Goal: Communication & Community: Answer question/provide support

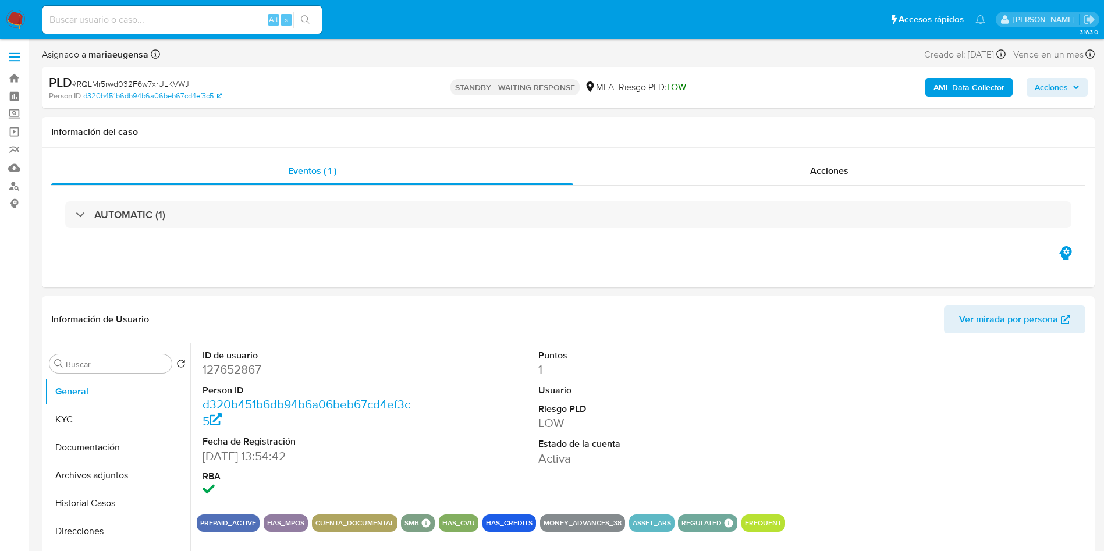
select select "10"
click at [172, 77] on div "PLD # RQLMr5rwd032F6w7xrULKVWJ" at bounding box center [220, 82] width 342 height 17
click at [172, 76] on div "PLD # RQLMr5rwd032F6w7xrULKVWJ" at bounding box center [220, 82] width 342 height 17
copy span "RQLMr5rwd032F6w7xrULKVWJ"
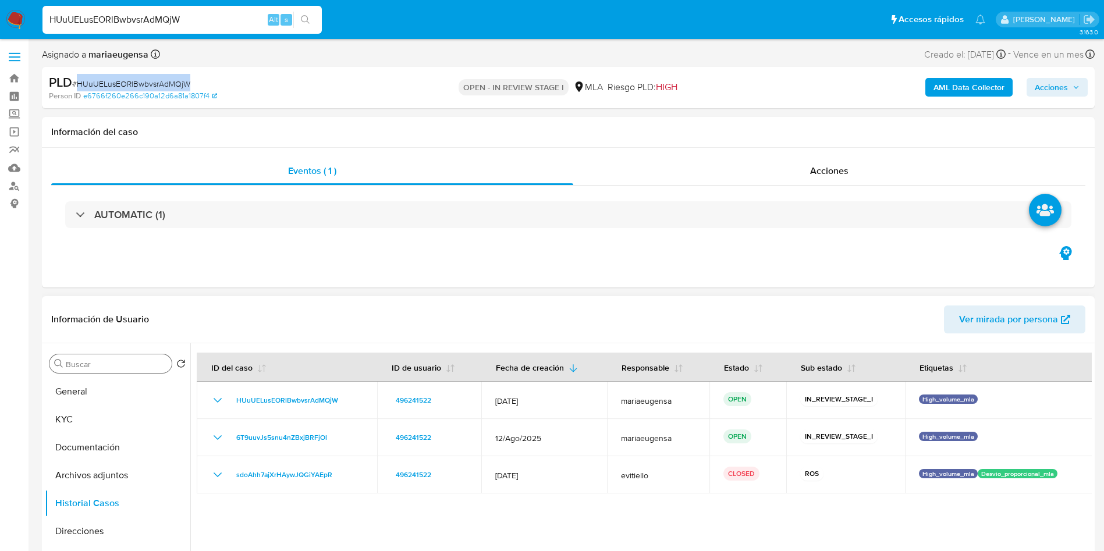
scroll to position [87, 0]
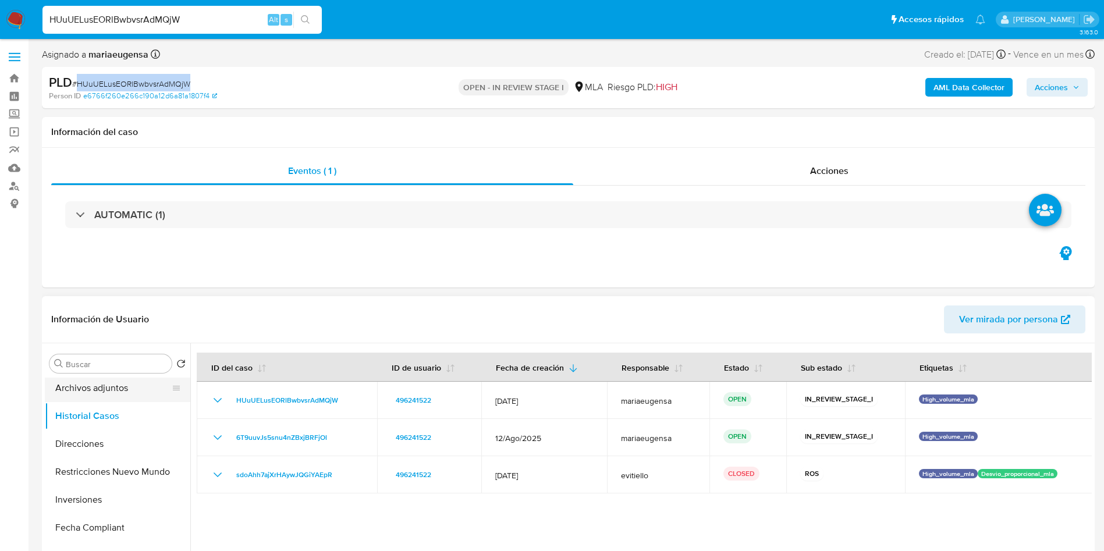
click at [133, 379] on button "Archivos adjuntos" at bounding box center [113, 388] width 136 height 28
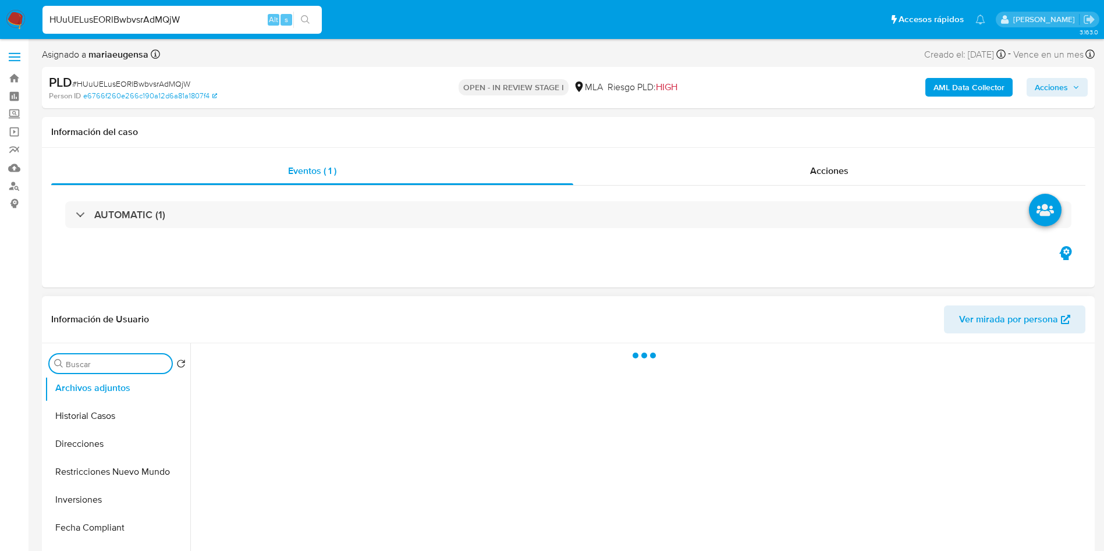
click at [119, 358] on div "Buscar" at bounding box center [110, 363] width 122 height 19
type input "a"
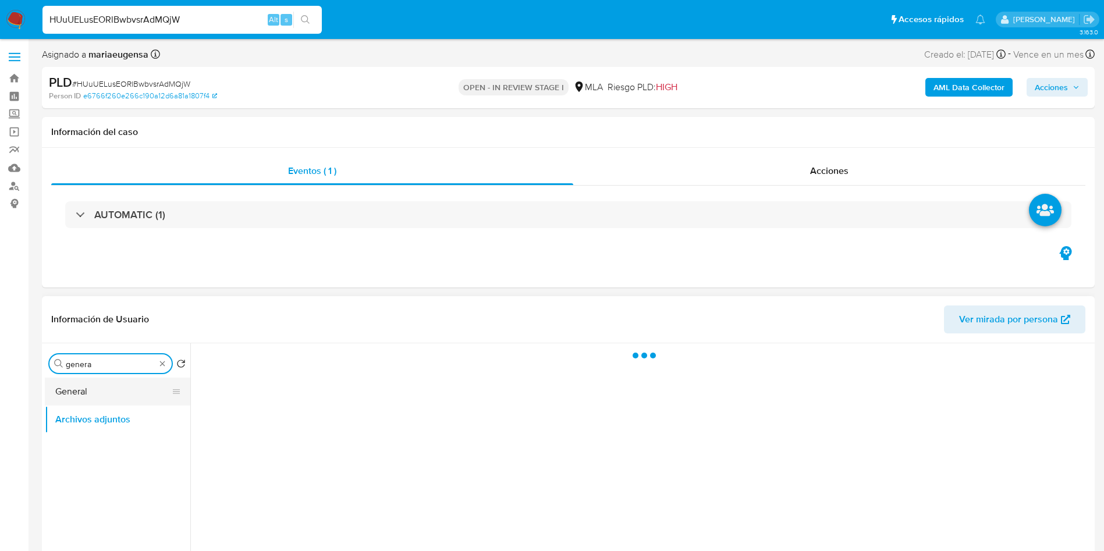
type input "genera"
click at [124, 385] on button "General" at bounding box center [113, 392] width 136 height 28
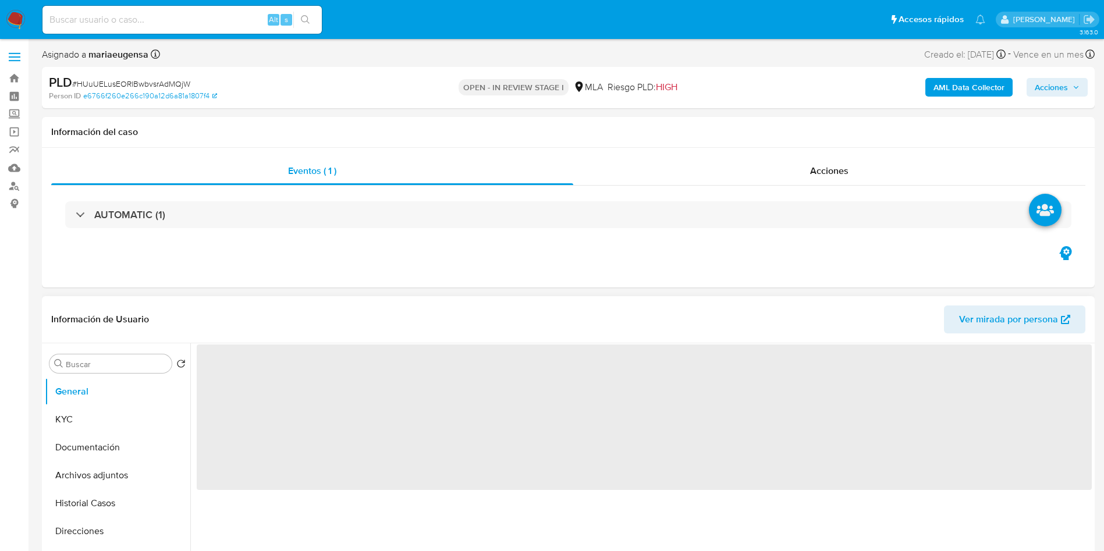
select select "10"
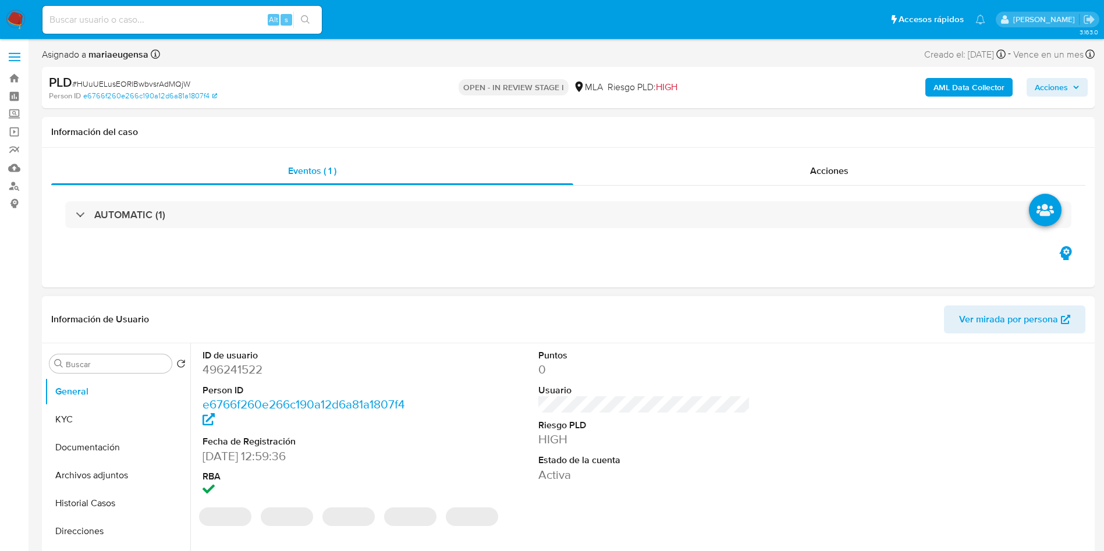
click at [246, 369] on dd "496241522" at bounding box center [309, 369] width 212 height 16
click at [246, 368] on dd "496241522" at bounding box center [309, 369] width 212 height 16
copy dd "496241522"
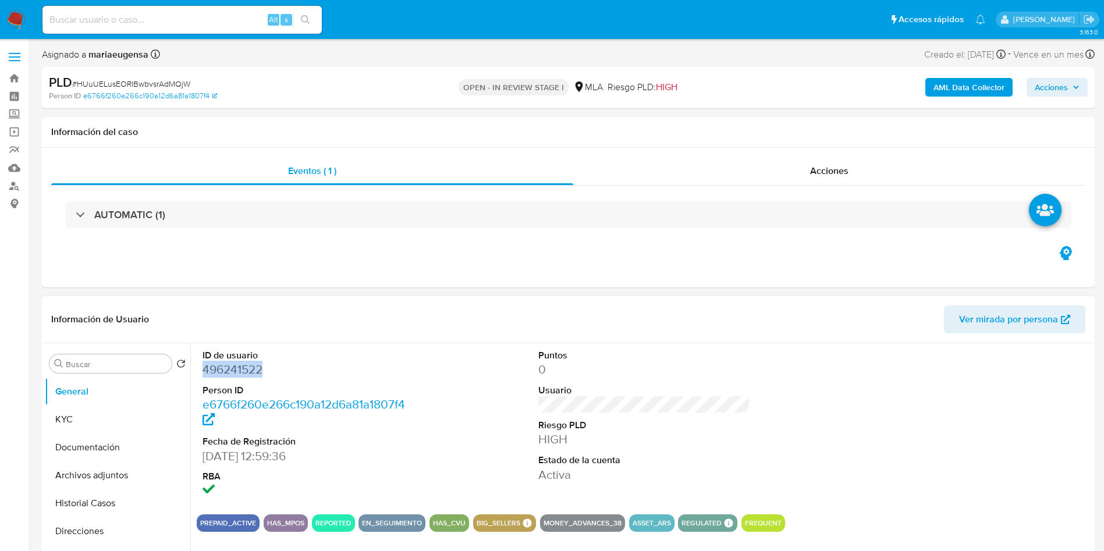
click at [247, 369] on dd "496241522" at bounding box center [309, 369] width 212 height 16
click at [247, 368] on dd "496241522" at bounding box center [309, 369] width 212 height 16
click at [202, 364] on div "ID de usuario 496241522 Person ID e6766f260e266c190a12d6a81a1807f4 Fecha de Reg…" at bounding box center [309, 424] width 224 height 162
copy dd "496241522"
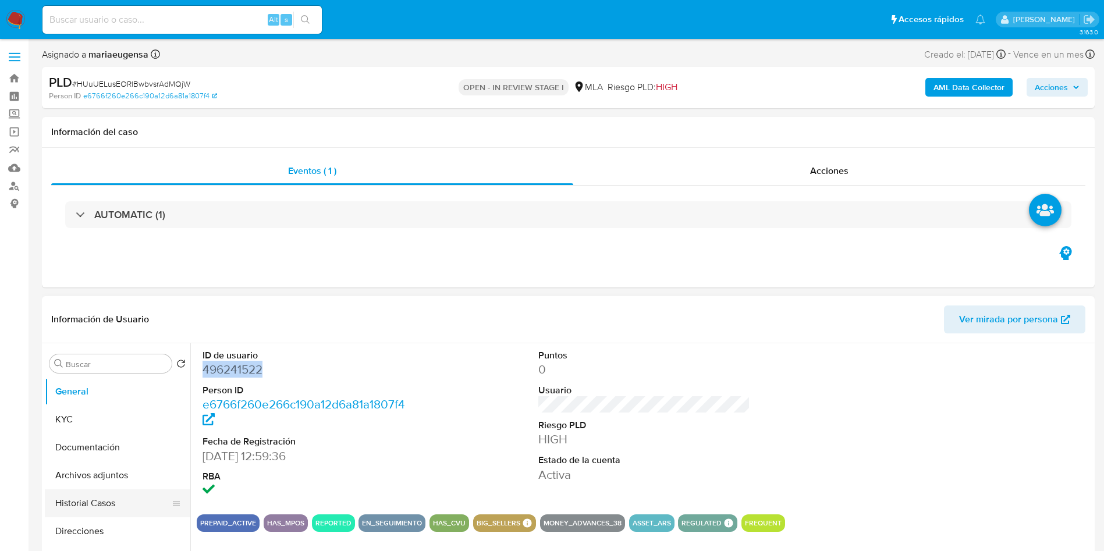
click at [112, 509] on button "Historial Casos" at bounding box center [113, 503] width 136 height 28
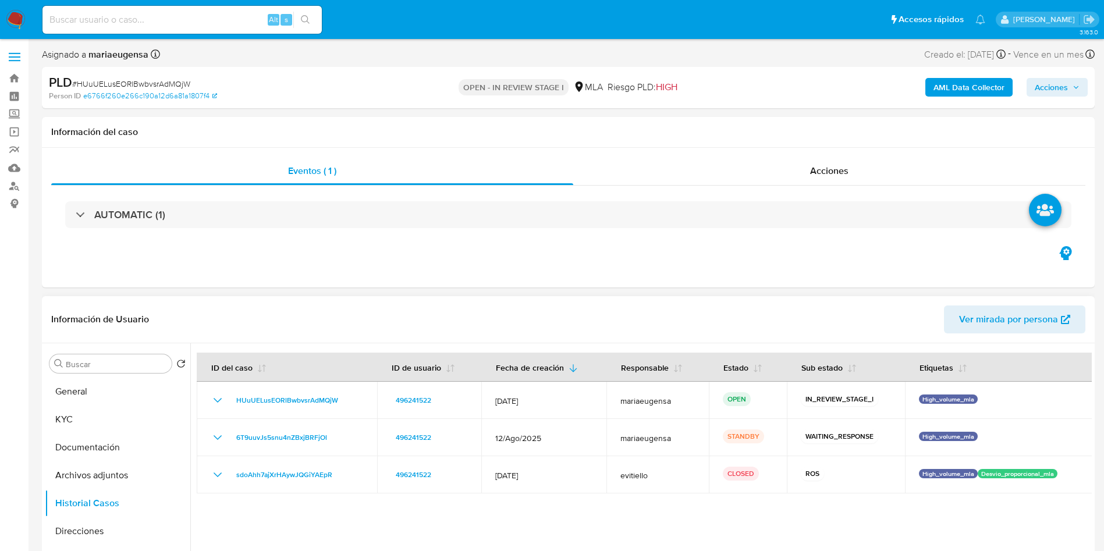
drag, startPoint x: 347, startPoint y: 438, endPoint x: 317, endPoint y: 499, distance: 68.2
click at [233, 445] on td "6T9uuvJs5snu4nZBxjBRFjOl" at bounding box center [287, 437] width 180 height 37
click at [108, 370] on div "Buscar" at bounding box center [110, 363] width 122 height 19
click at [106, 466] on button "Archivos adjuntos" at bounding box center [113, 476] width 136 height 28
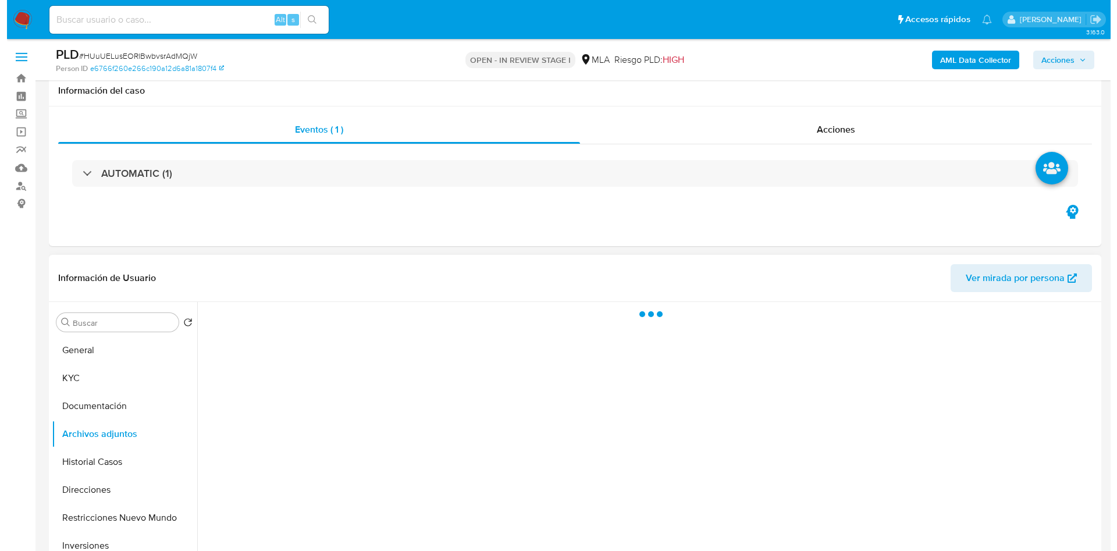
scroll to position [175, 0]
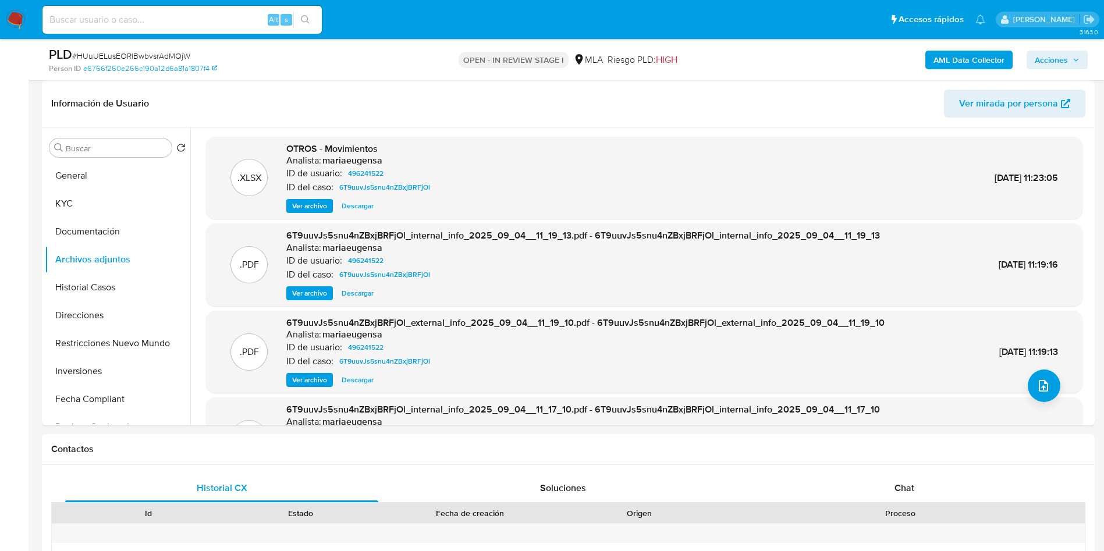
click at [977, 55] on b "AML Data Collector" at bounding box center [969, 60] width 71 height 19
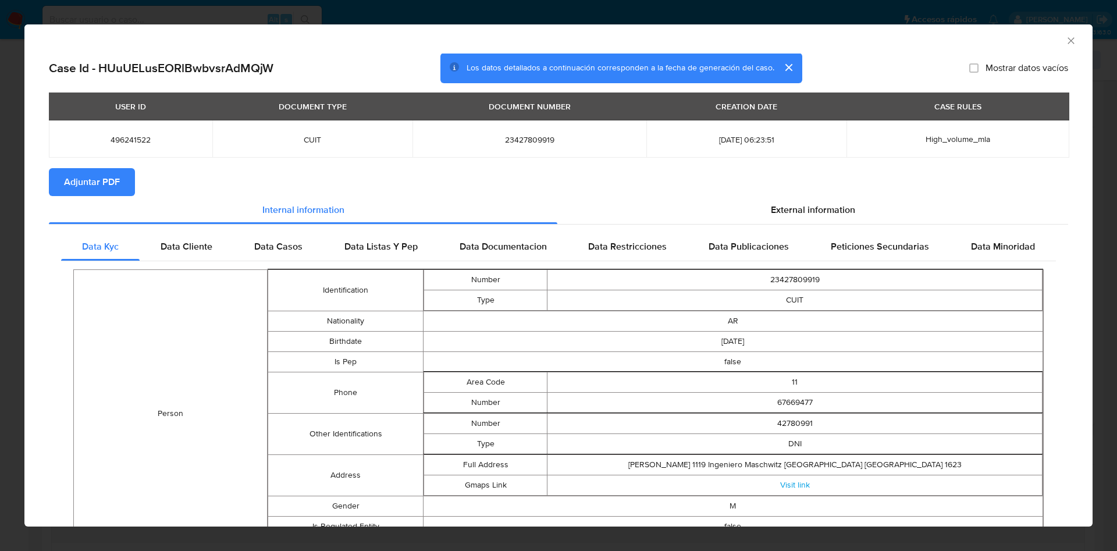
click at [86, 192] on span "Adjuntar PDF" at bounding box center [92, 182] width 56 height 26
drag, startPoint x: 1059, startPoint y: 42, endPoint x: 1043, endPoint y: 88, distance: 48.8
click at [1068, 42] on icon "Cerrar ventana" at bounding box center [1071, 40] width 6 height 6
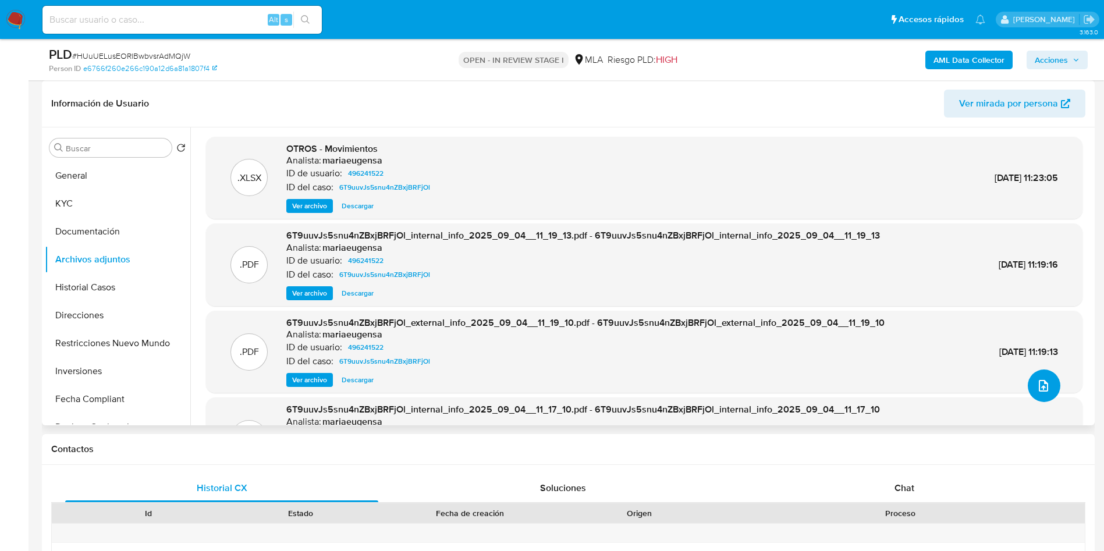
click at [1037, 388] on icon "upload-file" at bounding box center [1044, 386] width 14 height 14
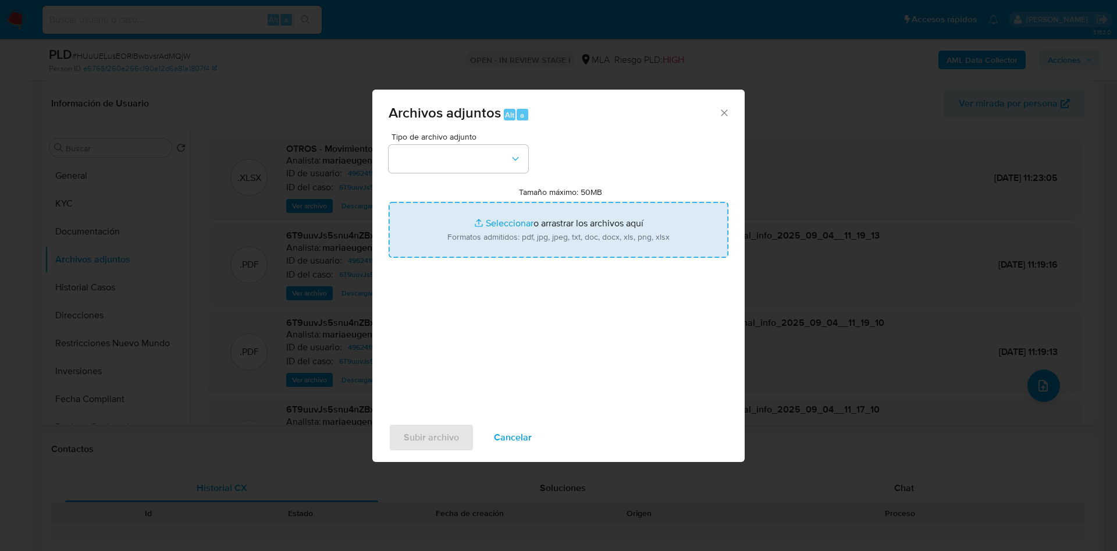
click at [467, 256] on input "Tamaño máximo: 50MB Seleccionar archivos" at bounding box center [559, 230] width 340 height 56
type input "C:\fakepath\Movimientos.xlsx"
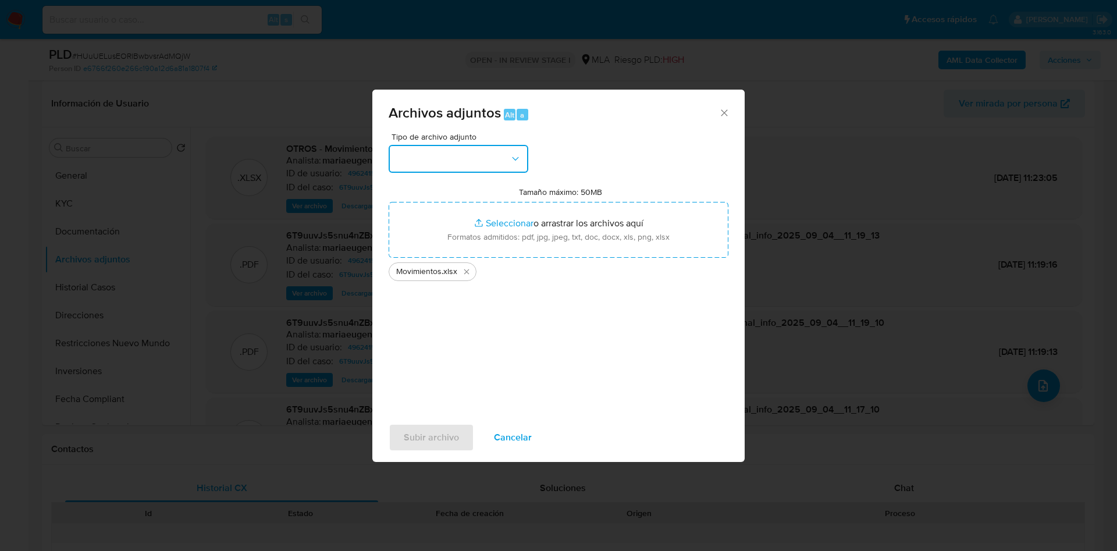
click at [445, 162] on button "button" at bounding box center [459, 159] width 140 height 28
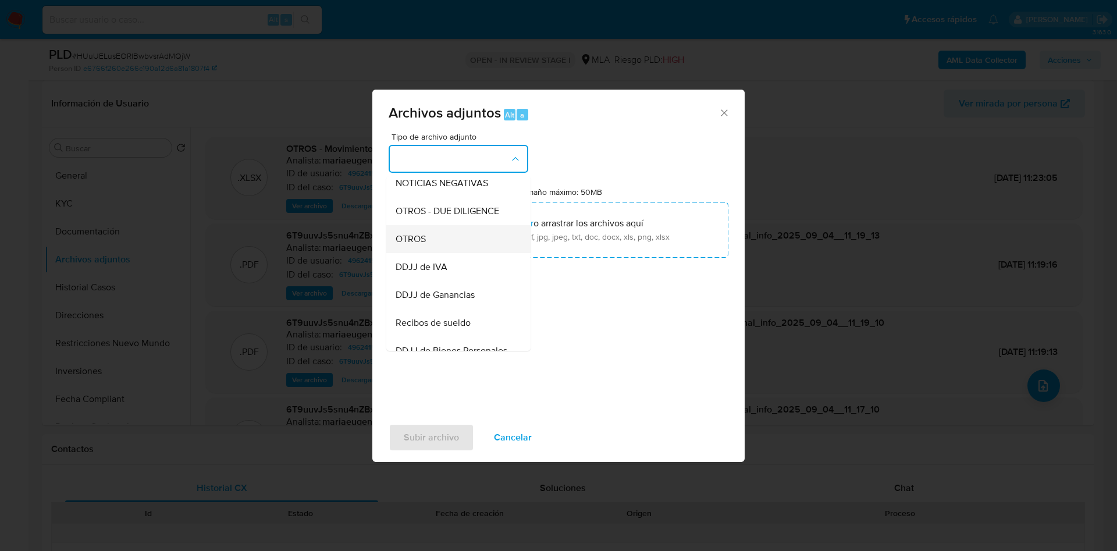
click at [409, 245] on span "OTROS" at bounding box center [411, 239] width 30 height 12
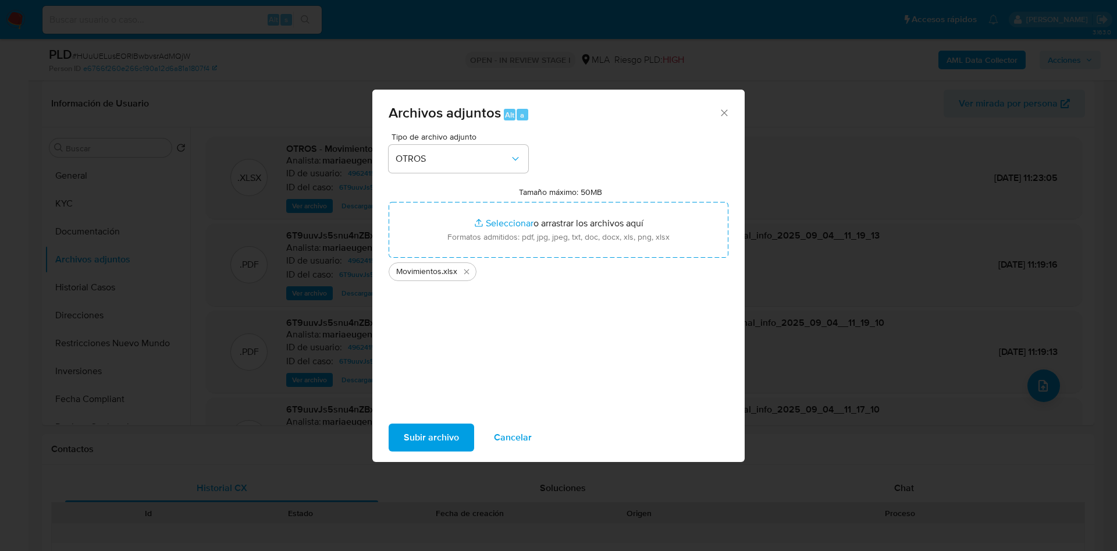
click at [409, 436] on span "Subir archivo" at bounding box center [431, 438] width 55 height 26
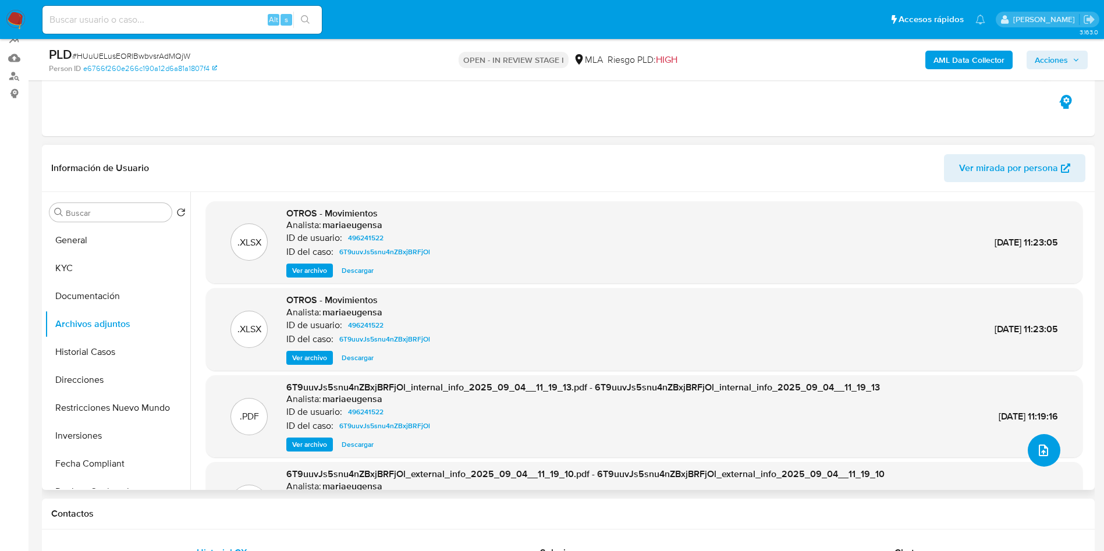
scroll to position [87, 0]
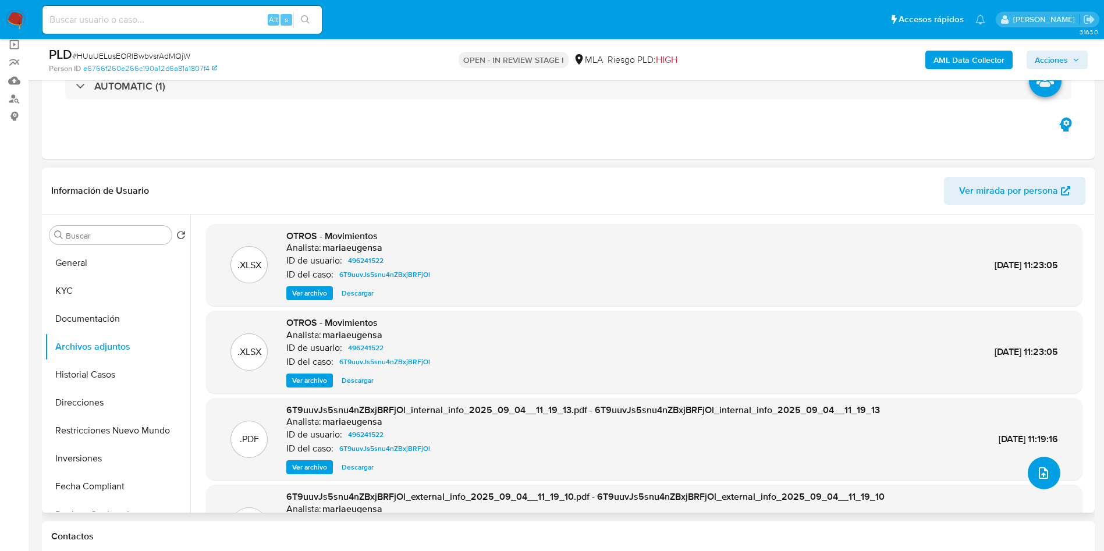
click at [1052, 466] on button "upload-file" at bounding box center [1044, 473] width 33 height 33
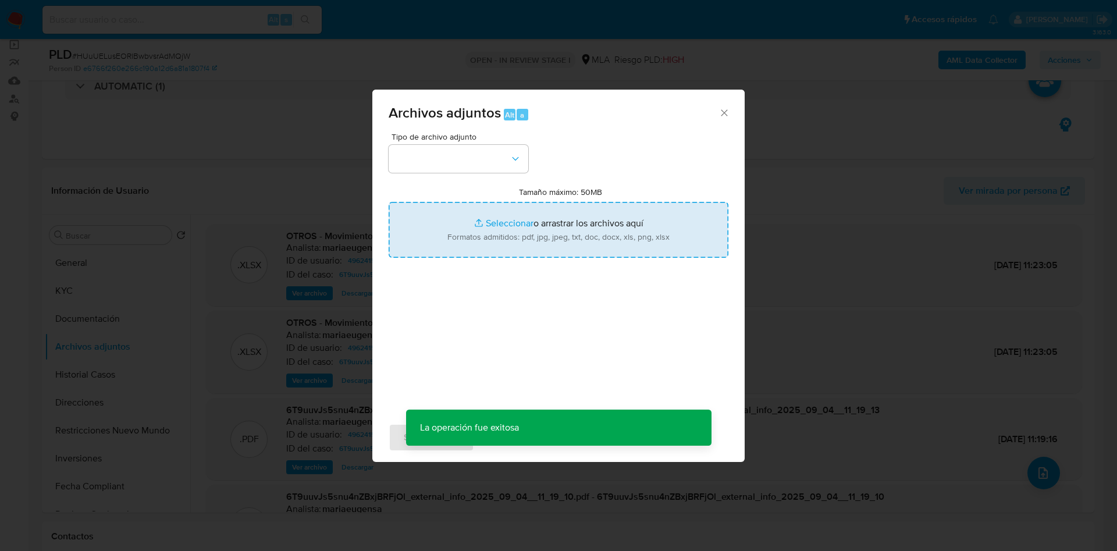
click at [588, 230] on input "Tamaño máximo: 50MB Seleccionar archivos" at bounding box center [559, 230] width 340 height 56
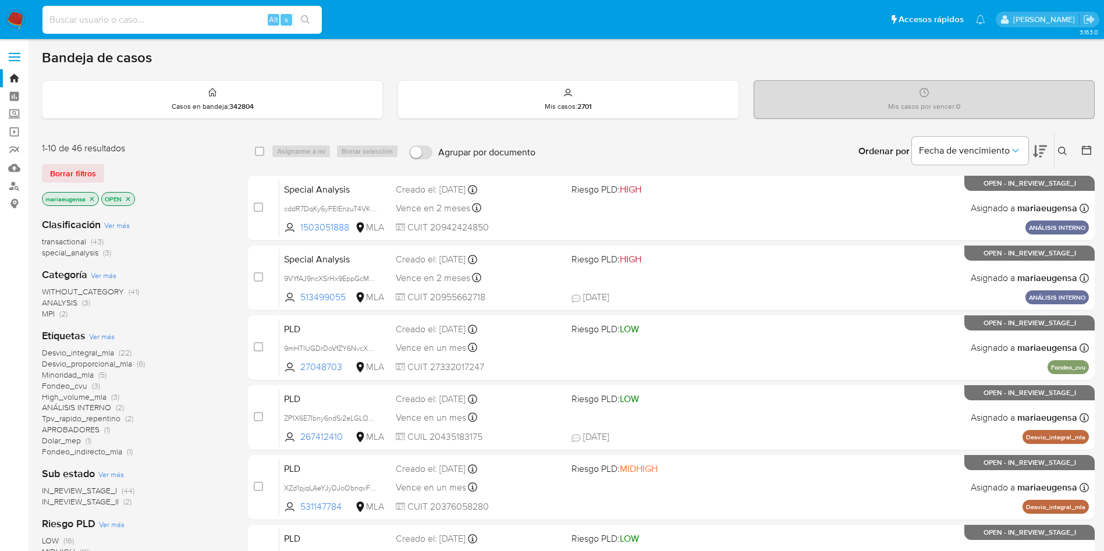
click at [112, 13] on input at bounding box center [181, 19] width 279 height 15
paste input "taXJxqHH3bv44VCeDqvjX6s2"
type input "taXJxqHH3bv44VCeDqvjX6s2"
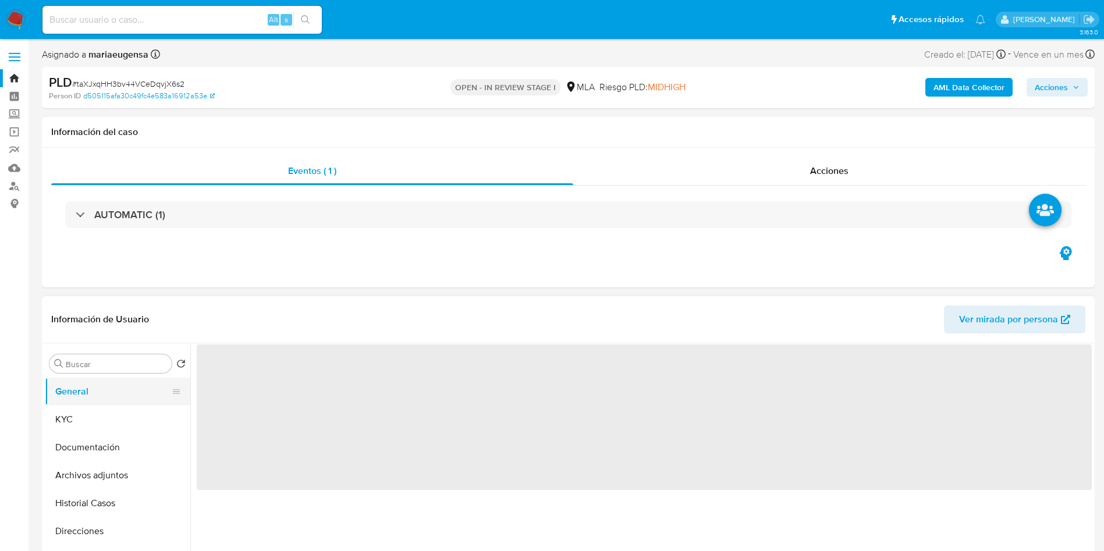
select select "10"
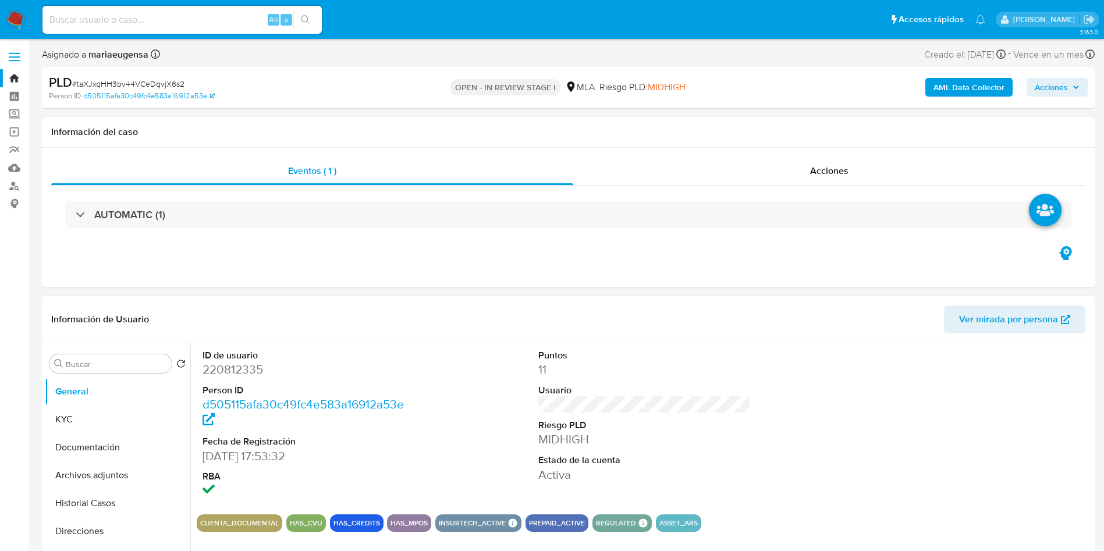
click at [226, 364] on dd "220812335" at bounding box center [309, 369] width 212 height 16
click at [226, 363] on dd "220812335" at bounding box center [309, 369] width 212 height 16
copy dd "220812335"
click at [80, 417] on button "KYC" at bounding box center [113, 420] width 136 height 28
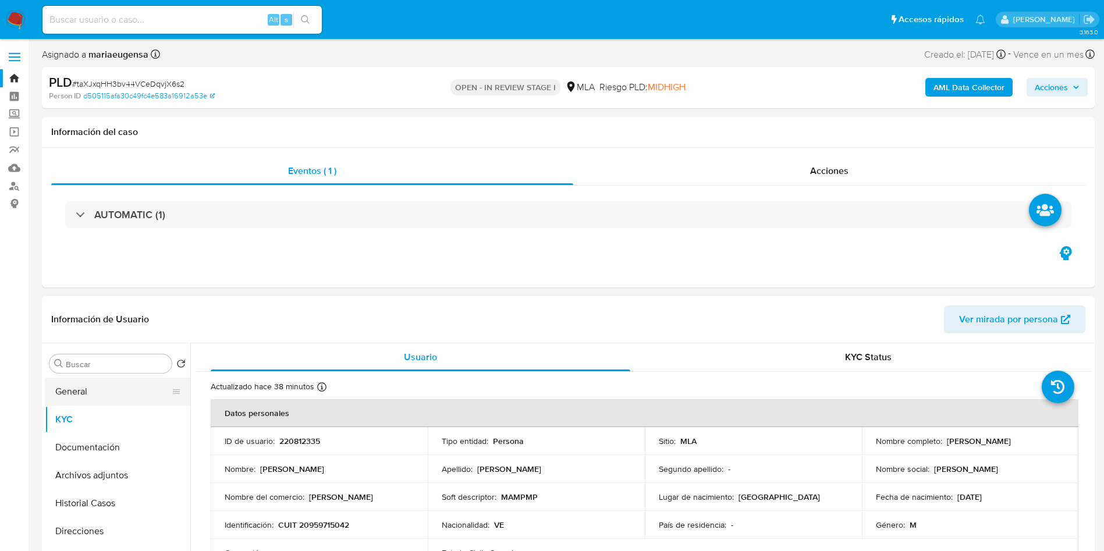
click at [125, 382] on button "General" at bounding box center [113, 392] width 136 height 28
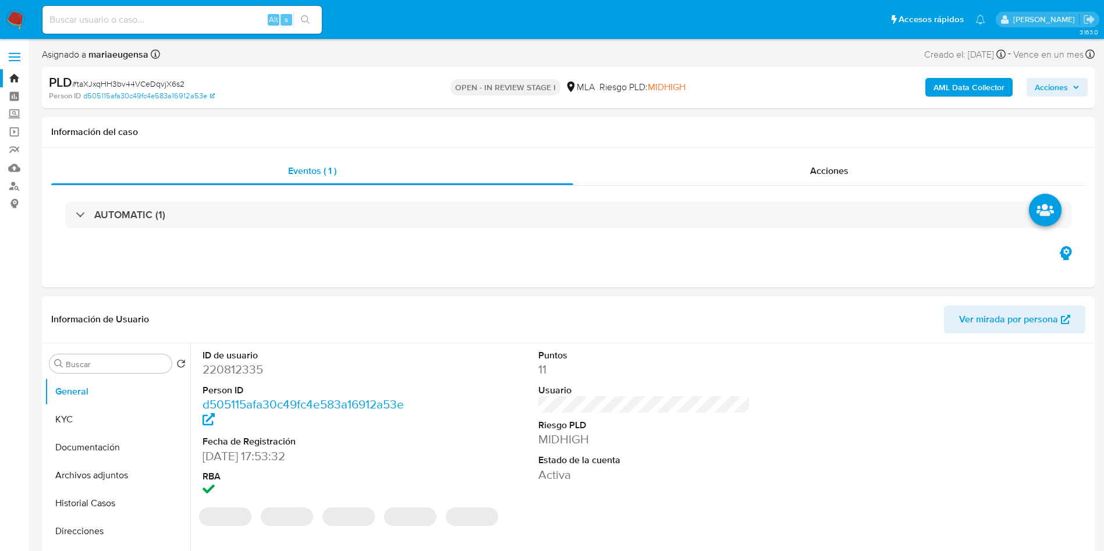
click at [235, 371] on dd "220812335" at bounding box center [309, 369] width 212 height 16
copy dd "220812335"
click at [235, 371] on dd "220812335" at bounding box center [309, 369] width 212 height 16
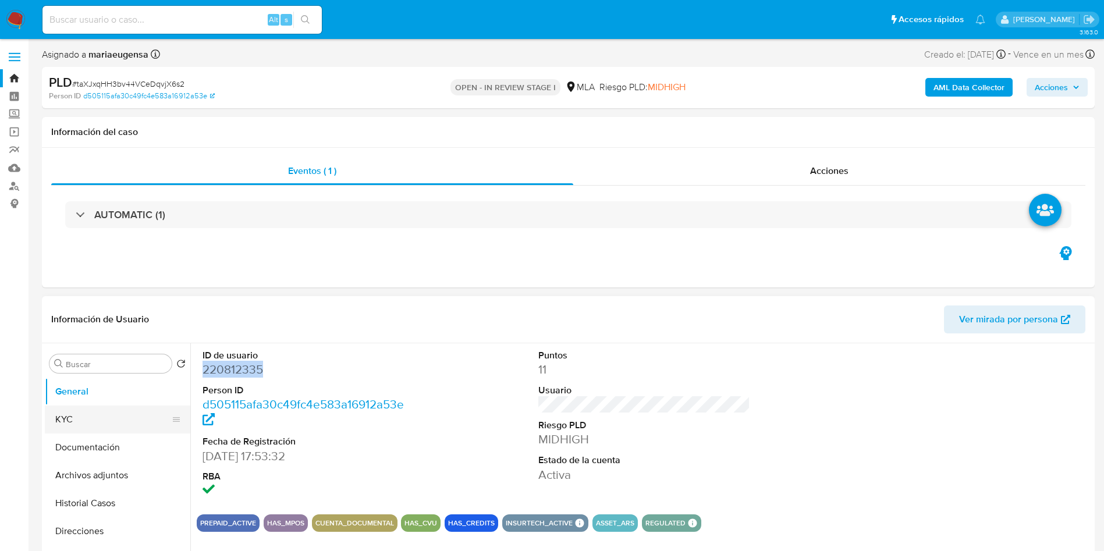
click at [133, 411] on button "KYC" at bounding box center [113, 420] width 136 height 28
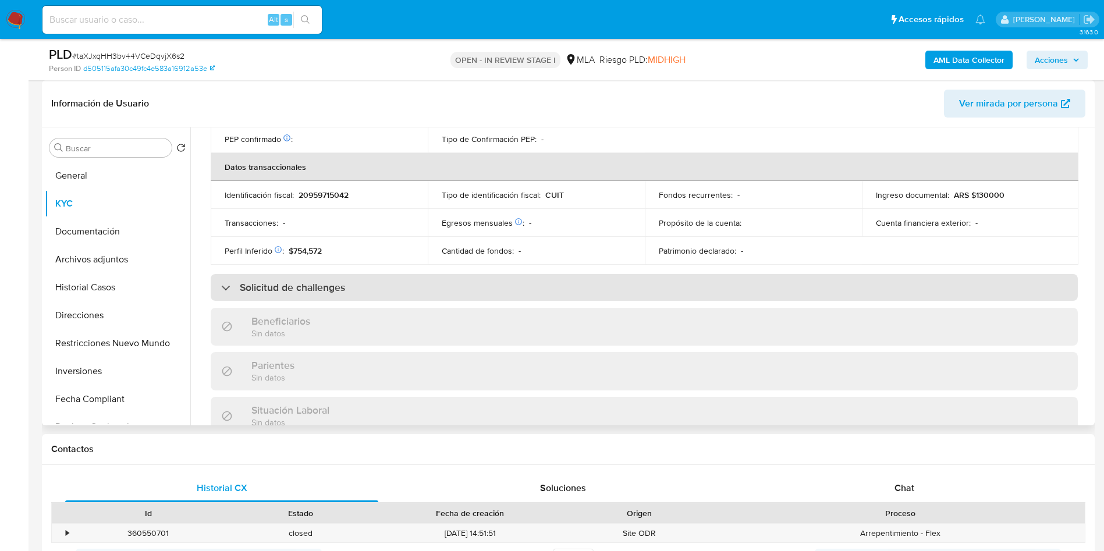
scroll to position [612, 0]
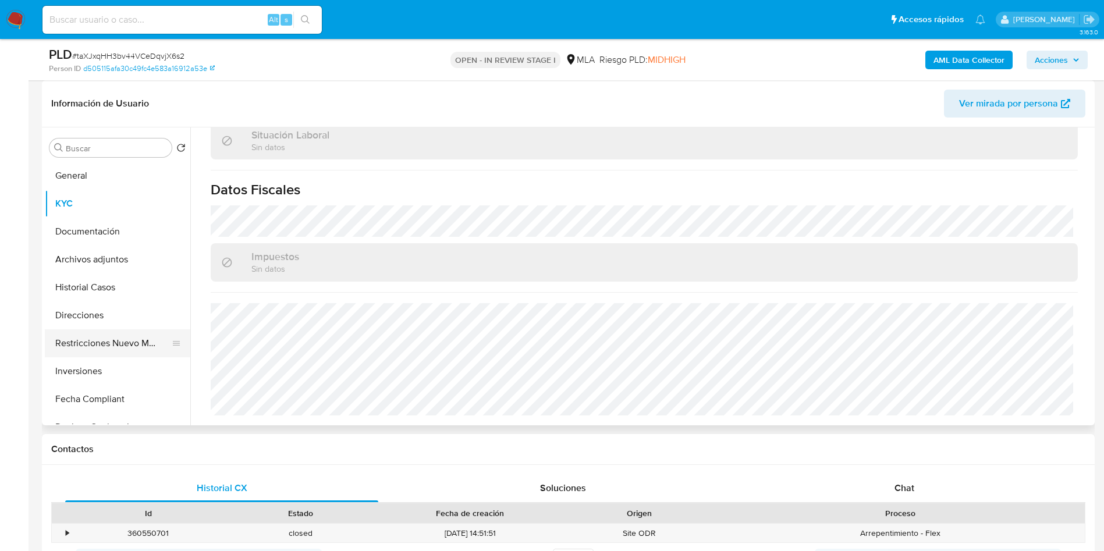
drag, startPoint x: 94, startPoint y: 311, endPoint x: 93, endPoint y: 336, distance: 24.5
click at [97, 315] on button "Direcciones" at bounding box center [118, 315] width 146 height 28
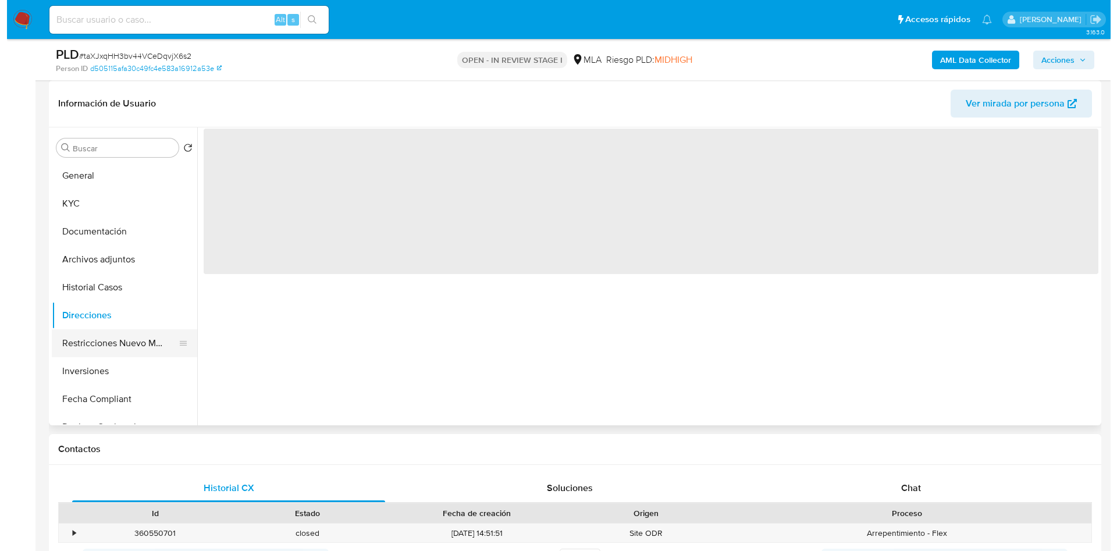
scroll to position [0, 0]
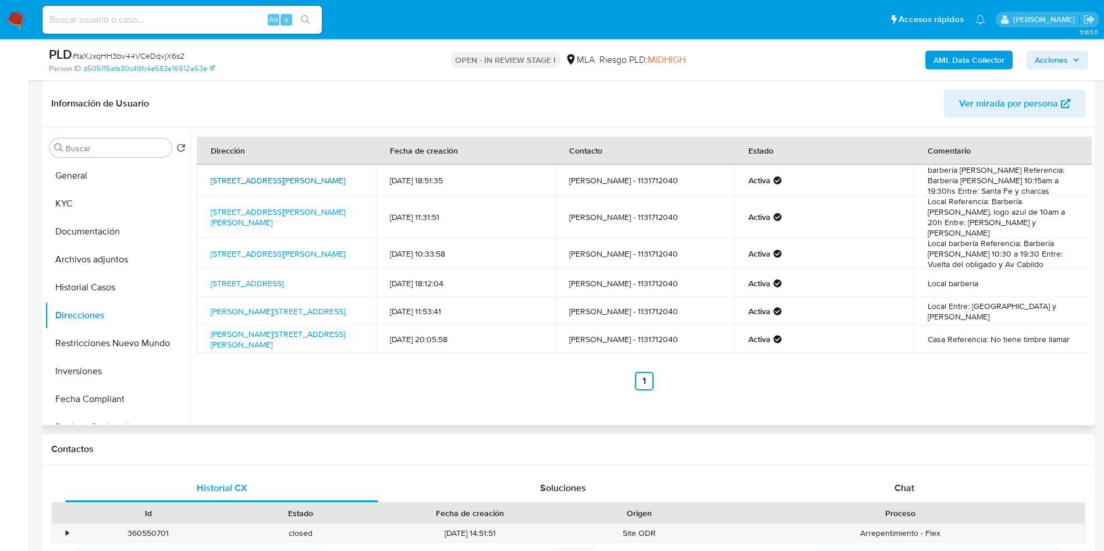
click at [269, 175] on link "Calle Humboldt 2491, Palermo, Capital Federal, 1425, Argentina 2491" at bounding box center [278, 181] width 134 height 12
click at [128, 143] on input "Buscar" at bounding box center [116, 148] width 101 height 10
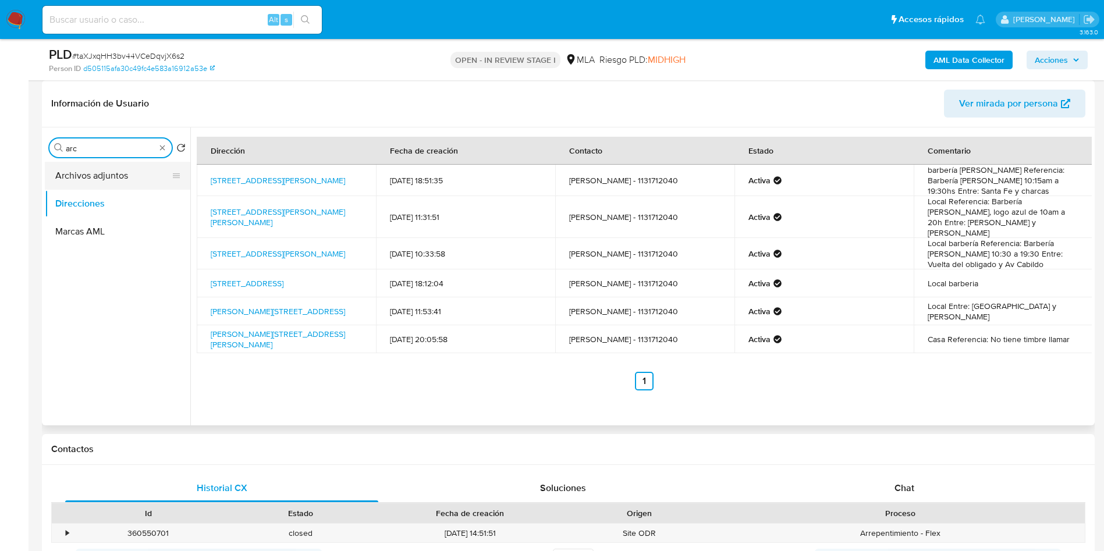
type input "arc"
click at [106, 179] on button "Archivos adjuntos" at bounding box center [113, 176] width 136 height 28
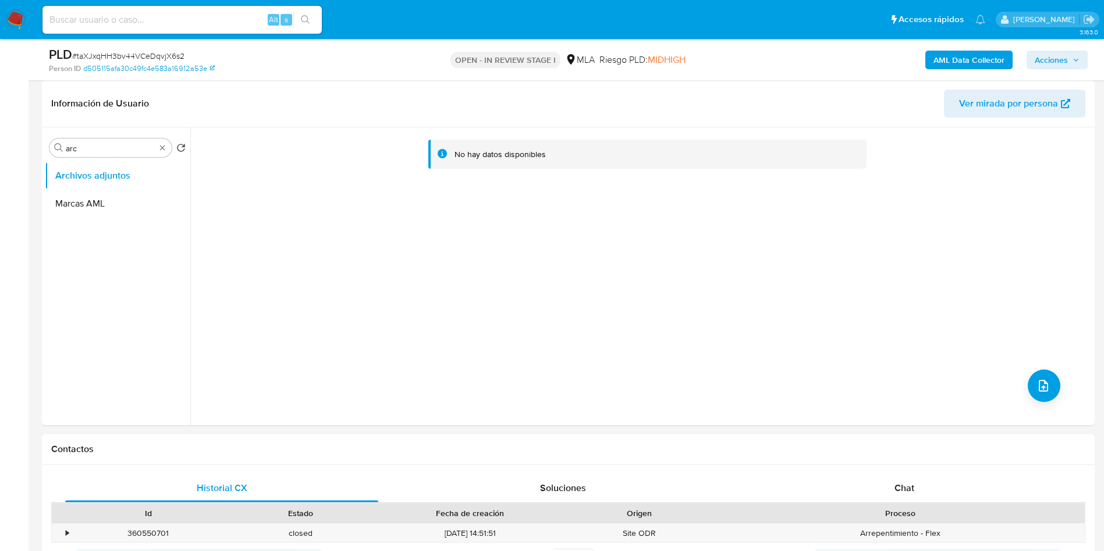
click at [939, 55] on b "AML Data Collector" at bounding box center [969, 60] width 71 height 19
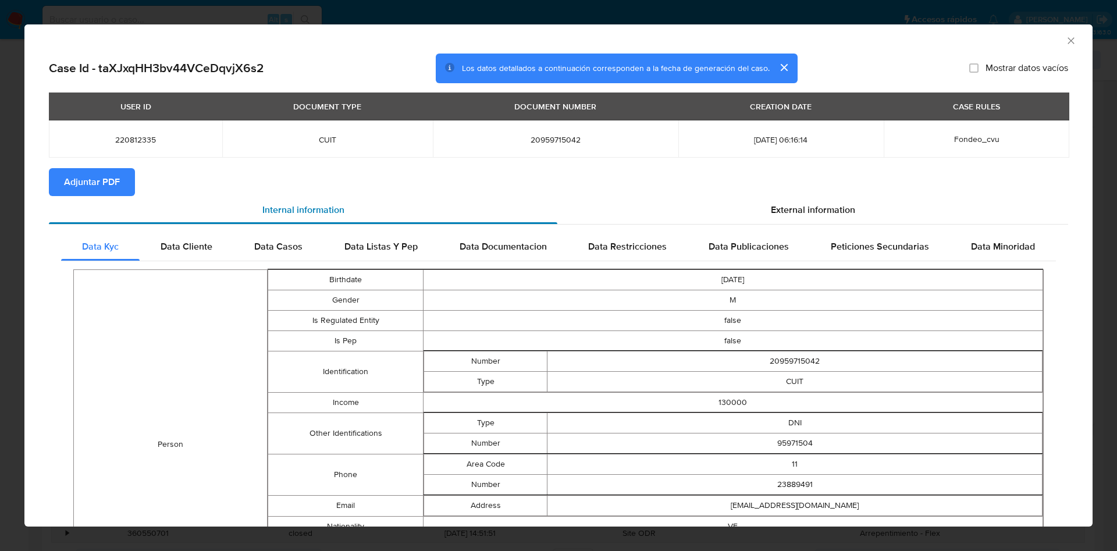
click at [121, 196] on div "Internal information" at bounding box center [303, 210] width 509 height 28
click at [123, 184] on button "Adjuntar PDF" at bounding box center [92, 182] width 86 height 28
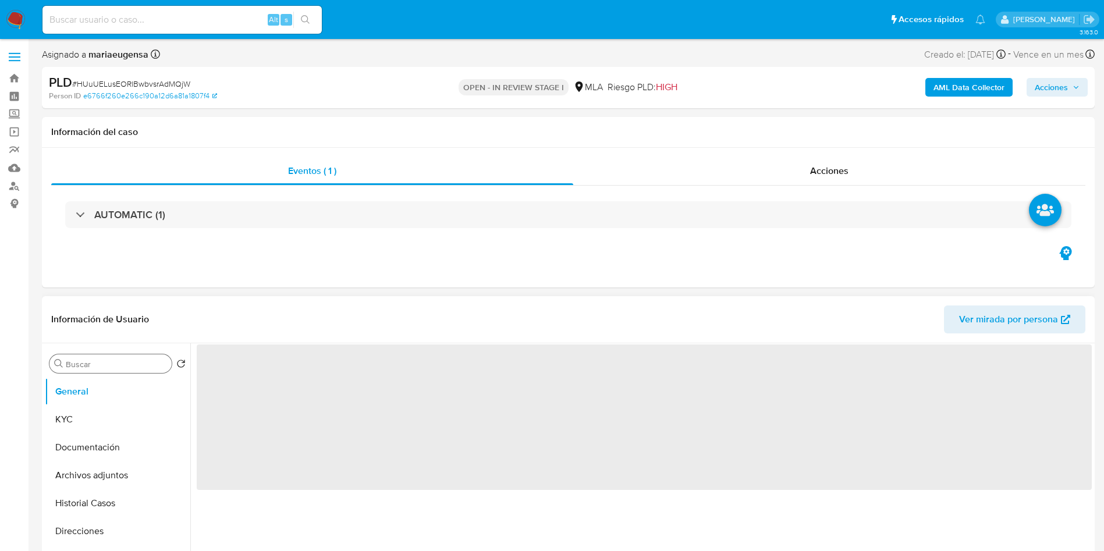
click at [112, 360] on input "Buscar" at bounding box center [116, 364] width 101 height 10
type input "ar"
select select "10"
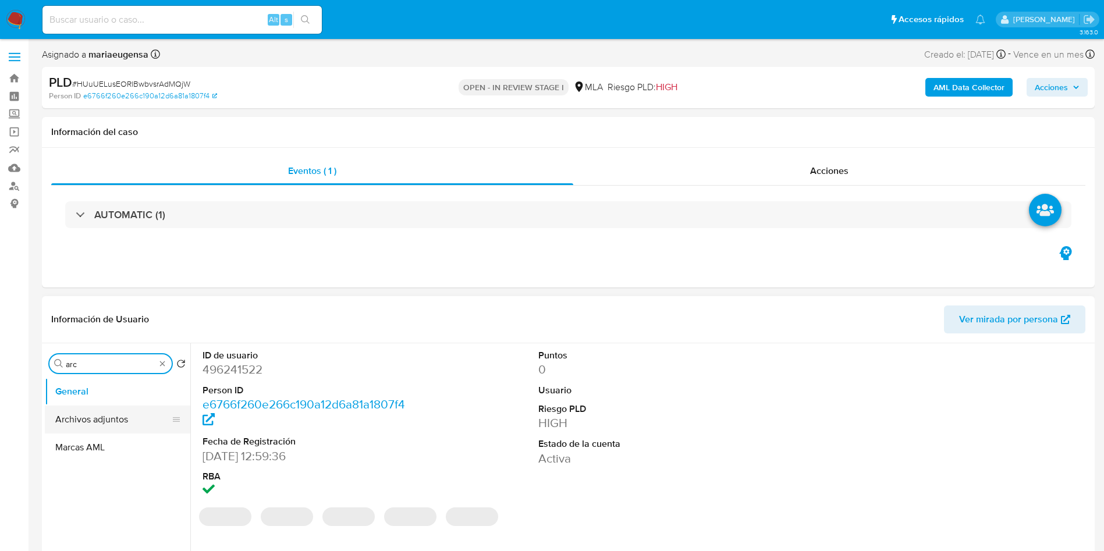
type input "arc"
click at [109, 411] on button "Archivos adjuntos" at bounding box center [113, 420] width 136 height 28
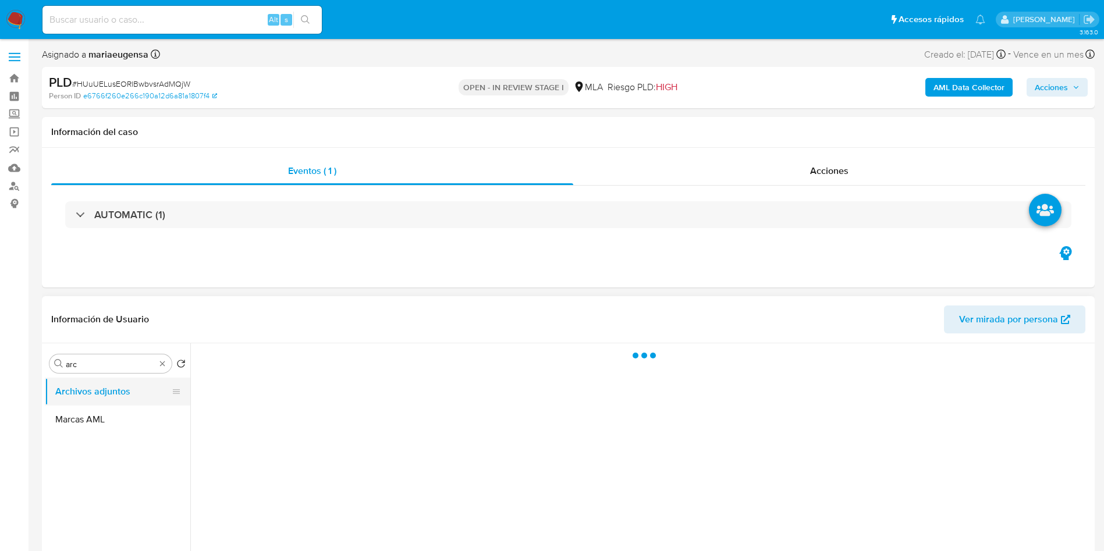
click at [120, 395] on button "Archivos adjuntos" at bounding box center [113, 392] width 136 height 28
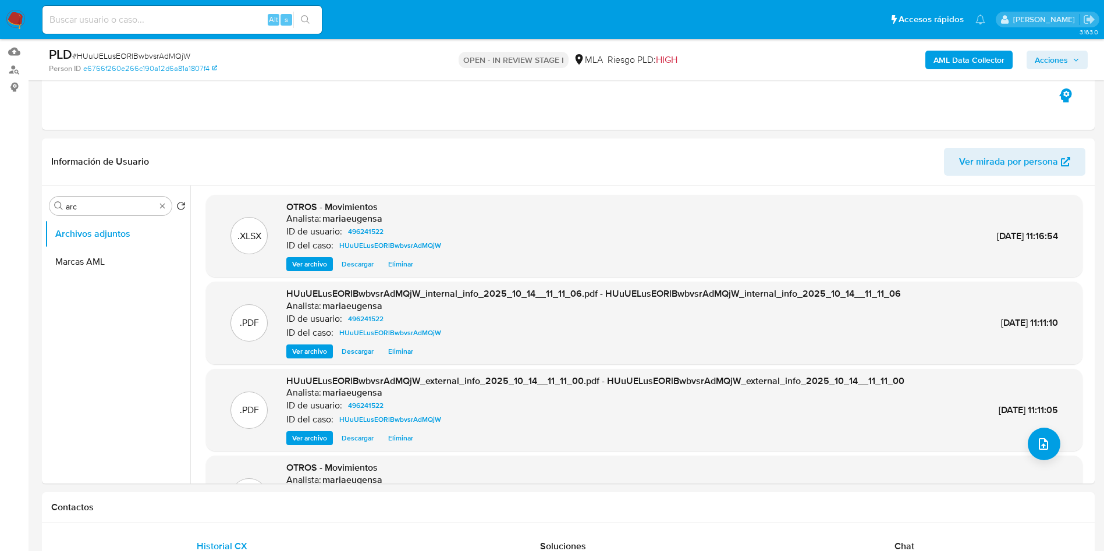
scroll to position [119, 0]
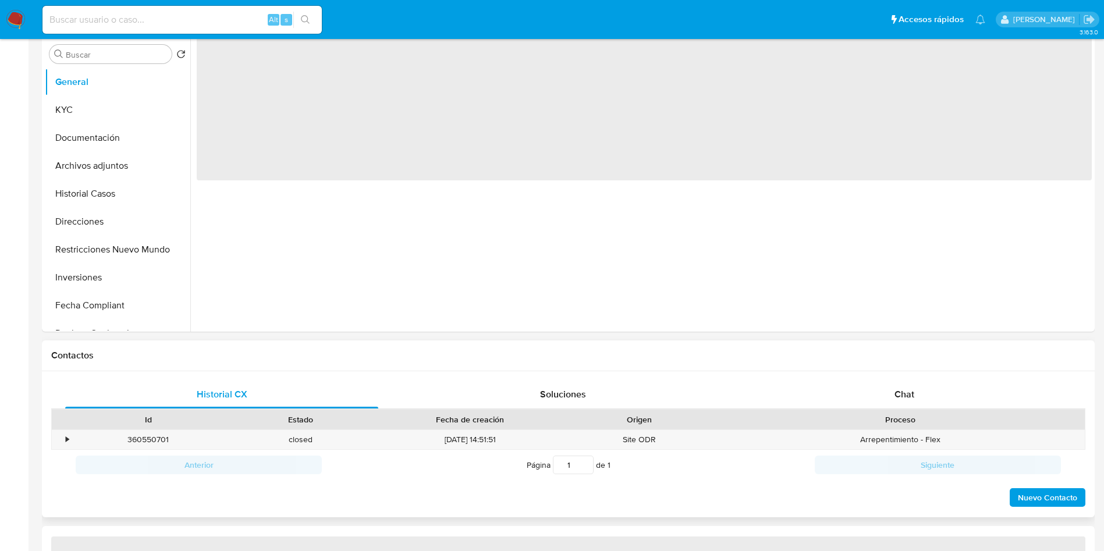
select select "10"
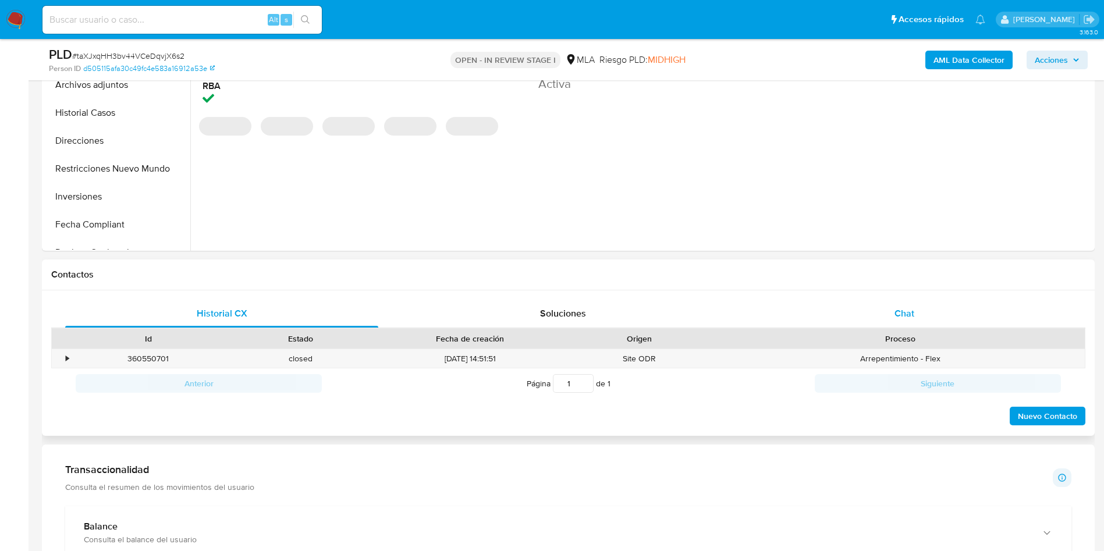
click at [960, 313] on div "Chat" at bounding box center [904, 314] width 313 height 28
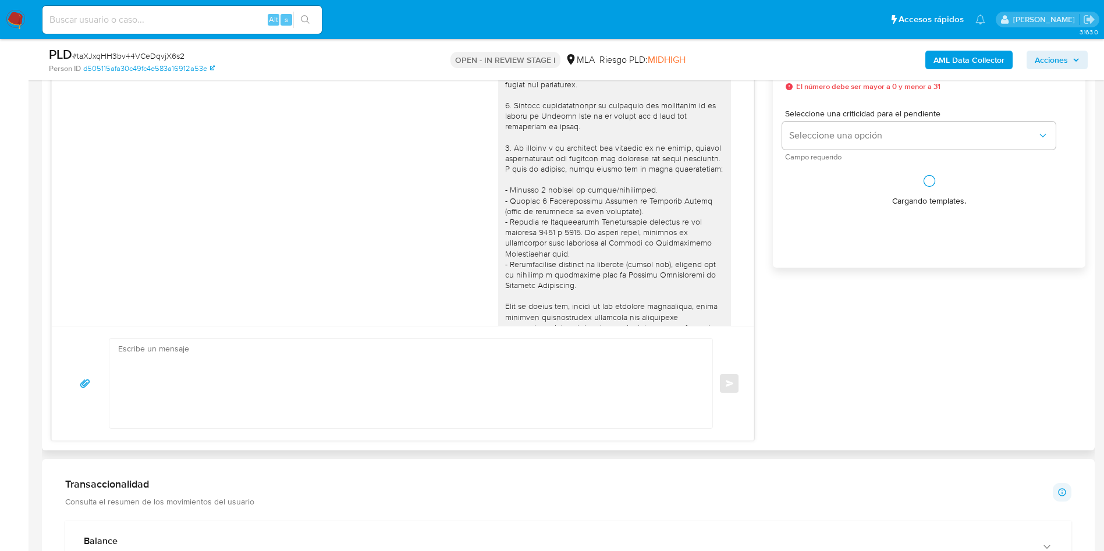
scroll to position [597, 0]
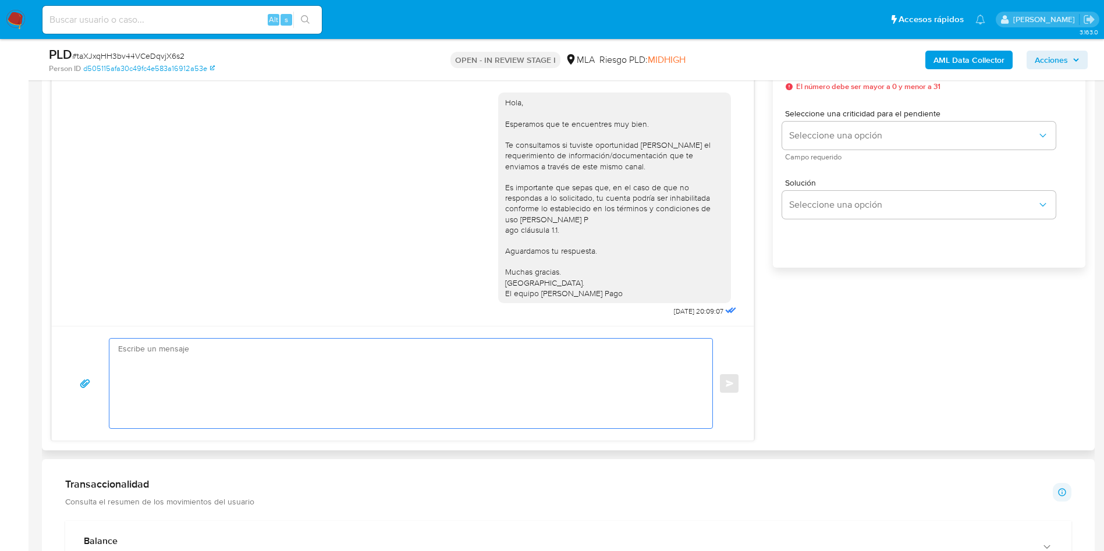
click at [346, 353] on textarea at bounding box center [408, 384] width 580 height 90
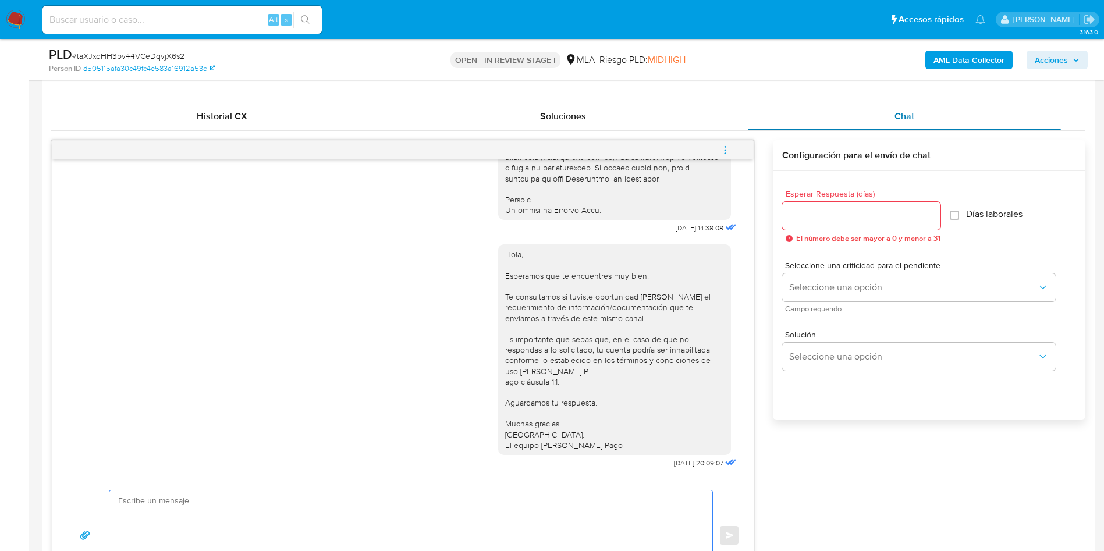
scroll to position [437, 0]
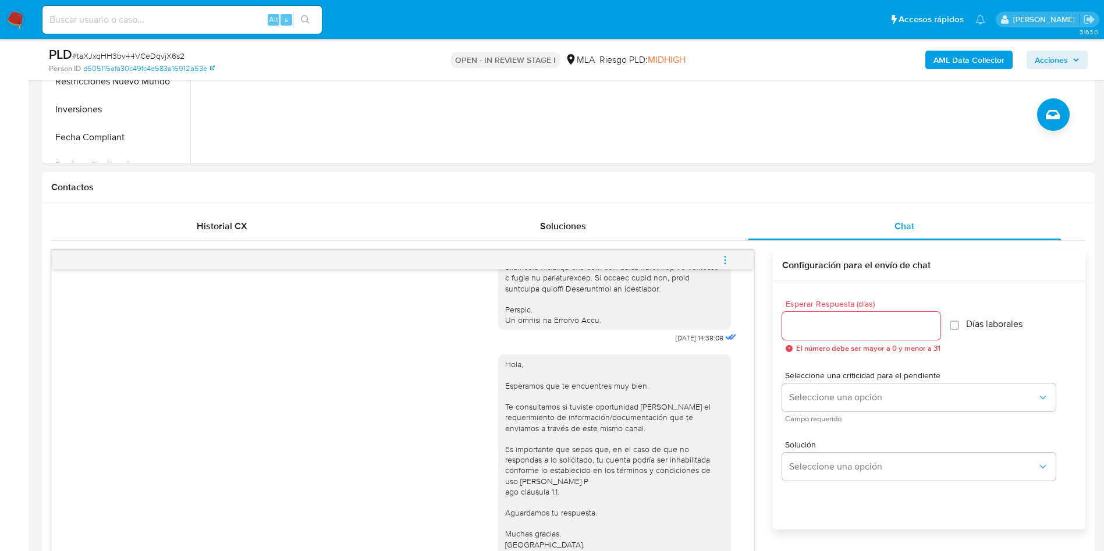
drag, startPoint x: 729, startPoint y: 256, endPoint x: 708, endPoint y: 249, distance: 22.6
click at [727, 255] on icon "menu-action" at bounding box center [725, 260] width 10 height 10
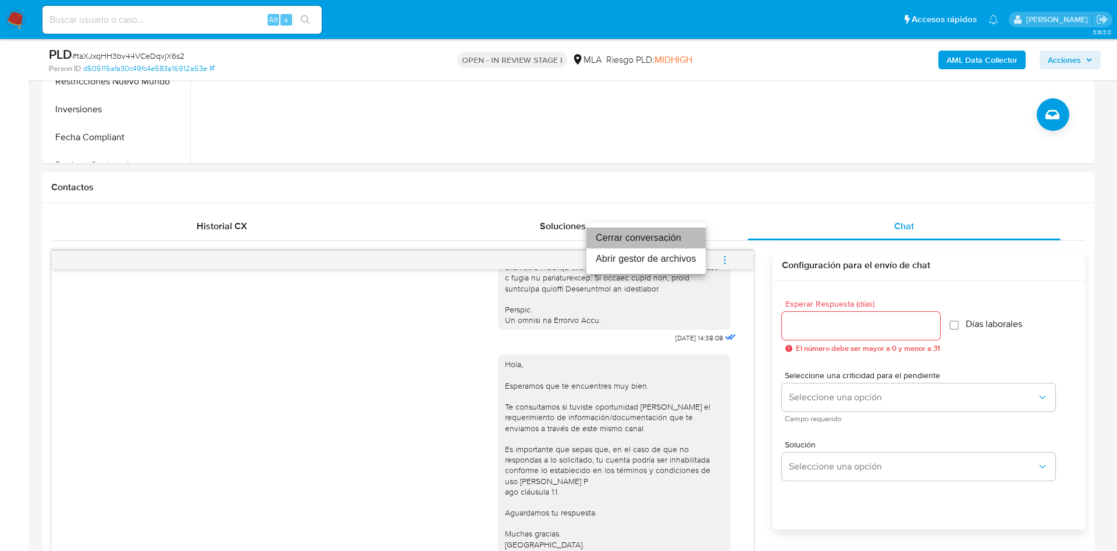
click at [683, 243] on li "Cerrar conversación" at bounding box center [646, 238] width 119 height 21
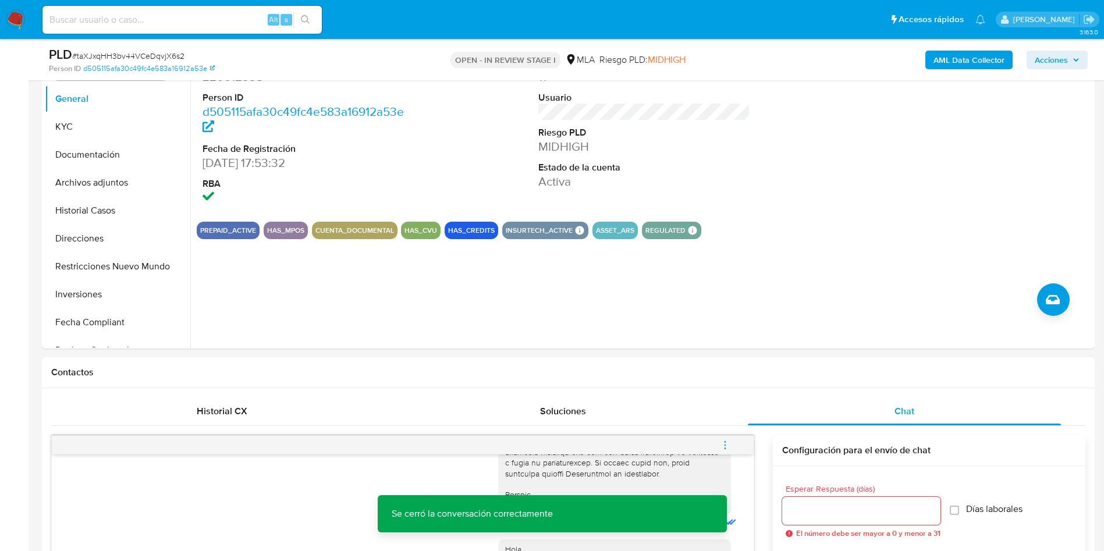
scroll to position [87, 0]
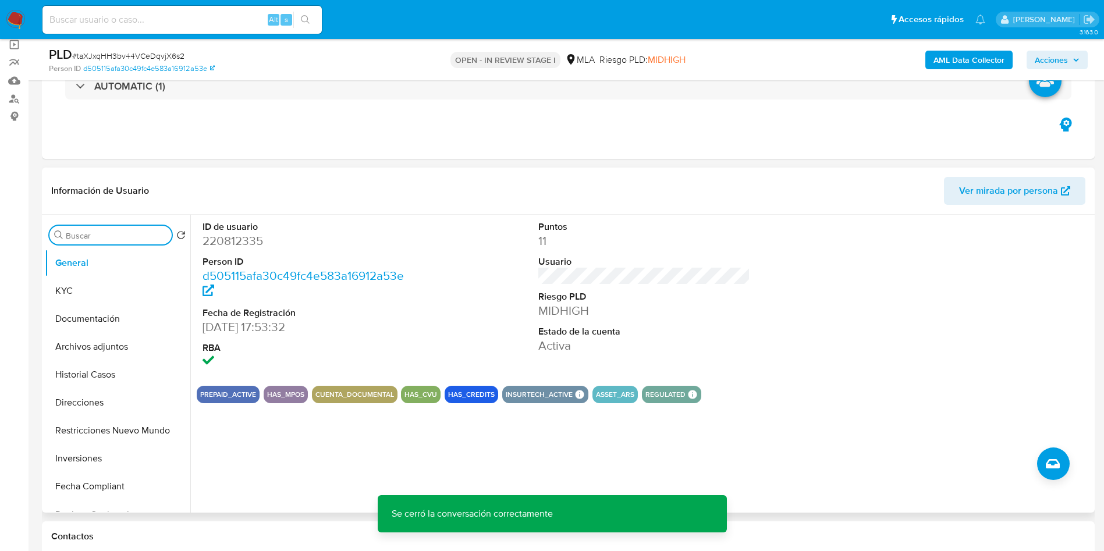
click at [106, 237] on input "Buscar" at bounding box center [116, 235] width 101 height 10
type input "arc"
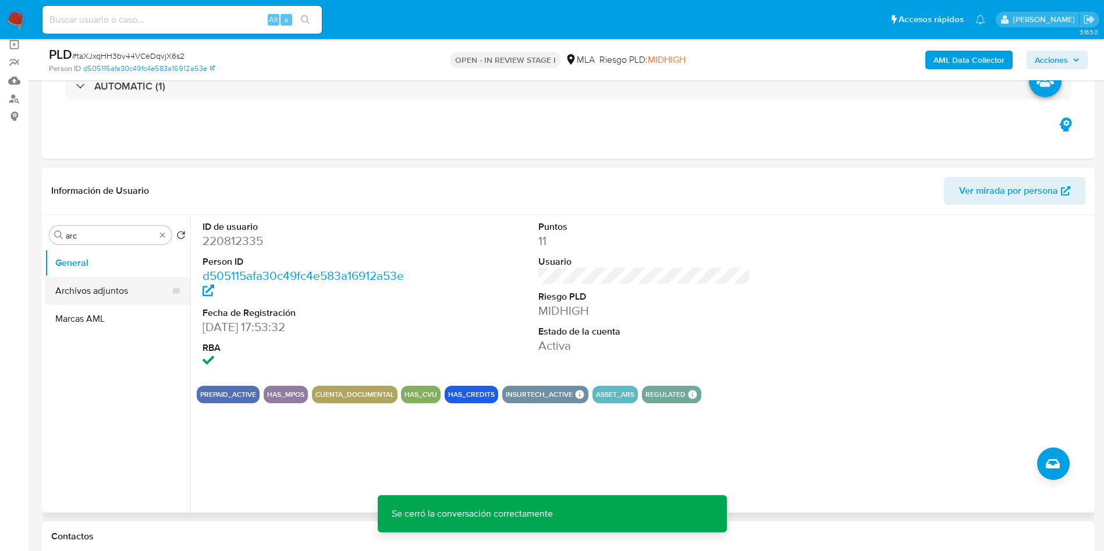
click at [100, 293] on button "Archivos adjuntos" at bounding box center [113, 291] width 136 height 28
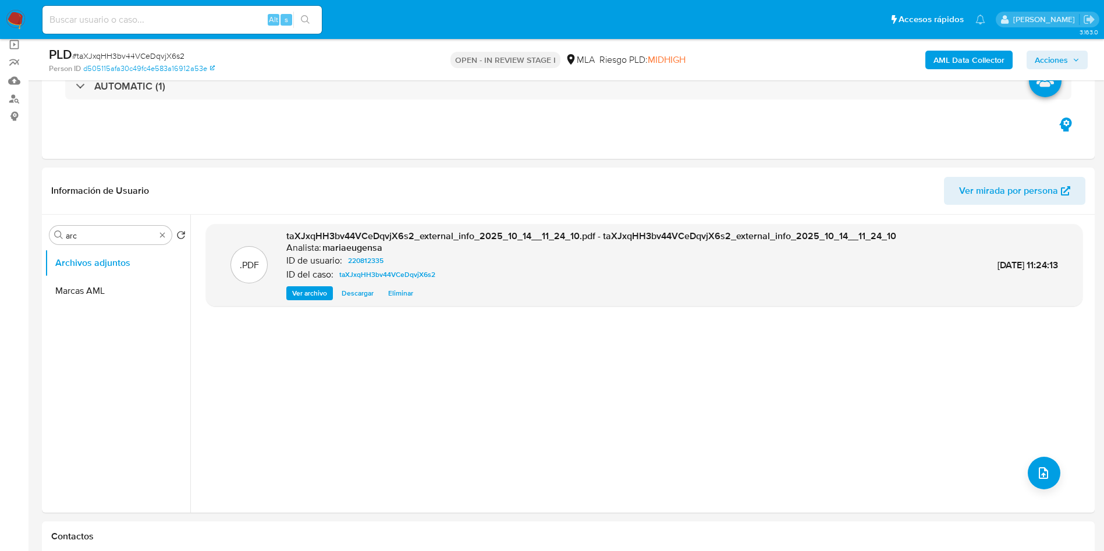
click at [973, 58] on b "AML Data Collector" at bounding box center [969, 60] width 71 height 19
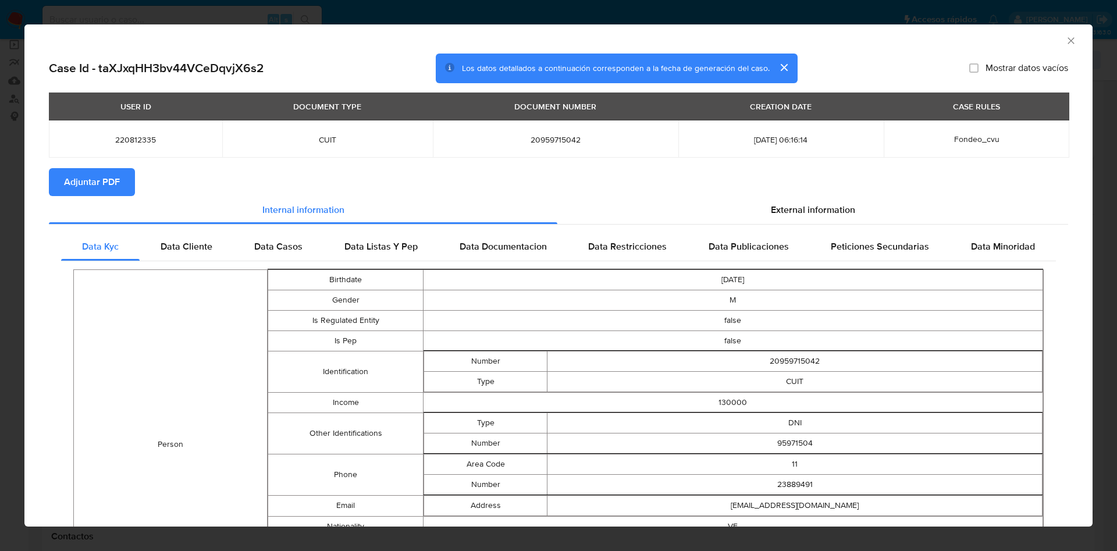
click at [131, 183] on button "Adjuntar PDF" at bounding box center [92, 182] width 86 height 28
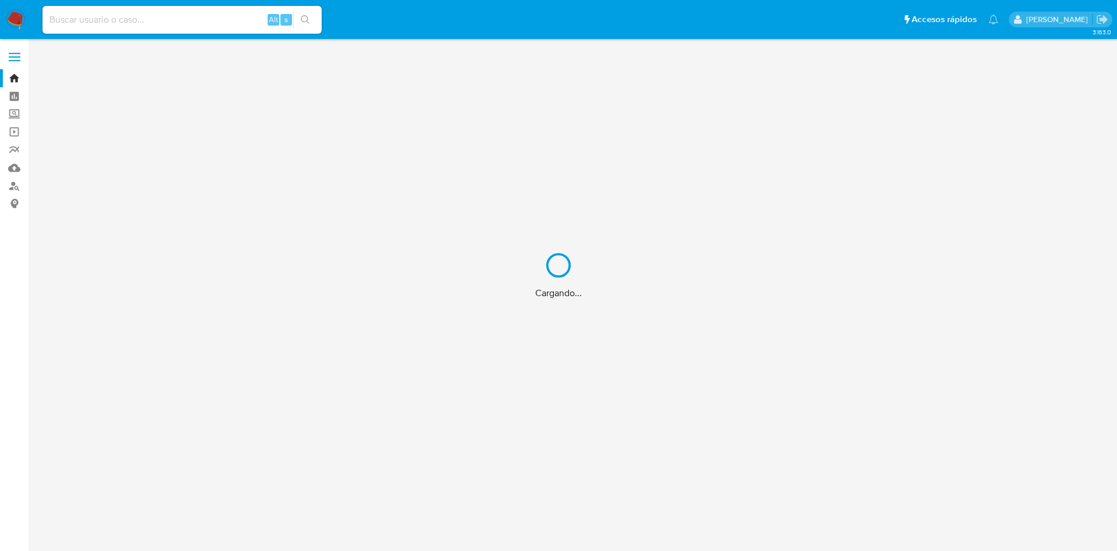
click at [146, 24] on div "Cargando..." at bounding box center [558, 275] width 1117 height 551
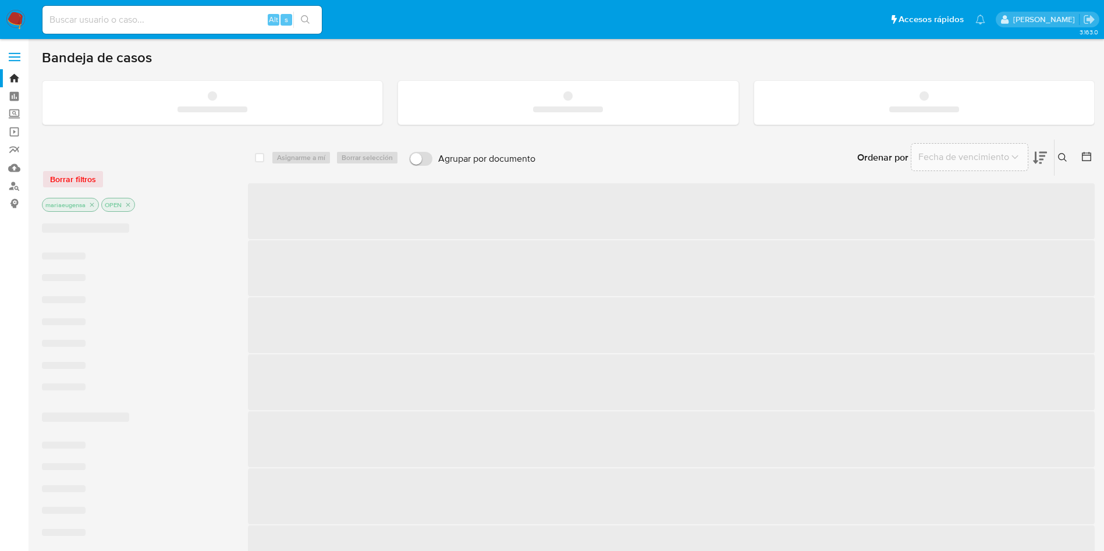
click at [150, 15] on input at bounding box center [181, 19] width 279 height 15
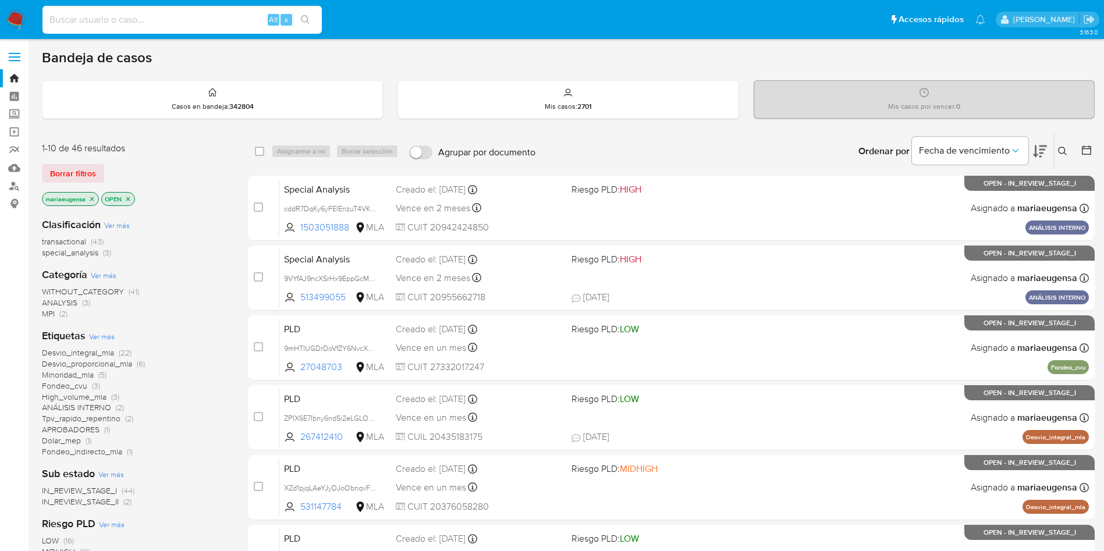
paste input "9VYfAJ9ncXSrHx9EppGcMJ6L"
type input "9VYfAJ9ncXSrHx9EppGcMJ6L"
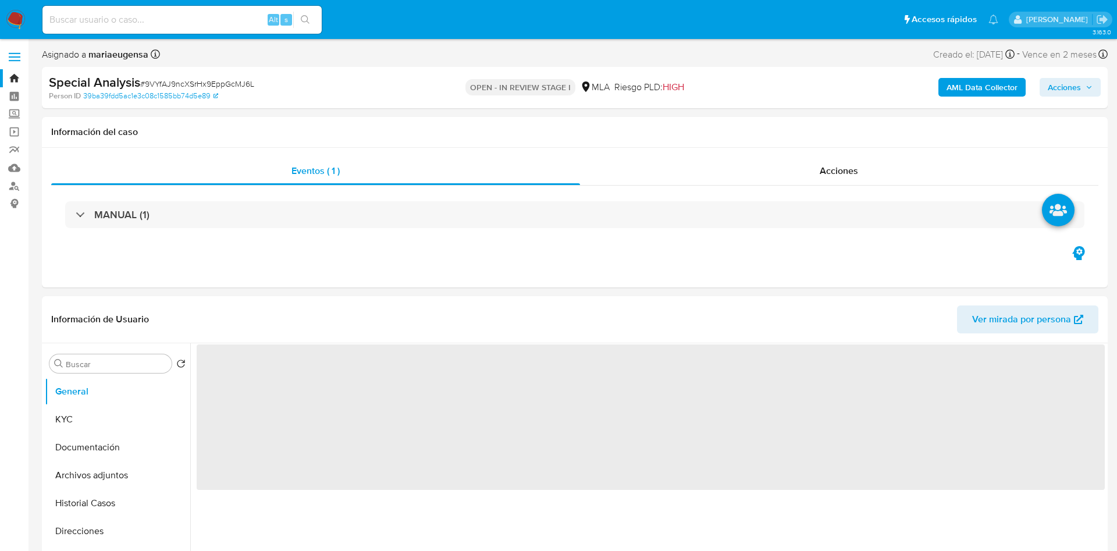
select select "10"
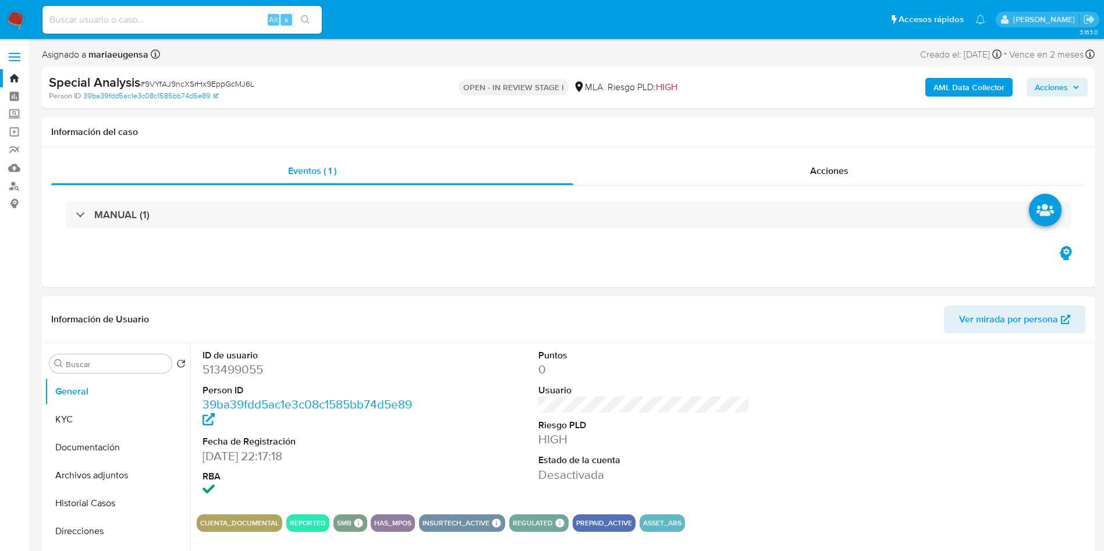
click at [235, 370] on dd "513499055" at bounding box center [309, 369] width 212 height 16
copy dd "513499055"
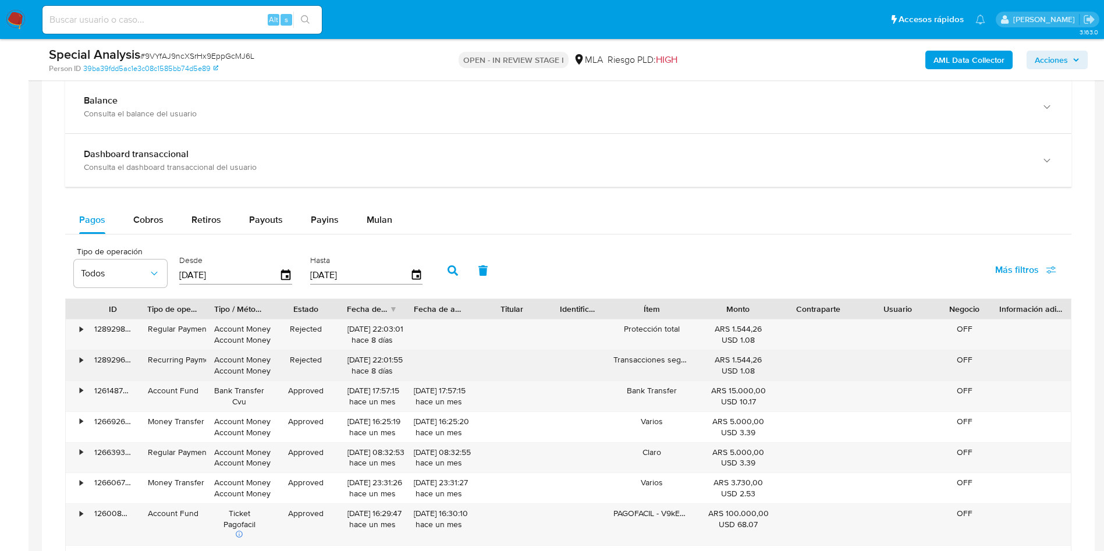
scroll to position [873, 0]
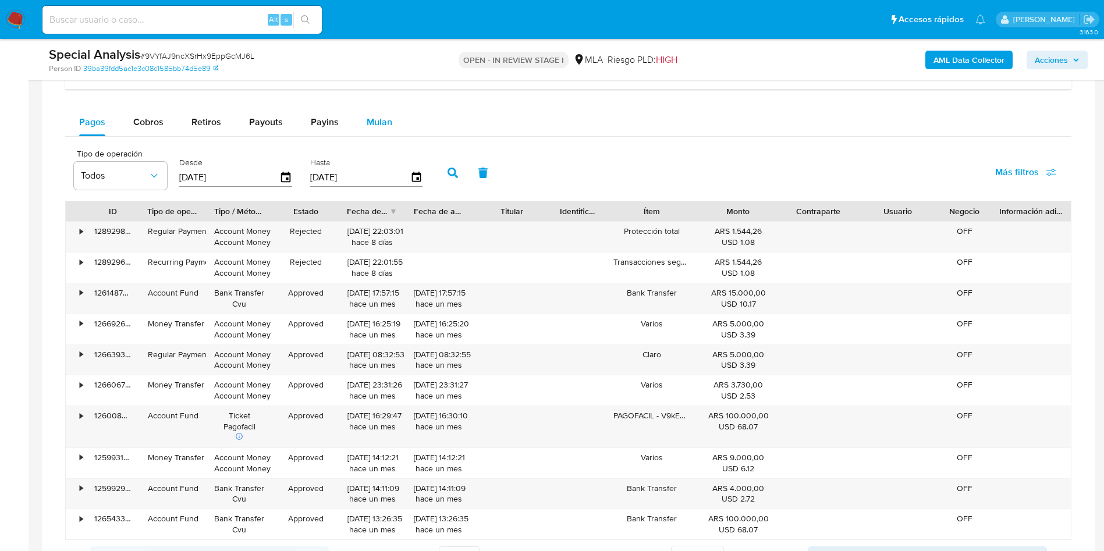
click at [367, 126] on span "Mulan" at bounding box center [380, 121] width 26 height 13
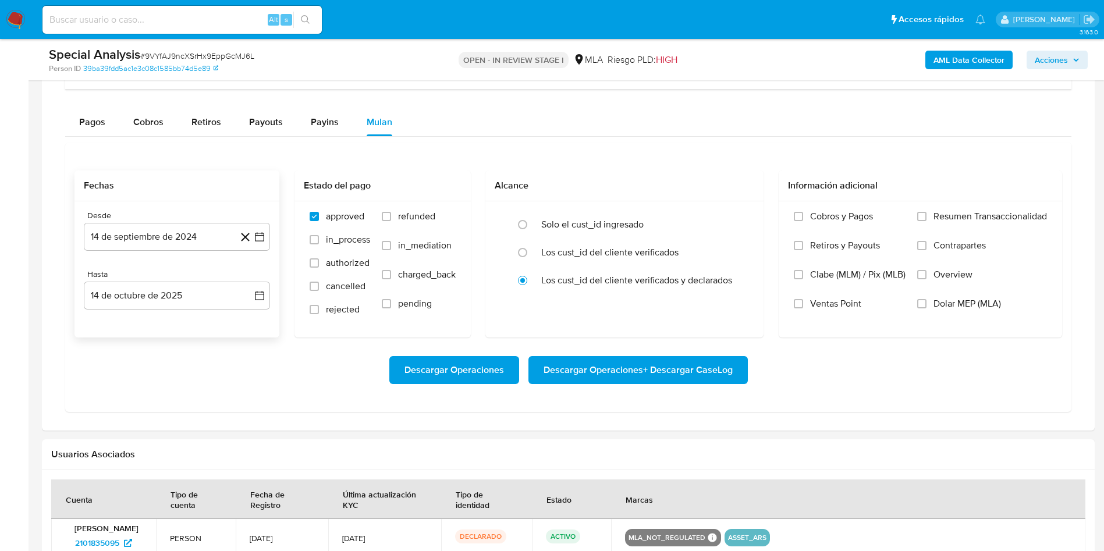
drag, startPoint x: 183, startPoint y: 235, endPoint x: 182, endPoint y: 251, distance: 16.3
click at [183, 236] on button "14 de septiembre de 2024" at bounding box center [177, 237] width 186 height 28
click at [173, 273] on span "septiembre 2024" at bounding box center [171, 279] width 71 height 12
click at [246, 278] on icon "Año siguiente" at bounding box center [247, 279] width 14 height 14
click at [175, 353] on span "may" at bounding box center [175, 353] width 15 height 9
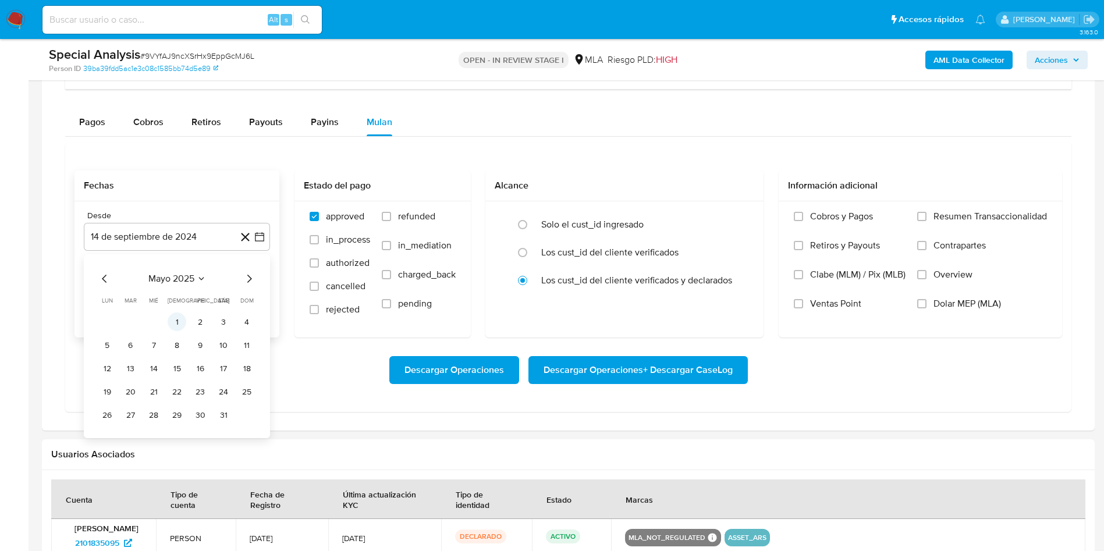
click at [176, 326] on button "1" at bounding box center [177, 322] width 19 height 19
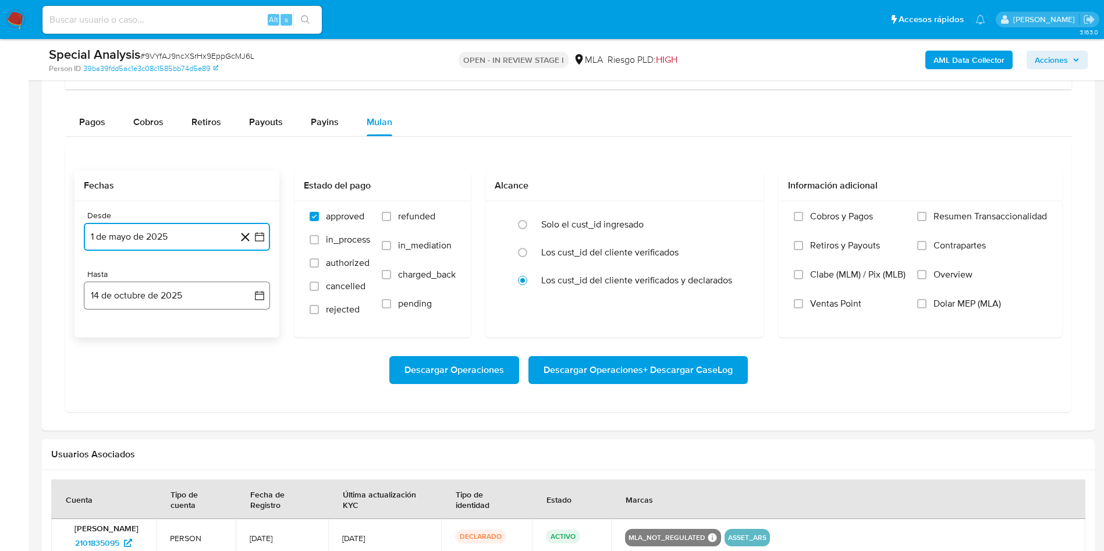
click at [147, 294] on button "14 de octubre de 2025" at bounding box center [177, 296] width 186 height 28
click at [102, 335] on icon "Mes anterior" at bounding box center [105, 338] width 14 height 14
drag, startPoint x: 105, startPoint y: 338, endPoint x: 115, endPoint y: 350, distance: 15.4
click at [105, 339] on icon "Mes anterior" at bounding box center [105, 338] width 14 height 14
click at [251, 469] on button "31" at bounding box center [246, 473] width 19 height 19
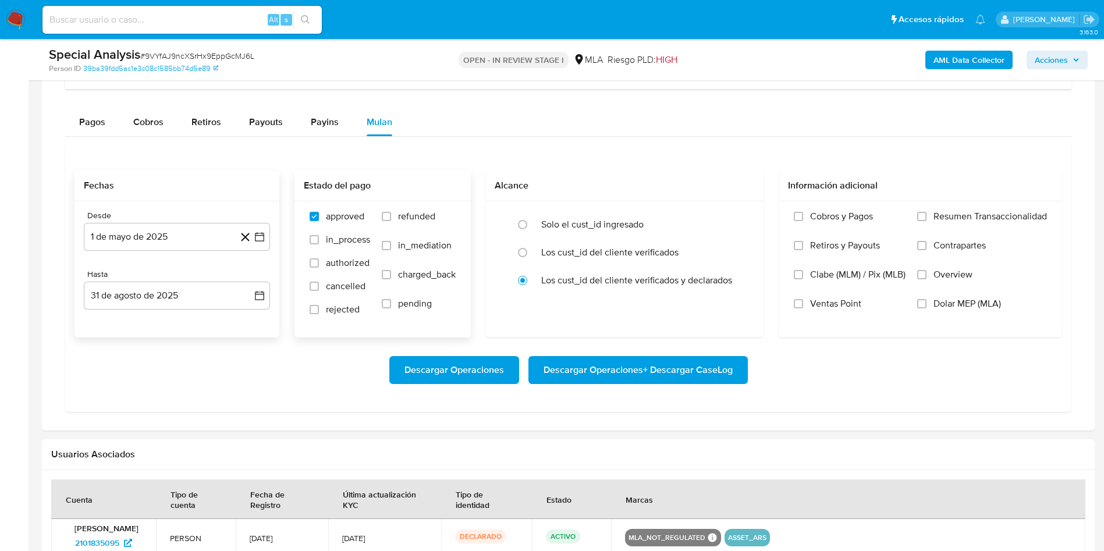
drag, startPoint x: 432, startPoint y: 219, endPoint x: 466, endPoint y: 225, distance: 34.3
click at [431, 219] on span "refunded" at bounding box center [416, 217] width 37 height 12
click at [391, 219] on input "refunded" at bounding box center [386, 216] width 9 height 9
checkbox input "true"
drag, startPoint x: 943, startPoint y: 298, endPoint x: 768, endPoint y: 355, distance: 184.8
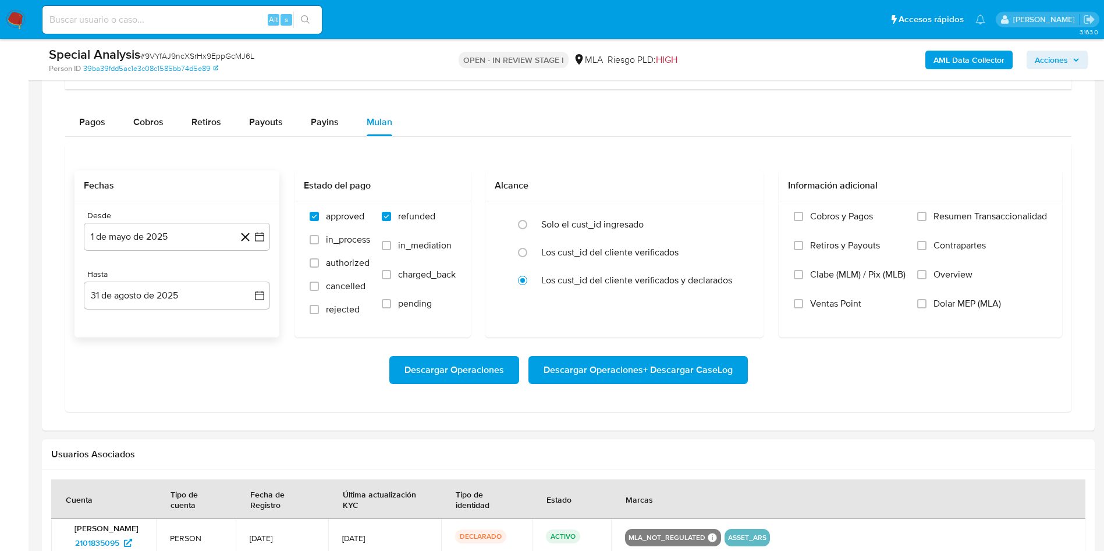
click at [943, 300] on span "Dolar MEP (MLA)" at bounding box center [968, 304] width 68 height 12
click at [927, 300] on input "Dolar MEP (MLA)" at bounding box center [921, 303] width 9 height 9
click at [691, 379] on span "Descargar Operaciones + Descargar CaseLog" at bounding box center [638, 370] width 189 height 26
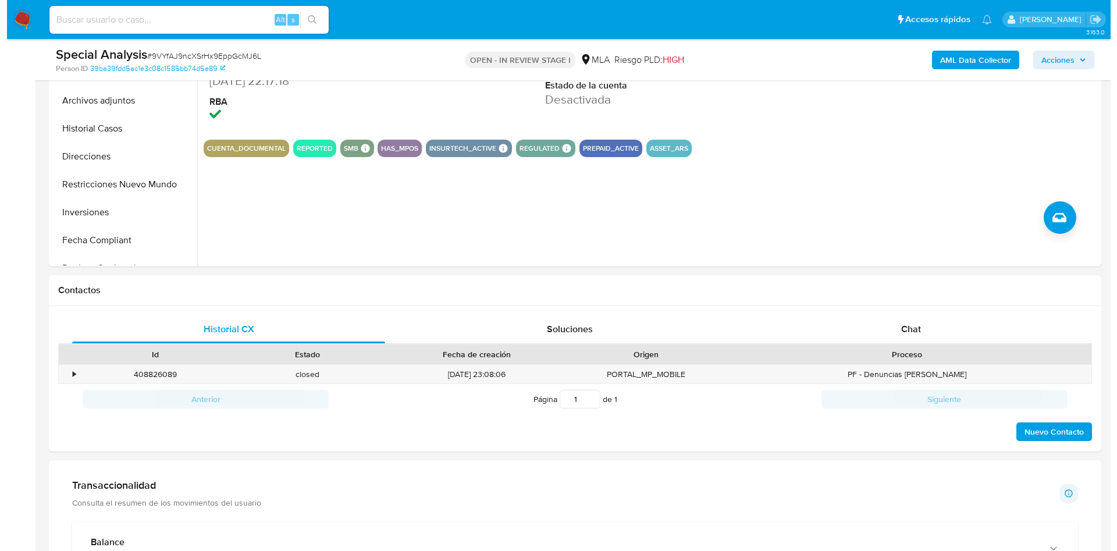
scroll to position [175, 0]
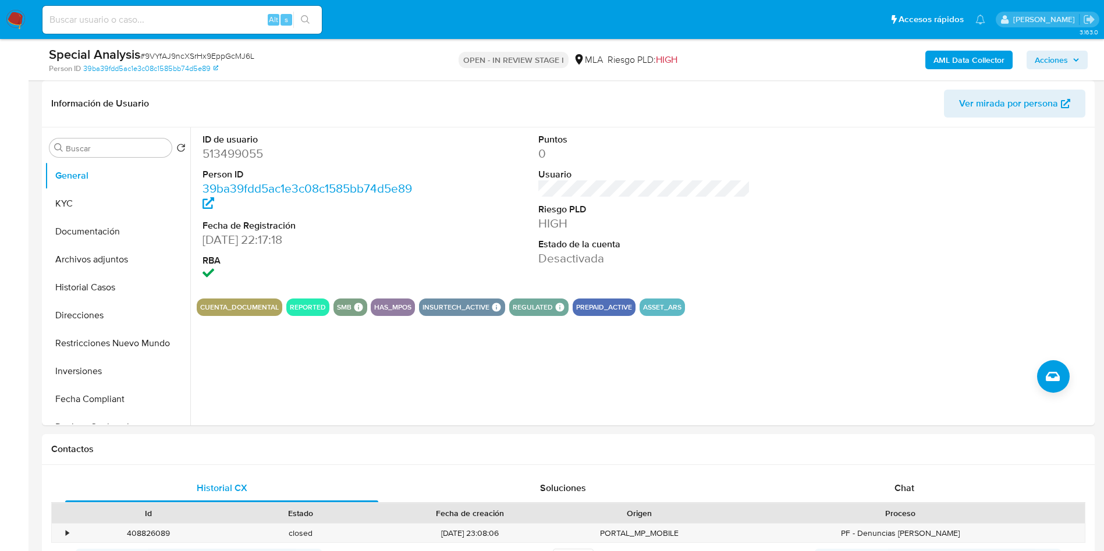
click at [964, 58] on b "AML Data Collector" at bounding box center [969, 60] width 71 height 19
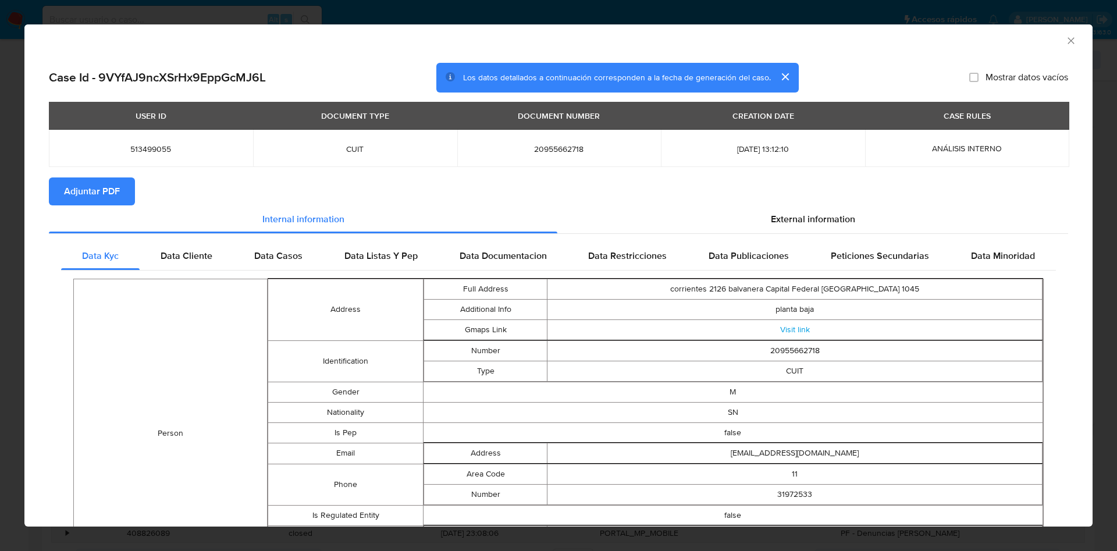
click at [88, 182] on span "Adjuntar PDF" at bounding box center [92, 192] width 56 height 26
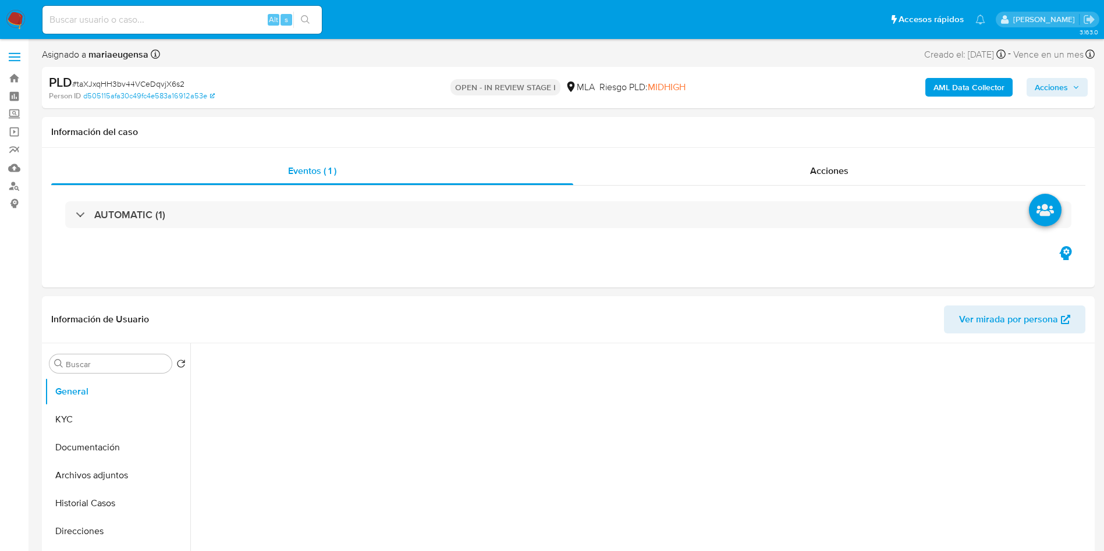
select select "10"
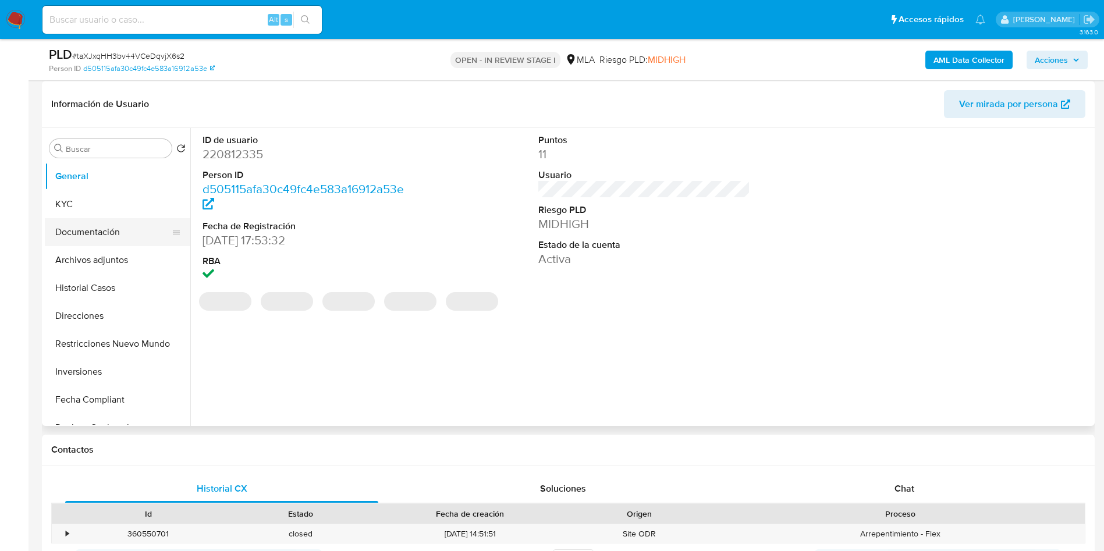
scroll to position [175, 0]
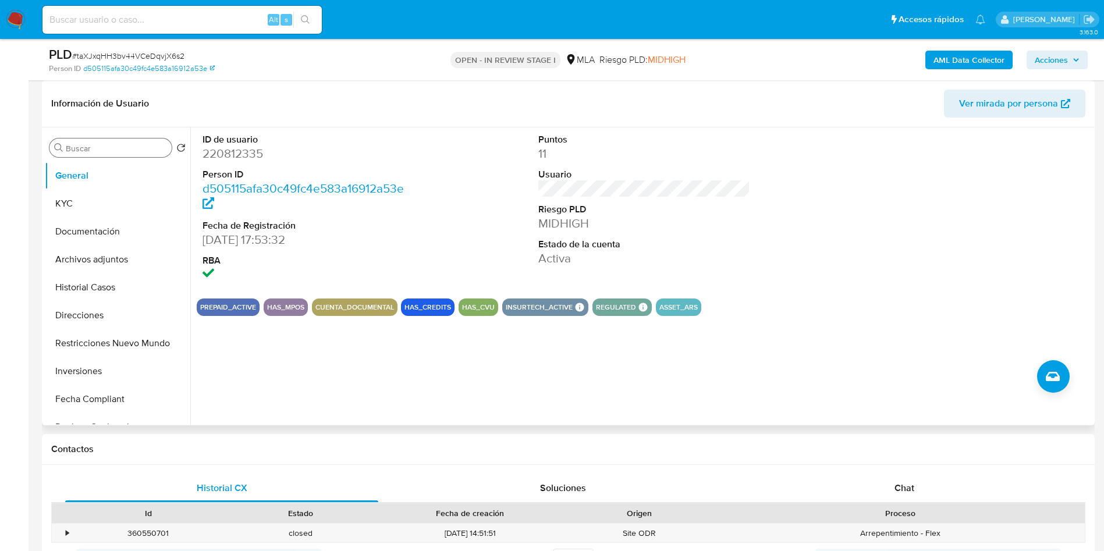
click at [83, 147] on input "Buscar" at bounding box center [116, 148] width 101 height 10
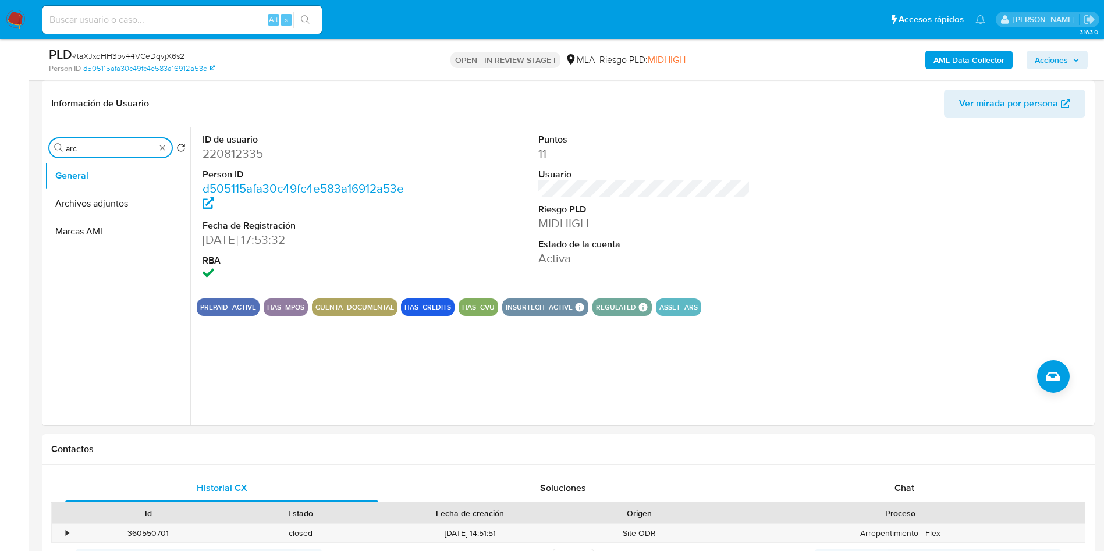
type input "arc"
click at [112, 204] on button "Archivos adjuntos" at bounding box center [113, 204] width 136 height 28
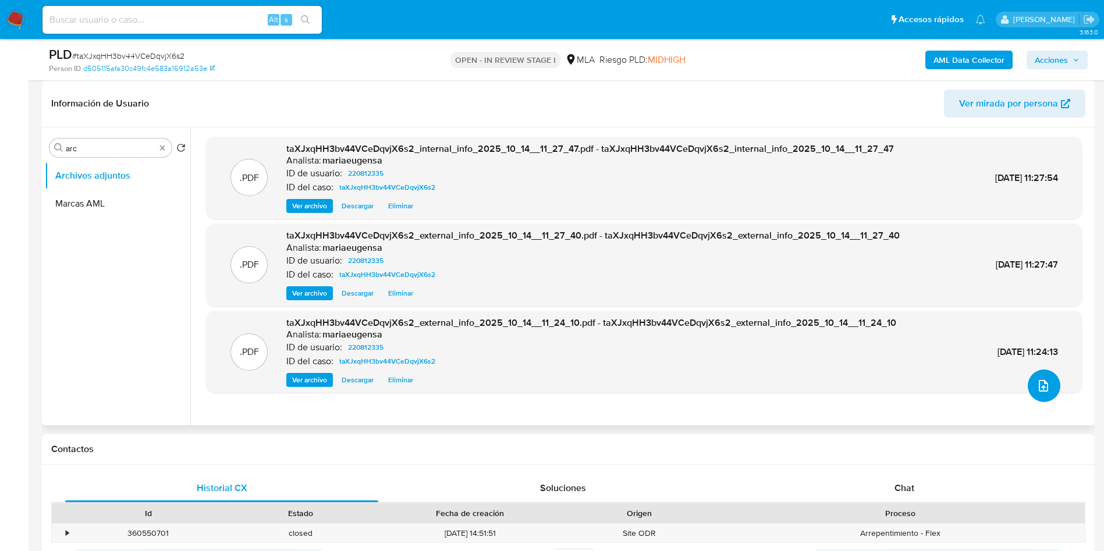
click at [1045, 387] on icon "upload-file" at bounding box center [1044, 386] width 14 height 14
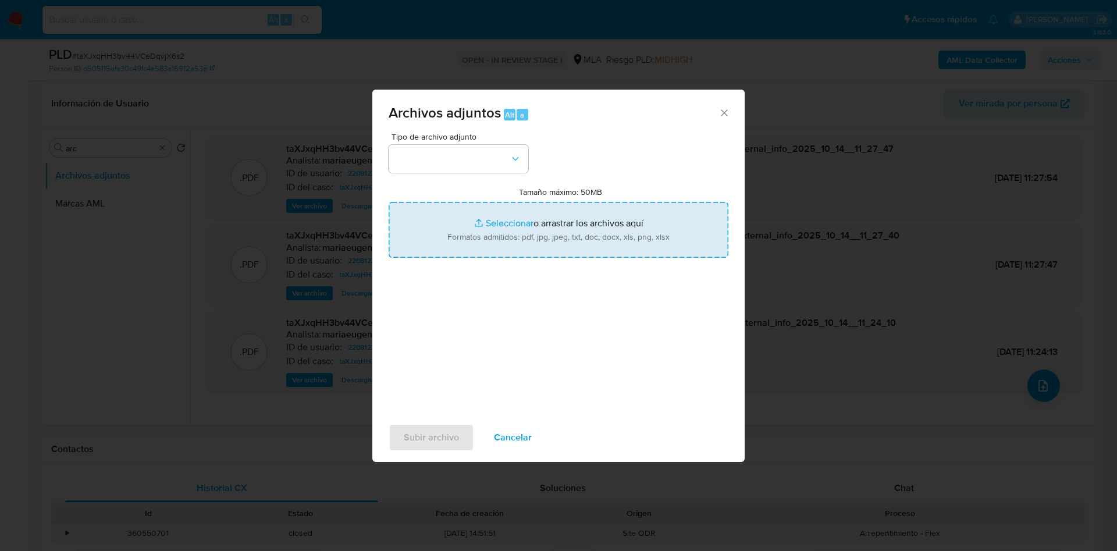
click at [541, 230] on input "Tamaño máximo: 50MB Seleccionar archivos" at bounding box center [559, 230] width 340 height 56
type input "C:\fakepath\Caselog taXJxqHH3bv44VCeDqvjX6s2_2025_09_18_07_03_34 (1).docx"
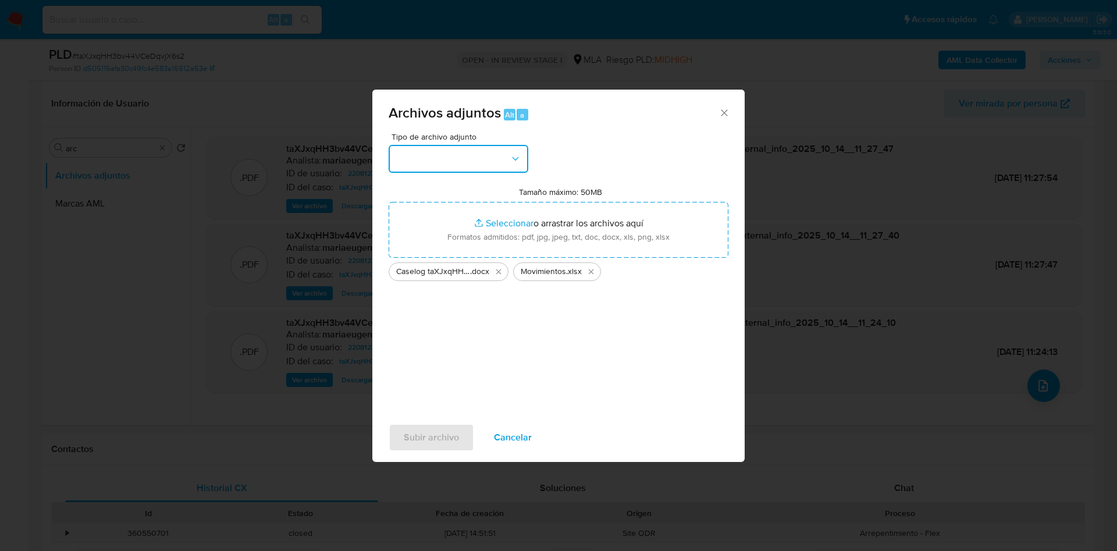
click at [399, 157] on button "button" at bounding box center [459, 159] width 140 height 28
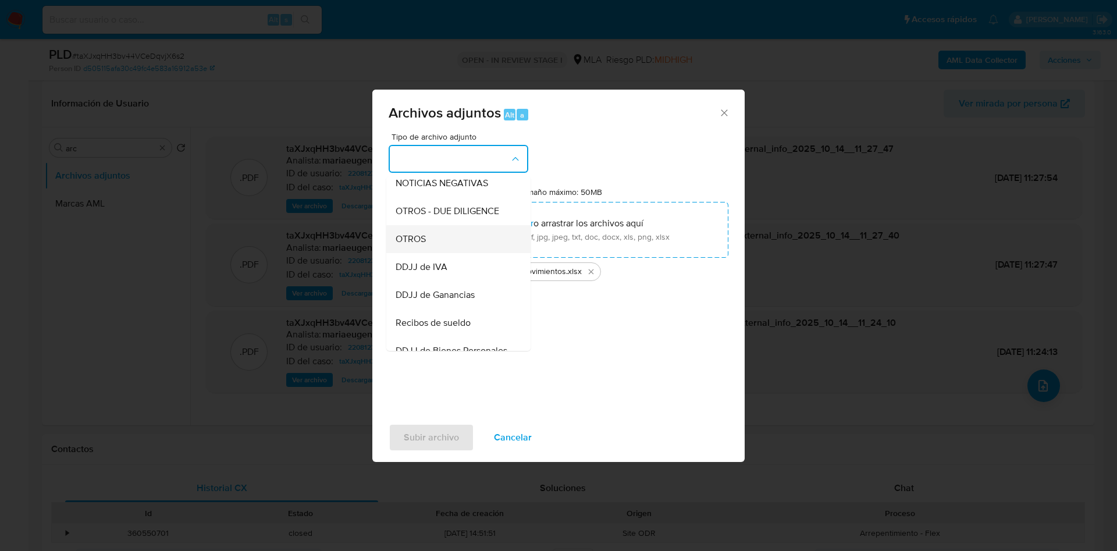
click at [407, 245] on span "OTROS" at bounding box center [411, 239] width 30 height 12
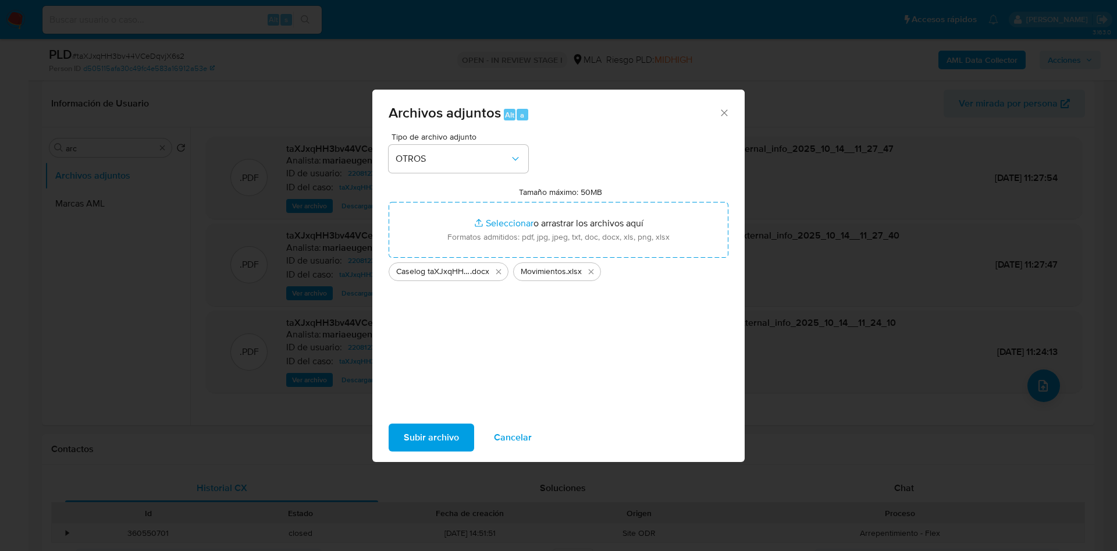
click at [416, 440] on span "Subir archivo" at bounding box center [431, 438] width 55 height 26
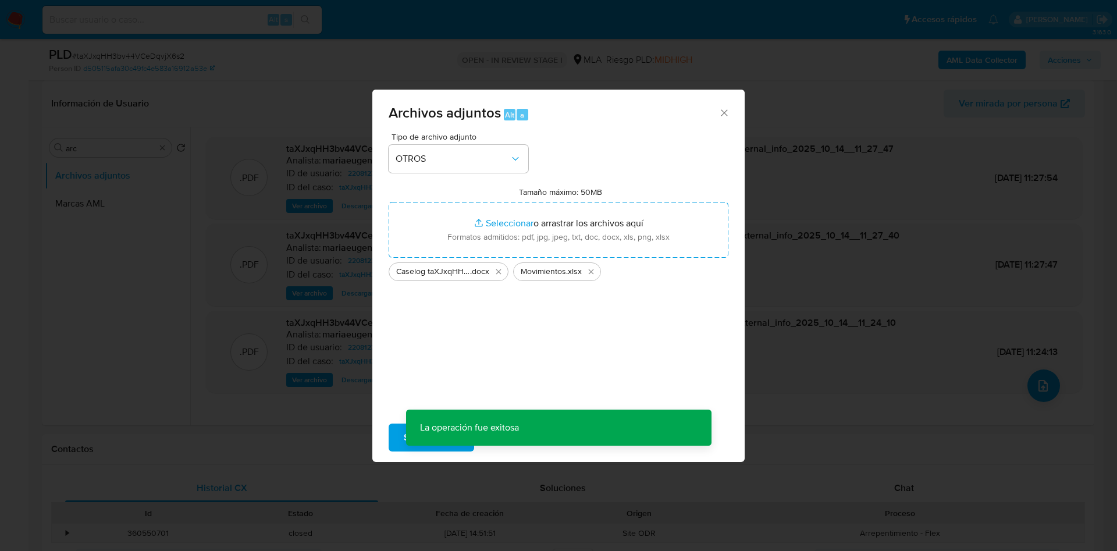
click at [552, 141] on div "Tipo de archivo adjunto OTROS Tamaño máximo: 50MB Seleccionar archivos Seleccio…" at bounding box center [559, 270] width 340 height 275
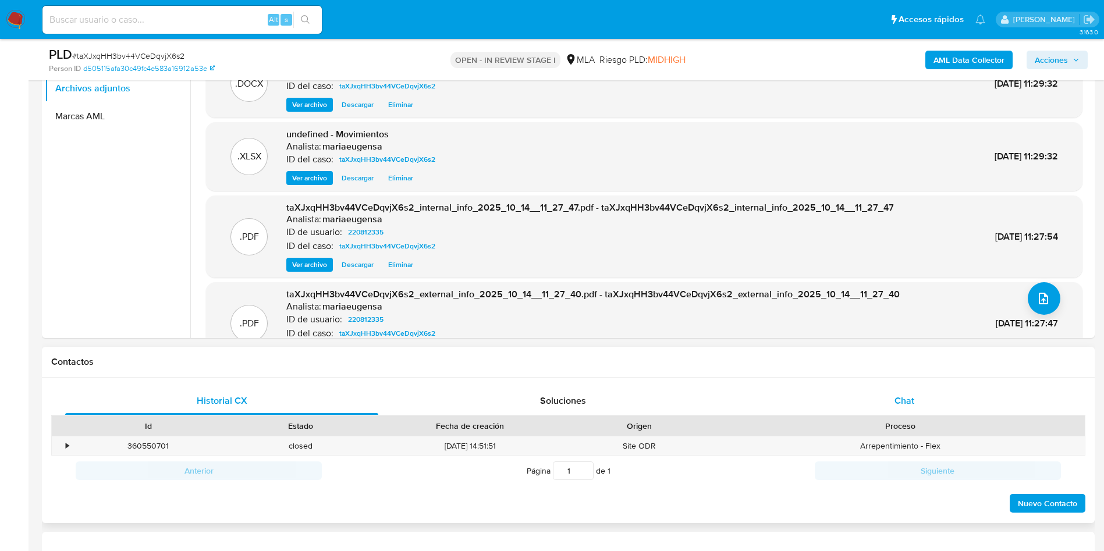
click at [924, 393] on div "Chat" at bounding box center [904, 401] width 313 height 28
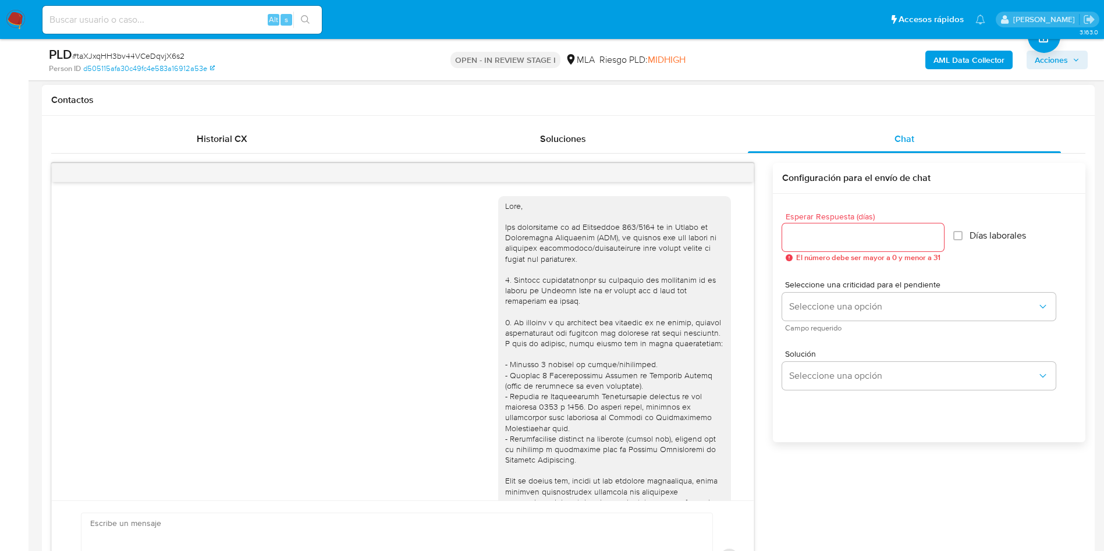
scroll to position [597, 0]
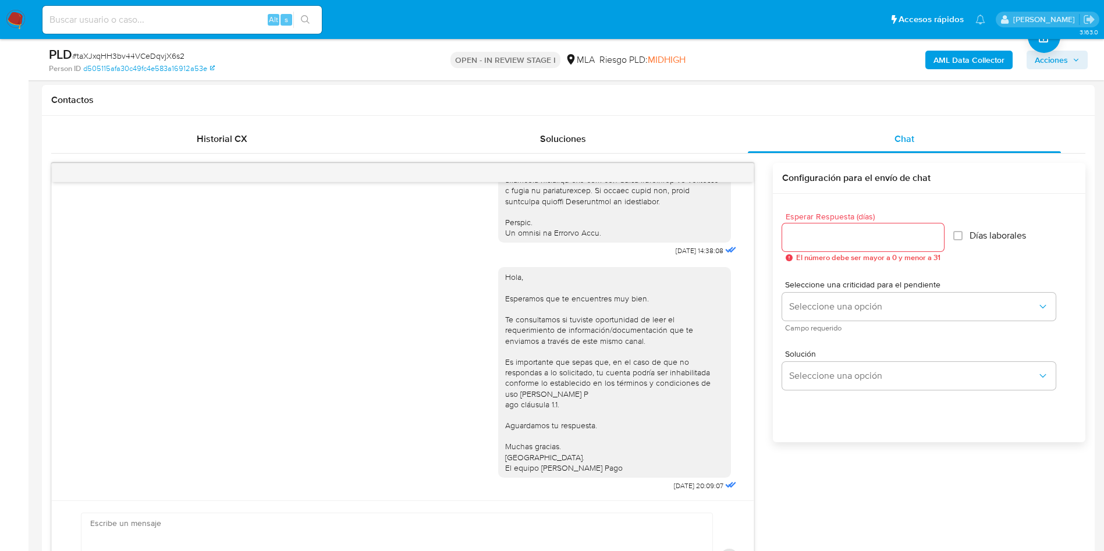
drag, startPoint x: 1087, startPoint y: 61, endPoint x: 1079, endPoint y: 64, distance: 8.1
click at [1079, 64] on button "Acciones" at bounding box center [1057, 60] width 61 height 19
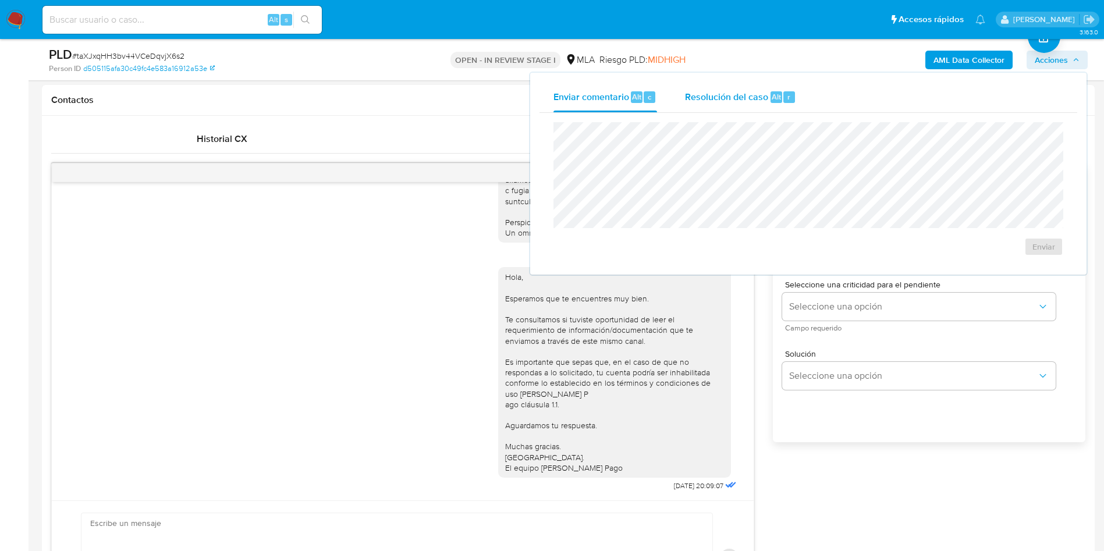
drag, startPoint x: 755, startPoint y: 94, endPoint x: 755, endPoint y: 100, distance: 6.4
click at [755, 100] on span "Resolución del caso" at bounding box center [726, 96] width 83 height 13
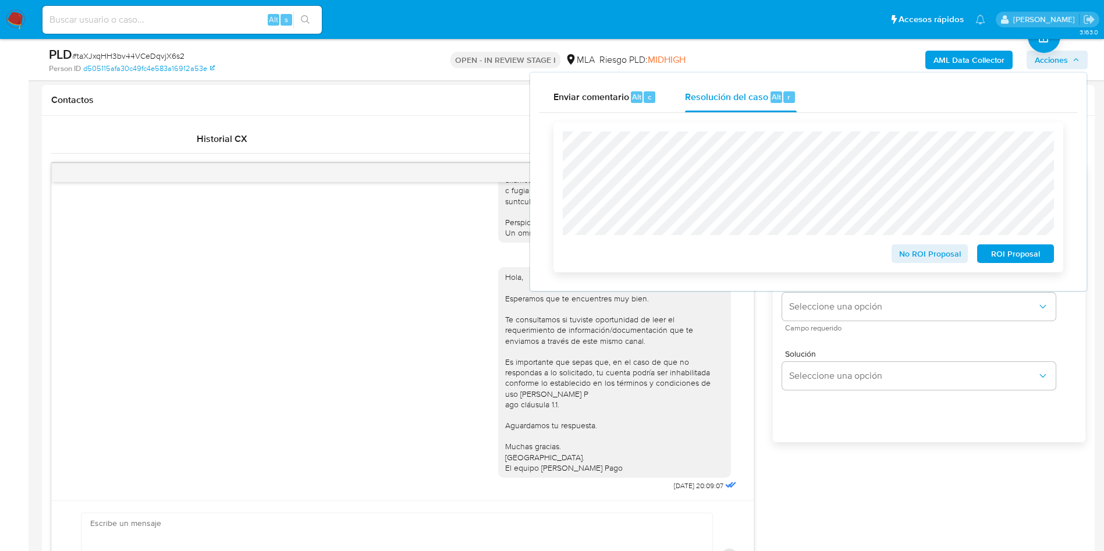
click at [912, 262] on span "No ROI Proposal" at bounding box center [930, 254] width 61 height 16
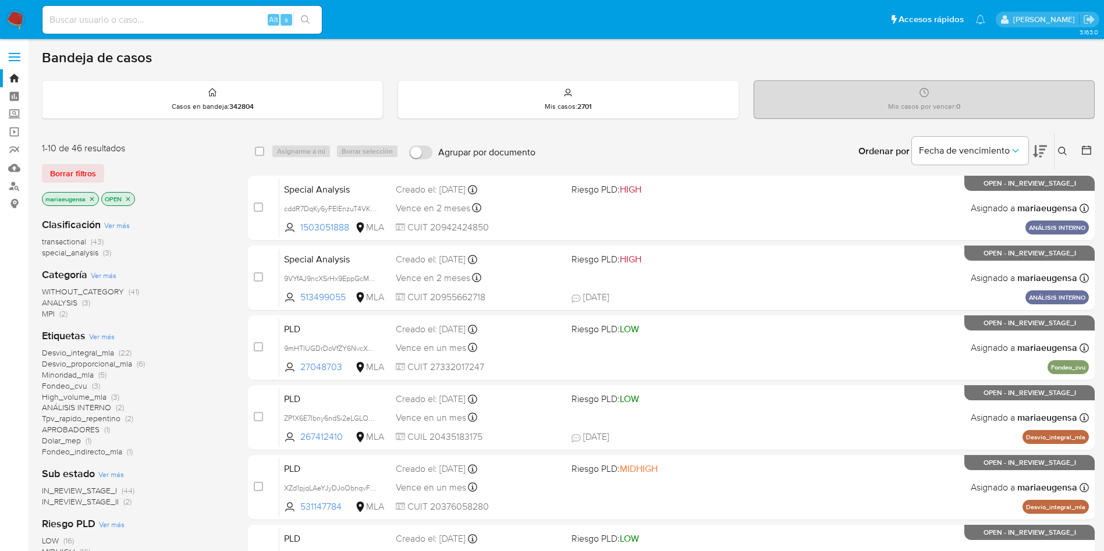
click at [205, 23] on input at bounding box center [181, 19] width 279 height 15
paste input "KkdgsVF1BbQ1TOC6ZDv9AmZx"
type input "KkdgsVF1BbQ1TOC6ZDv9AmZx"
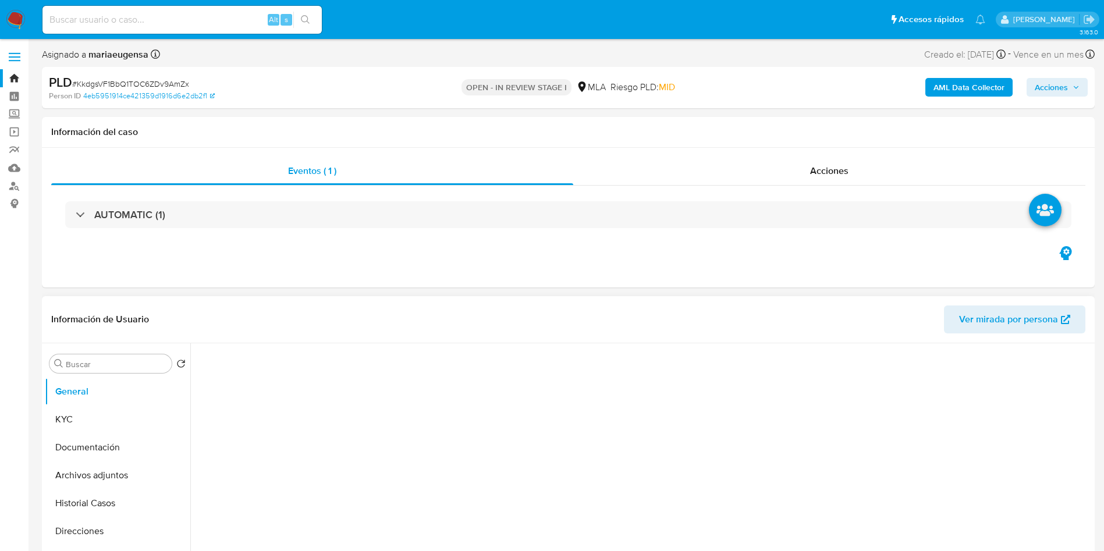
select select "10"
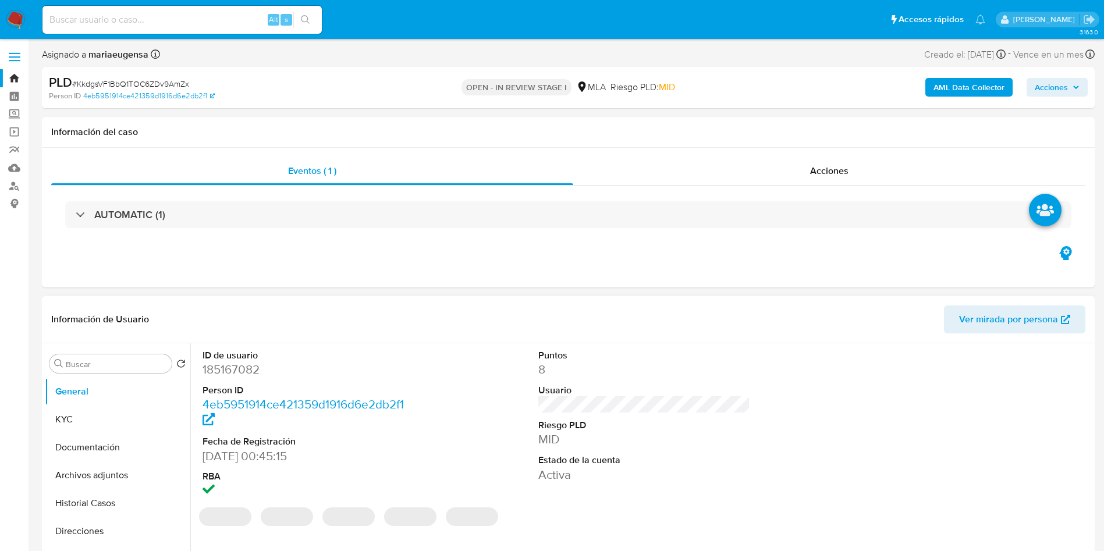
click at [416, 380] on div "ID de usuario 185167082 Person ID 4eb5951914ce421359d1916d6e2db2f1 Fecha de Reg…" at bounding box center [309, 424] width 224 height 162
click at [131, 368] on div "Buscar a" at bounding box center [110, 363] width 122 height 19
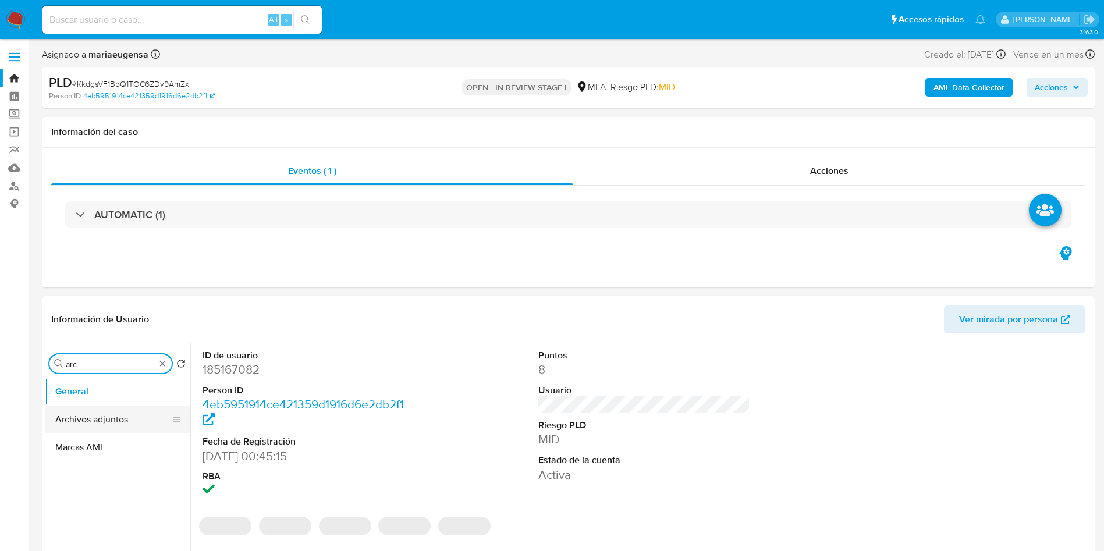
type input "arc"
click at [112, 424] on button "Archivos adjuntos" at bounding box center [113, 420] width 136 height 28
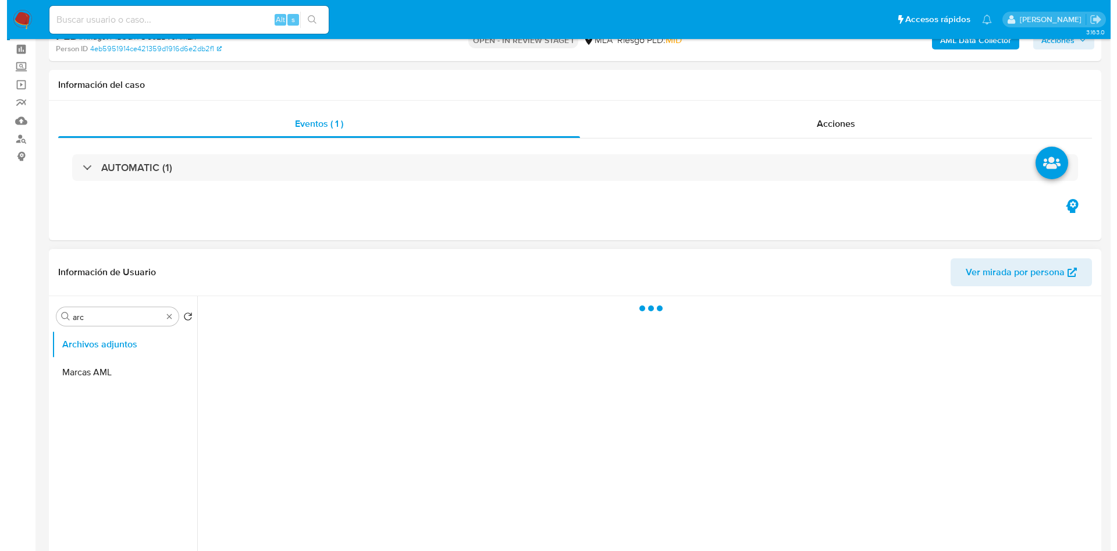
scroll to position [87, 0]
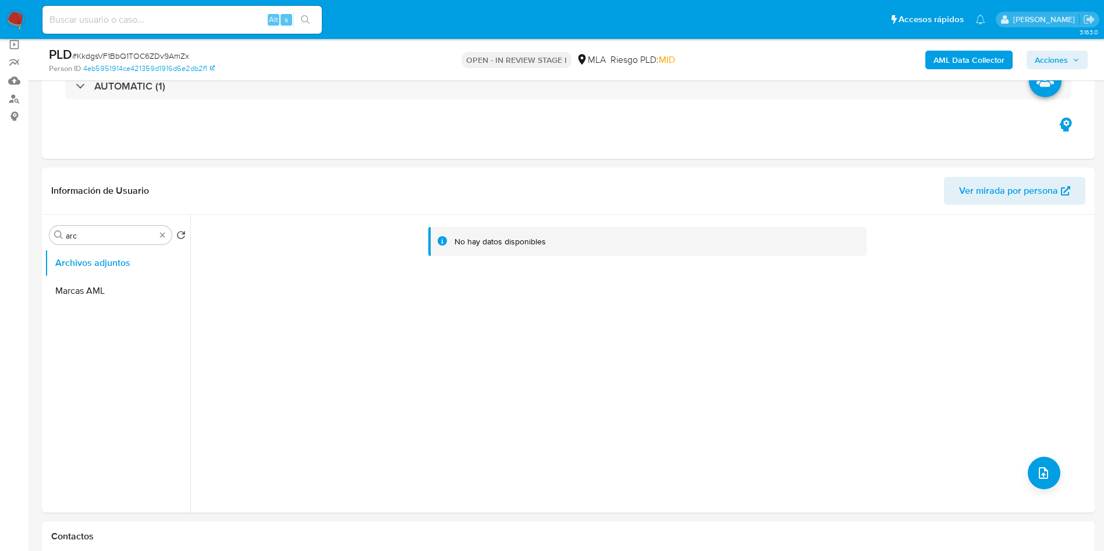
click at [961, 62] on b "AML Data Collector" at bounding box center [969, 60] width 71 height 19
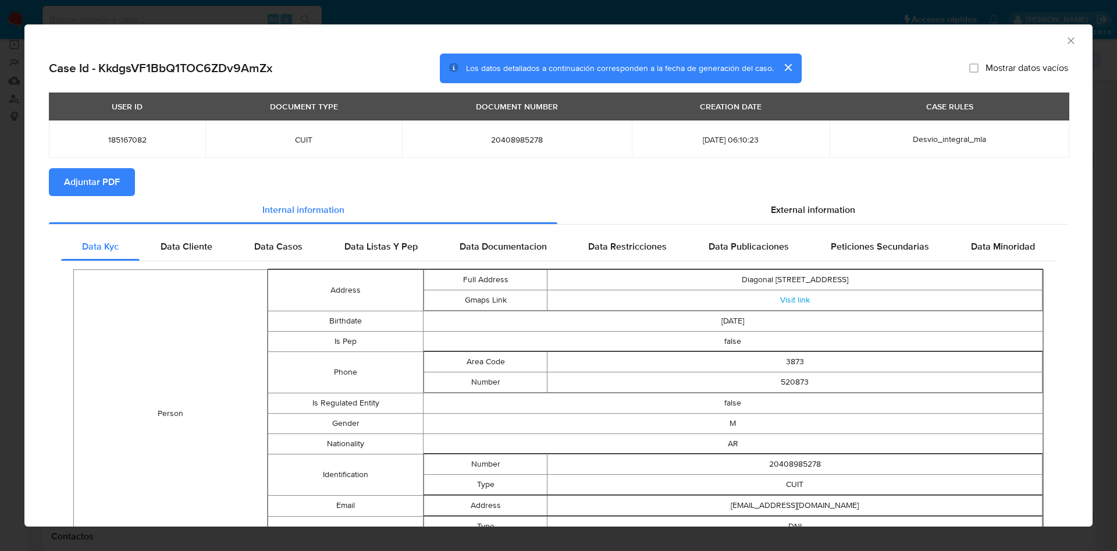
click at [102, 178] on span "Adjuntar PDF" at bounding box center [92, 182] width 56 height 26
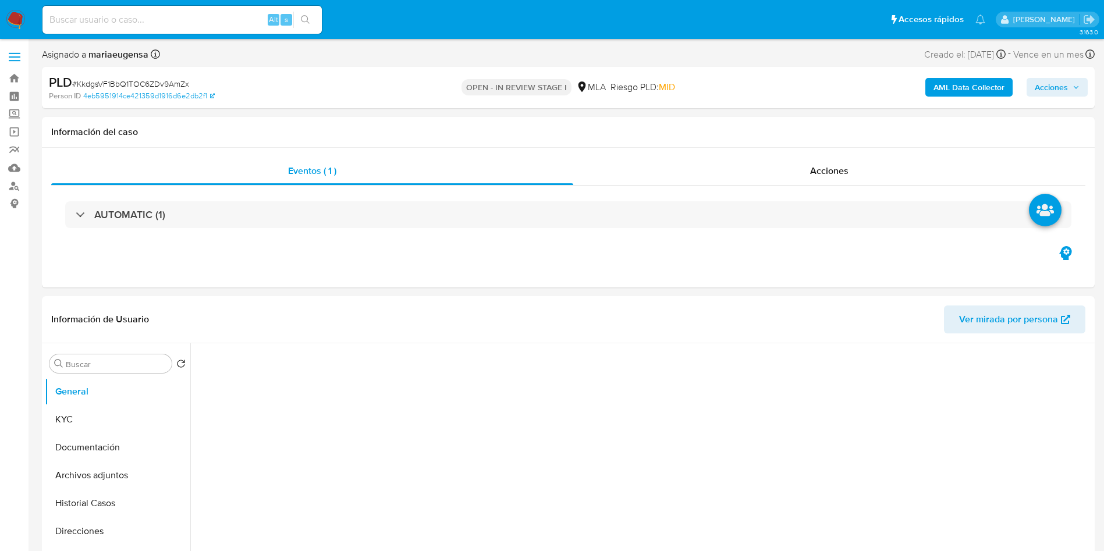
select select "10"
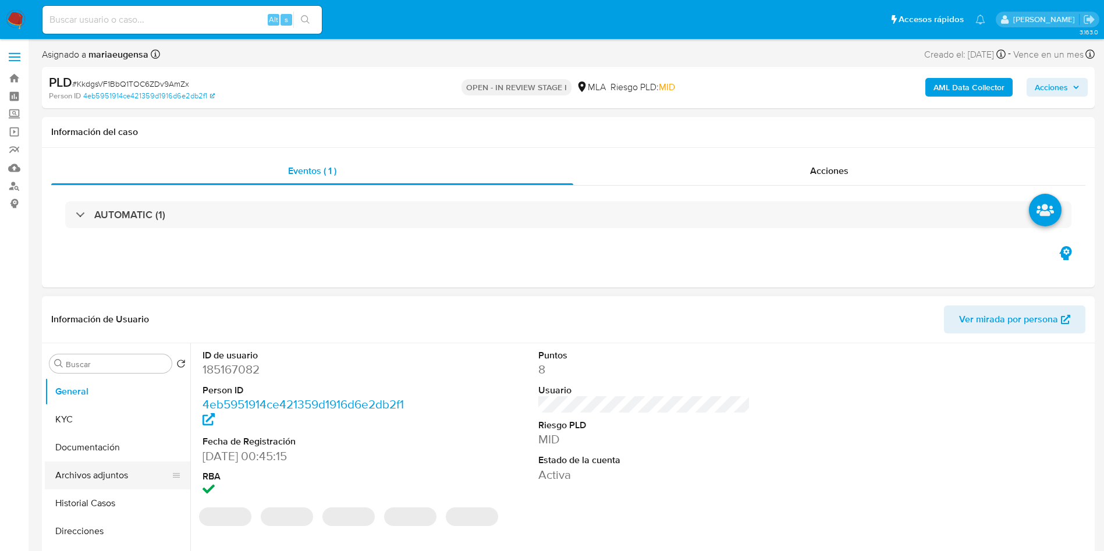
click at [90, 476] on button "Archivos adjuntos" at bounding box center [113, 476] width 136 height 28
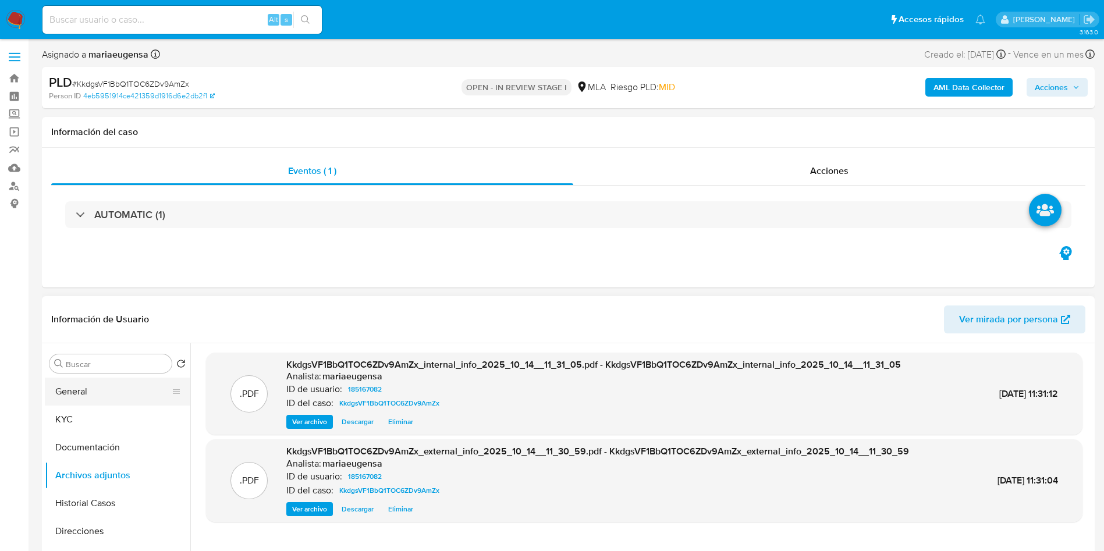
click at [104, 389] on button "General" at bounding box center [113, 392] width 136 height 28
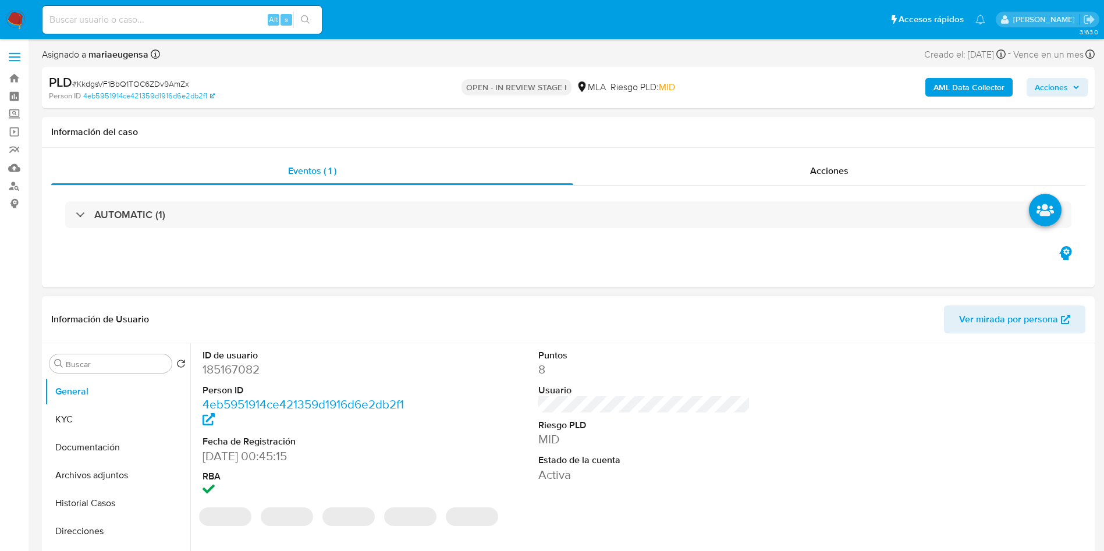
click at [235, 367] on dd "185167082" at bounding box center [309, 369] width 212 height 16
copy dd "185167082"
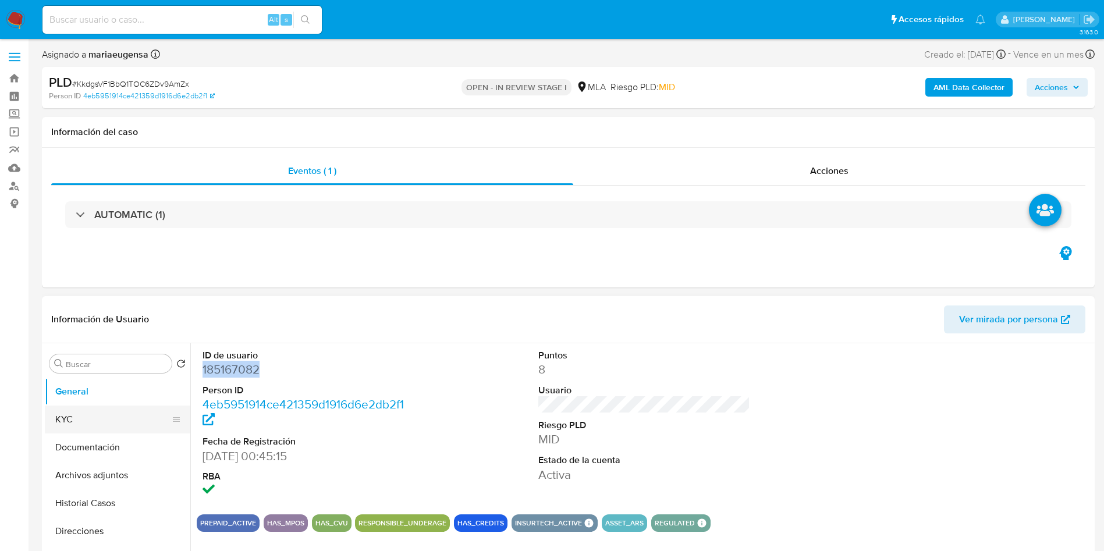
click at [62, 411] on button "KYC" at bounding box center [113, 420] width 136 height 28
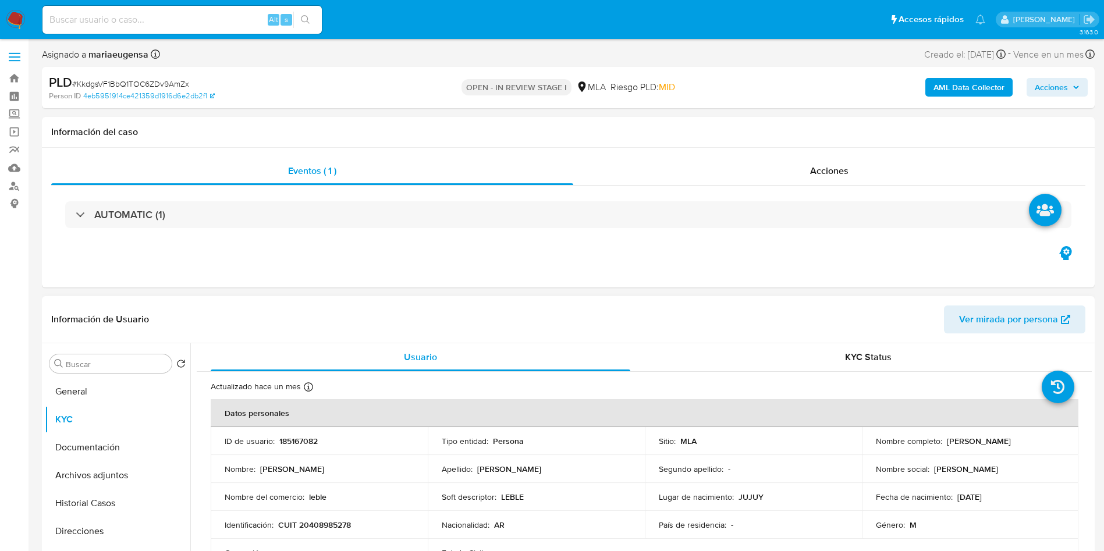
scroll to position [87, 0]
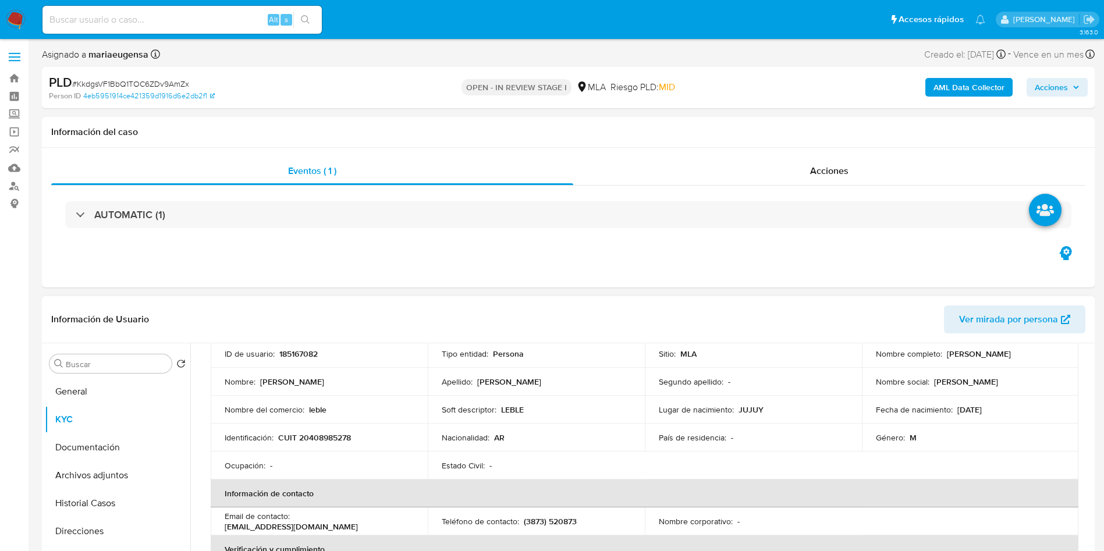
click at [301, 353] on p "185167082" at bounding box center [298, 354] width 38 height 10
copy p "185167082"
click at [301, 353] on p "185167082" at bounding box center [298, 354] width 38 height 10
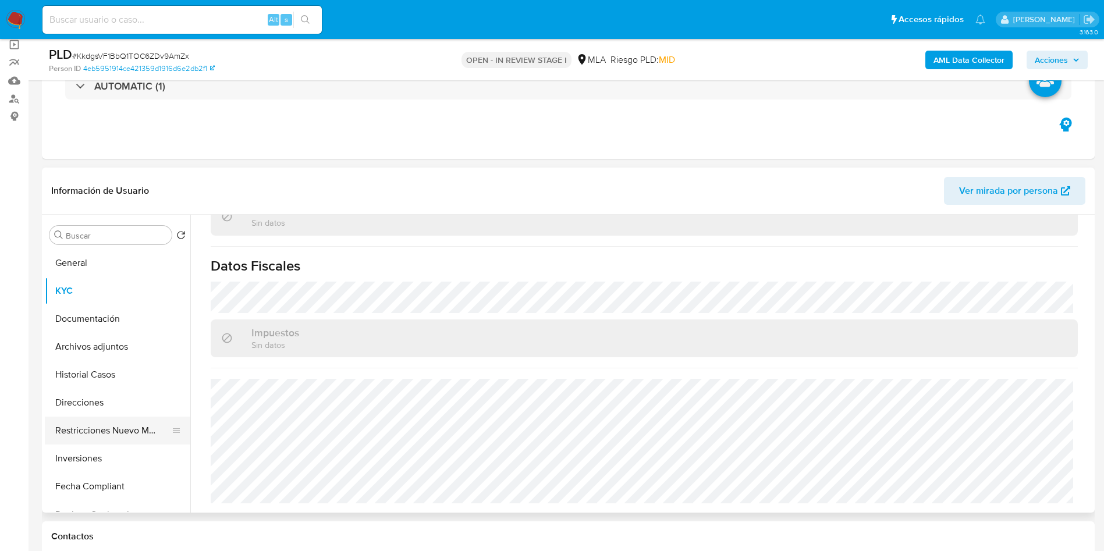
drag, startPoint x: 104, startPoint y: 399, endPoint x: 90, endPoint y: 417, distance: 22.8
click at [104, 400] on button "Direcciones" at bounding box center [118, 403] width 146 height 28
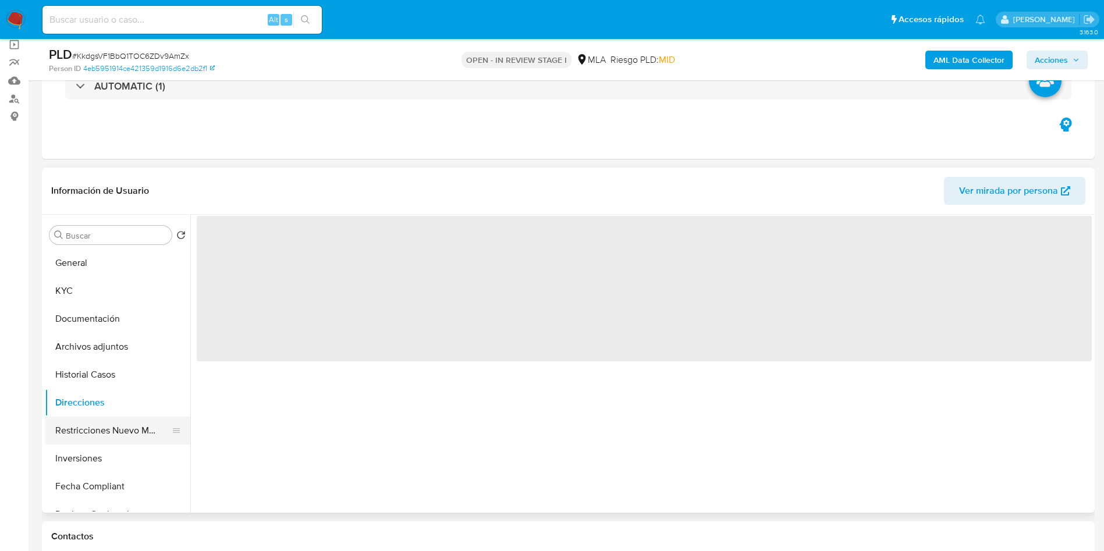
scroll to position [0, 0]
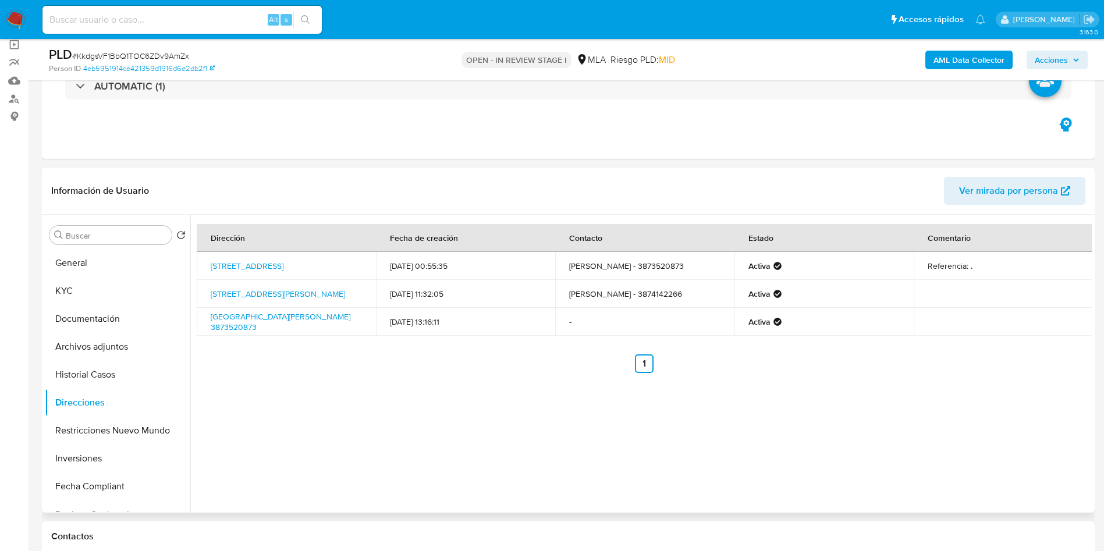
click at [272, 302] on td "Belgrano 100, Oran, Salta, 4530, Argentina 100" at bounding box center [286, 294] width 179 height 28
click at [275, 294] on link "Belgrano 100, Oran, Salta, 4530, Argentina 100" at bounding box center [278, 294] width 134 height 12
click at [271, 324] on link "Republica De Siria 3873520873, Tartagal, Salta, 4560, Argentina 3873520873" at bounding box center [281, 322] width 140 height 22
click at [79, 236] on input "Buscar" at bounding box center [116, 235] width 101 height 10
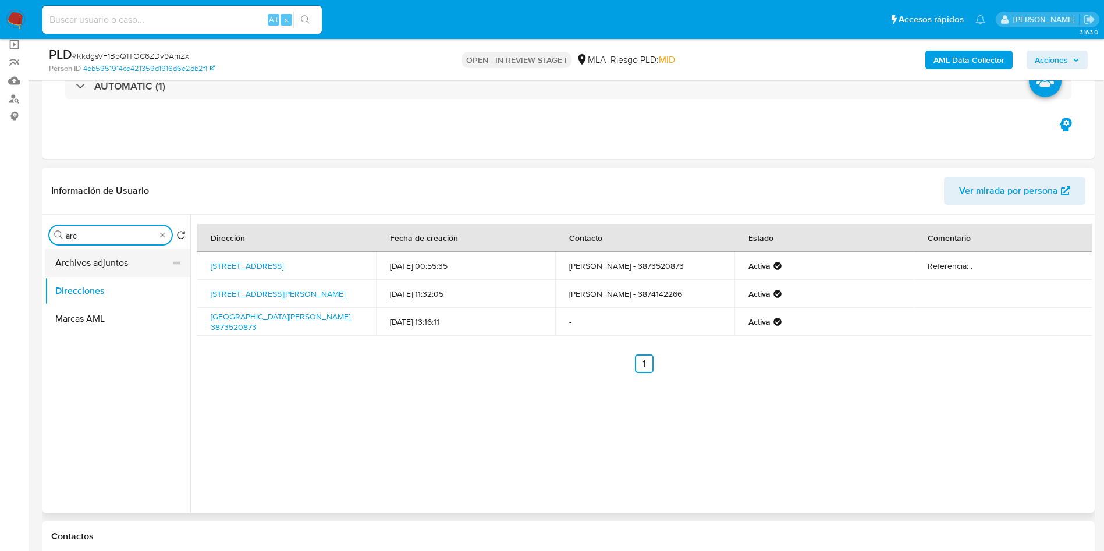
type input "arc"
click at [109, 268] on button "Archivos adjuntos" at bounding box center [113, 263] width 136 height 28
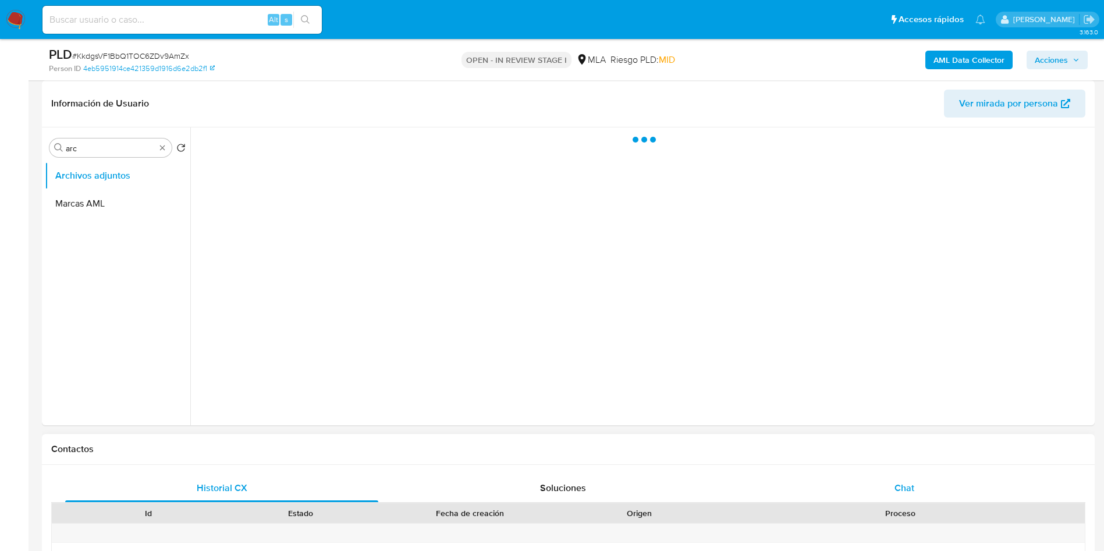
click at [952, 481] on div "Chat" at bounding box center [904, 488] width 313 height 28
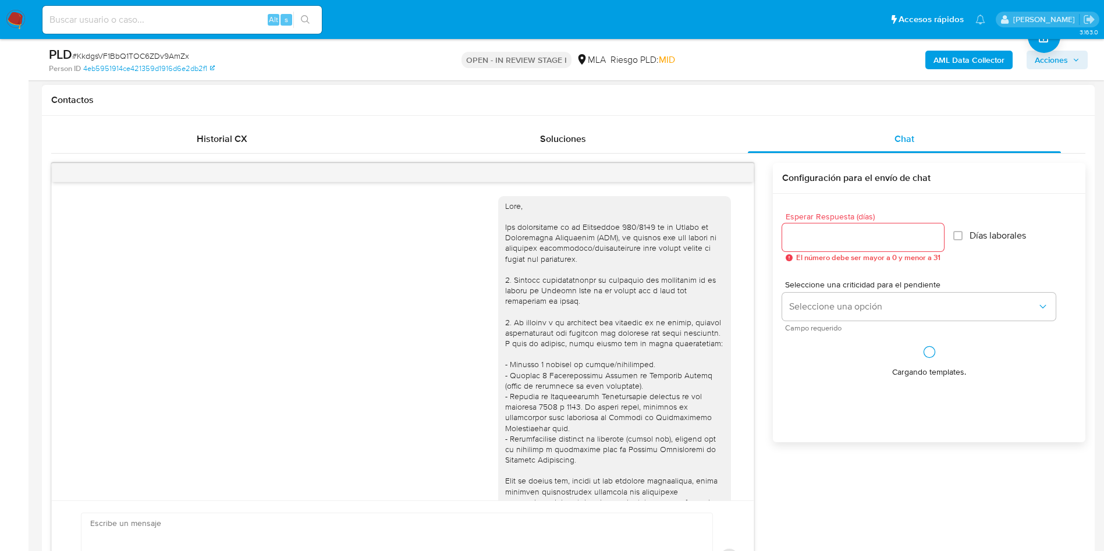
scroll to position [597, 0]
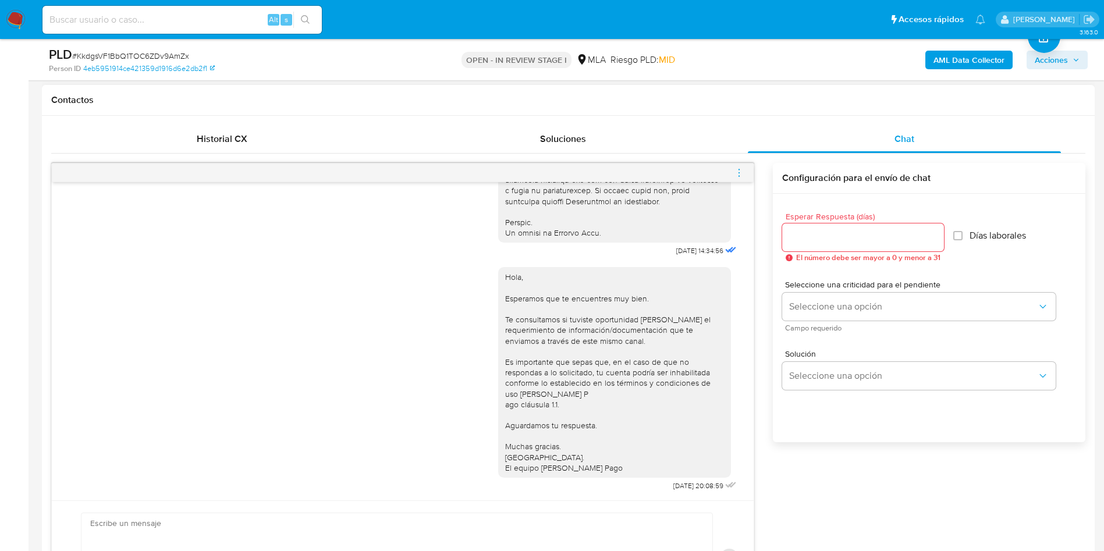
click at [736, 170] on icon "menu-action" at bounding box center [739, 173] width 10 height 10
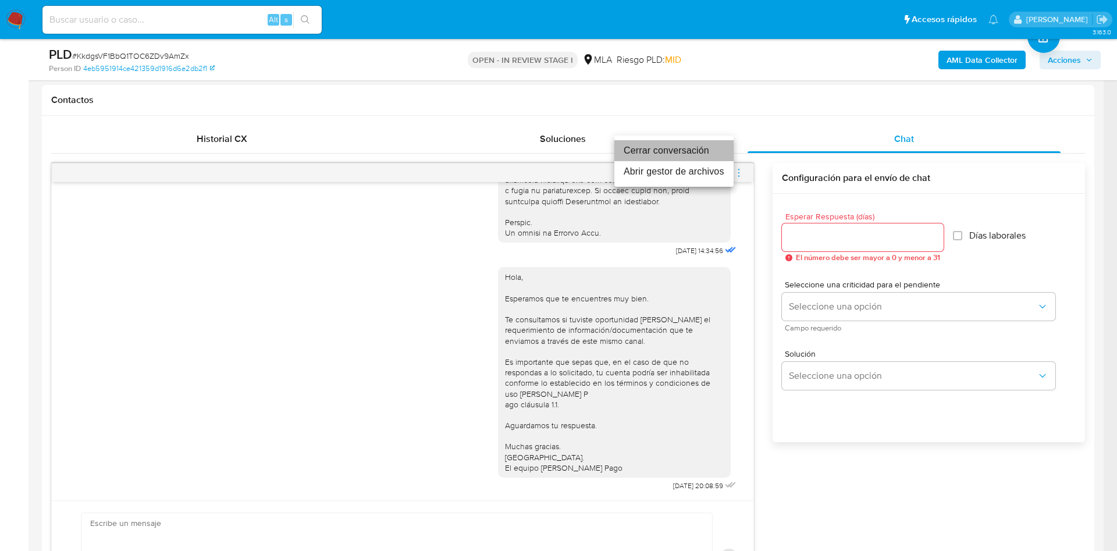
click at [708, 155] on li "Cerrar conversación" at bounding box center [674, 150] width 119 height 21
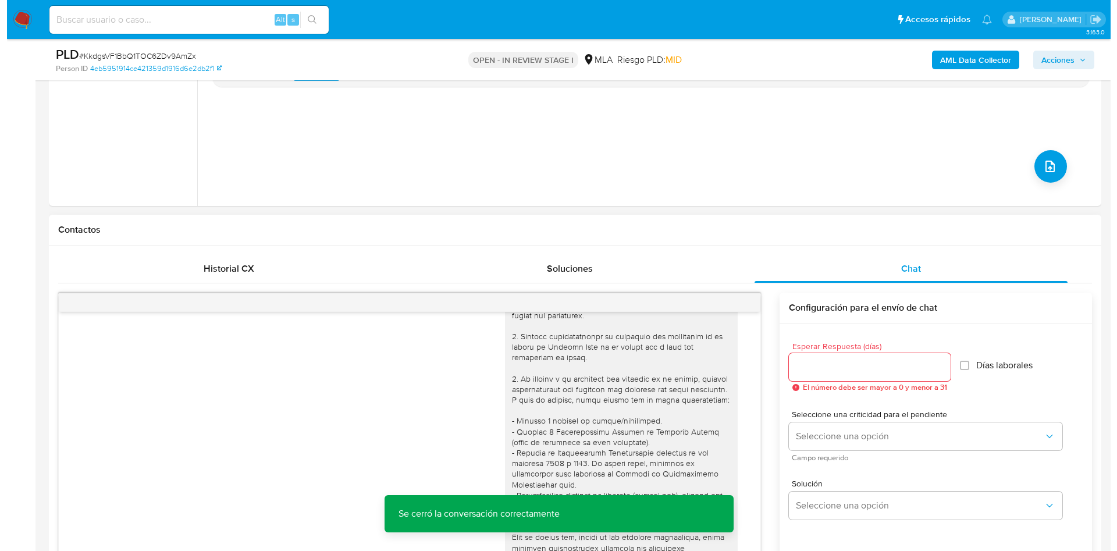
scroll to position [175, 0]
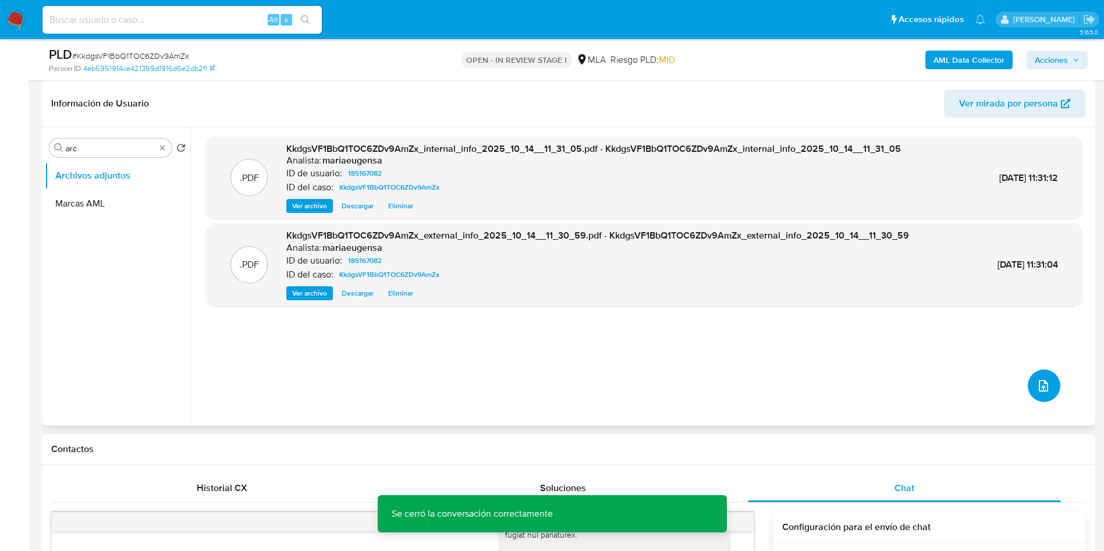
click at [1041, 383] on icon "upload-file" at bounding box center [1044, 386] width 14 height 14
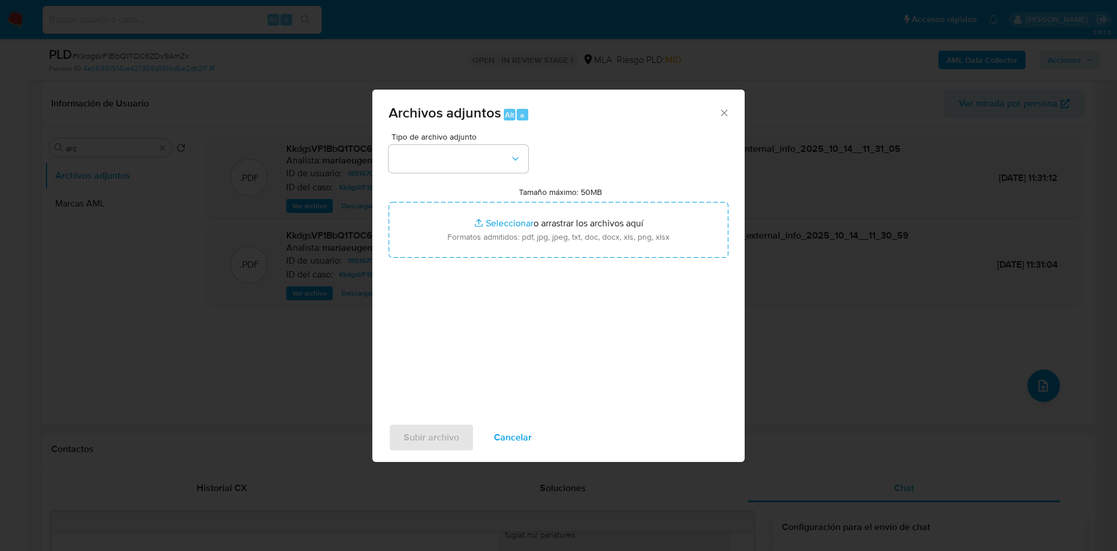
click at [549, 377] on div "Tipo de archivo adjunto Tamaño máximo: 50MB Seleccionar archivos Seleccionar o …" at bounding box center [559, 270] width 340 height 275
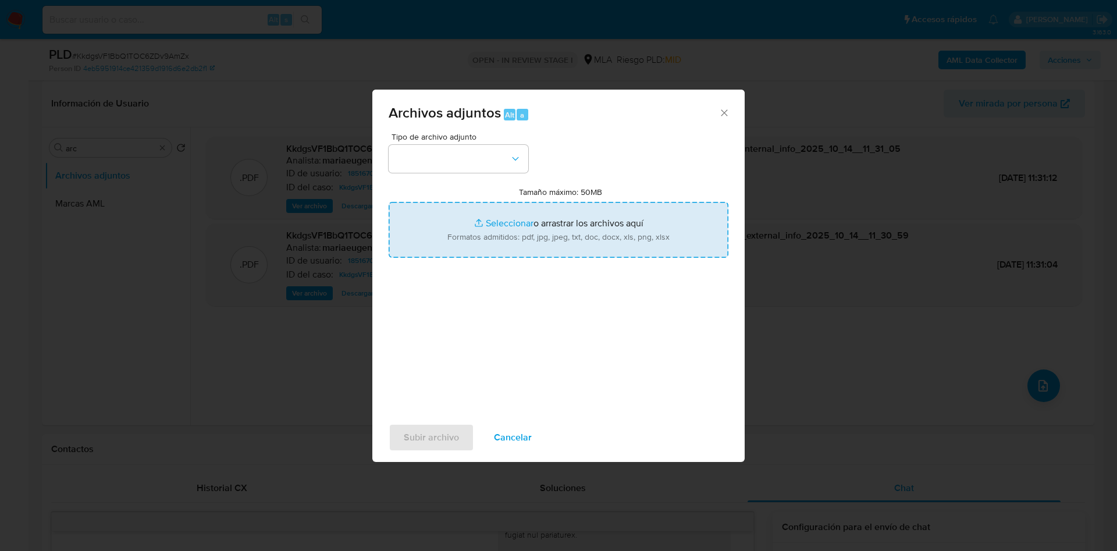
click at [470, 239] on input "Tamaño máximo: 50MB Seleccionar archivos" at bounding box center [559, 230] width 340 height 56
type input "C:\fakepath\Caselog KkdgsVF1BbQ1TOC6ZDv9AmZx_2025_09_17_16_46_05.docx"
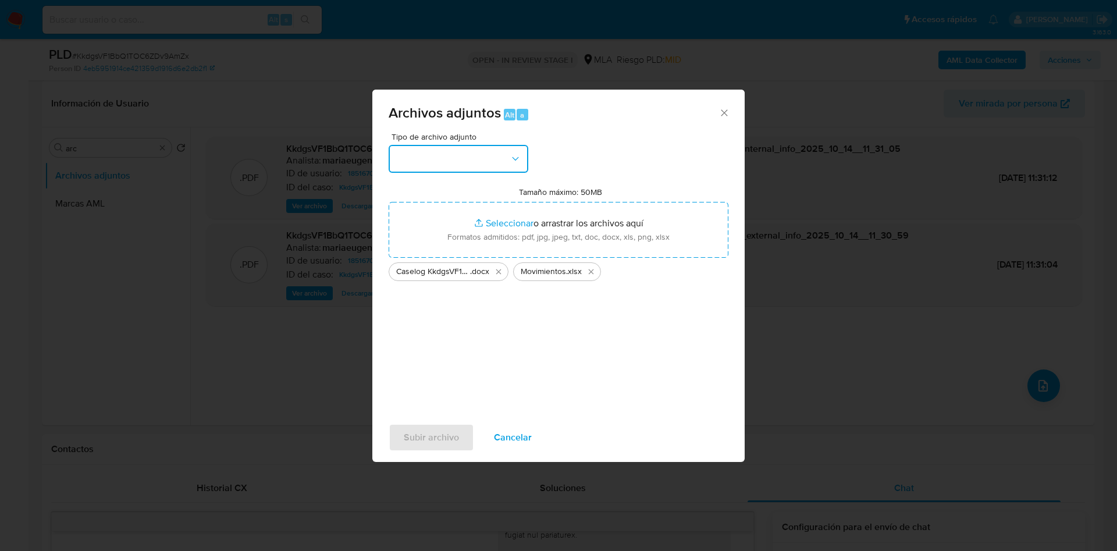
click at [478, 163] on button "button" at bounding box center [459, 159] width 140 height 28
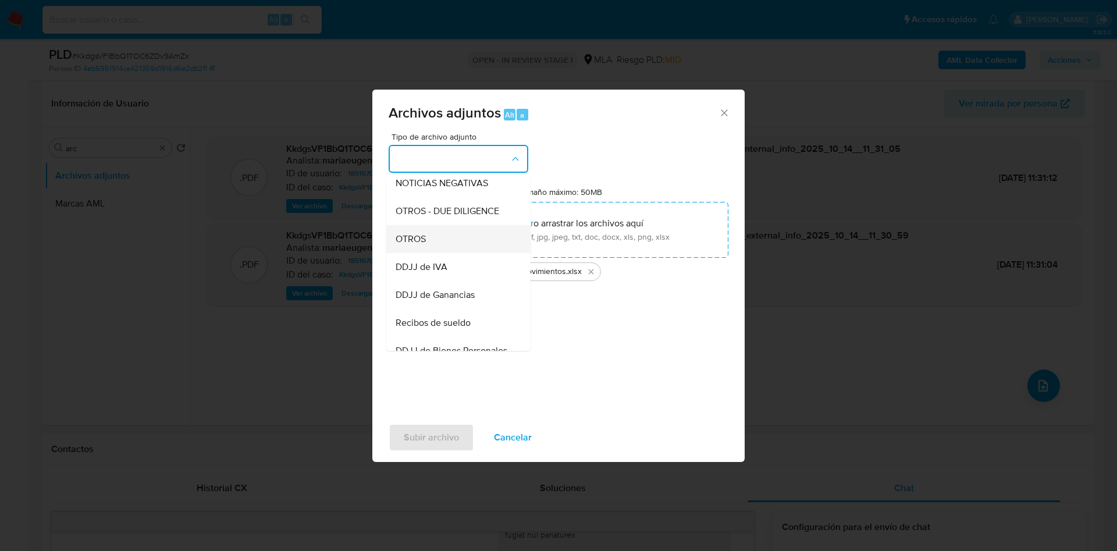
drag, startPoint x: 413, startPoint y: 251, endPoint x: 394, endPoint y: 385, distance: 135.2
click at [413, 245] on span "OTROS" at bounding box center [411, 239] width 30 height 12
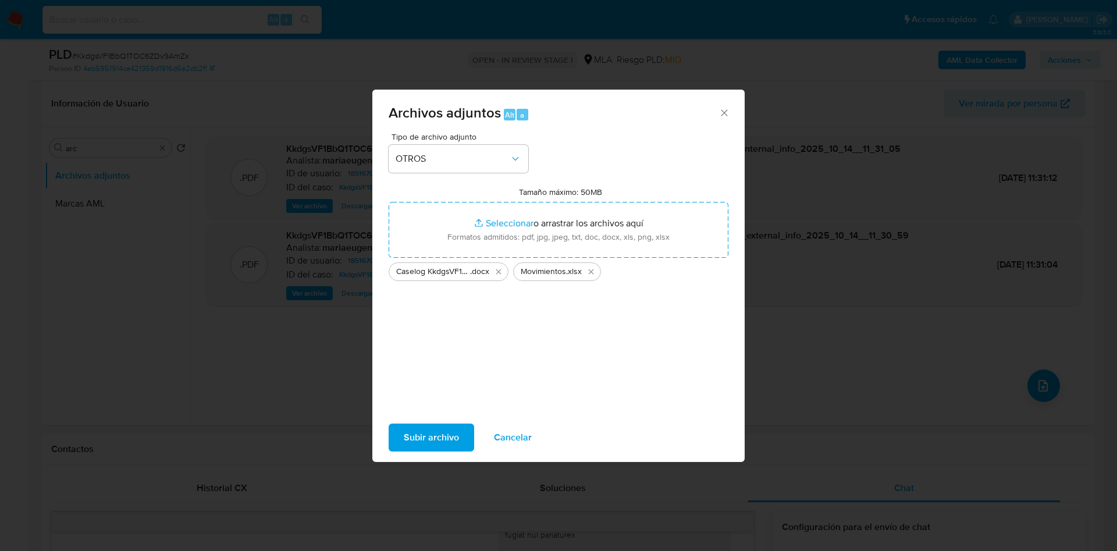
click at [416, 432] on span "Subir archivo" at bounding box center [431, 438] width 55 height 26
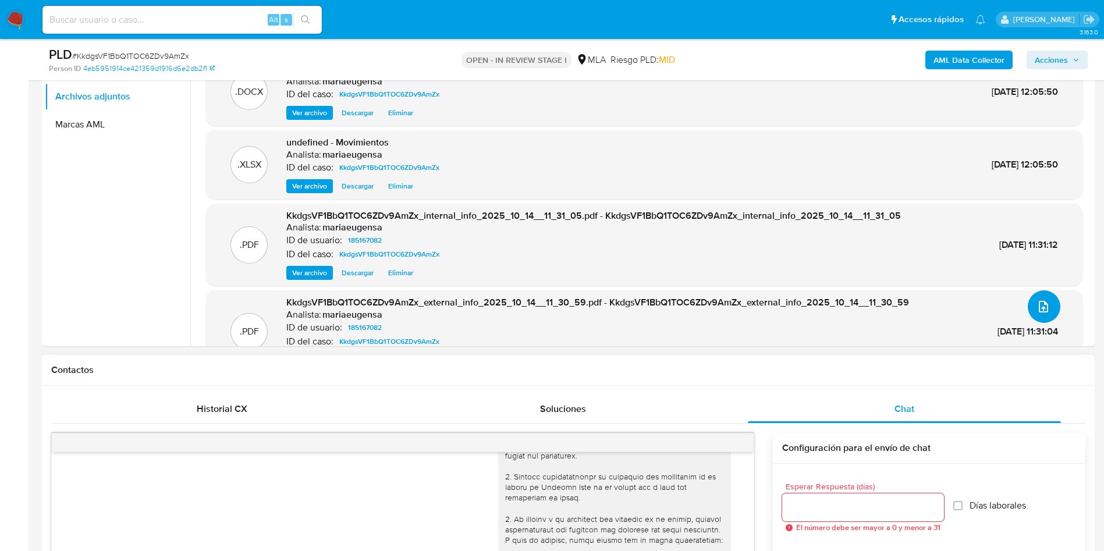
scroll to position [349, 0]
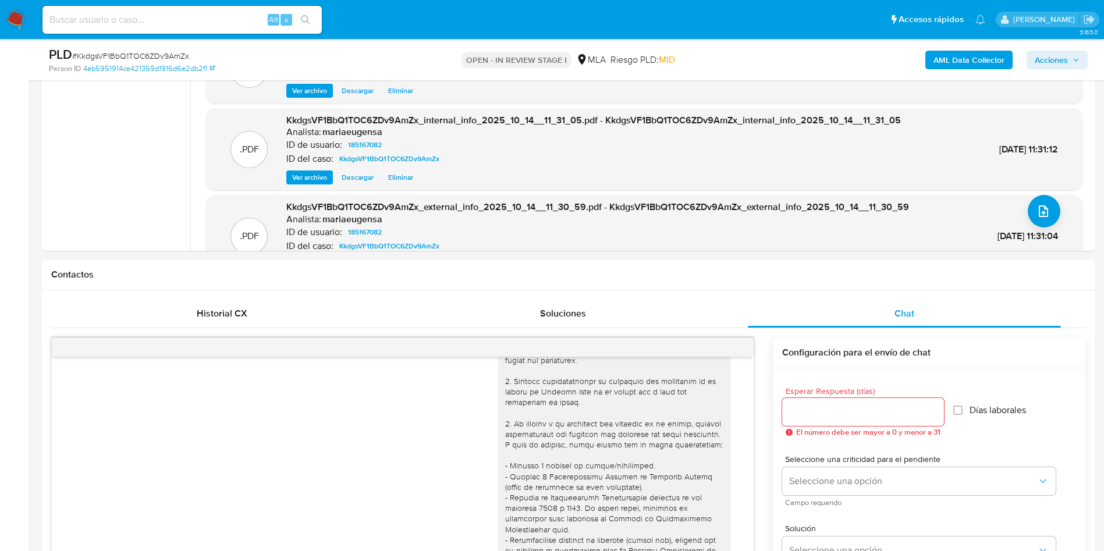
click at [1042, 58] on span "Acciones" at bounding box center [1051, 60] width 33 height 19
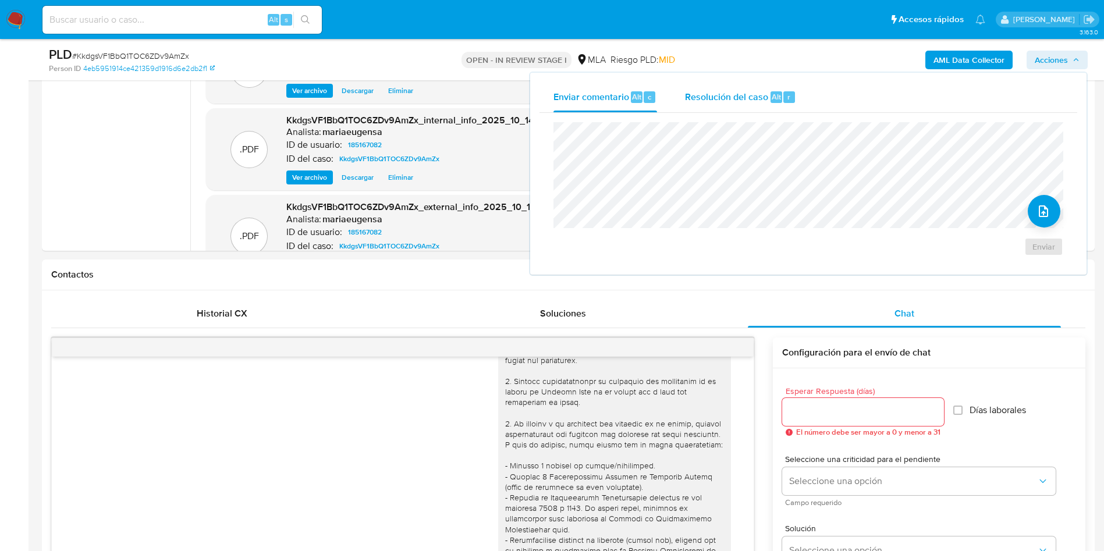
click at [709, 91] on span "Resolución del caso" at bounding box center [726, 96] width 83 height 13
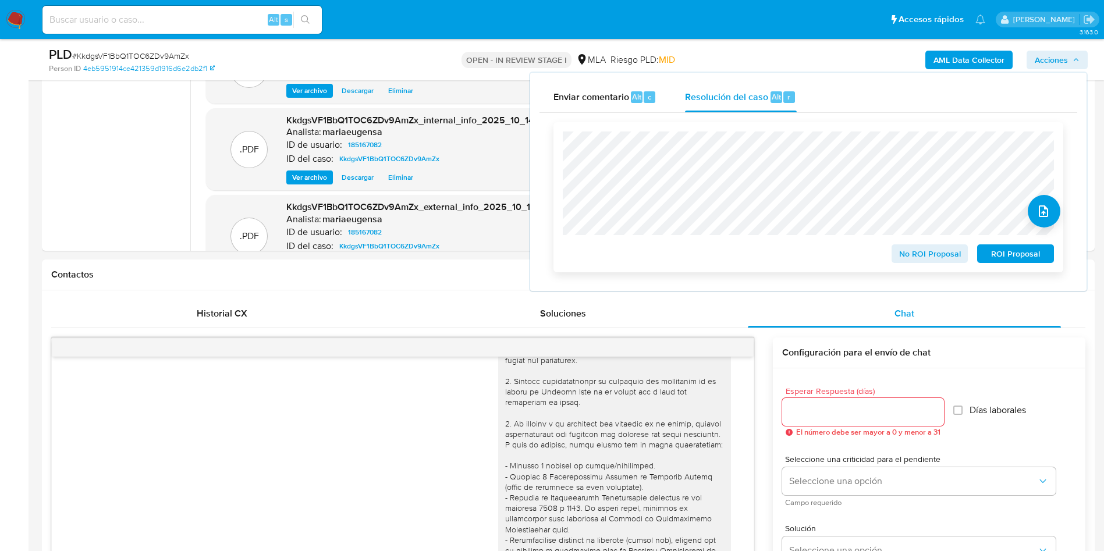
click at [930, 254] on span "No ROI Proposal" at bounding box center [930, 254] width 61 height 16
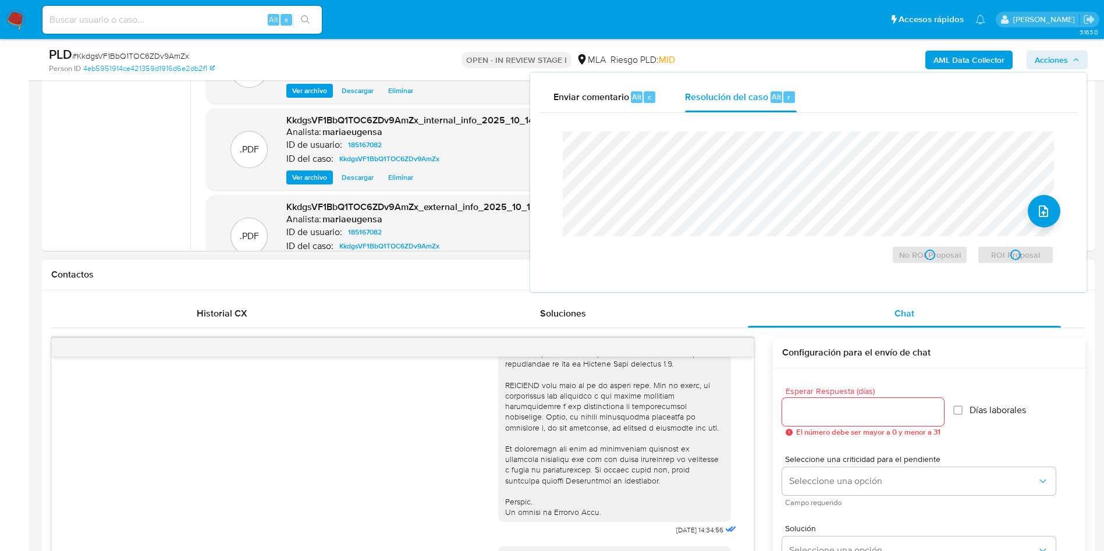
scroll to position [510, 0]
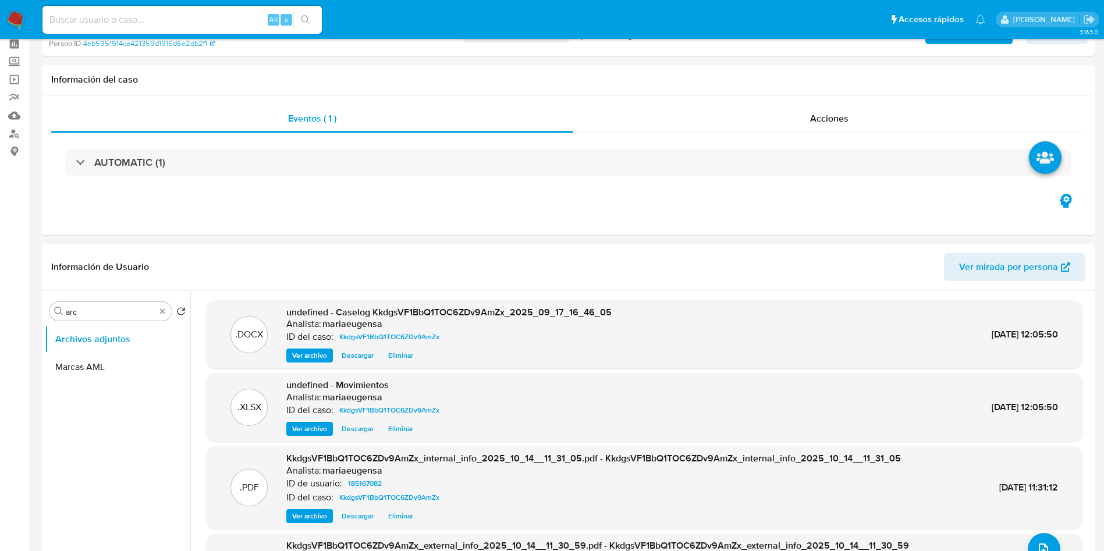
scroll to position [0, 0]
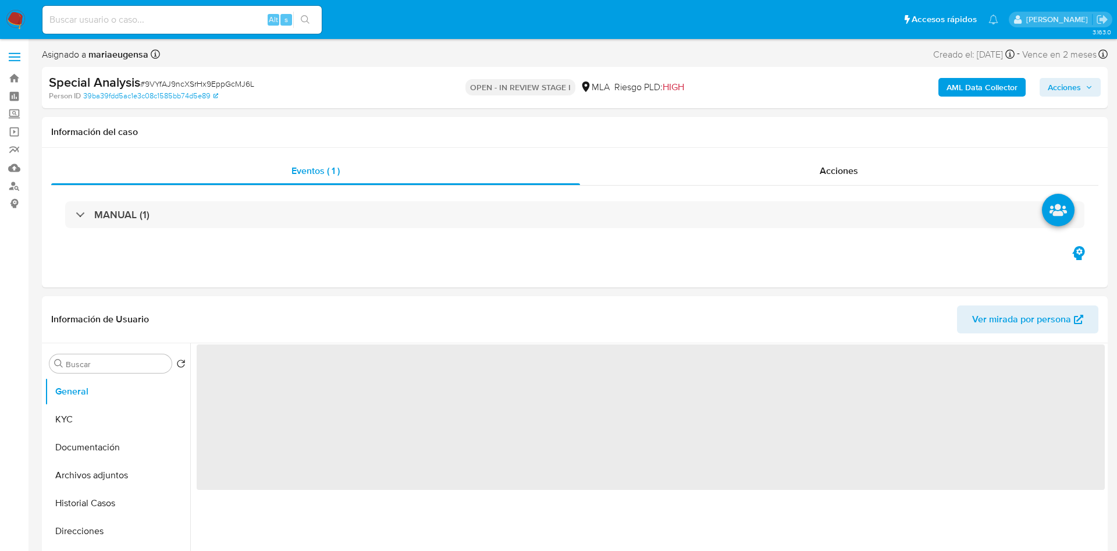
select select "10"
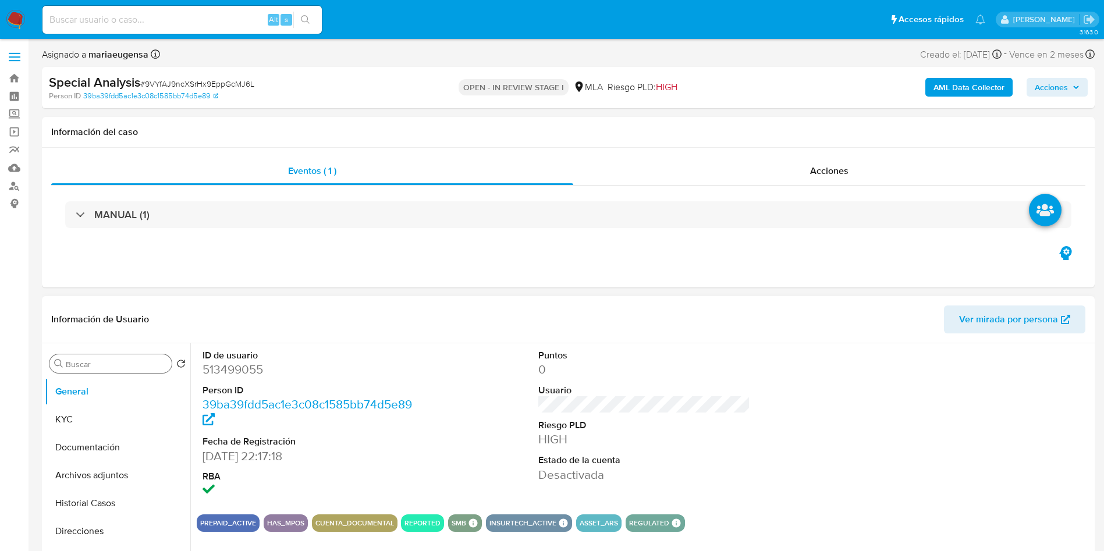
click at [104, 370] on div "Buscar" at bounding box center [110, 363] width 122 height 19
click at [101, 361] on input "Buscar" at bounding box center [116, 364] width 101 height 10
type input "arc"
click at [111, 428] on button "Archivos adjuntos" at bounding box center [113, 420] width 136 height 28
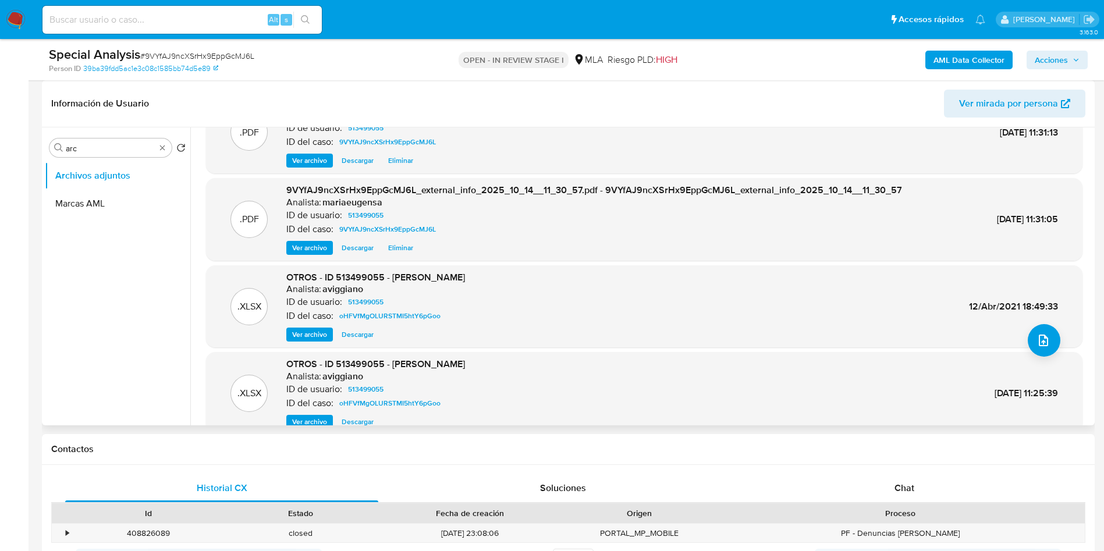
scroll to position [65, 0]
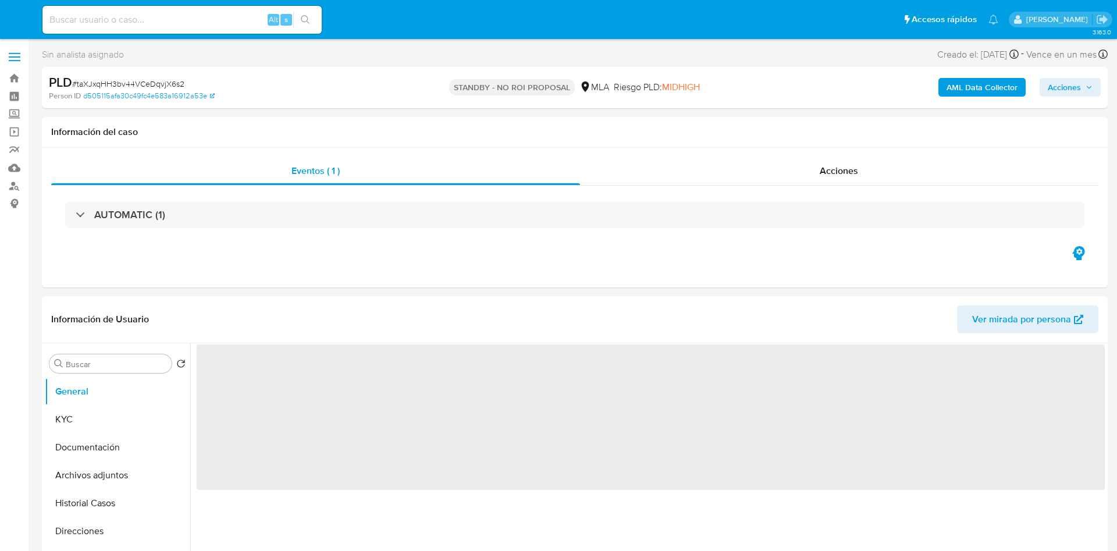
select select "10"
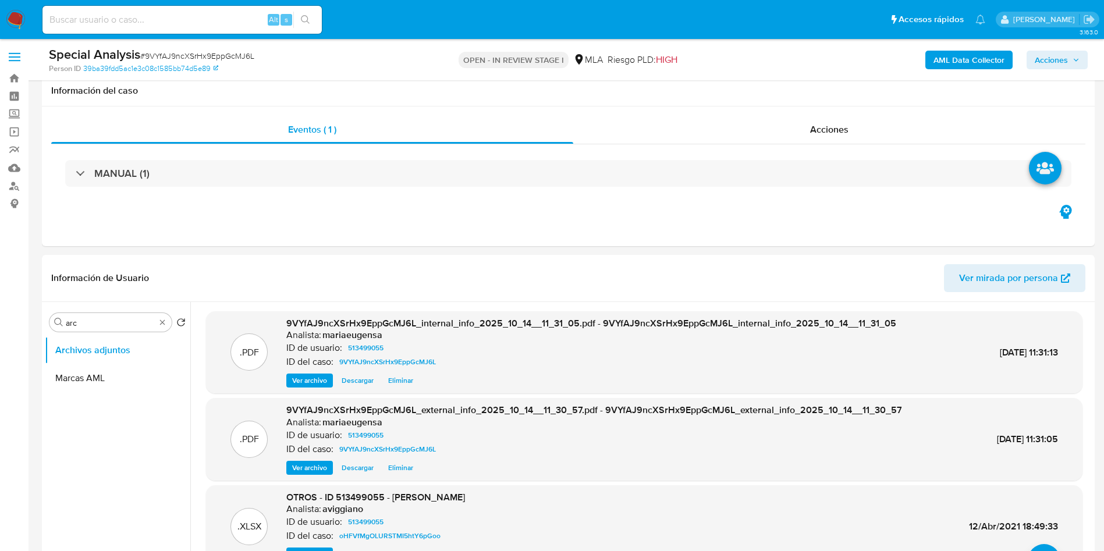
select select "10"
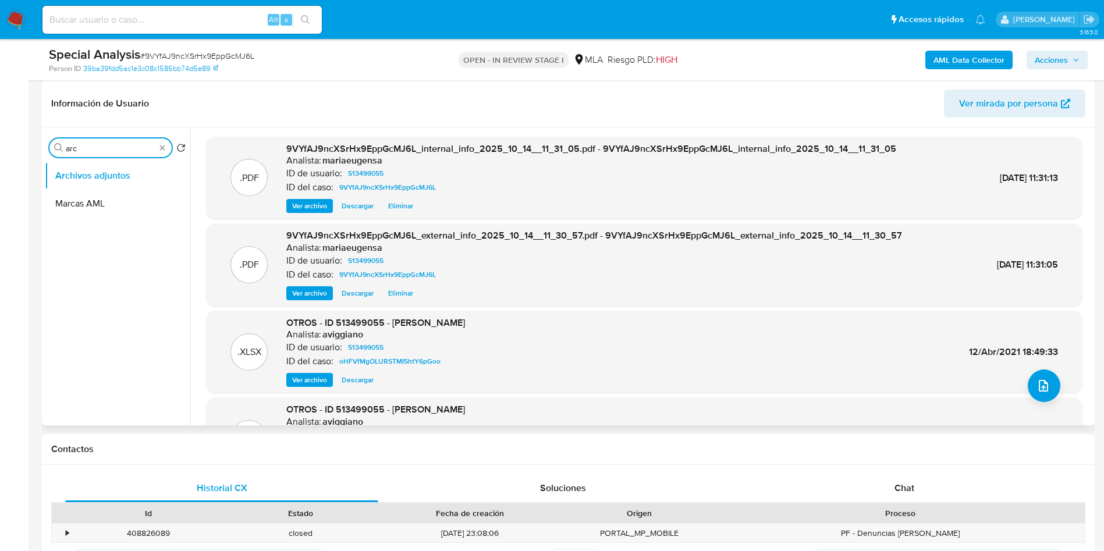
click at [98, 143] on input "arc" at bounding box center [111, 148] width 90 height 10
type input "genera"
click at [132, 178] on button "General" at bounding box center [113, 176] width 136 height 28
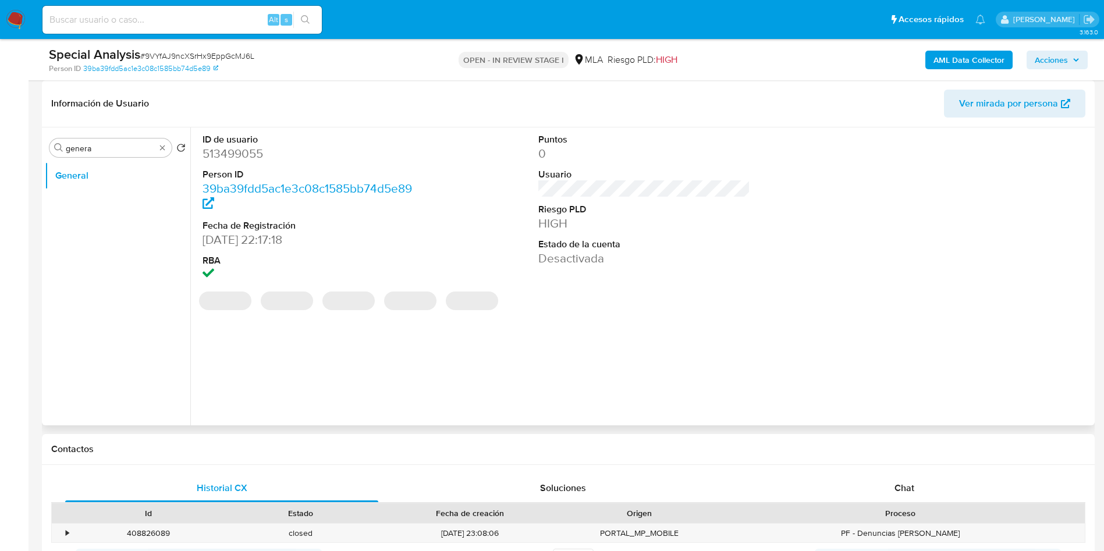
click at [242, 152] on dd "513499055" at bounding box center [309, 154] width 212 height 16
copy dd "513499055"
click at [184, 50] on span "# 9VYfAJ9ncXSrHx9EppGcMJ6L" at bounding box center [197, 56] width 114 height 12
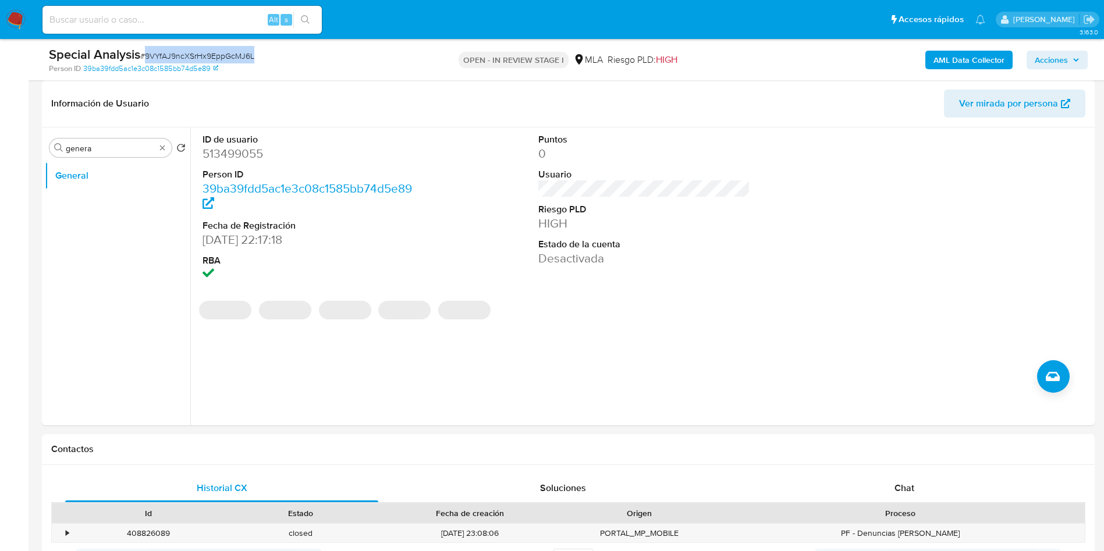
click at [184, 50] on span "# 9VYfAJ9ncXSrHx9EppGcMJ6L" at bounding box center [197, 56] width 114 height 12
copy span "9VYfAJ9ncXSrHx9EppGcMJ6L"
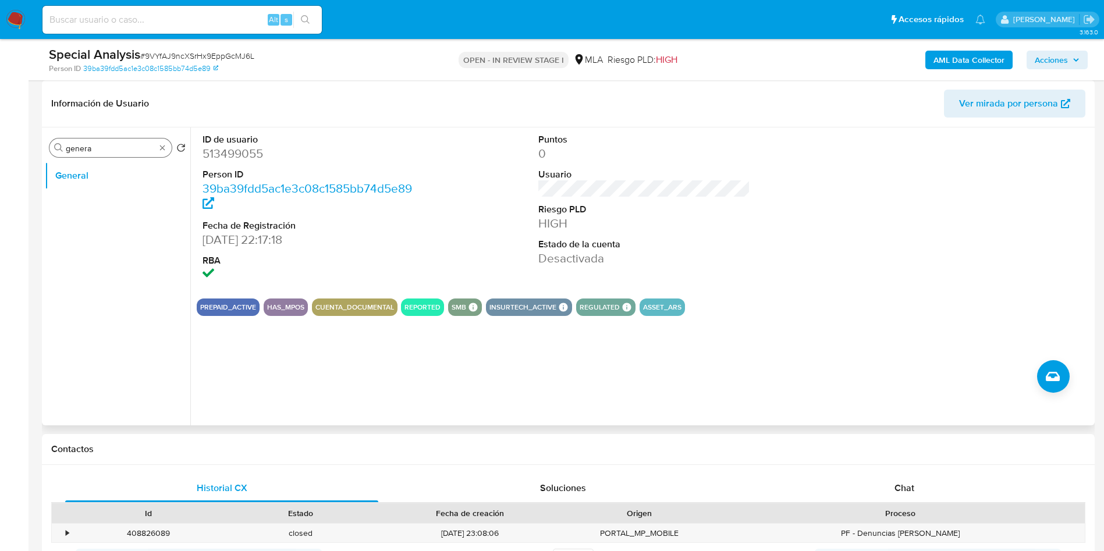
click at [124, 150] on input "genera" at bounding box center [111, 148] width 90 height 10
click at [125, 150] on input "genera" at bounding box center [111, 148] width 90 height 10
type input "kyc"
click at [106, 215] on button "KYC" at bounding box center [113, 204] width 136 height 28
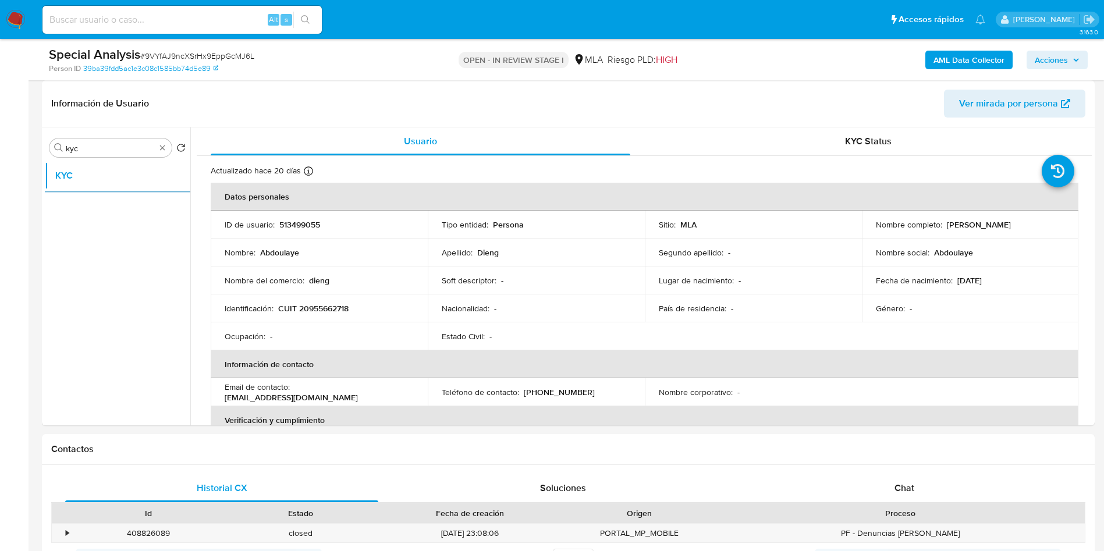
click at [204, 54] on span "# 9VYfAJ9ncXSrHx9EppGcMJ6L" at bounding box center [197, 56] width 114 height 12
click at [204, 53] on span "# 9VYfAJ9ncXSrHx9EppGcMJ6L" at bounding box center [197, 56] width 114 height 12
copy span "9VYfAJ9ncXSrHx9EppGcMJ6L"
click at [918, 489] on div "Chat" at bounding box center [904, 488] width 313 height 28
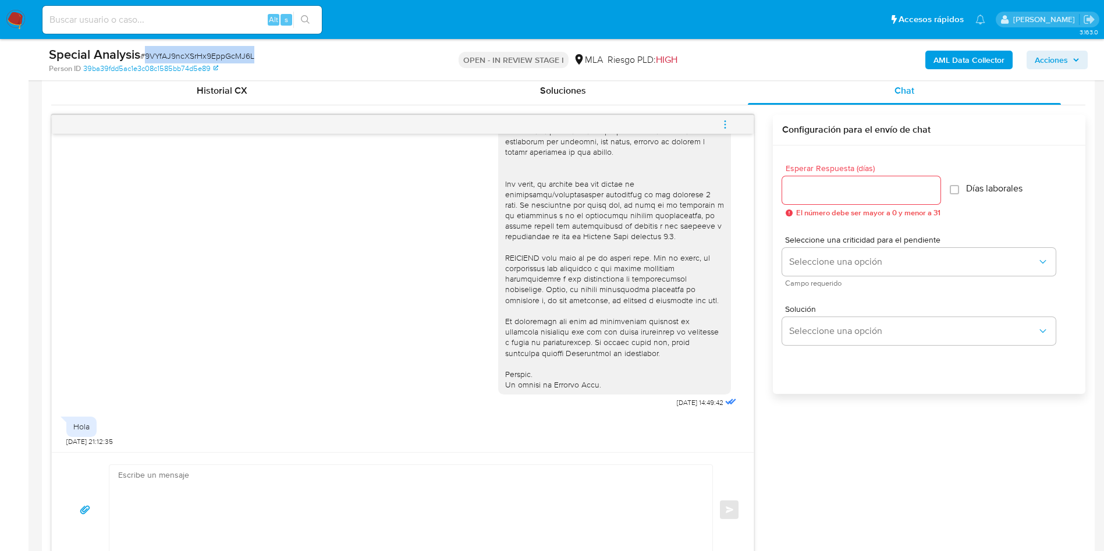
scroll to position [611, 0]
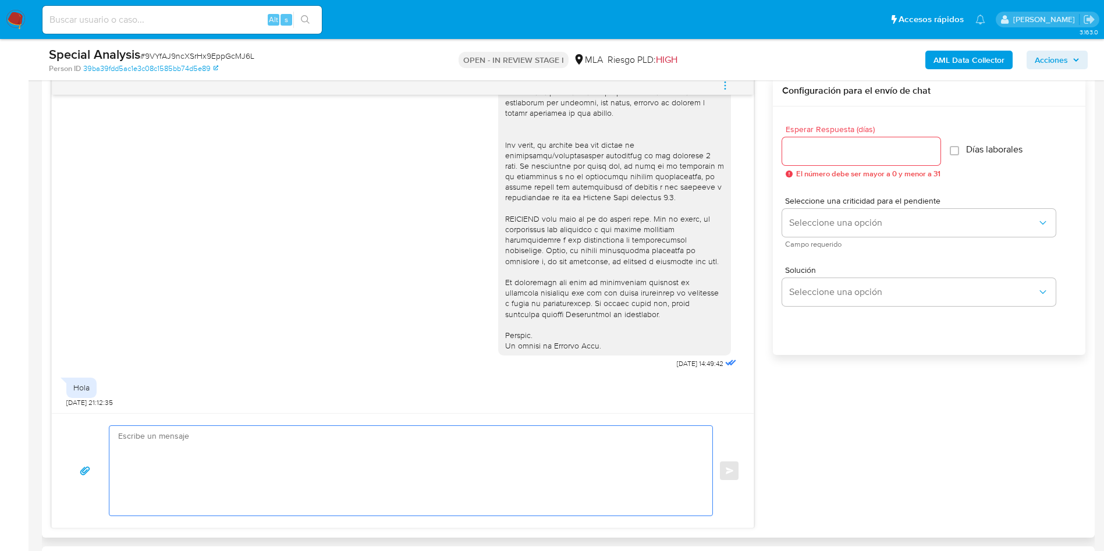
click at [159, 448] on textarea at bounding box center [408, 471] width 580 height 90
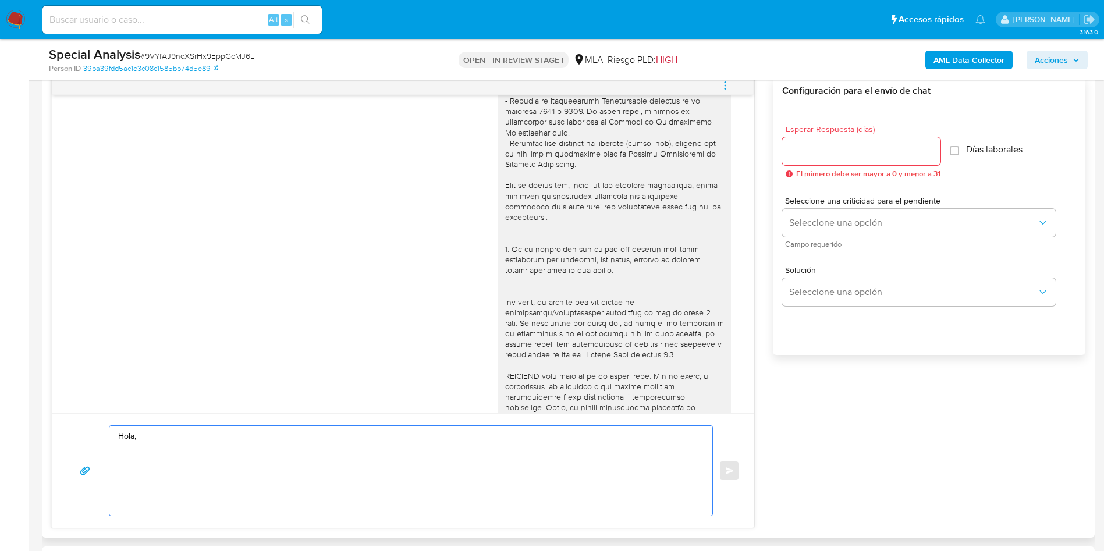
scroll to position [125, 0]
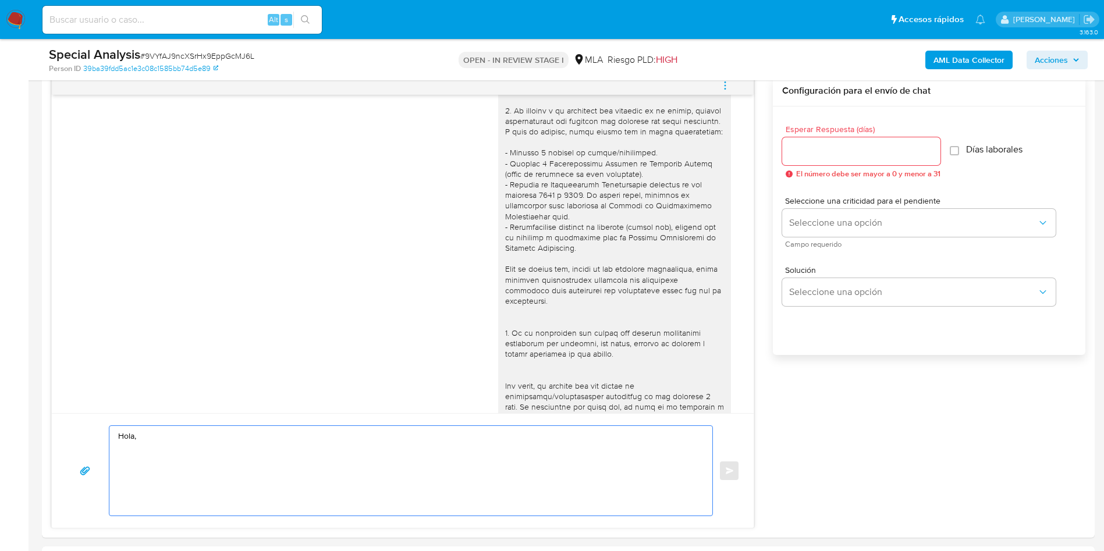
type textarea "Hola,"
click at [137, 462] on textarea "Hola," at bounding box center [408, 471] width 580 height 90
drag, startPoint x: 148, startPoint y: 439, endPoint x: 17, endPoint y: 429, distance: 131.9
click at [73, 345] on div "17/09/2025 14:49:42" at bounding box center [402, 294] width 673 height 637
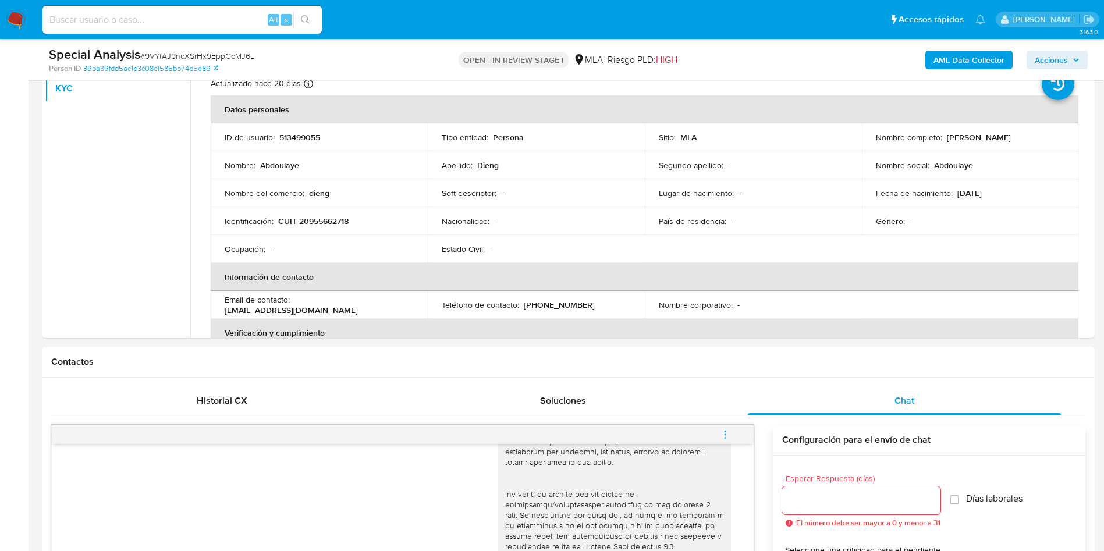
scroll to position [175, 0]
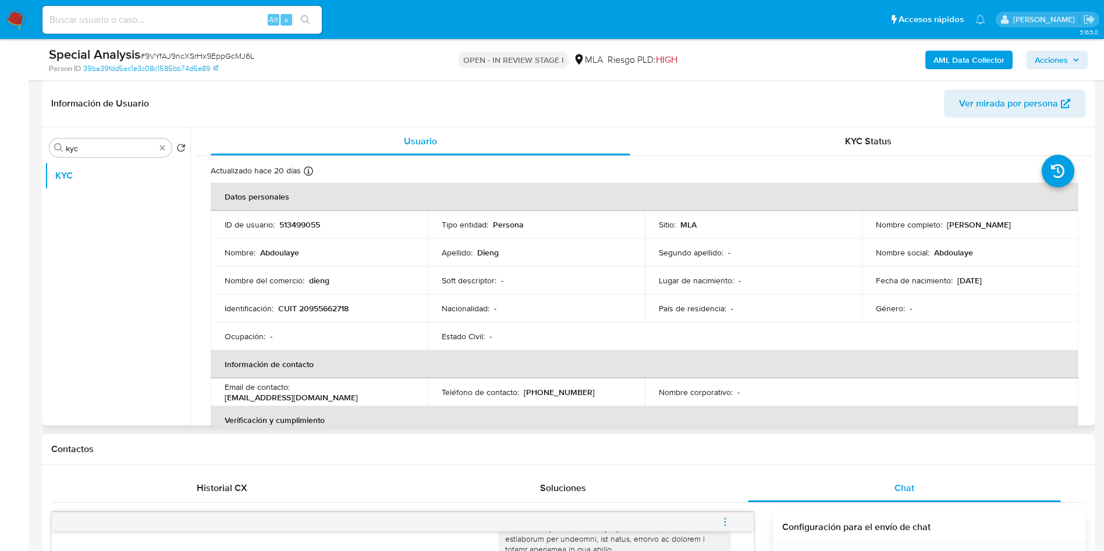
click at [338, 304] on p "CUIT 20955662718" at bounding box center [313, 308] width 70 height 10
copy p "20955662718"
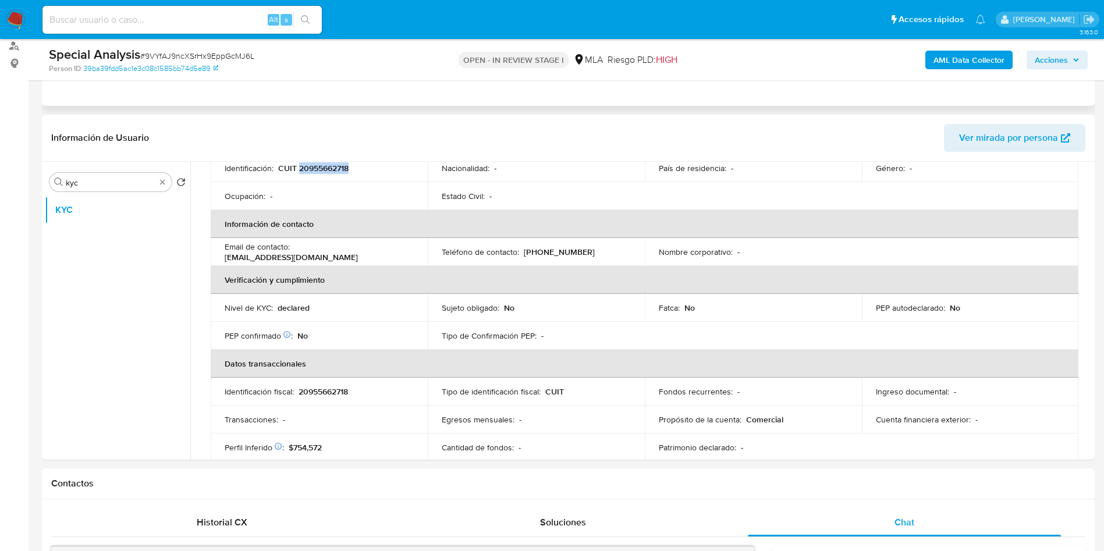
scroll to position [87, 0]
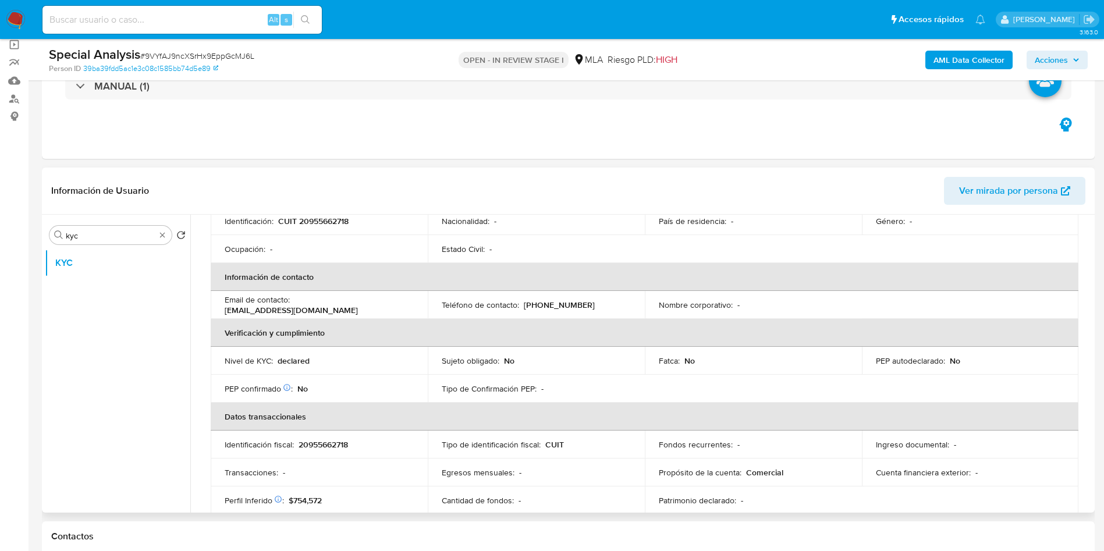
click at [101, 317] on ul "KYC" at bounding box center [118, 380] width 146 height 262
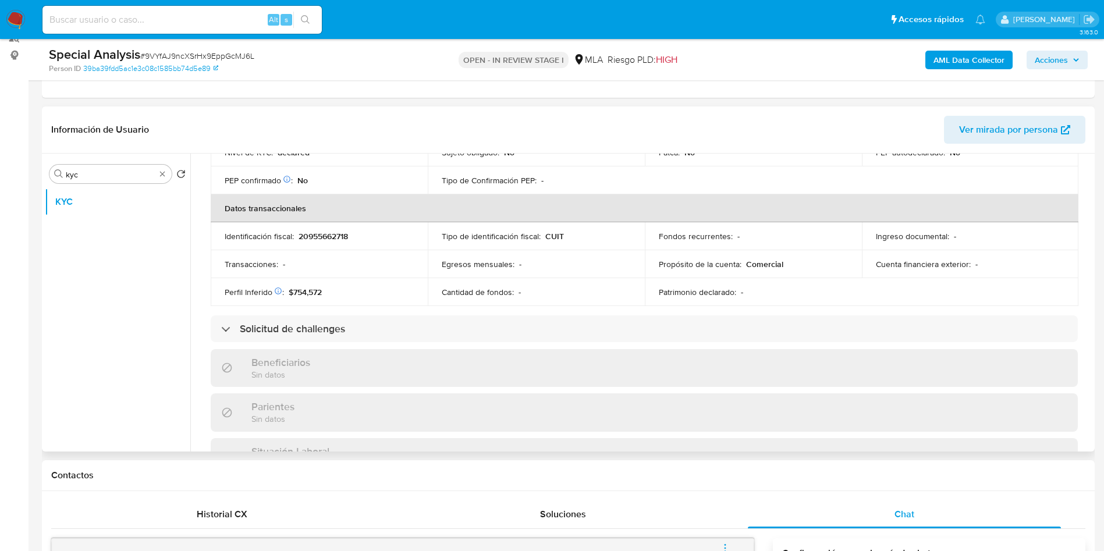
scroll to position [175, 0]
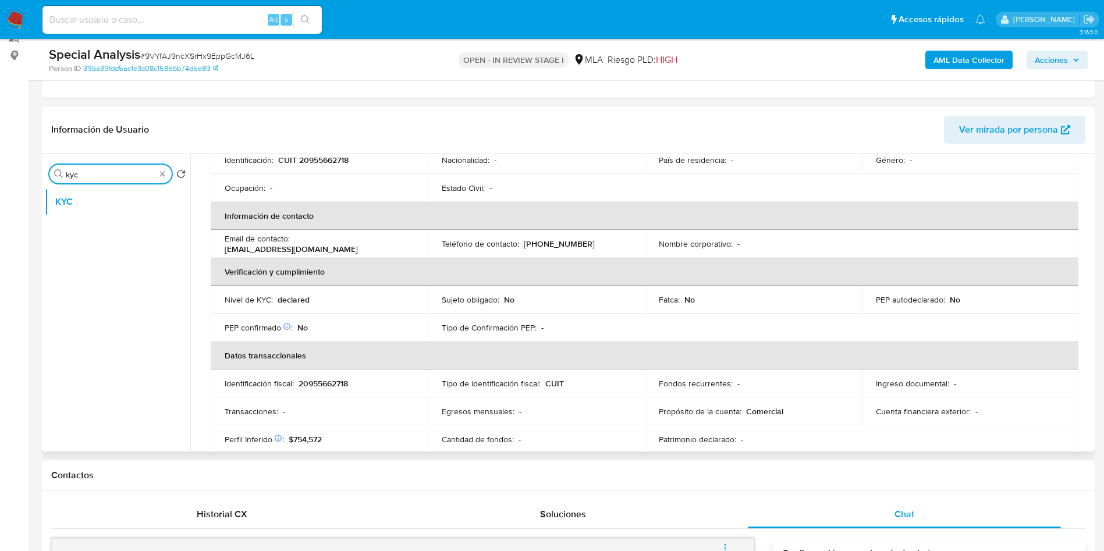
click at [91, 178] on input "kyc" at bounding box center [111, 174] width 90 height 10
type input "his"
click at [88, 231] on button "Historial Casos" at bounding box center [113, 230] width 136 height 28
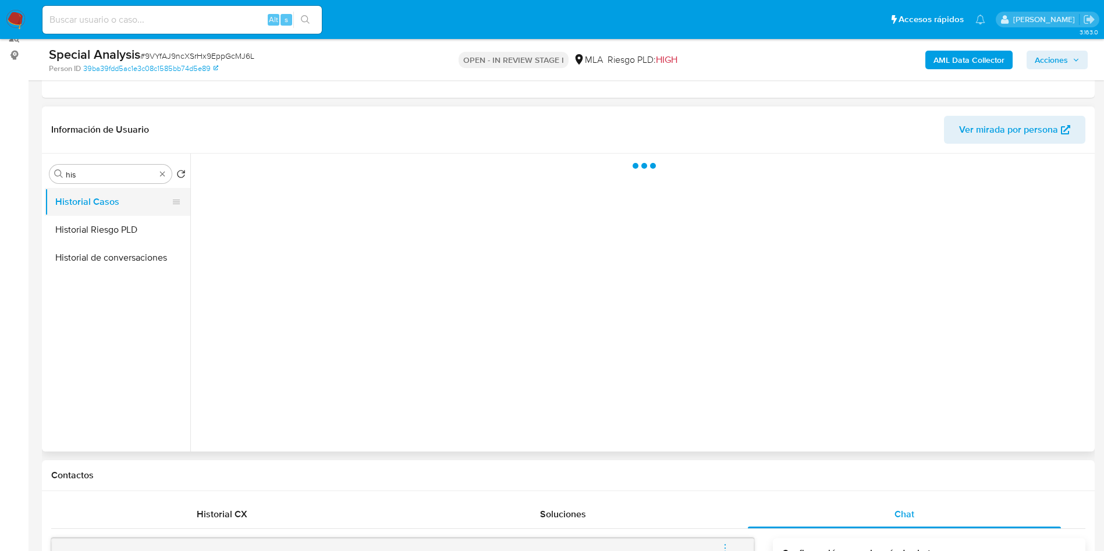
scroll to position [0, 0]
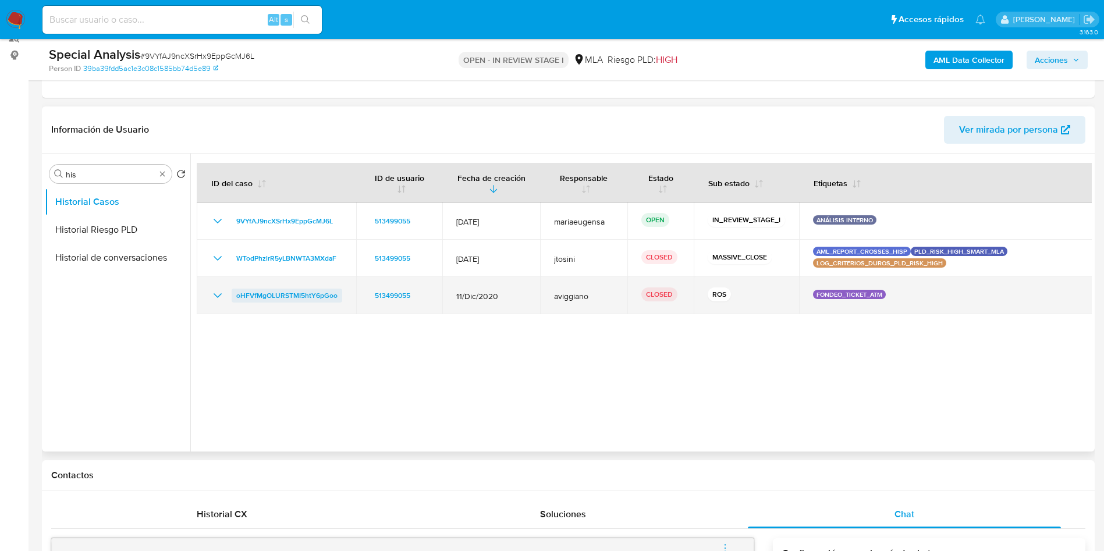
click at [305, 296] on span "oHFVfMgOLURSTMI5htY6pGoo" at bounding box center [286, 296] width 101 height 14
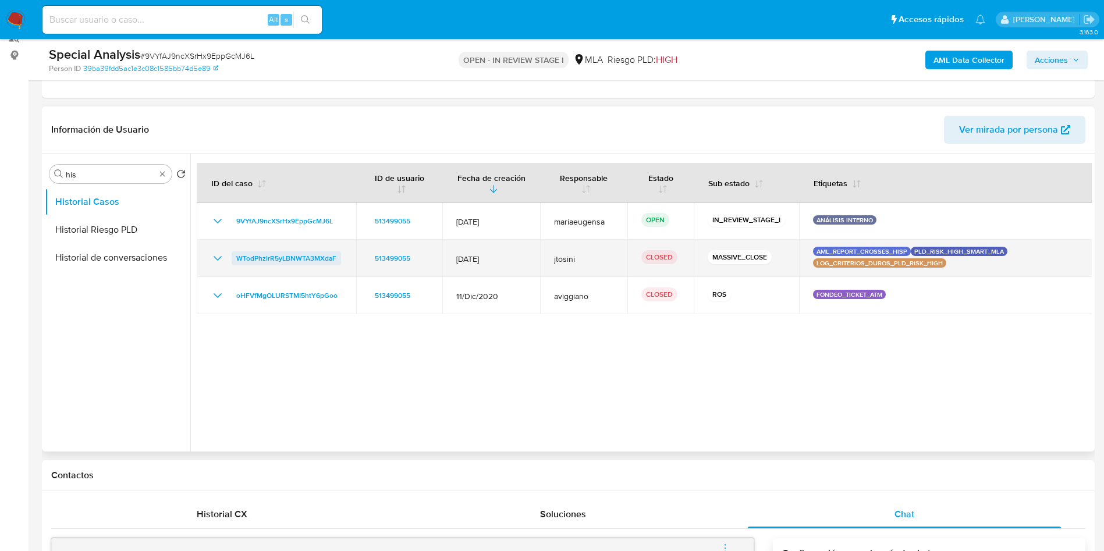
click at [264, 254] on span "WTodPhzlrR5yLBNWTA3MXdaF" at bounding box center [286, 258] width 100 height 14
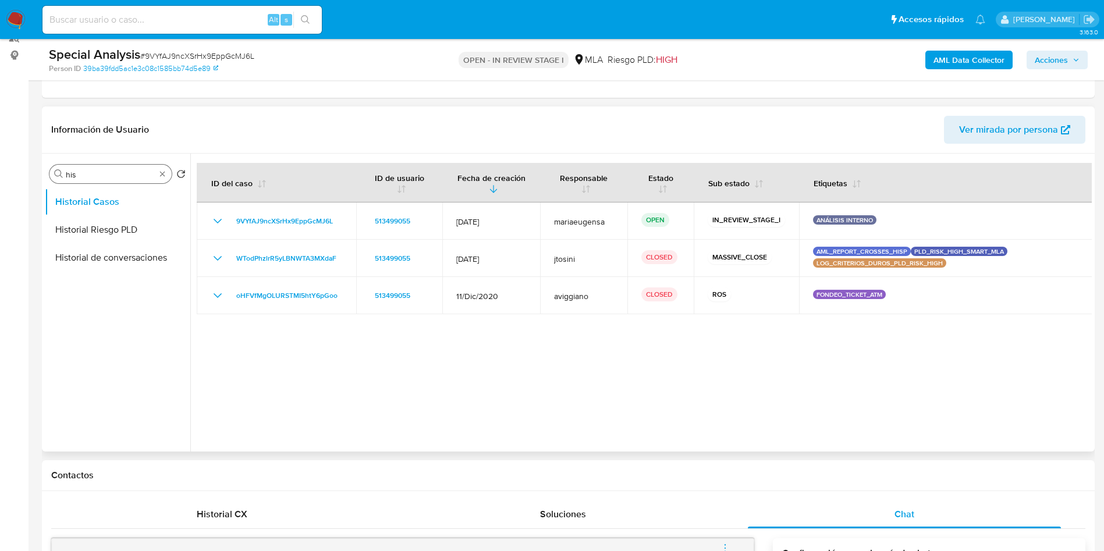
click at [123, 169] on input "his" at bounding box center [111, 174] width 90 height 10
click at [113, 219] on button "Direcciones" at bounding box center [113, 230] width 136 height 28
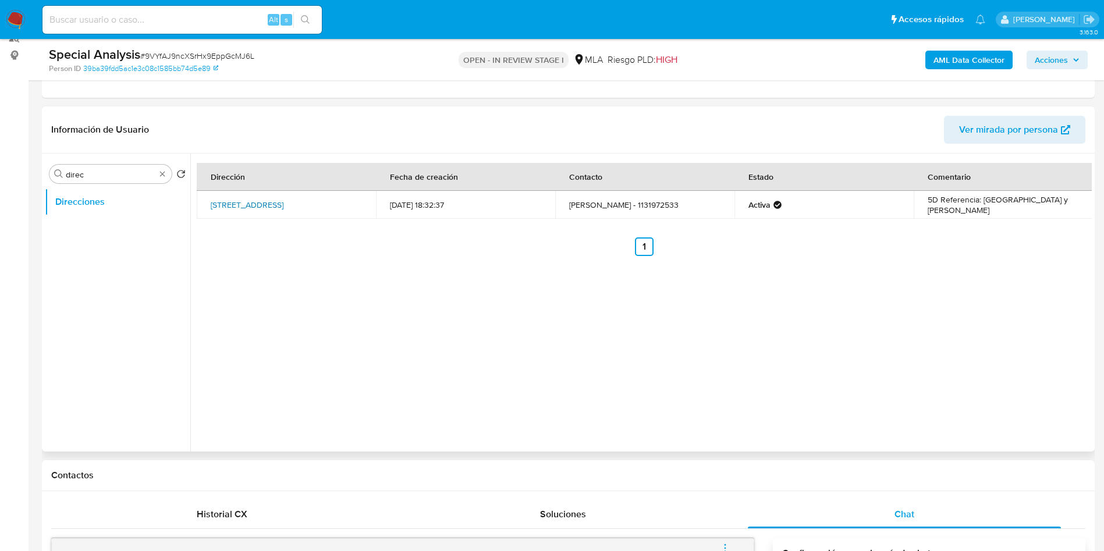
click at [260, 206] on link "Ecuador 611, Balvanera, Capital Federal, 1213, Argentina 611" at bounding box center [247, 205] width 73 height 12
click at [83, 182] on div "Buscar direc" at bounding box center [110, 174] width 122 height 19
click at [84, 178] on input "direc" at bounding box center [111, 174] width 90 height 10
click at [95, 205] on button "KYC" at bounding box center [113, 202] width 136 height 28
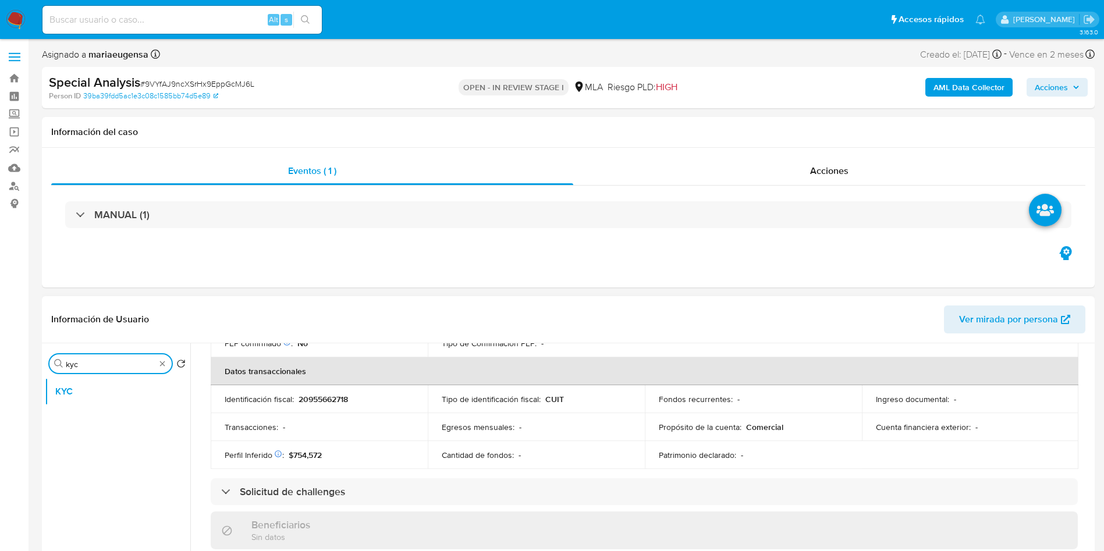
click at [90, 365] on input "kyc" at bounding box center [111, 364] width 90 height 10
type input "arc"
click at [99, 418] on button "Archivos adjuntos" at bounding box center [113, 420] width 136 height 28
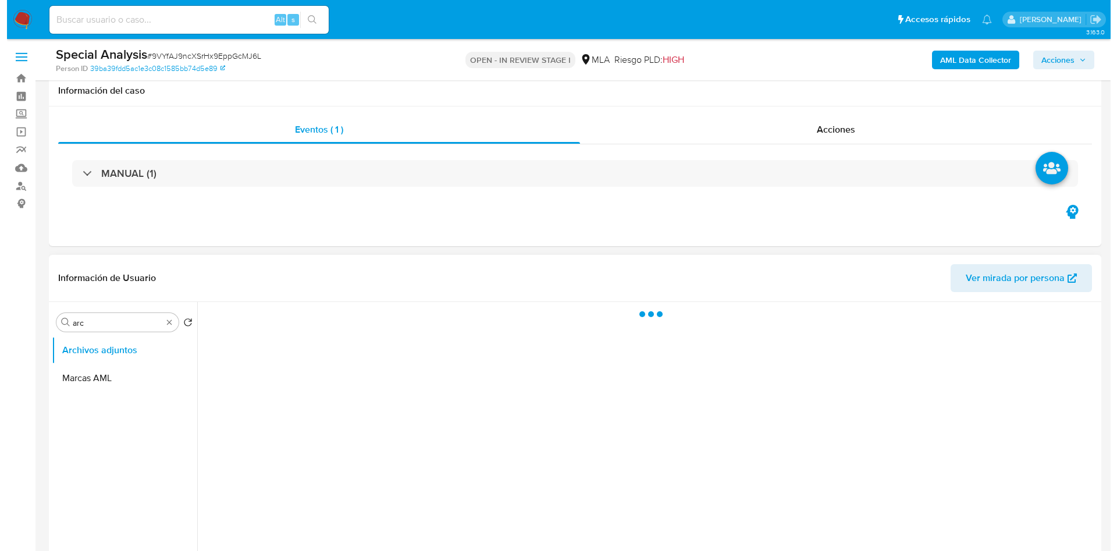
scroll to position [87, 0]
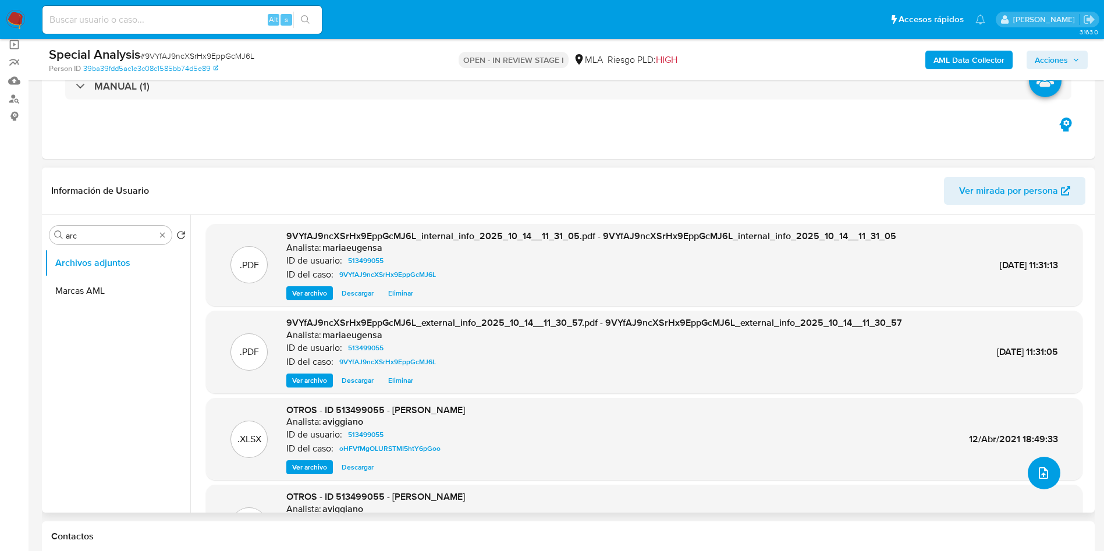
click at [1041, 480] on button "upload-file" at bounding box center [1044, 473] width 33 height 33
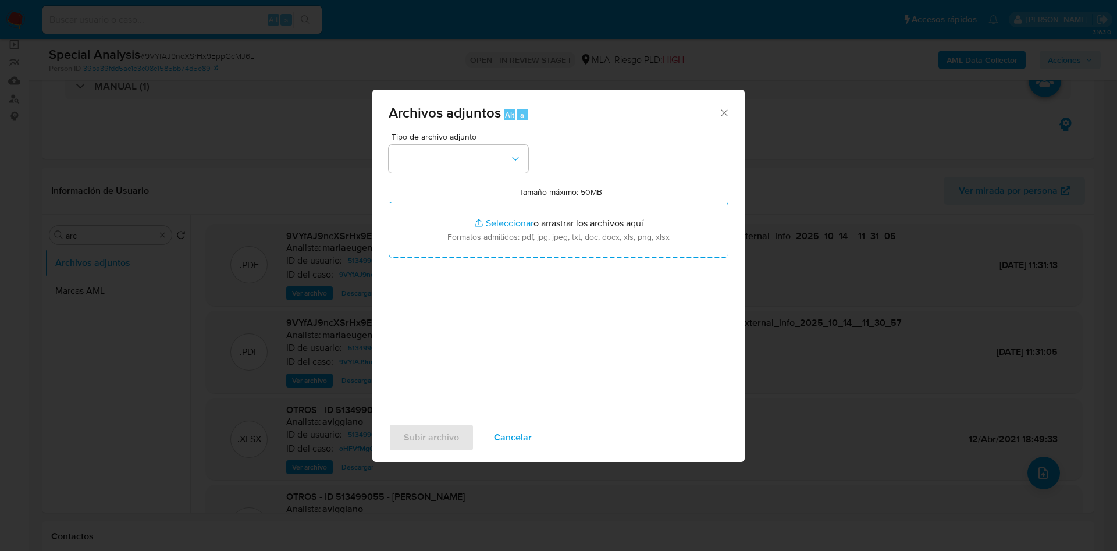
click at [481, 197] on div "Tamaño máximo: 50MB Seleccionar archivos Seleccionar o arrastrar los archivos a…" at bounding box center [559, 222] width 340 height 71
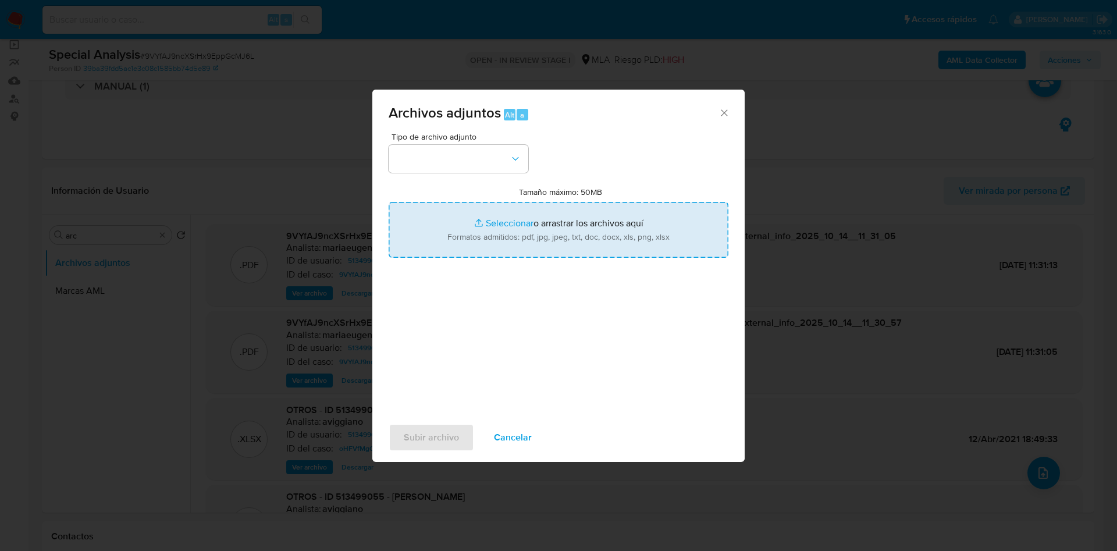
click at [479, 214] on input "Tamaño máximo: 50MB Seleccionar archivos" at bounding box center [559, 230] width 340 height 56
type input "C:\fakepath\Movimientos.xlsx"
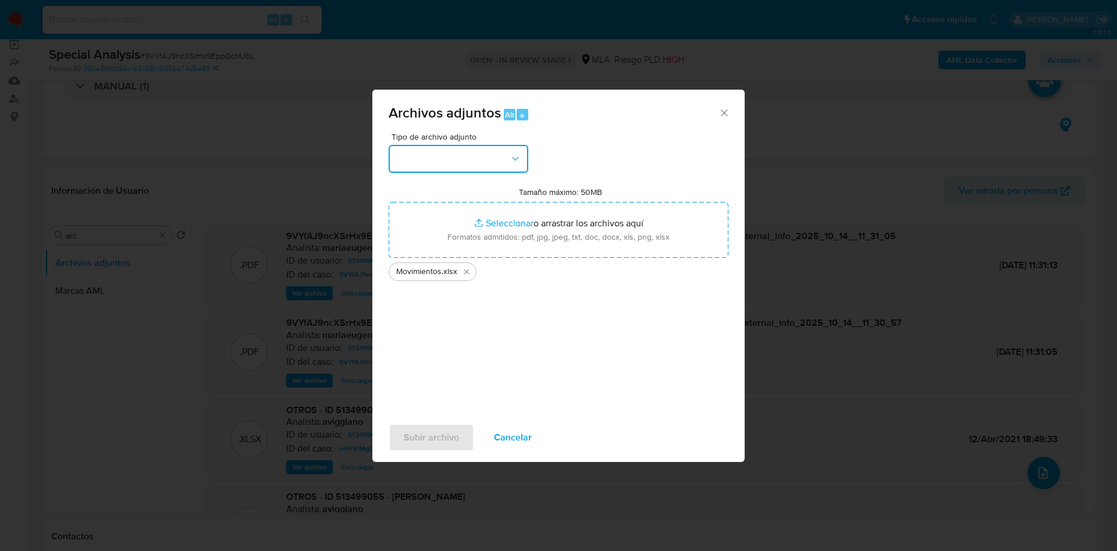
click at [434, 162] on button "button" at bounding box center [459, 159] width 140 height 28
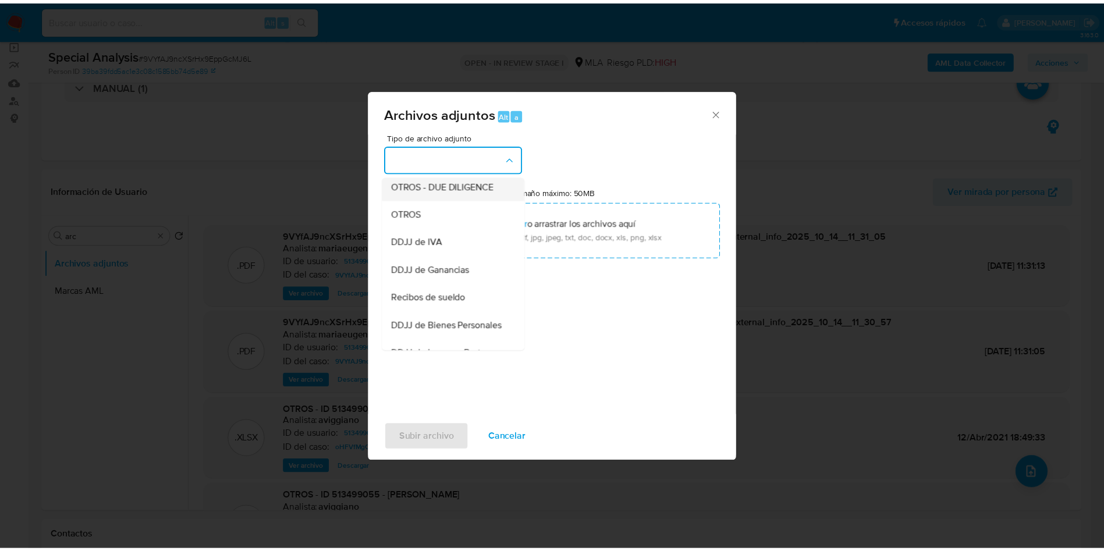
scroll to position [175, 0]
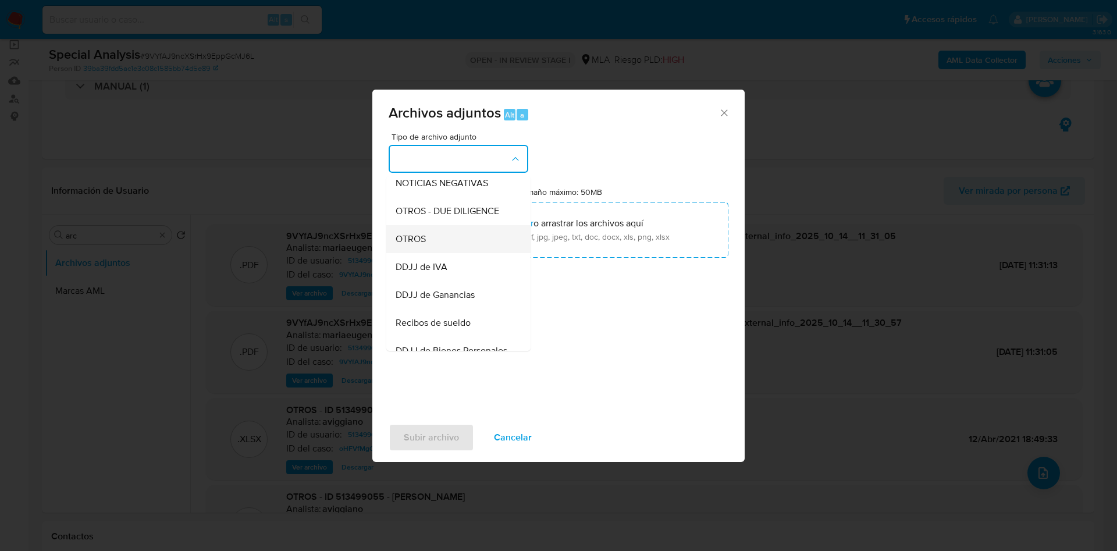
click at [428, 248] on div "OTROS" at bounding box center [455, 239] width 119 height 28
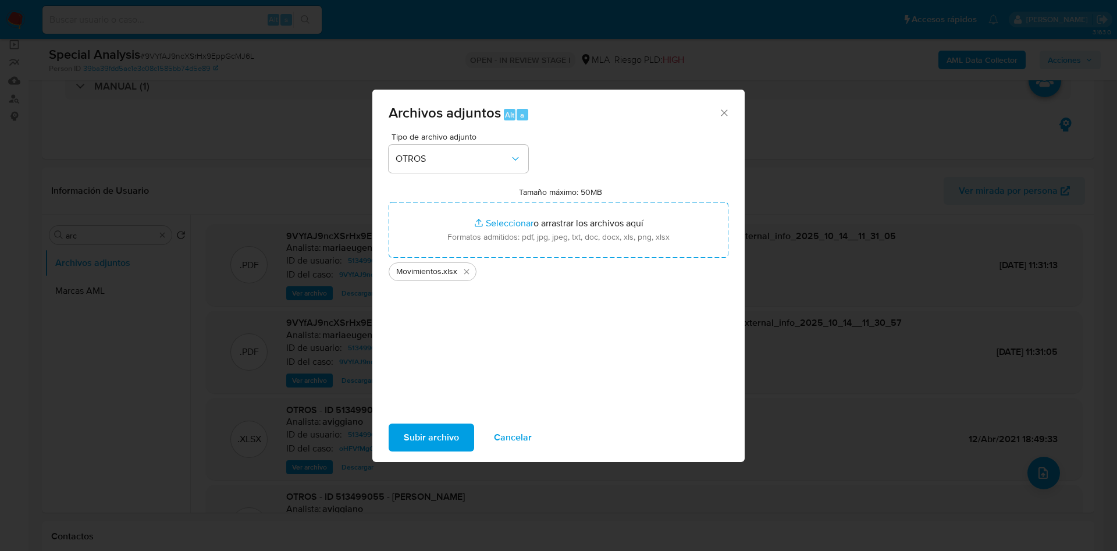
click at [409, 425] on span "Subir archivo" at bounding box center [431, 438] width 55 height 26
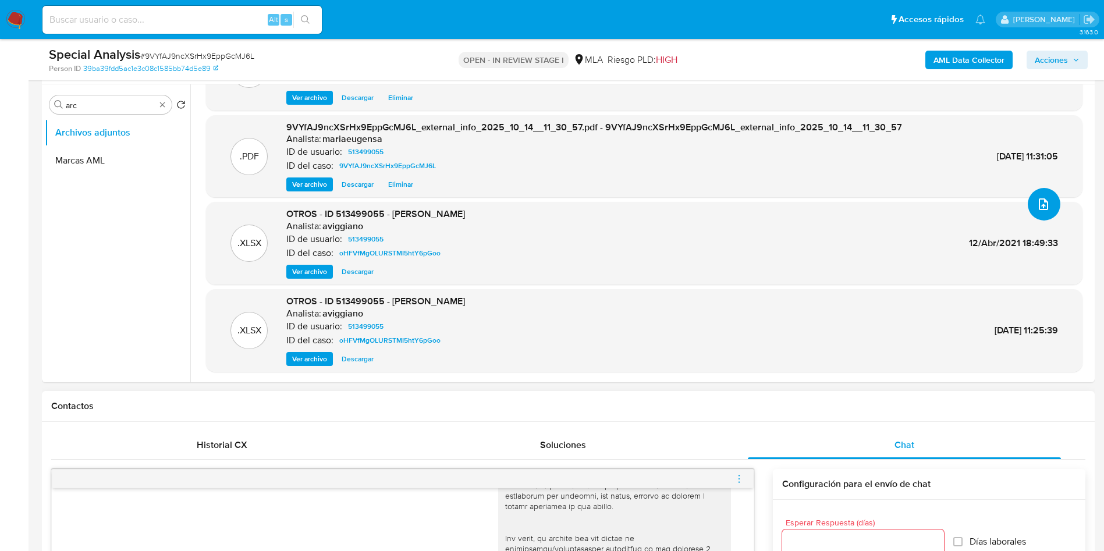
scroll to position [349, 0]
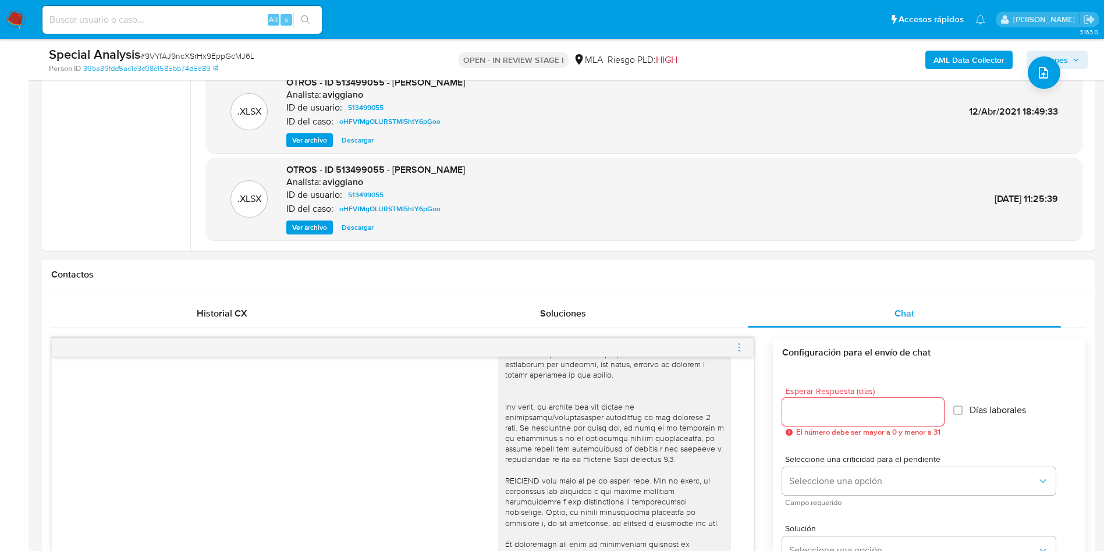
click at [835, 412] on input "Esperar Respuesta (días)" at bounding box center [863, 412] width 162 height 15
type input "2"
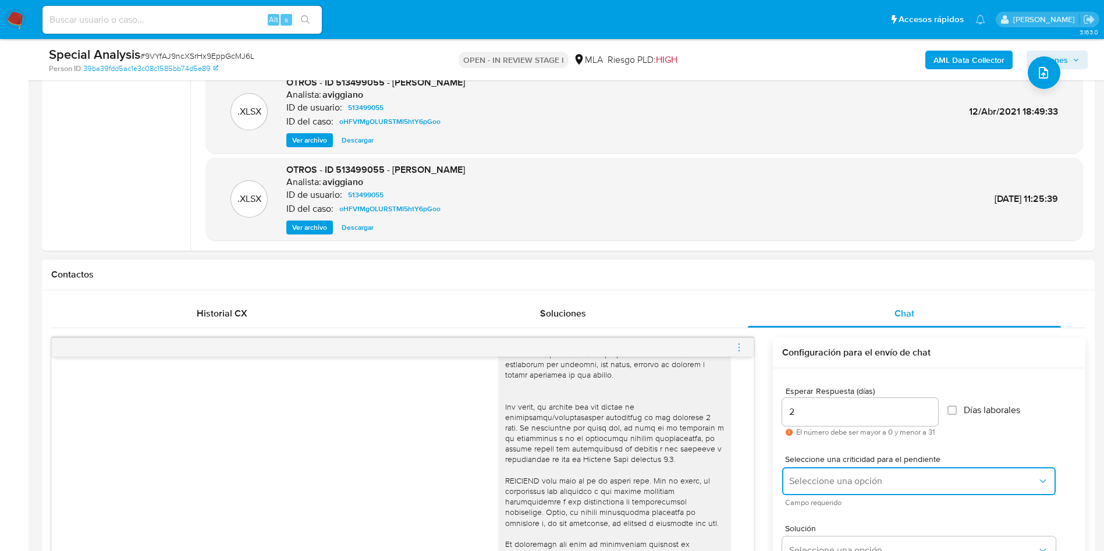
click at [804, 476] on span "Seleccione una opción" at bounding box center [913, 482] width 248 height 12
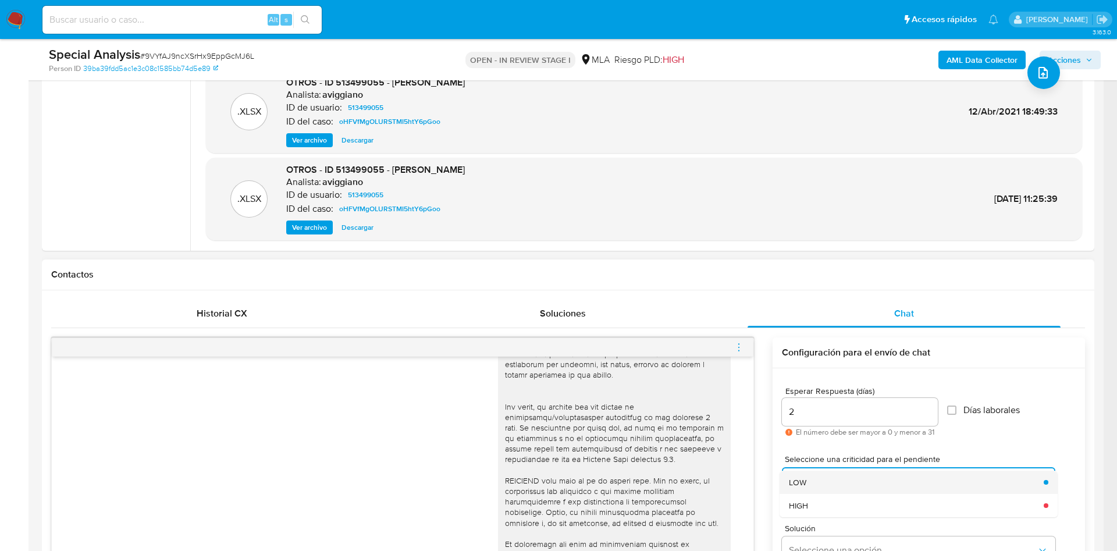
click at [807, 488] on div "LOW" at bounding box center [913, 482] width 248 height 23
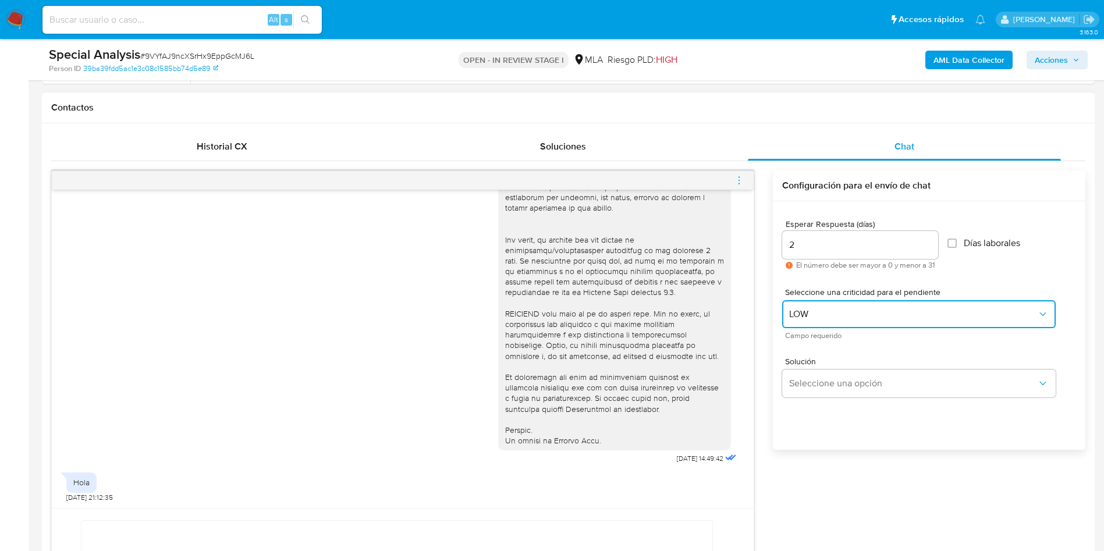
scroll to position [611, 0]
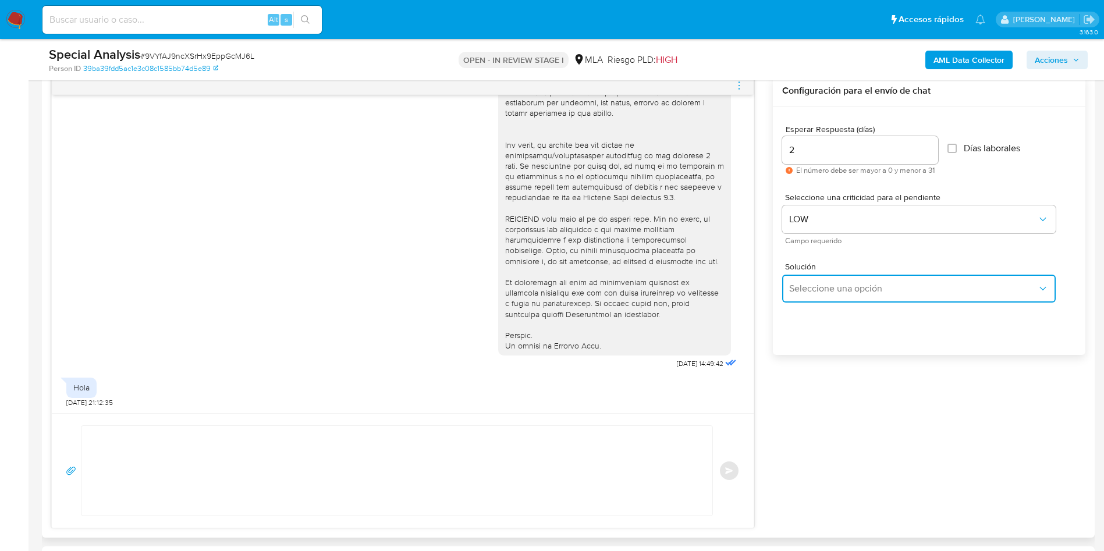
click at [826, 286] on span "Seleccione una opción" at bounding box center [913, 289] width 248 height 12
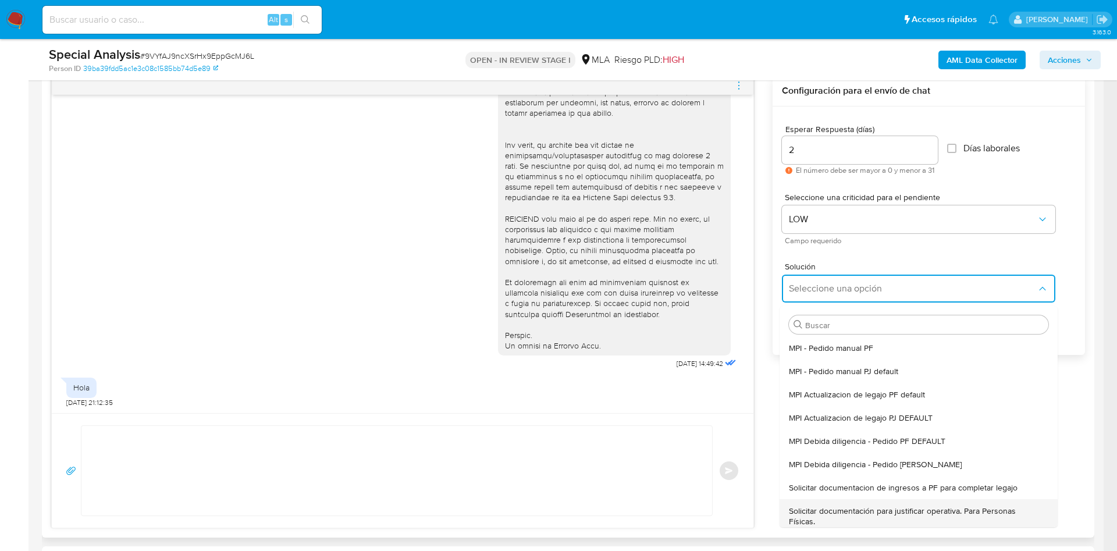
click at [793, 517] on span "Solicitar documentación para justificar operativa. Para Personas Físicas." at bounding box center [915, 516] width 253 height 21
type textarea "Hola,En función de las operaciones registradas en tu cuenta de Mercado Pago, ne…"
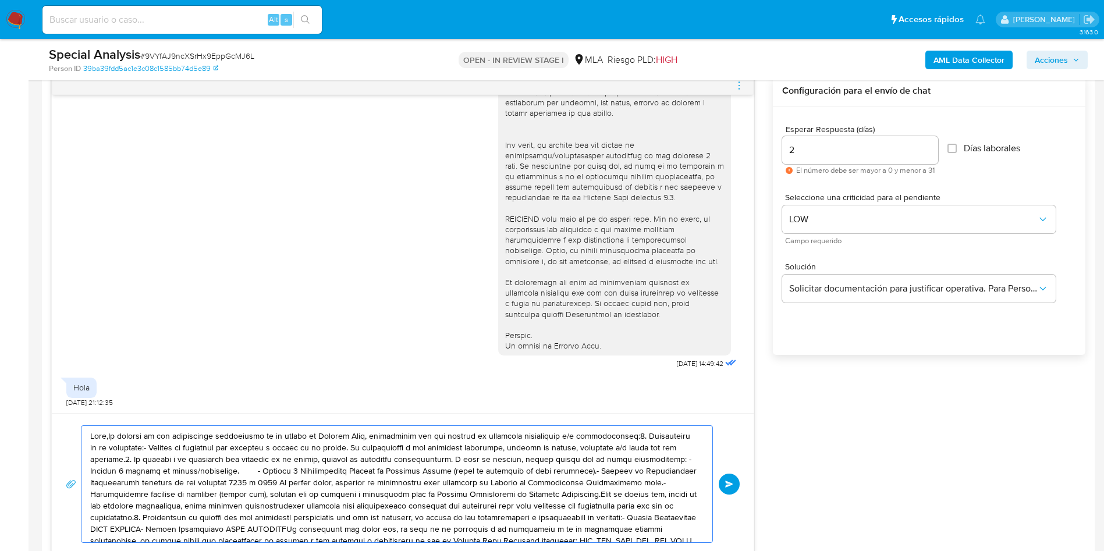
click at [389, 483] on textarea at bounding box center [394, 484] width 608 height 116
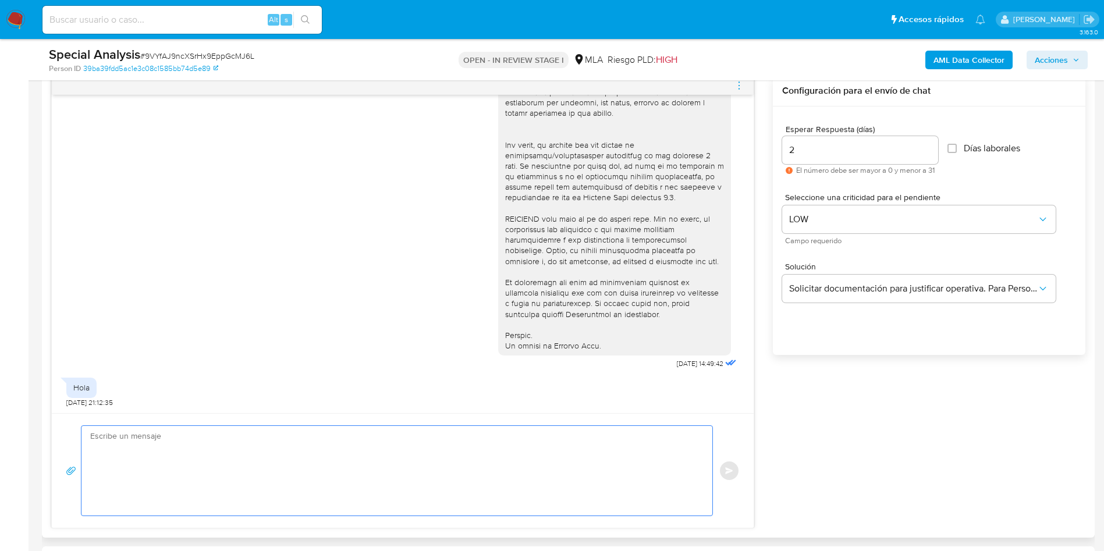
paste textarea "Hola, En función de las operaciones registradas en tu cuenta de Mercado Pago, n…"
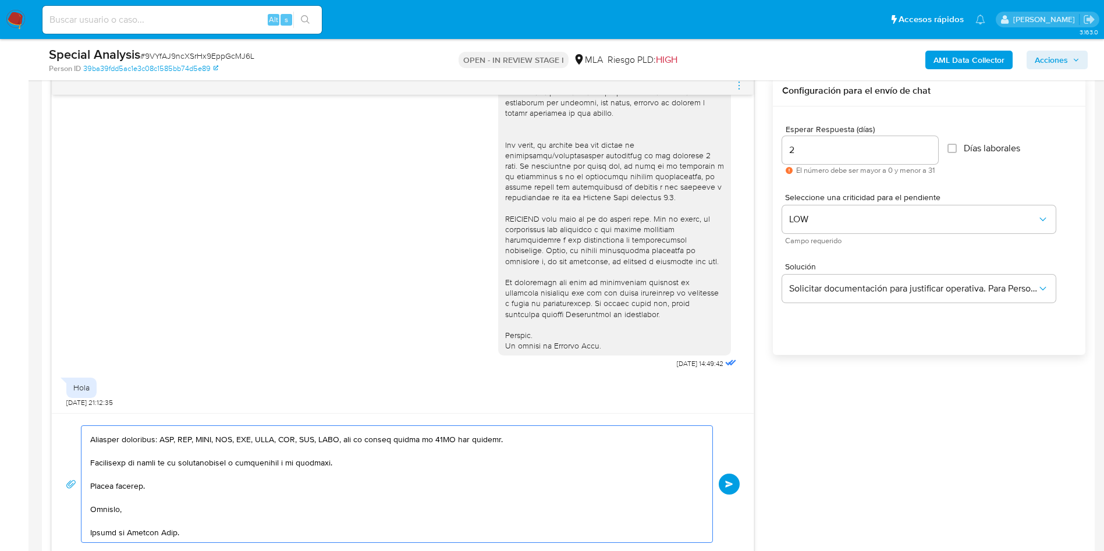
click at [389, 483] on textarea at bounding box center [394, 484] width 608 height 116
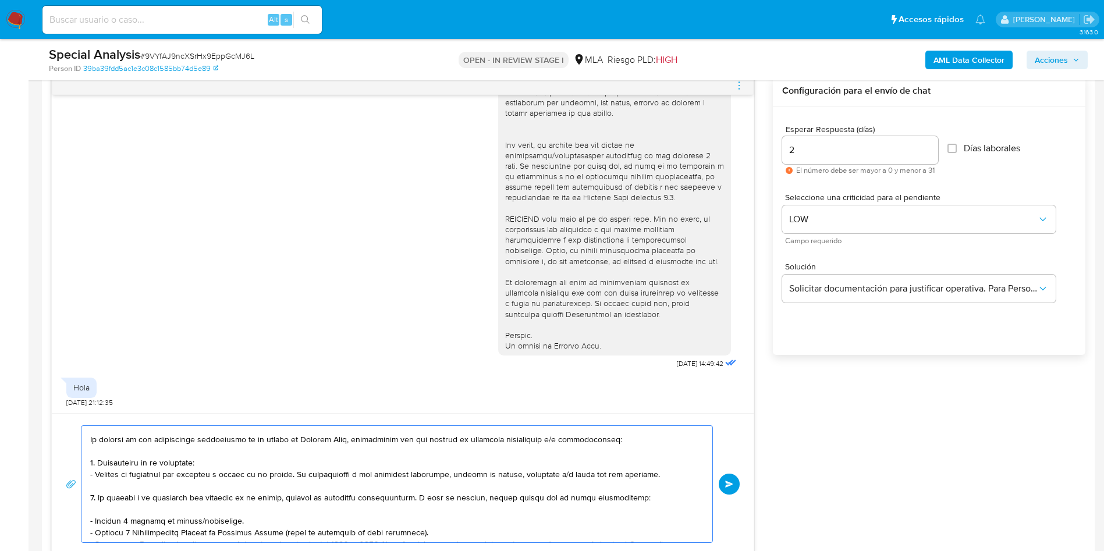
scroll to position [0, 0]
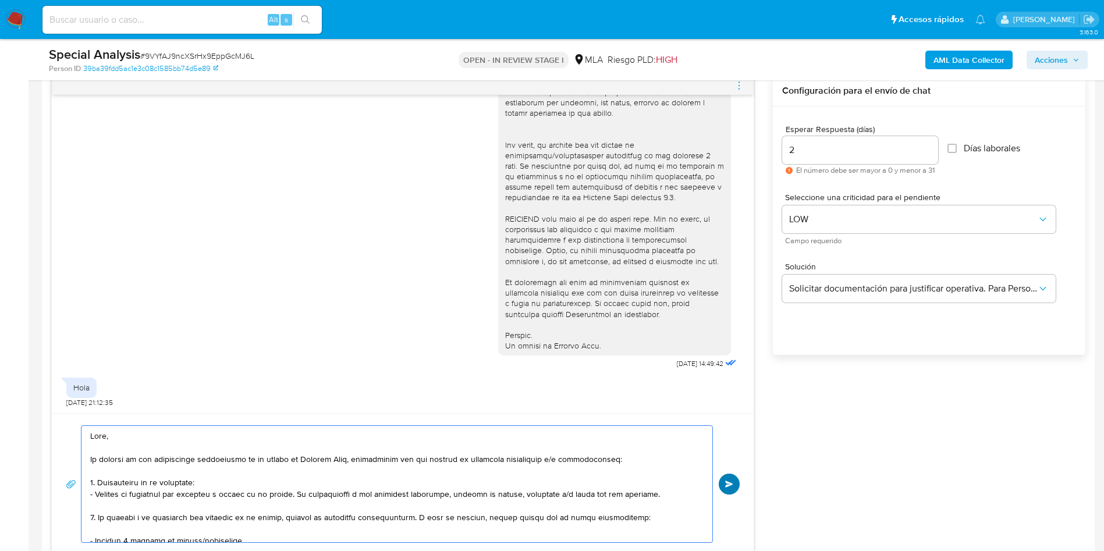
type textarea "Hola, En función de las operaciones registradas en tu cuenta de Mercado Pago, n…"
click at [727, 485] on span "Enviar" at bounding box center [729, 484] width 8 height 7
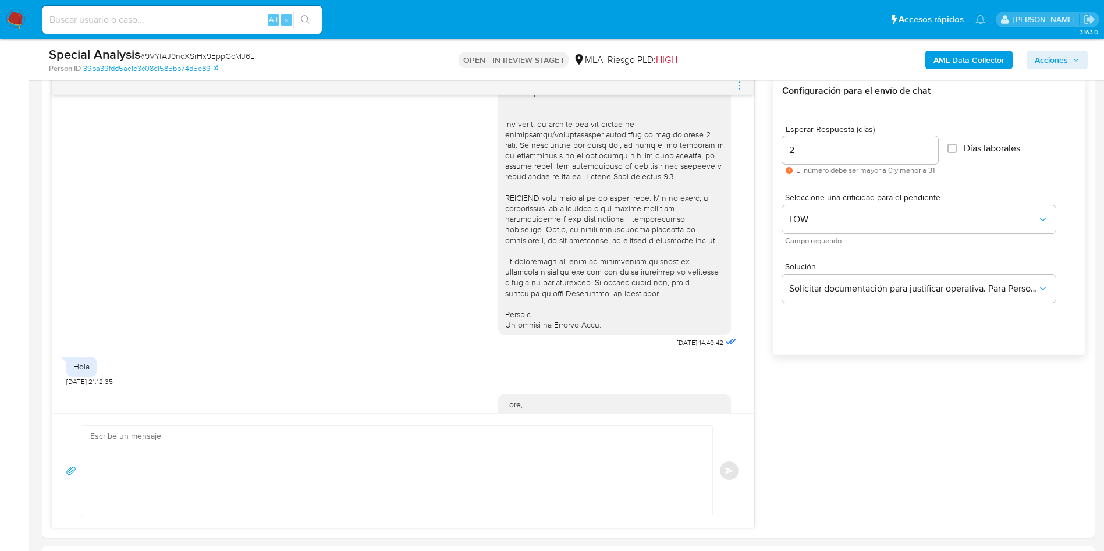
scroll to position [971, 0]
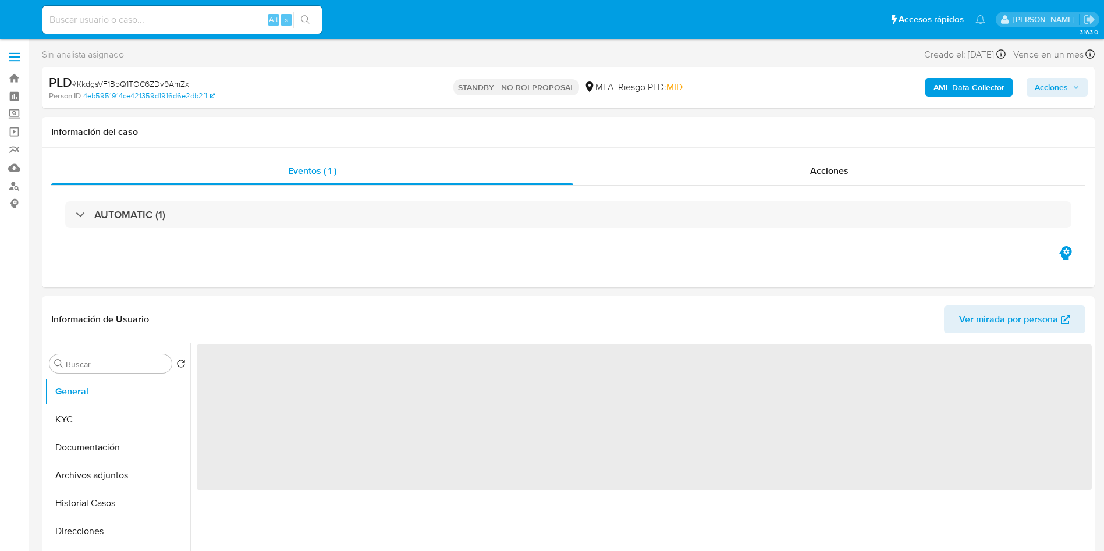
select select "10"
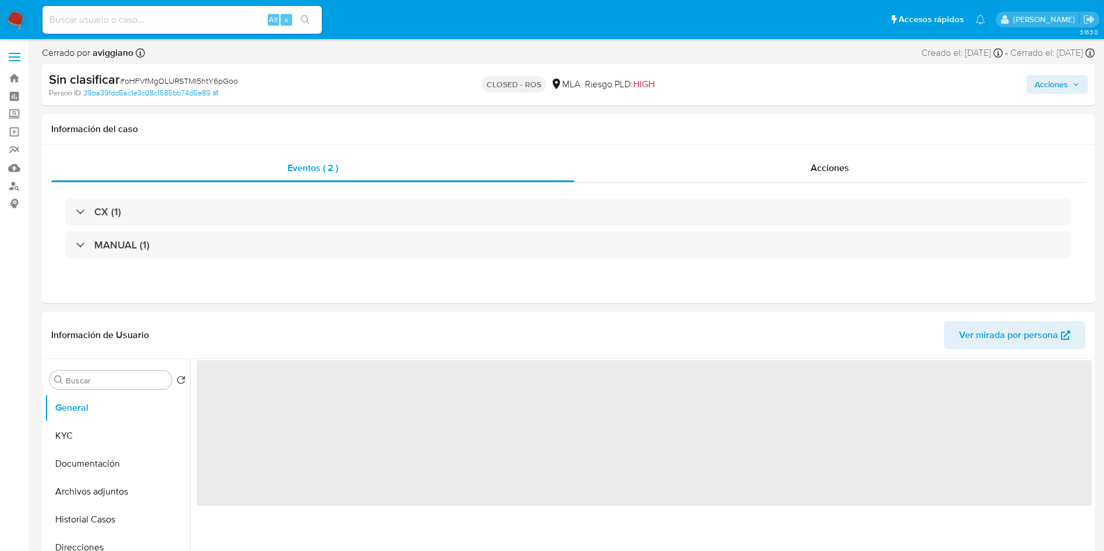
select select "10"
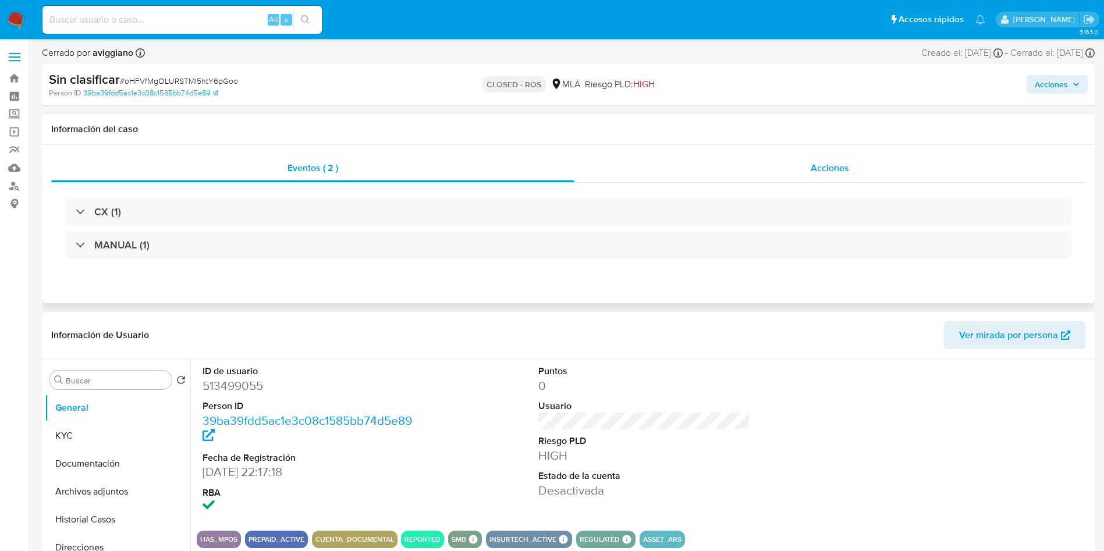
click at [772, 166] on div "Acciones" at bounding box center [829, 168] width 511 height 28
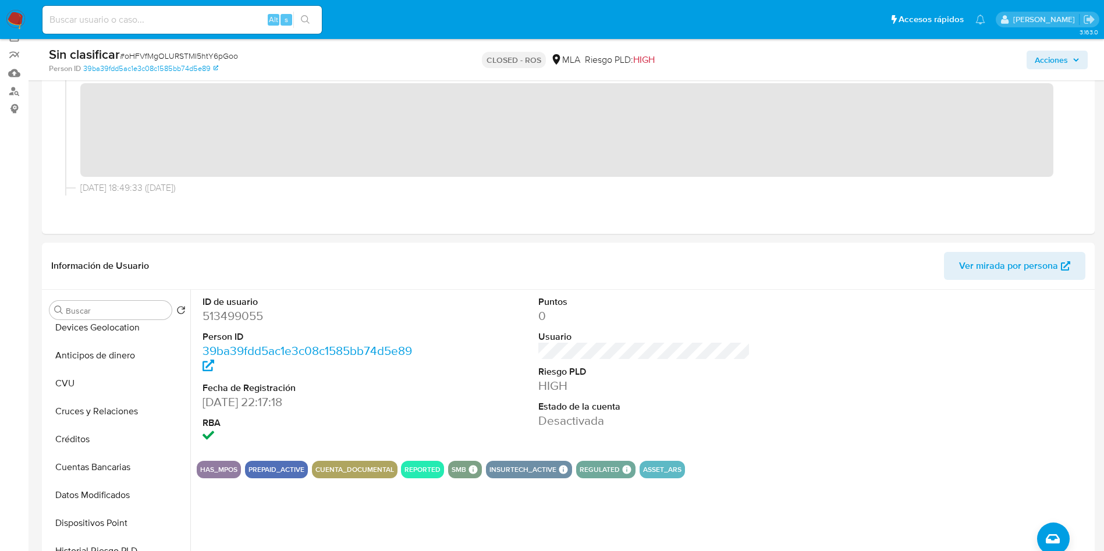
scroll to position [145, 0]
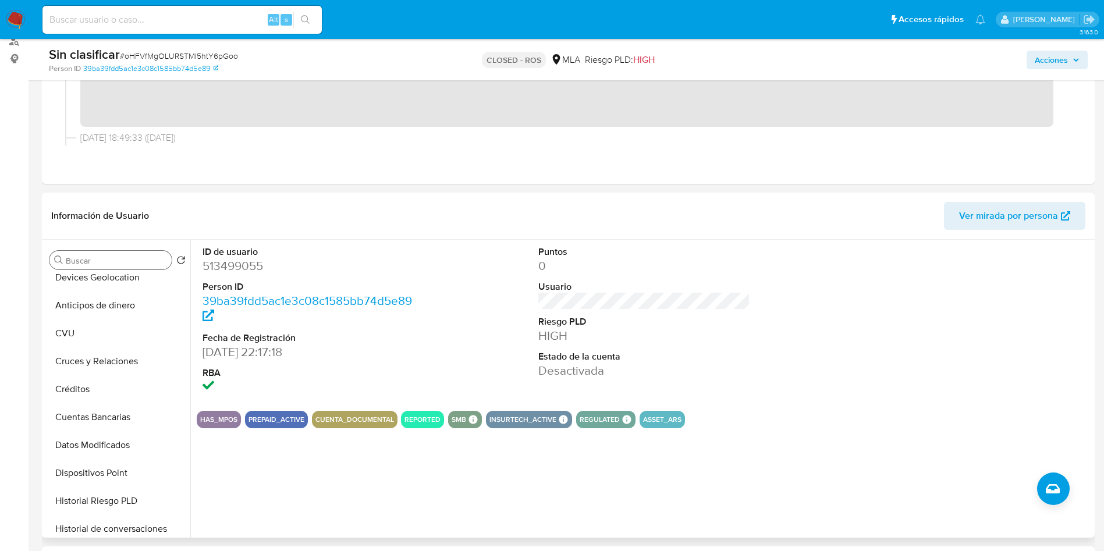
drag, startPoint x: 111, startPoint y: 244, endPoint x: 111, endPoint y: 254, distance: 9.9
click at [112, 244] on div "Buscar Volver al orden por defecto General KYC Documentación Archivos adjuntos …" at bounding box center [118, 390] width 146 height 296
click at [111, 259] on input "Buscar" at bounding box center [116, 261] width 101 height 10
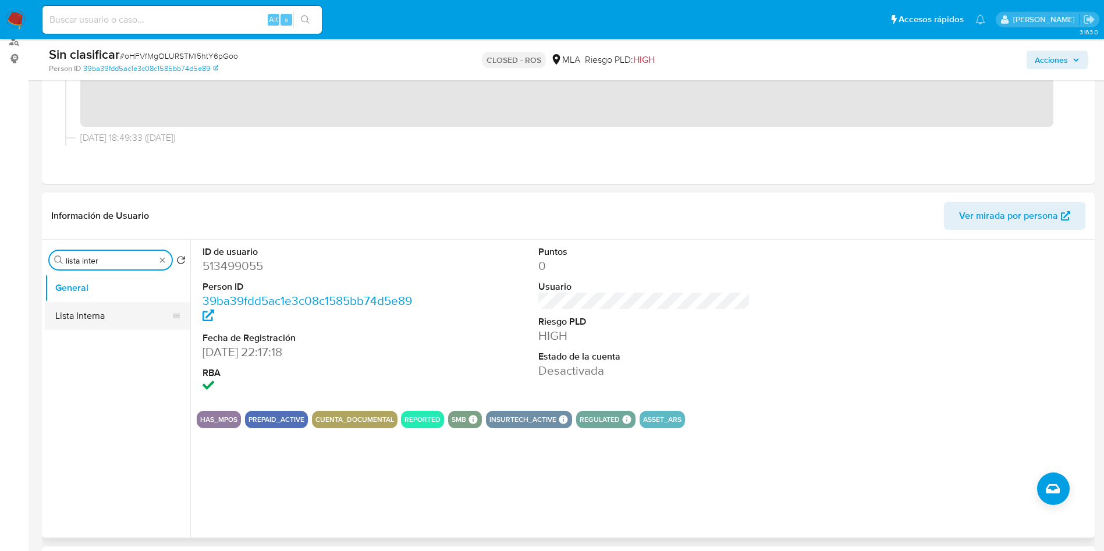
type input "lista inter"
click at [120, 309] on button "Lista Interna" at bounding box center [113, 316] width 136 height 28
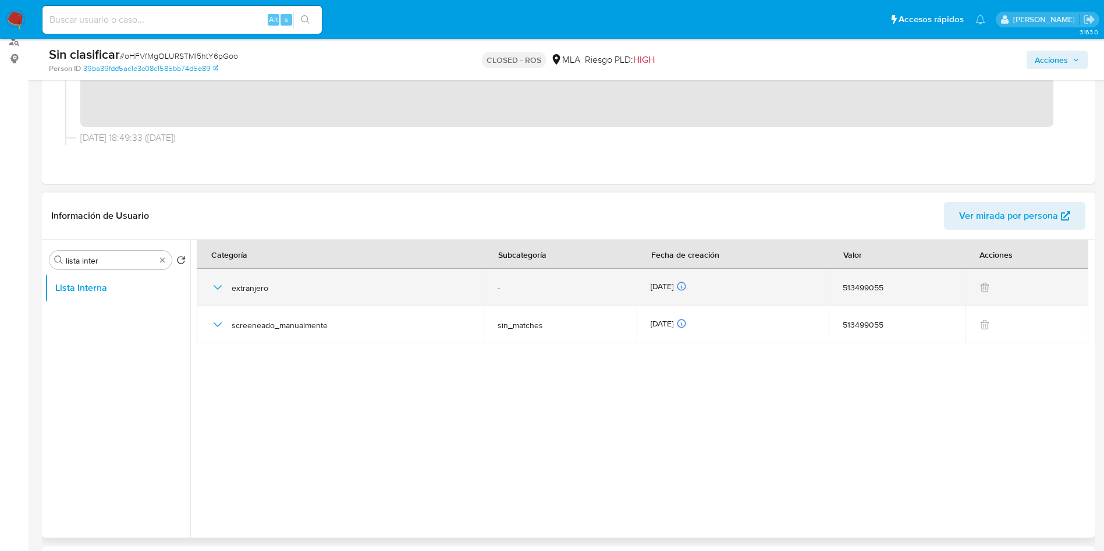
click at [223, 282] on icon "button" at bounding box center [218, 288] width 14 height 14
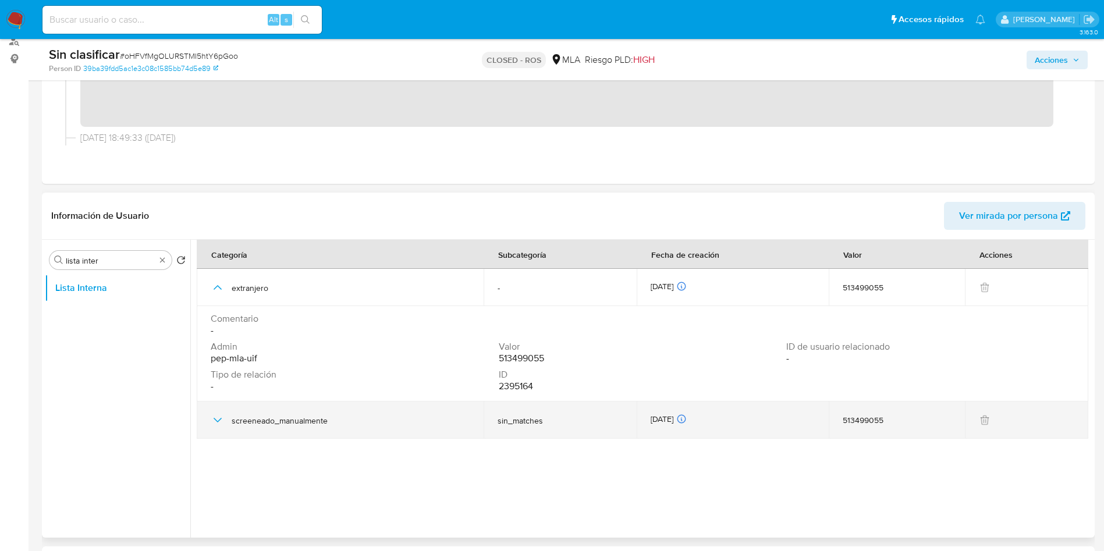
click at [215, 418] on icon "button" at bounding box center [218, 420] width 8 height 5
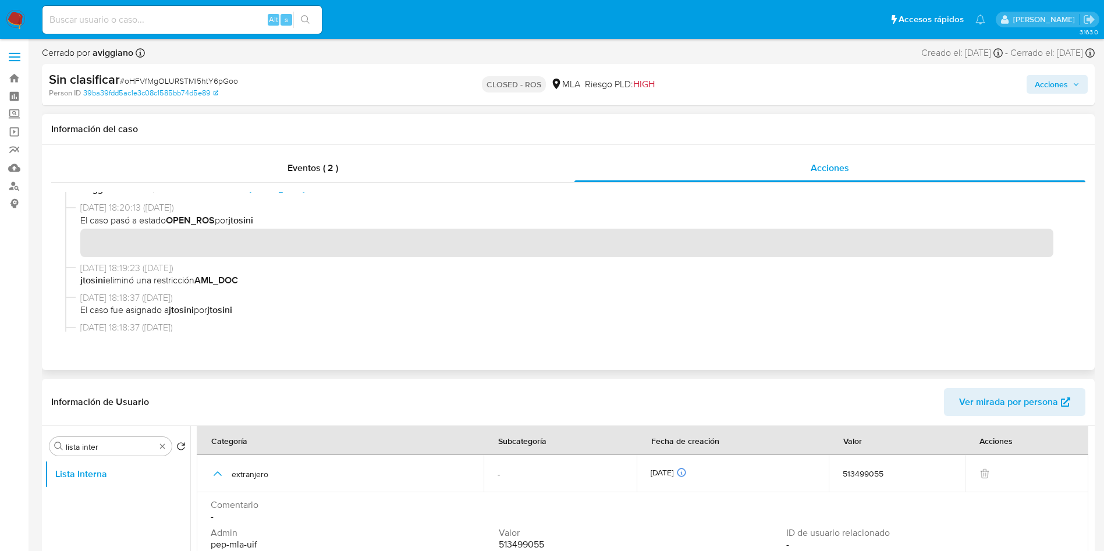
scroll to position [175, 0]
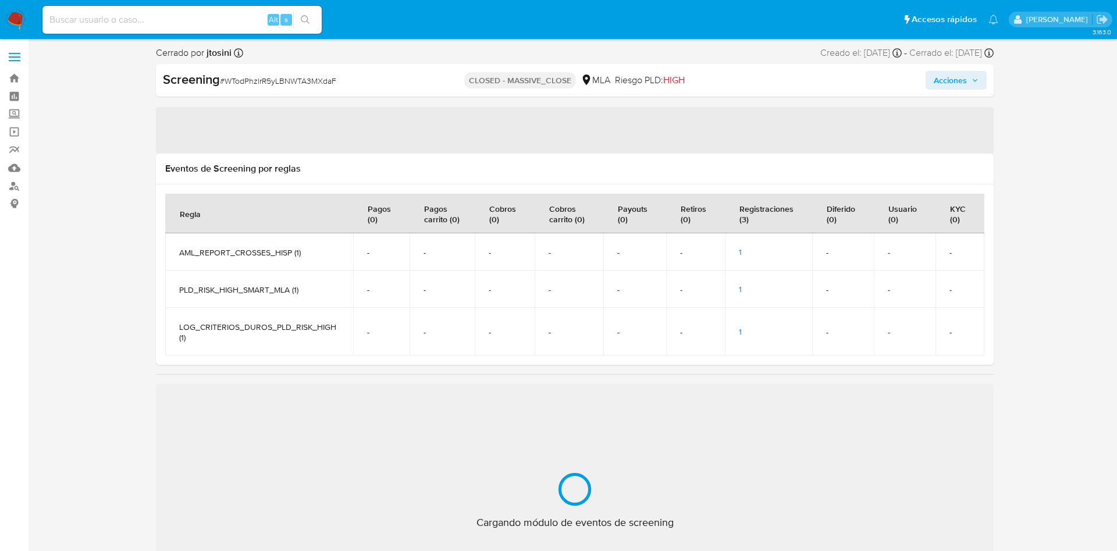
select select "10"
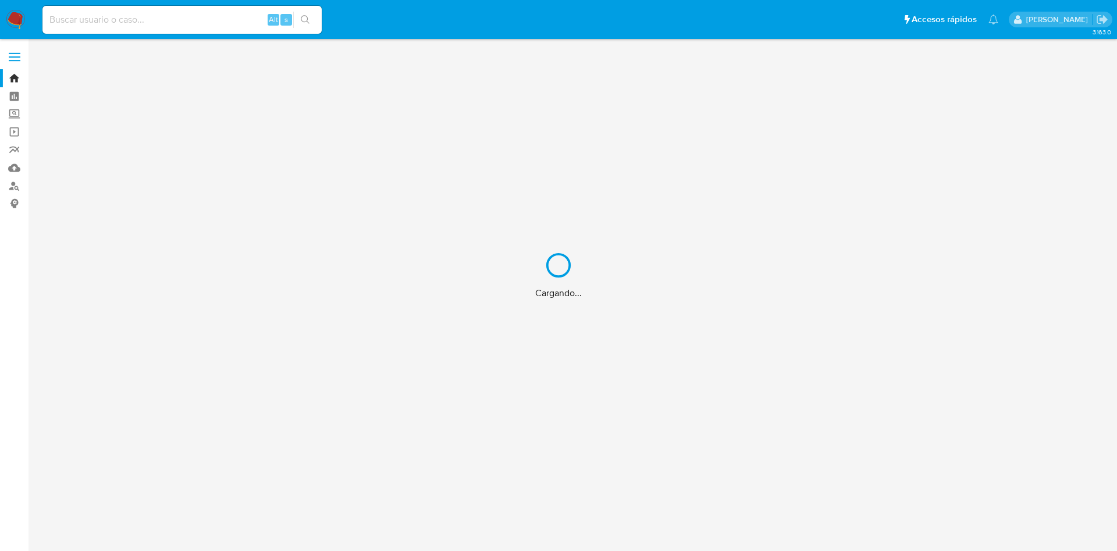
click at [116, 19] on div "Cargando..." at bounding box center [558, 275] width 1117 height 551
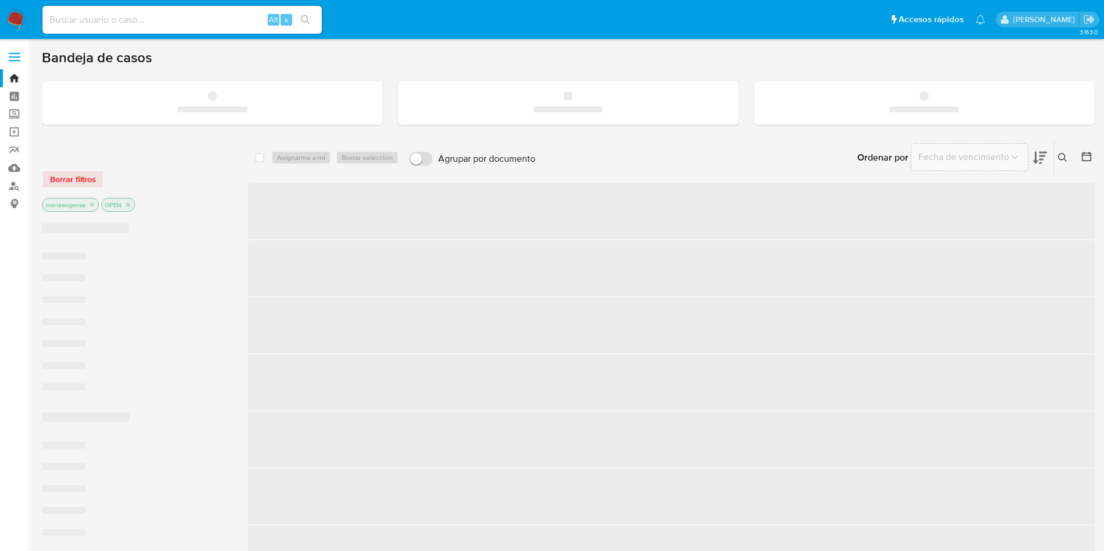
click at [138, 21] on input at bounding box center [181, 19] width 279 height 15
paste input "ZbD5eibcdESFRK6rRkuyJWLD"
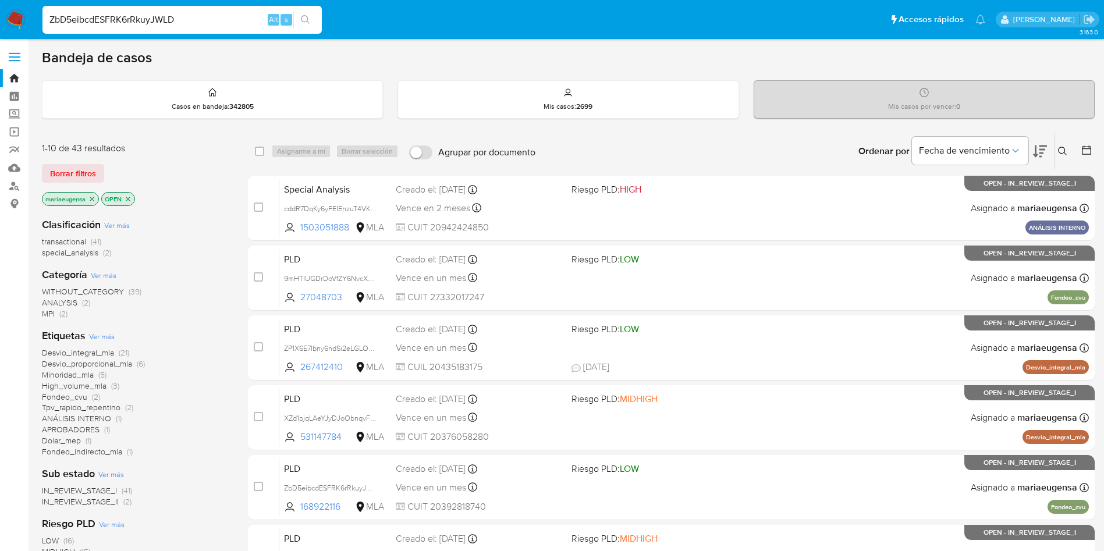
type input "ZbD5eibcdESFRK6rRkuyJWLD"
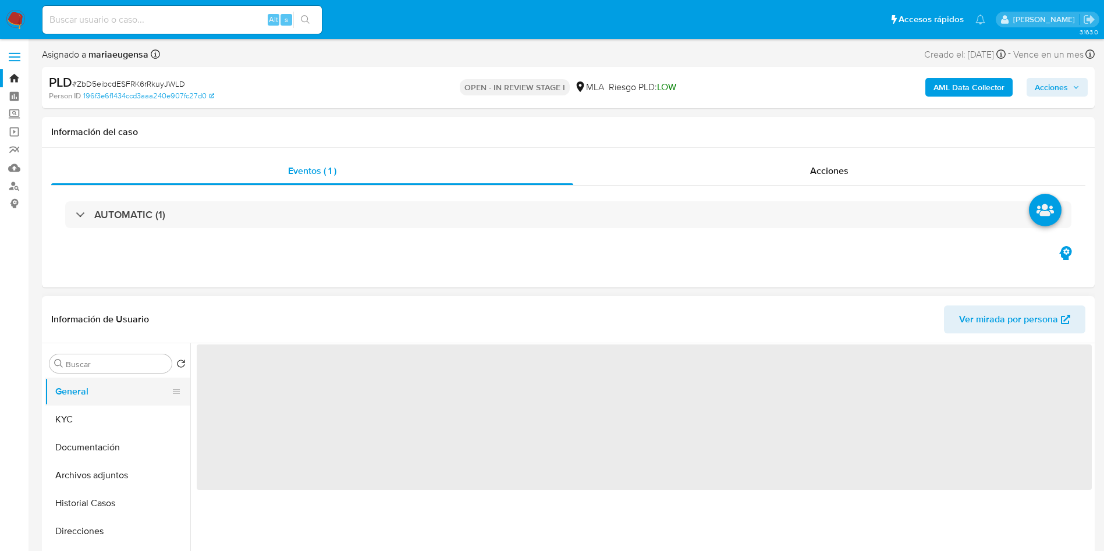
select select "10"
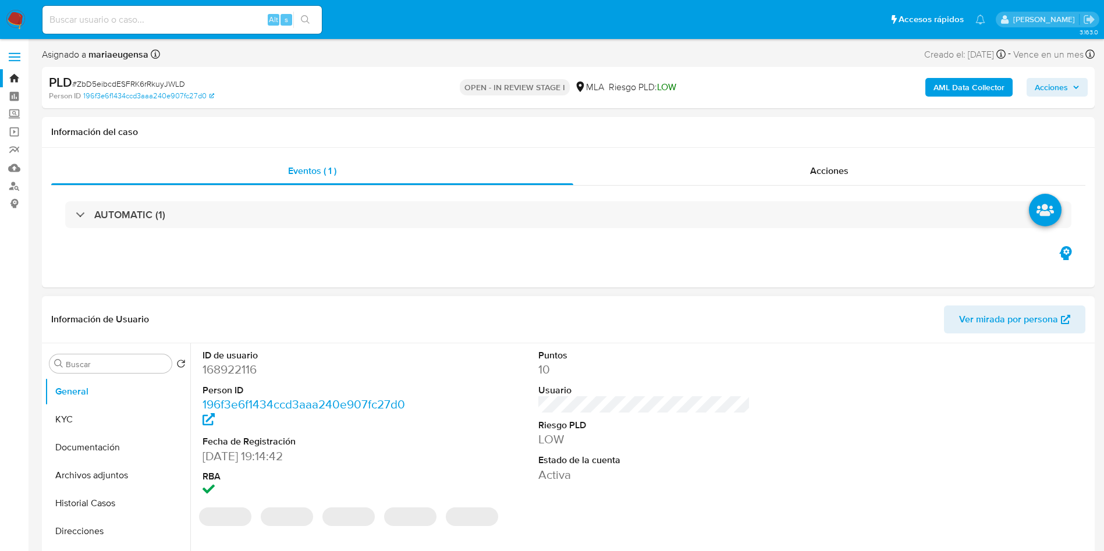
click at [242, 364] on dd "168922116" at bounding box center [309, 369] width 212 height 16
copy dd "168922116"
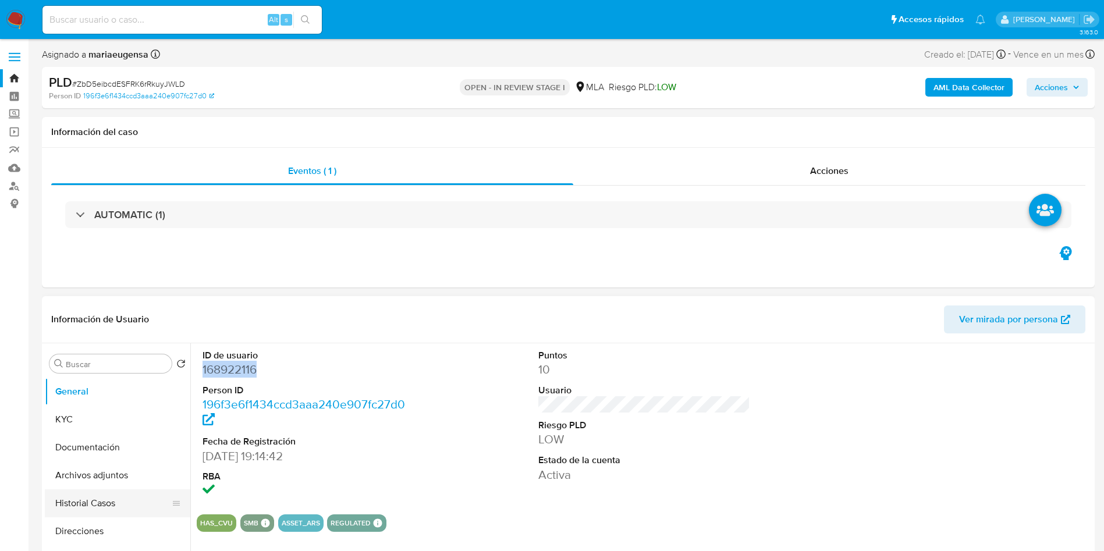
drag, startPoint x: 102, startPoint y: 532, endPoint x: 109, endPoint y: 494, distance: 39.0
click at [108, 495] on ul "General KYC Documentación Archivos adjuntos Historial Casos Direcciones Restric…" at bounding box center [118, 509] width 146 height 262
click at [112, 497] on button "Historial Casos" at bounding box center [113, 503] width 136 height 28
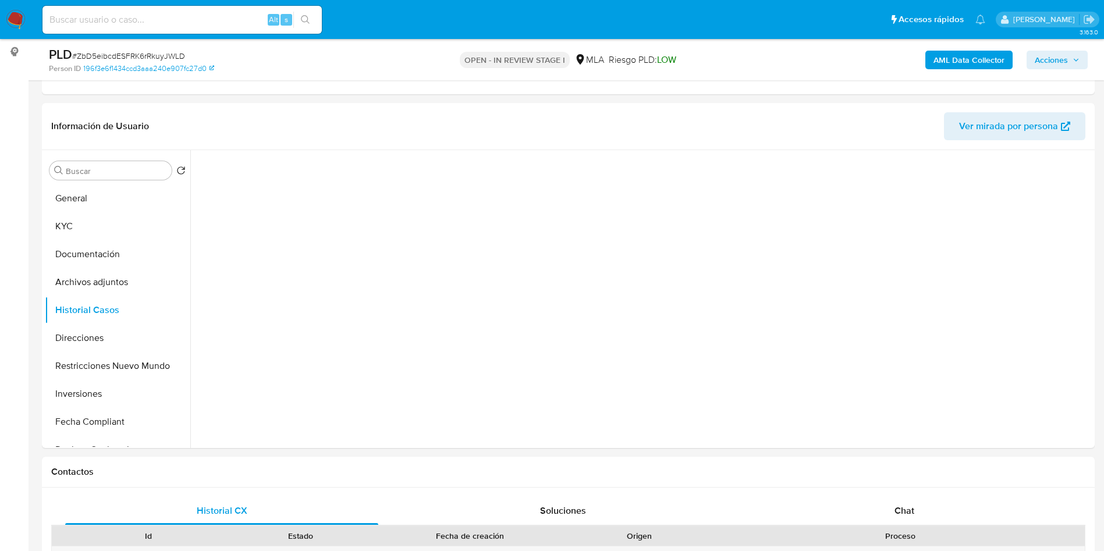
scroll to position [175, 0]
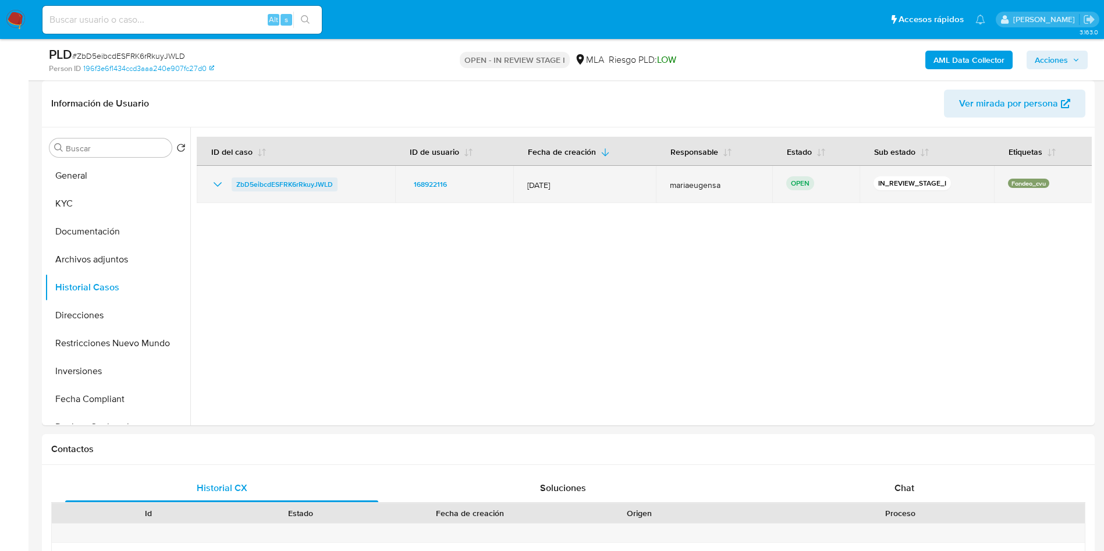
drag, startPoint x: 346, startPoint y: 185, endPoint x: 232, endPoint y: 178, distance: 114.3
click at [232, 178] on div "ZbD5eibcdESFRK6rRkuyJWLD" at bounding box center [296, 185] width 171 height 14
drag, startPoint x: 452, startPoint y: 188, endPoint x: 410, endPoint y: 186, distance: 42.6
click at [410, 185] on div "168922116" at bounding box center [454, 185] width 91 height 14
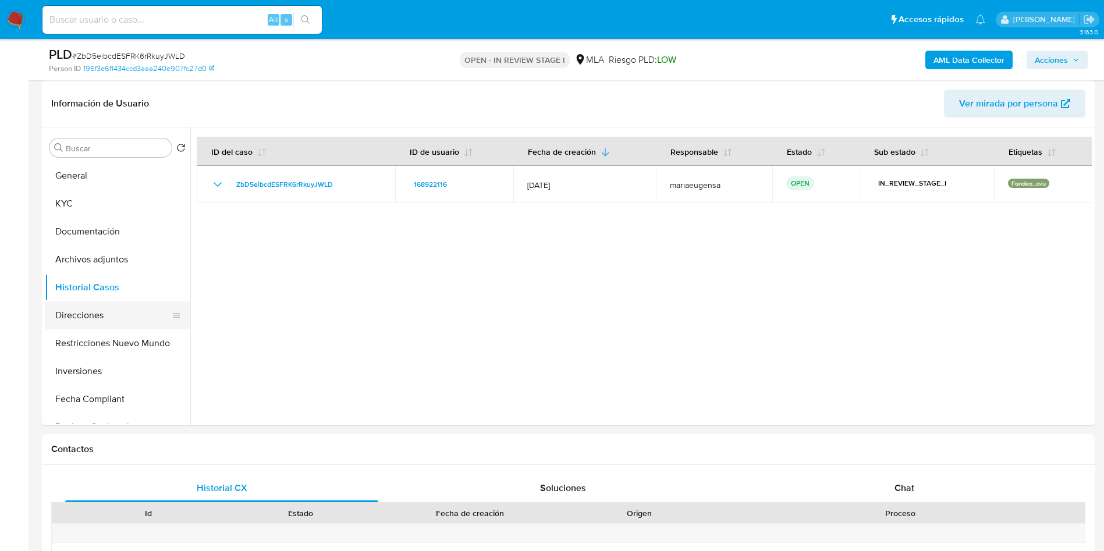
click at [83, 305] on button "Direcciones" at bounding box center [113, 315] width 136 height 28
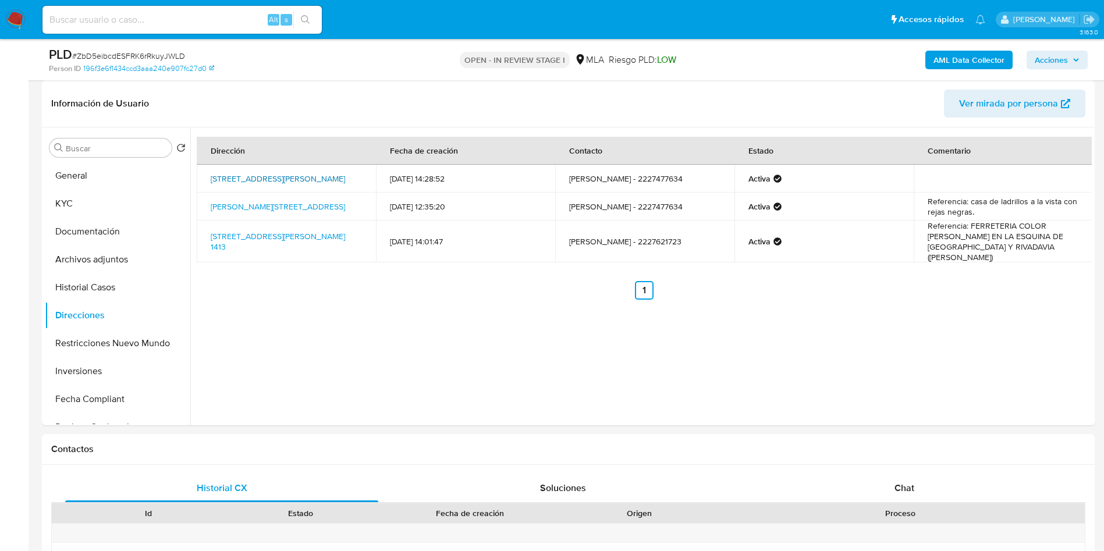
click at [283, 181] on link "Calle Fortunato Diaz 1239, Lobos, Buenos Aires, 7240, Argentina 1239" at bounding box center [278, 179] width 134 height 12
click at [257, 205] on link "Moreno 1122, Lobos, Buenos Aires, 7249, Argentina 1122" at bounding box center [278, 207] width 134 height 12
drag, startPoint x: 253, startPoint y: 231, endPoint x: 256, endPoint y: 237, distance: 6.8
click at [254, 232] on link "Mitre 1413, Roque Pérez, Buenos Aires, 7245, Argentina 1413" at bounding box center [278, 241] width 134 height 22
click at [315, 334] on div "Dirección Fecha de creación Contacto Estado Comentario Calle Fortunato Diaz 123…" at bounding box center [641, 276] width 902 height 298
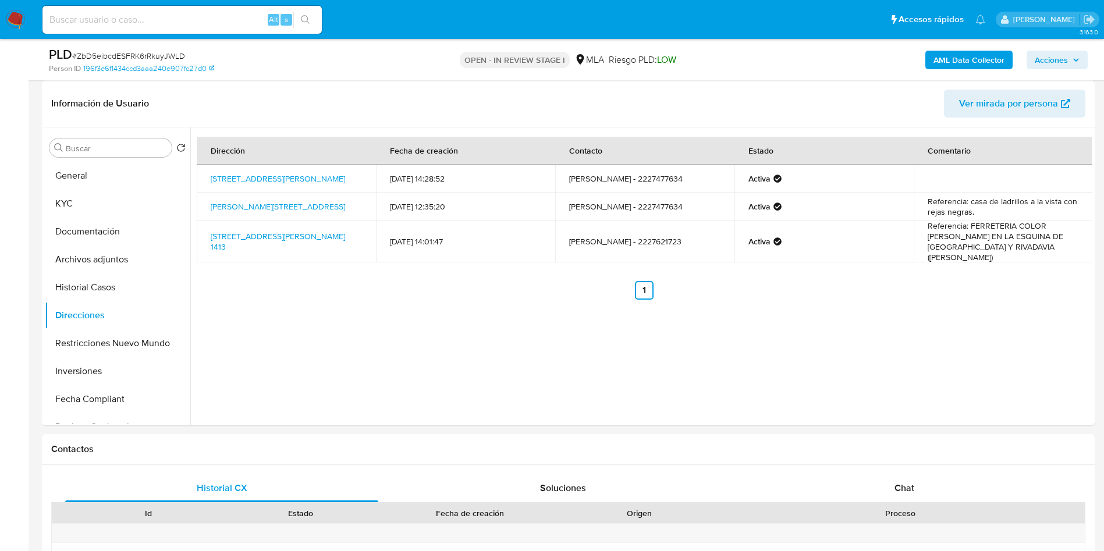
drag, startPoint x: 360, startPoint y: 374, endPoint x: 766, endPoint y: 8, distance: 546.5
click at [385, 357] on div "Dirección Fecha de creación Contacto Estado Comentario Calle Fortunato Diaz 123…" at bounding box center [641, 276] width 902 height 298
click at [900, 373] on div "Dirección Fecha de creación Contacto Estado Comentario Calle Fortunato Diaz 123…" at bounding box center [641, 276] width 902 height 298
drag, startPoint x: 894, startPoint y: 497, endPoint x: 964, endPoint y: 428, distance: 98.4
click at [909, 480] on div "Chat" at bounding box center [904, 488] width 313 height 28
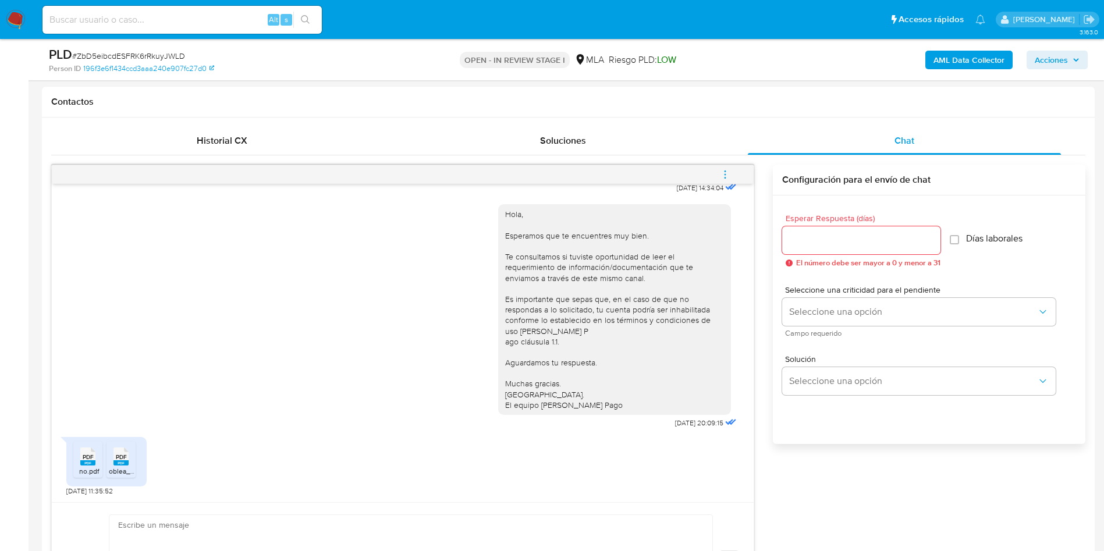
scroll to position [554, 0]
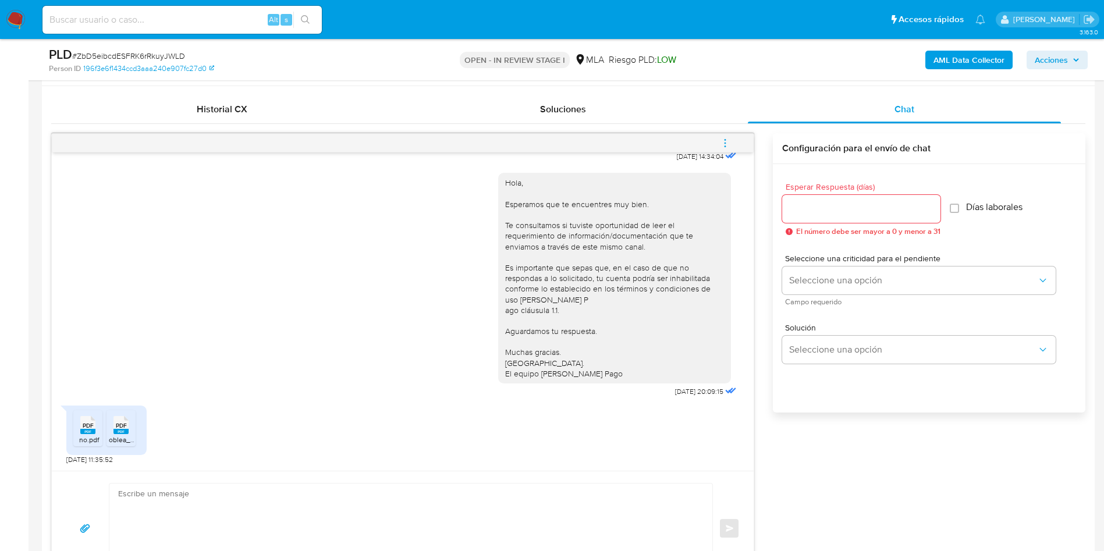
drag, startPoint x: 86, startPoint y: 430, endPoint x: 103, endPoint y: 430, distance: 16.9
click at [87, 430] on span "PDF" at bounding box center [88, 426] width 11 height 8
click at [122, 426] on span "PDF" at bounding box center [121, 426] width 11 height 8
click at [720, 148] on icon "menu-action" at bounding box center [725, 143] width 10 height 10
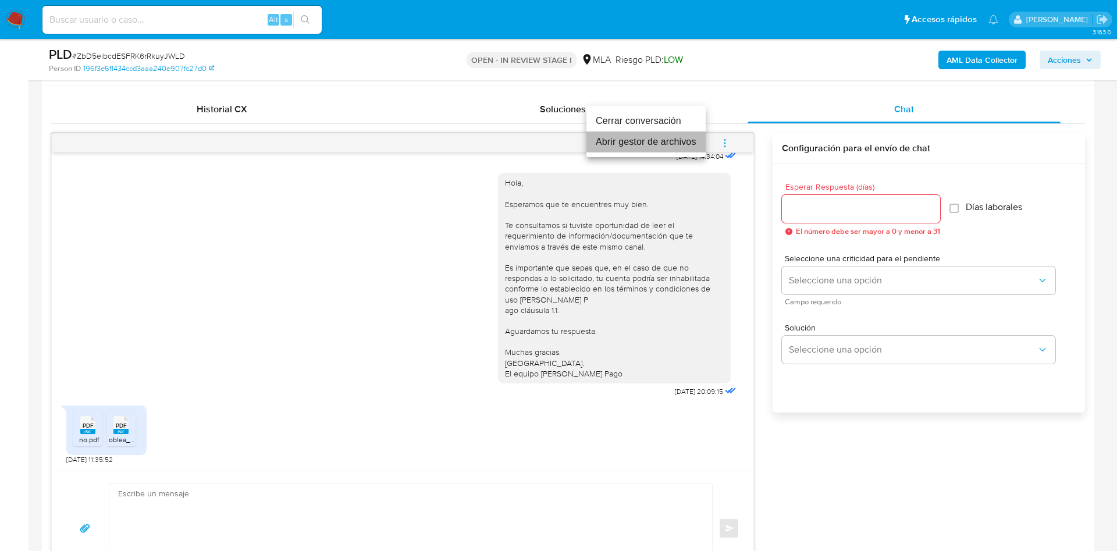
click at [633, 139] on li "Abrir gestor de archivos" at bounding box center [646, 142] width 119 height 21
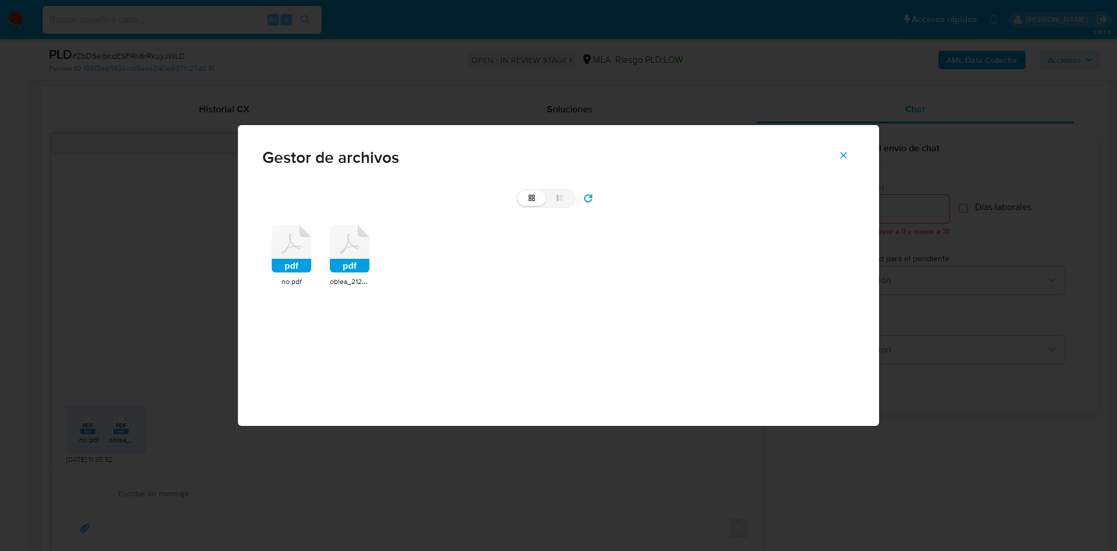
click at [279, 238] on icon at bounding box center [292, 249] width 40 height 48
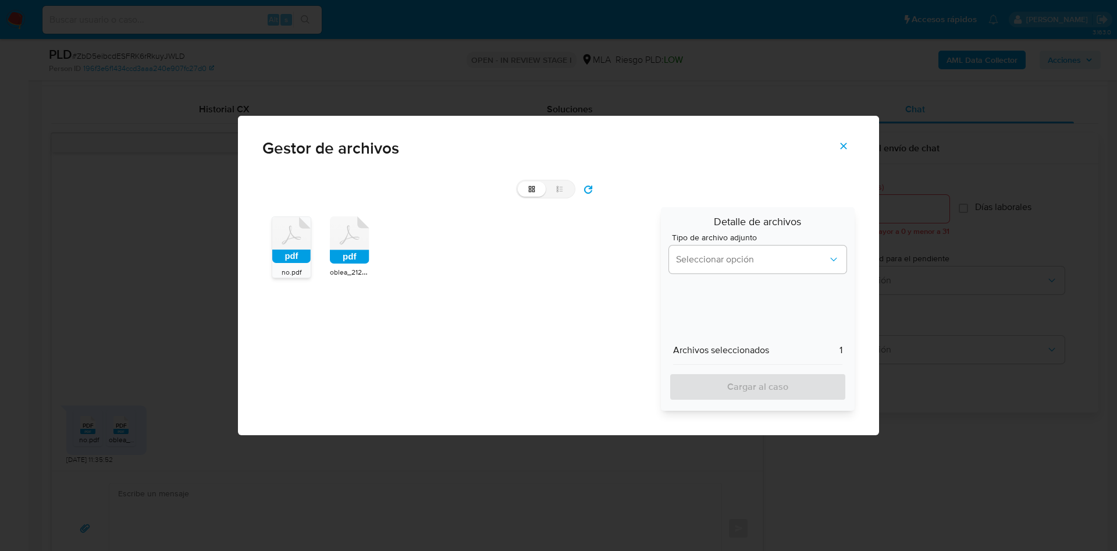
click at [354, 239] on icon at bounding box center [350, 241] width 40 height 48
click at [729, 269] on button "Seleccionar opción" at bounding box center [758, 260] width 178 height 28
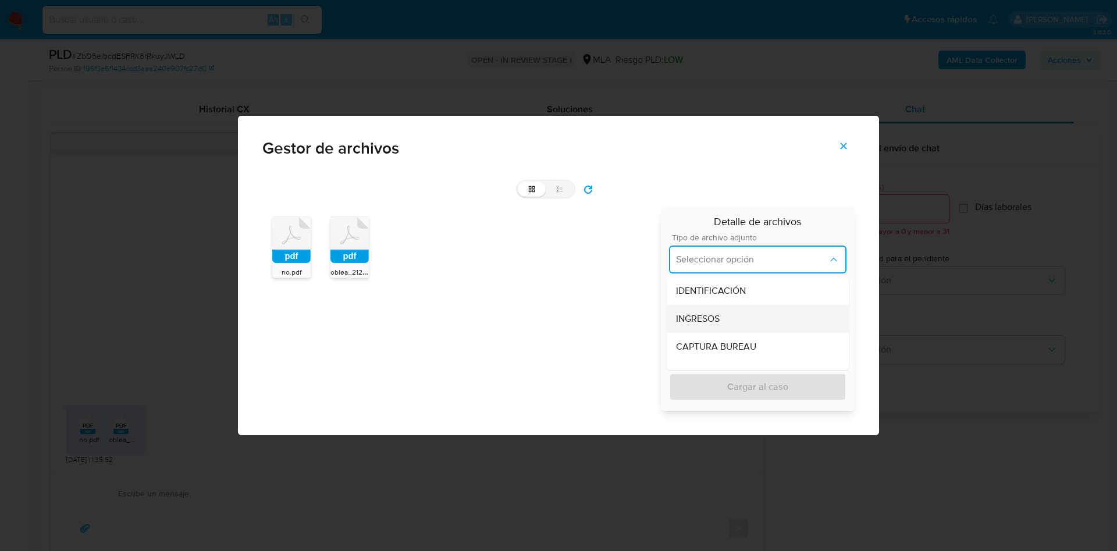
click at [709, 324] on span "INGRESOS" at bounding box center [698, 319] width 44 height 12
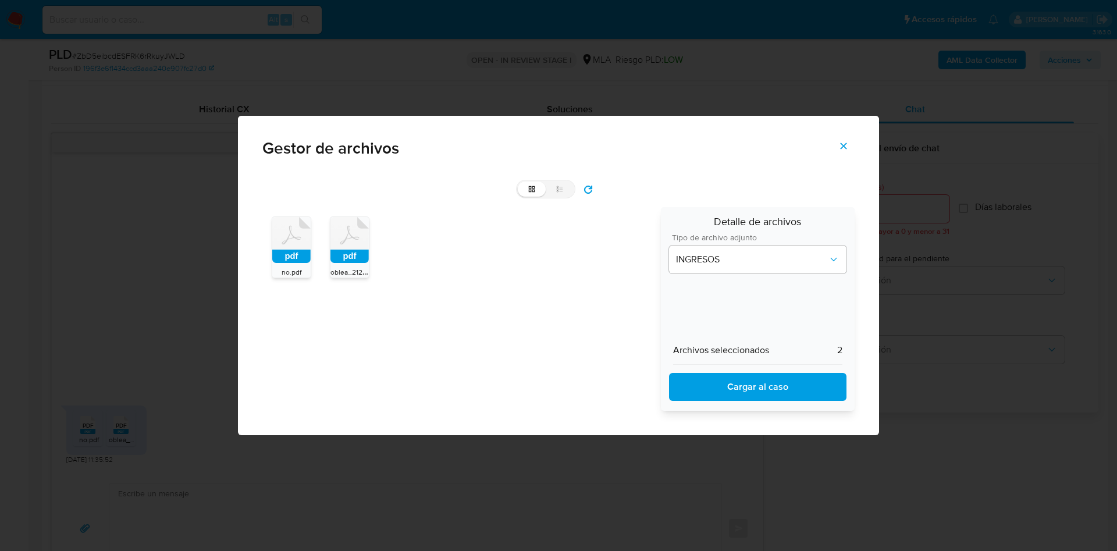
click at [701, 390] on span "Cargar al caso" at bounding box center [757, 387] width 147 height 26
click at [843, 146] on icon "Cerrar" at bounding box center [844, 146] width 6 height 6
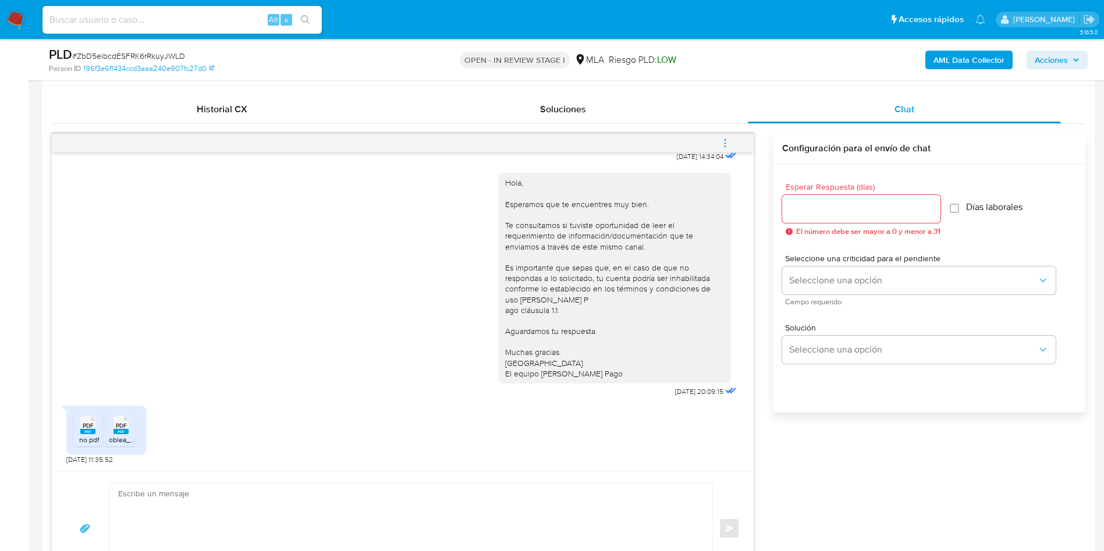
drag, startPoint x: 37, startPoint y: 312, endPoint x: 52, endPoint y: 295, distance: 22.7
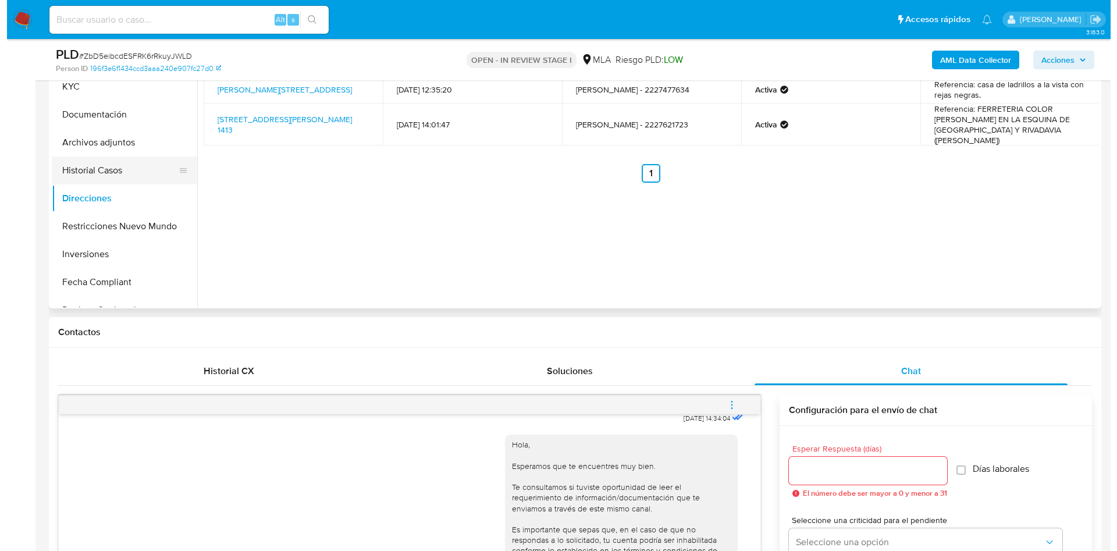
scroll to position [117, 0]
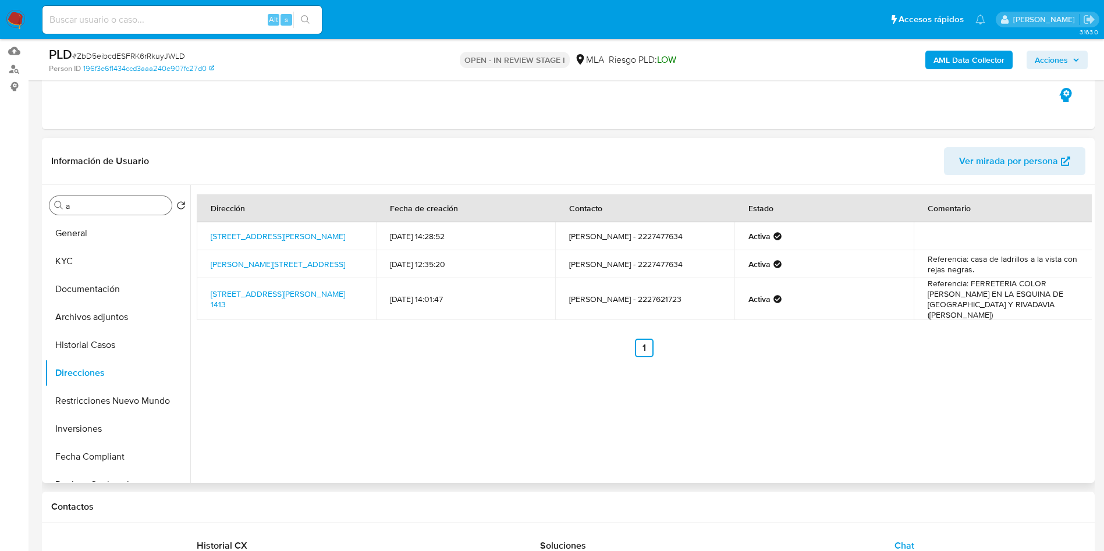
click at [109, 207] on input "a" at bounding box center [116, 206] width 101 height 10
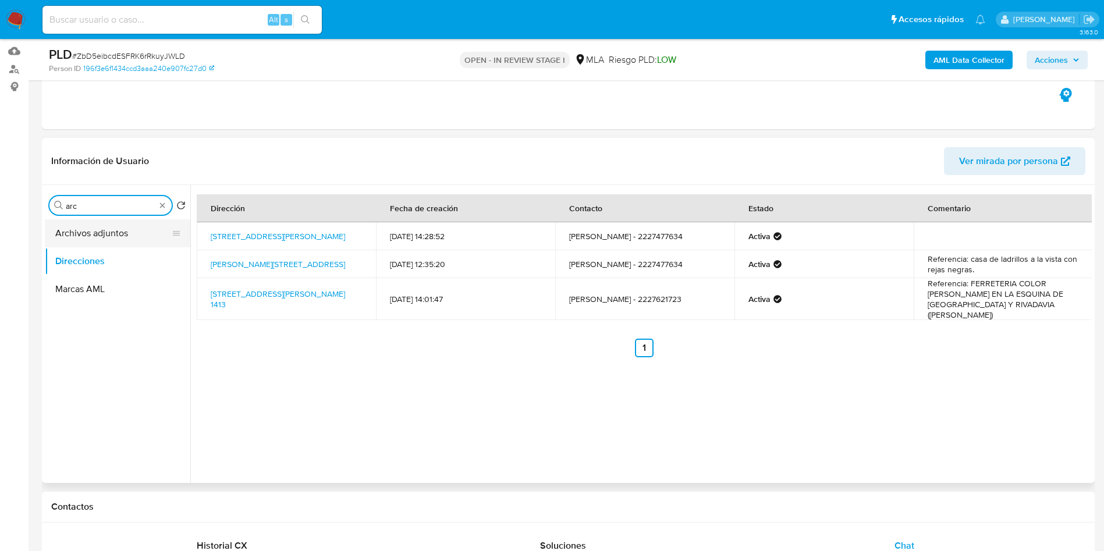
type input "arc"
drag, startPoint x: 118, startPoint y: 232, endPoint x: 53, endPoint y: 264, distance: 72.6
click at [116, 233] on button "Archivos adjuntos" at bounding box center [118, 233] width 146 height 28
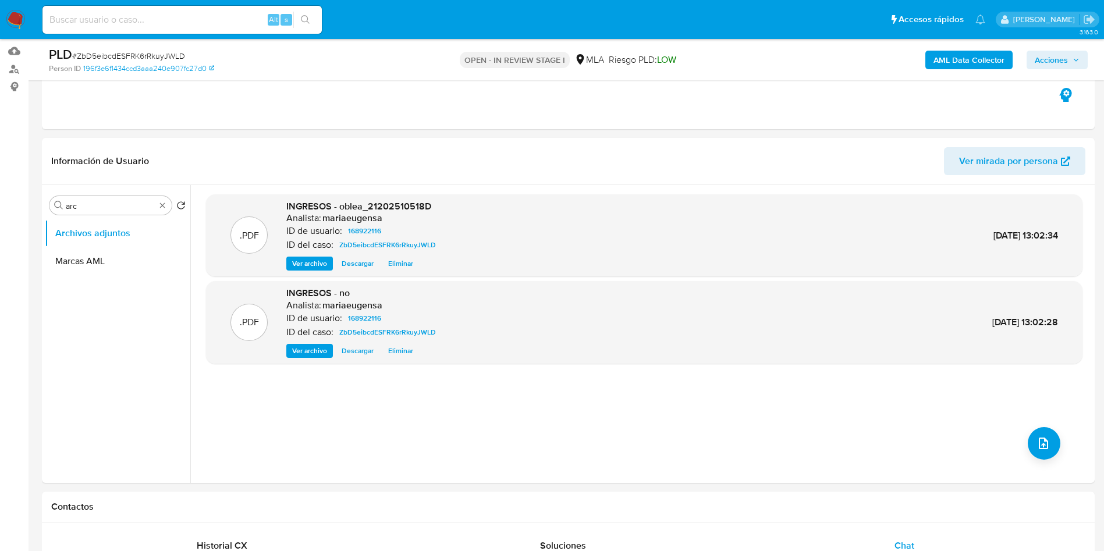
click at [980, 58] on b "AML Data Collector" at bounding box center [969, 60] width 71 height 19
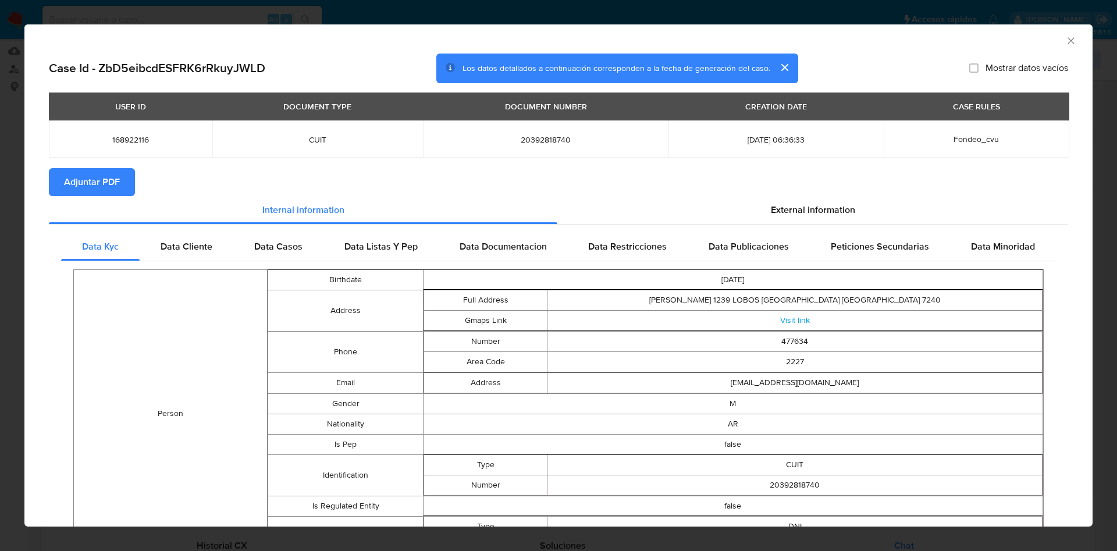
click at [110, 185] on span "Adjuntar PDF" at bounding box center [92, 182] width 56 height 26
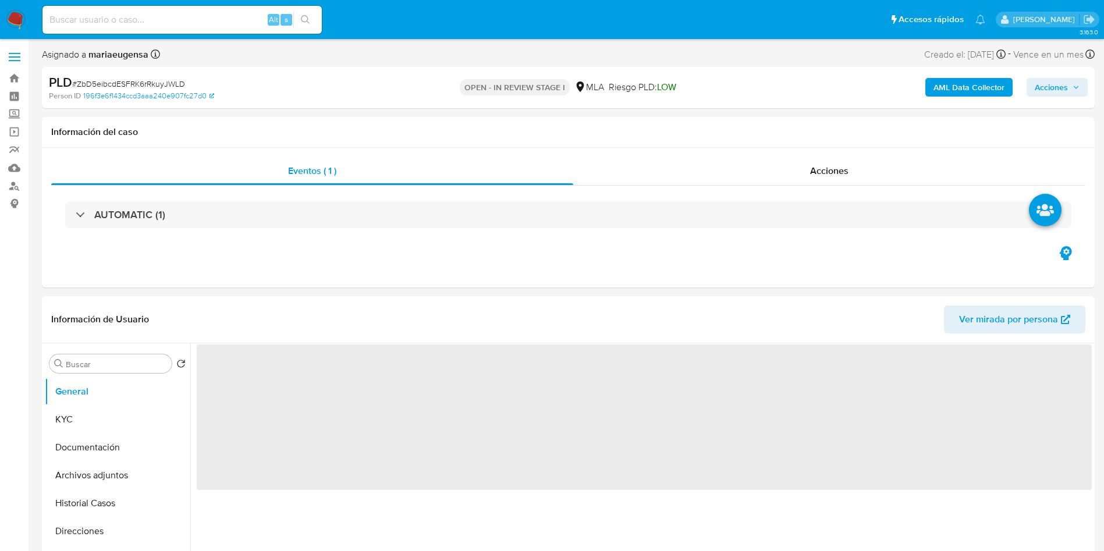
select select "10"
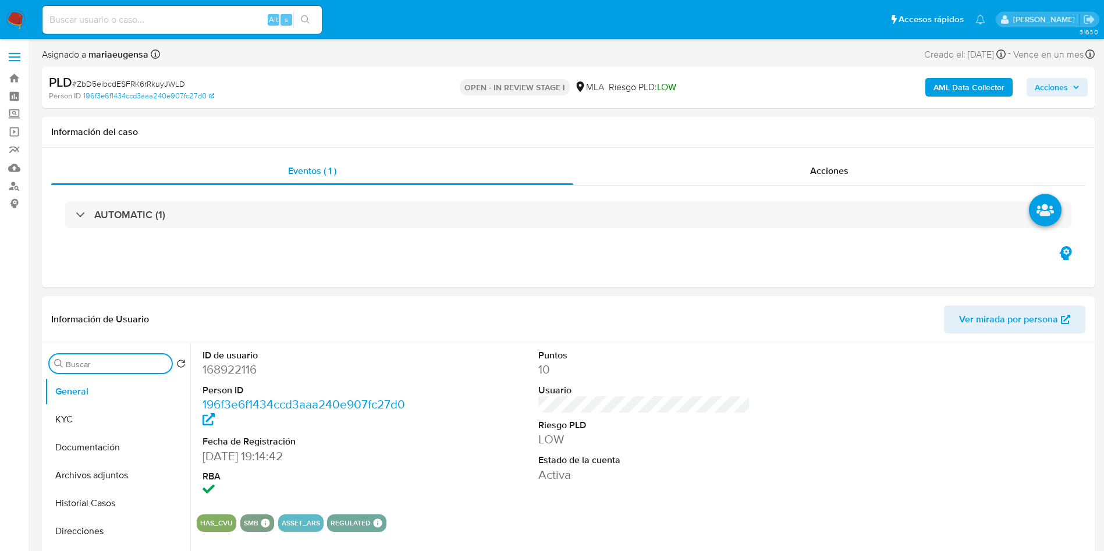
click at [126, 365] on input "Buscar" at bounding box center [116, 364] width 101 height 10
type input "arc"
drag, startPoint x: 135, startPoint y: 427, endPoint x: 109, endPoint y: 441, distance: 29.5
click at [134, 427] on button "Archivos adjuntos" at bounding box center [118, 420] width 146 height 28
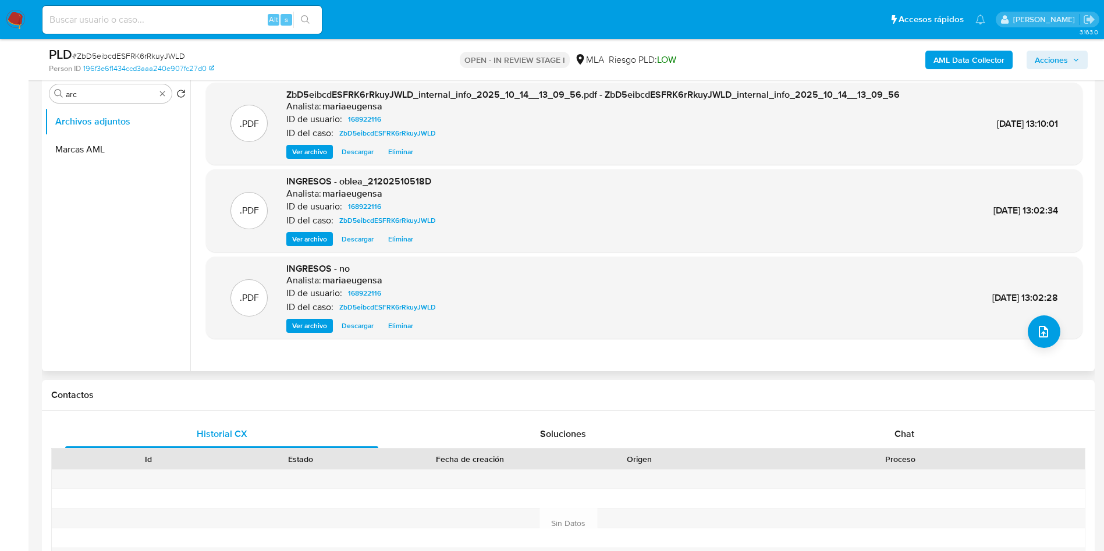
scroll to position [262, 0]
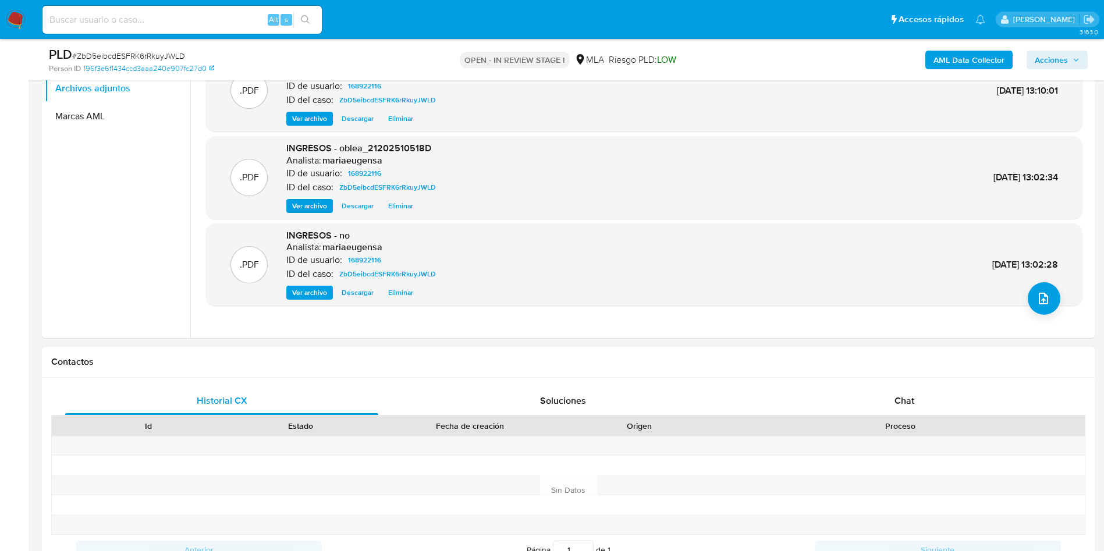
click at [876, 386] on div "Historial CX Soluciones Chat Id Estado Fecha de creación Origen Proceso Anterio…" at bounding box center [568, 490] width 1053 height 225
click at [877, 396] on div "Chat" at bounding box center [904, 401] width 313 height 28
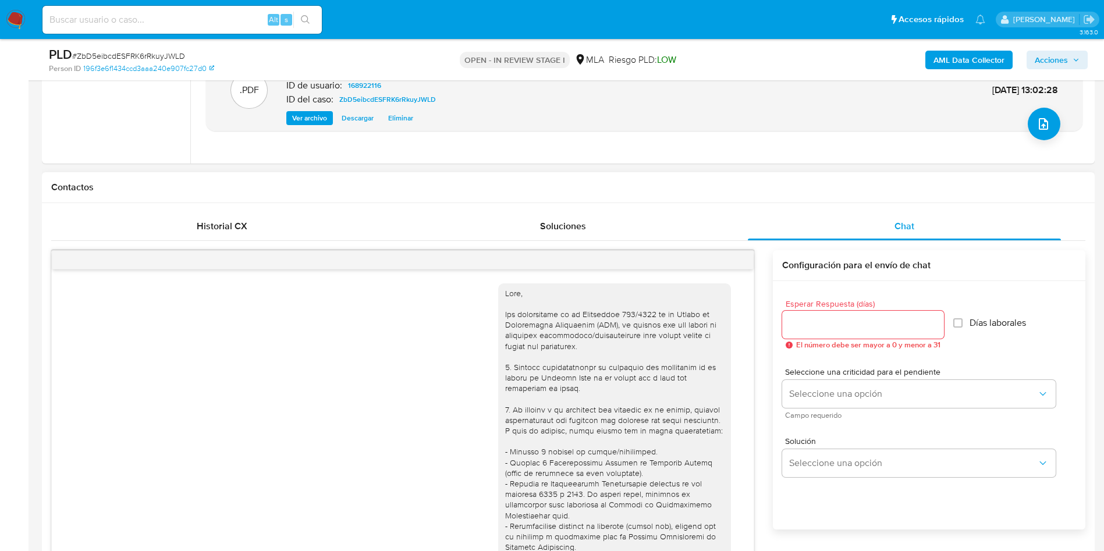
scroll to position [662, 0]
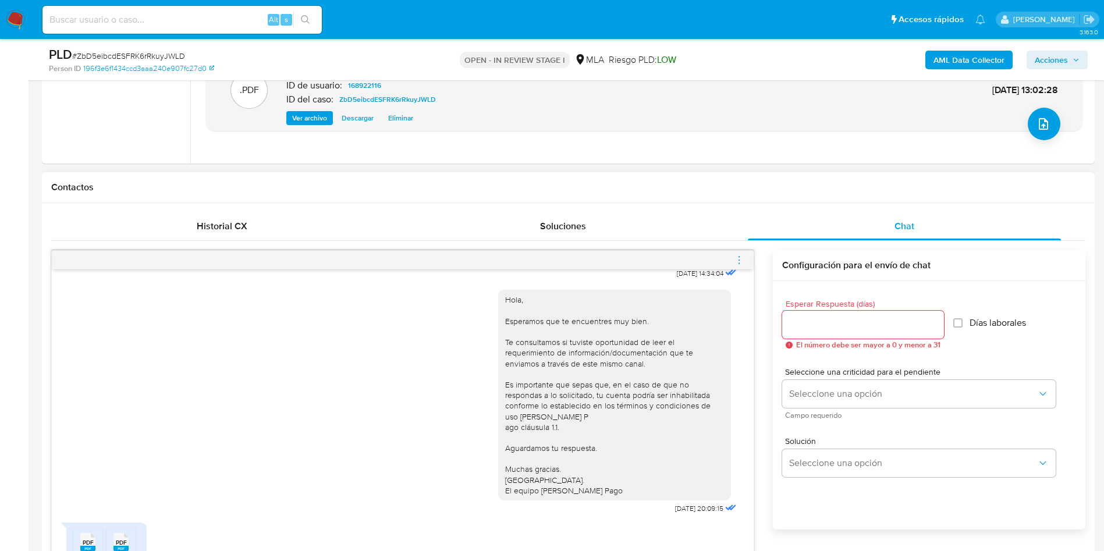
click at [798, 319] on input "Esperar Respuesta (días)" at bounding box center [863, 324] width 162 height 15
type input "1"
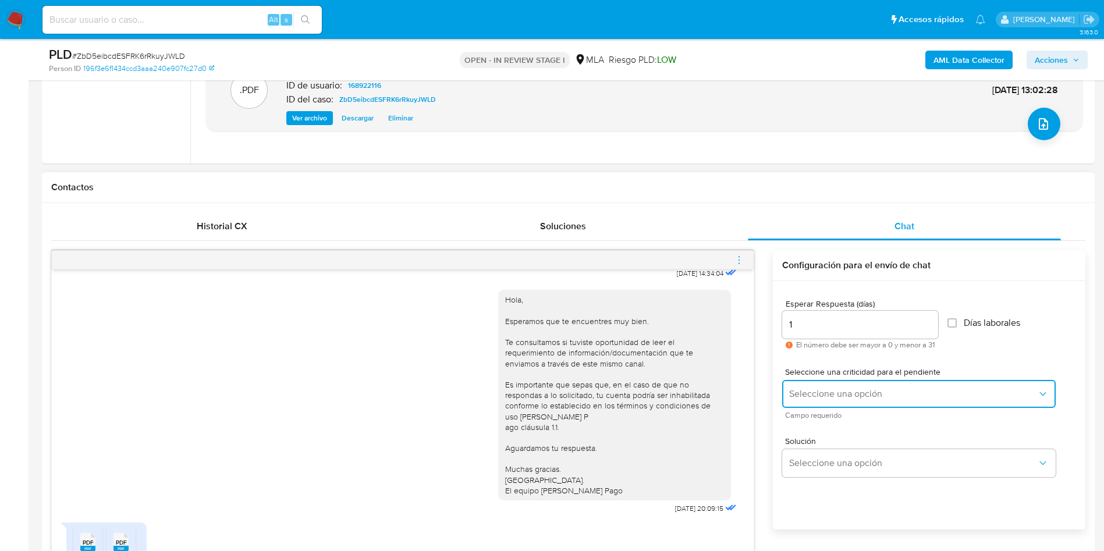
click at [814, 392] on span "Seleccione una opción" at bounding box center [913, 394] width 248 height 12
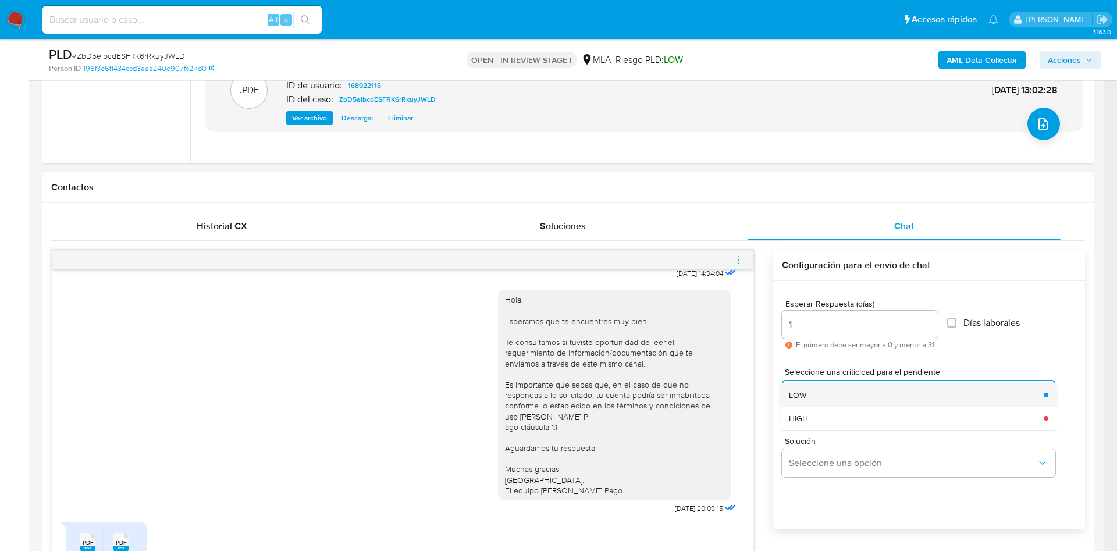
click at [811, 400] on div "LOW" at bounding box center [913, 395] width 248 height 23
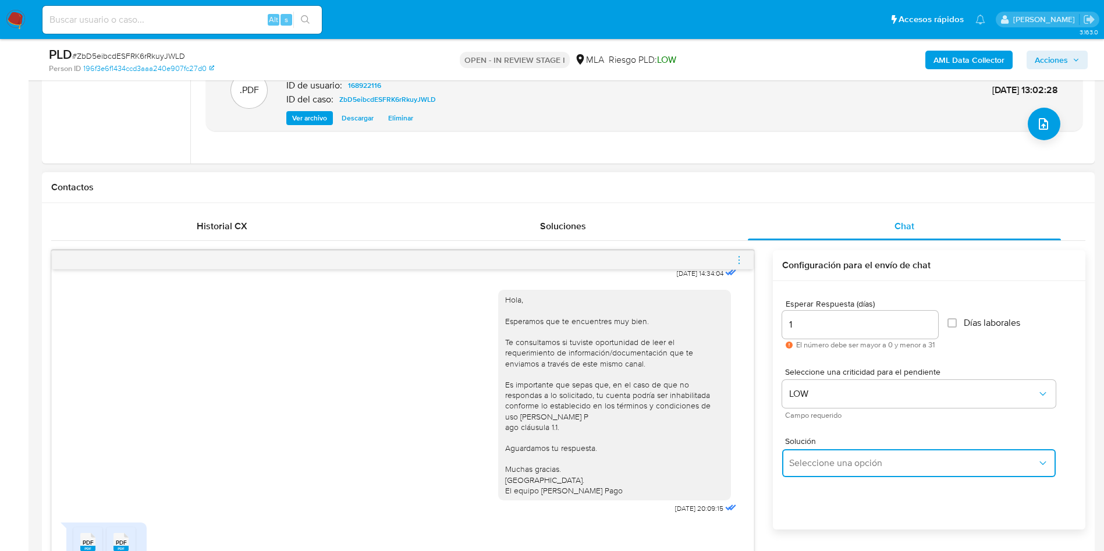
click at [802, 464] on span "Seleccione una opción" at bounding box center [913, 463] width 248 height 12
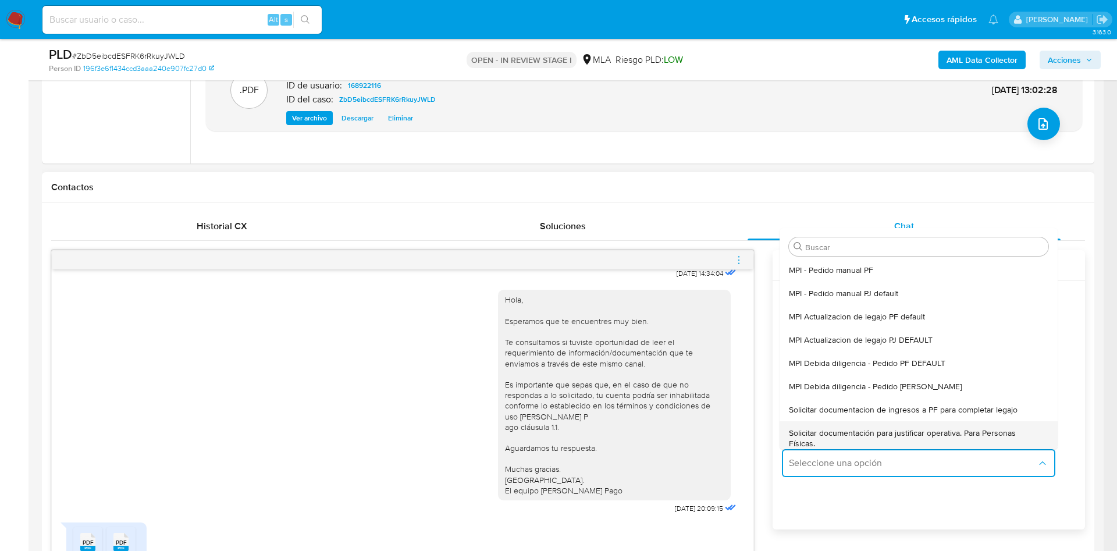
click at [818, 434] on span "Solicitar documentación para justificar operativa. Para Personas Físicas." at bounding box center [915, 438] width 253 height 21
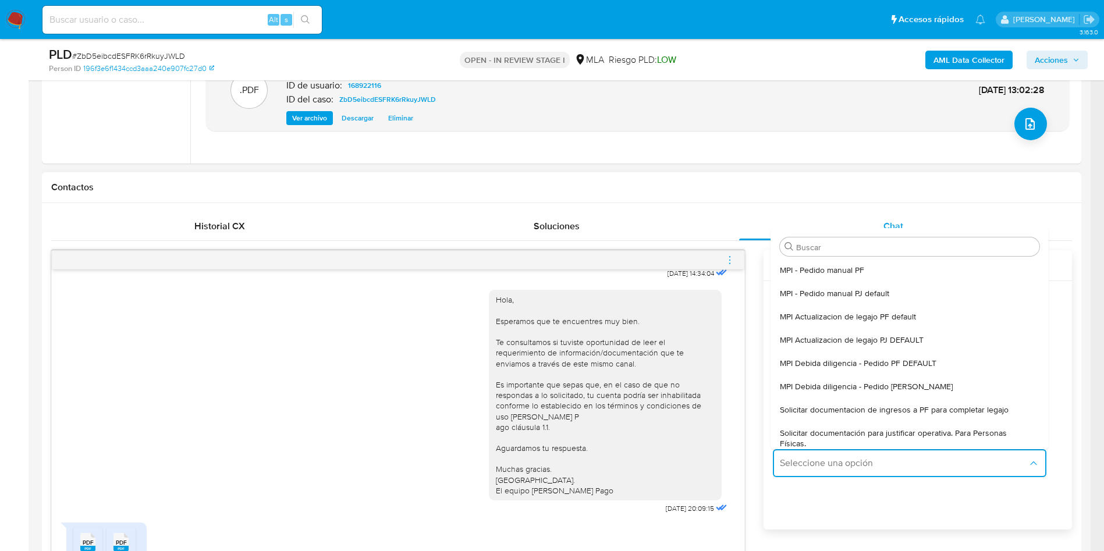
type textarea "Hola,En función de las operaciones registradas en tu cuenta de Mercado Pago, ne…"
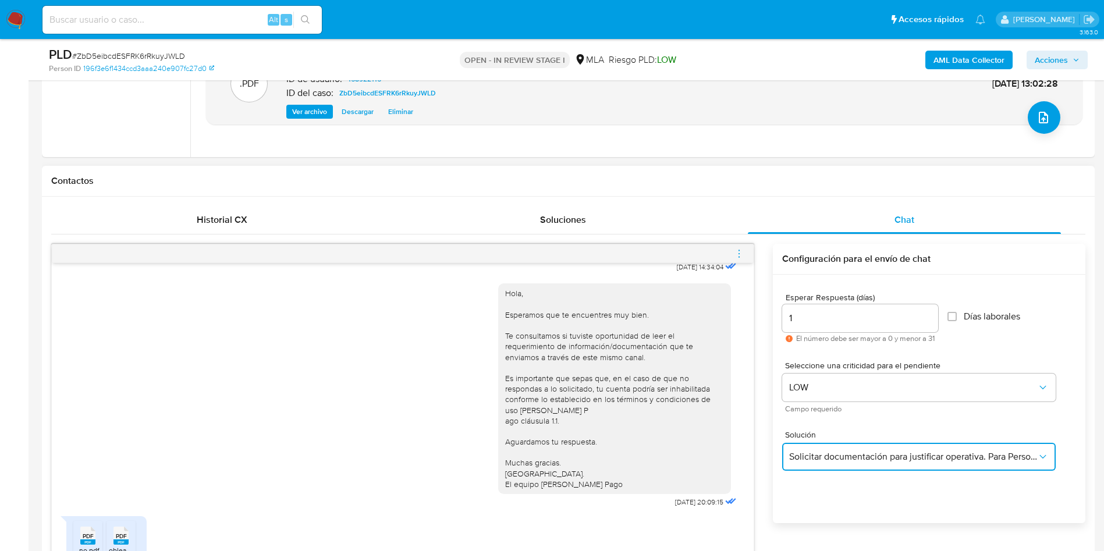
scroll to position [698, 0]
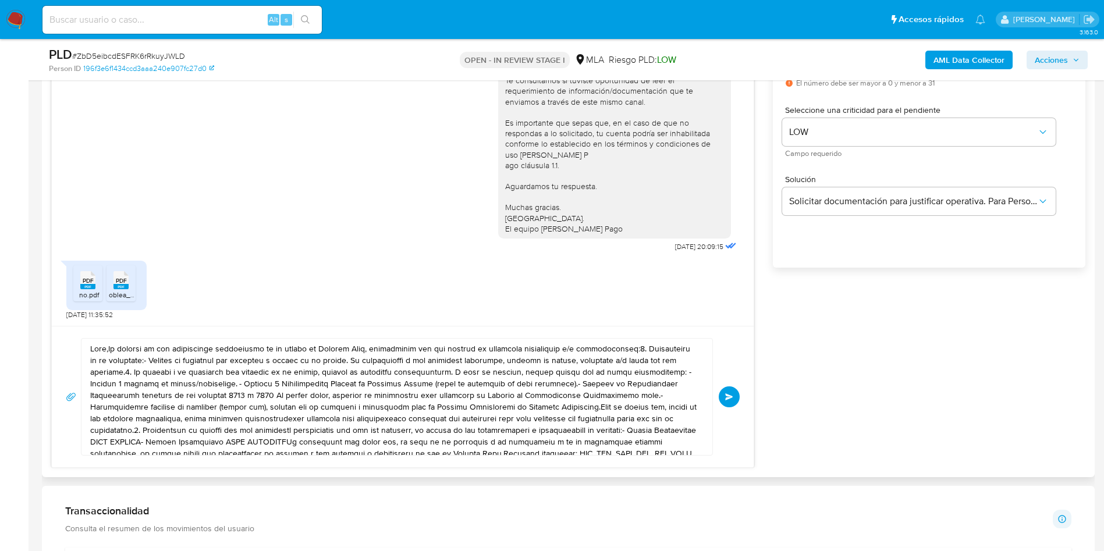
click at [382, 411] on textarea at bounding box center [394, 397] width 608 height 116
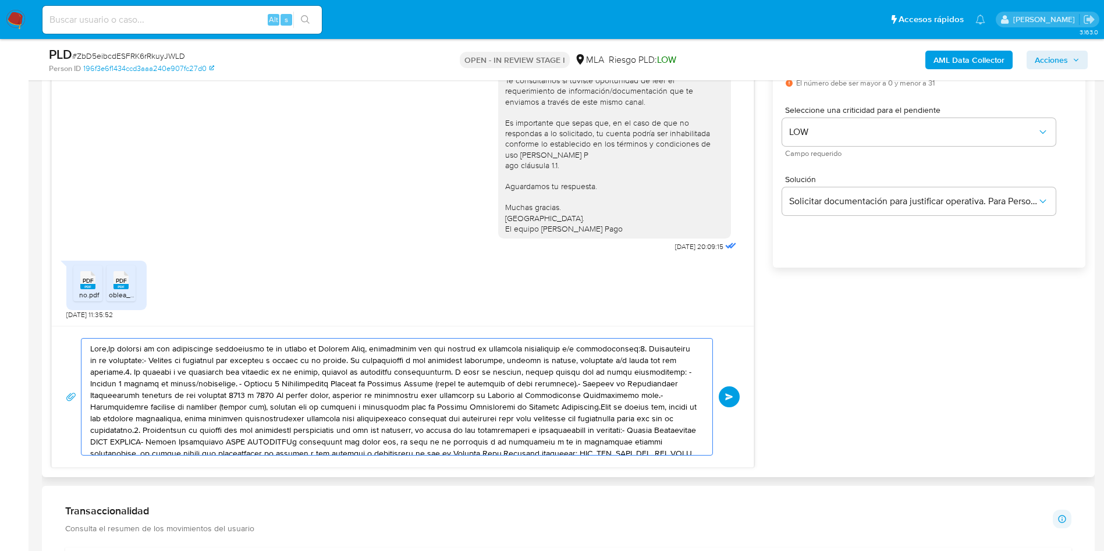
click at [382, 411] on textarea at bounding box center [394, 397] width 608 height 116
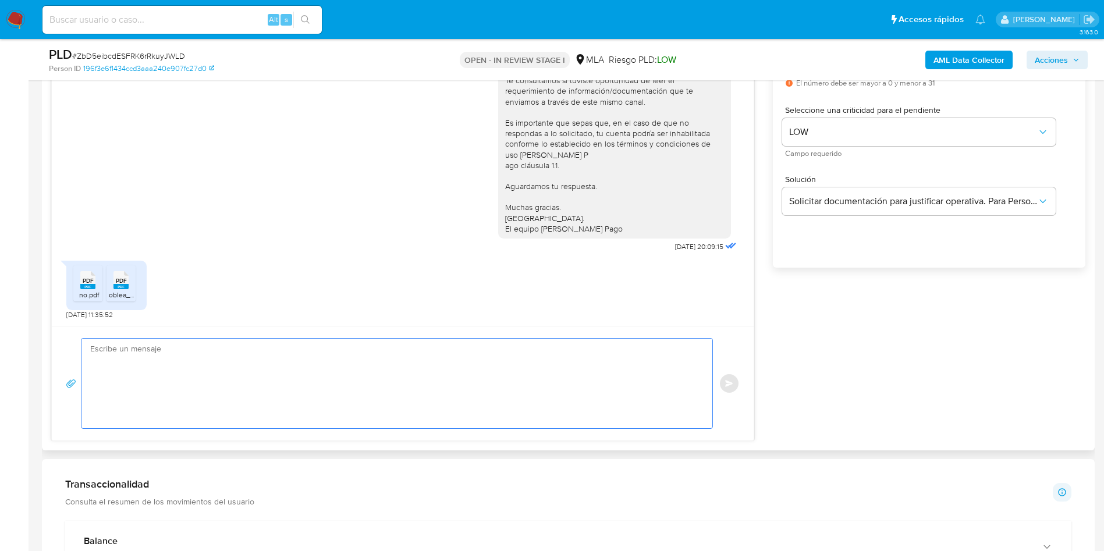
paste textarea "Hola, Muchas gracias por la documentación aportada. Con relación a la misma te …"
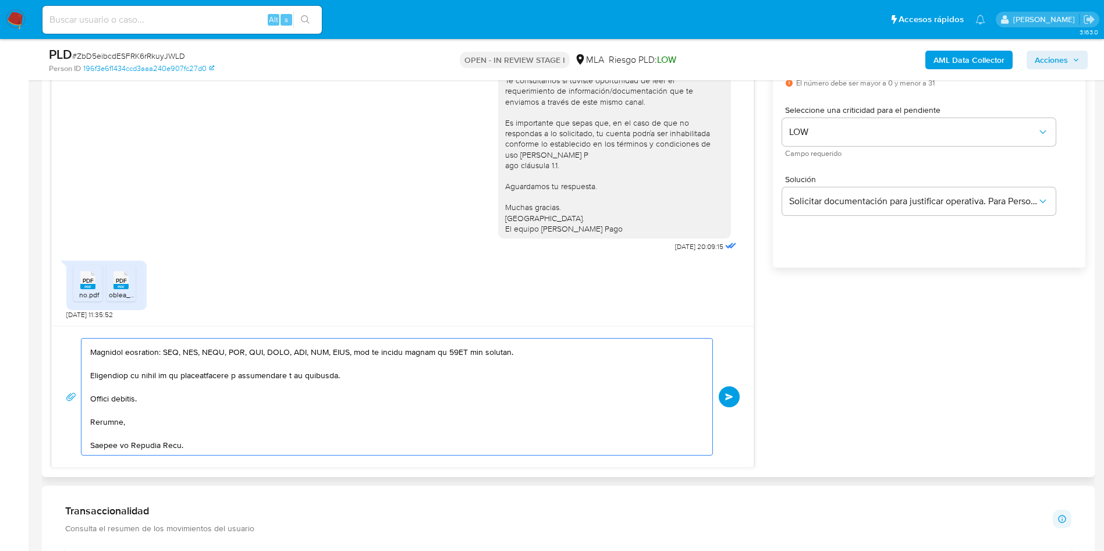
click at [382, 411] on textarea at bounding box center [394, 397] width 608 height 116
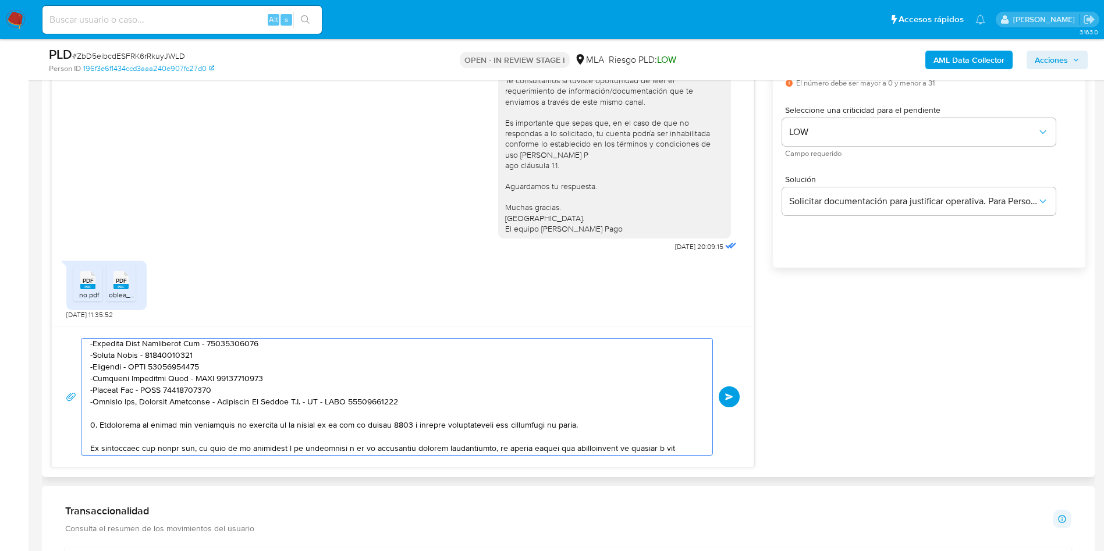
scroll to position [0, 0]
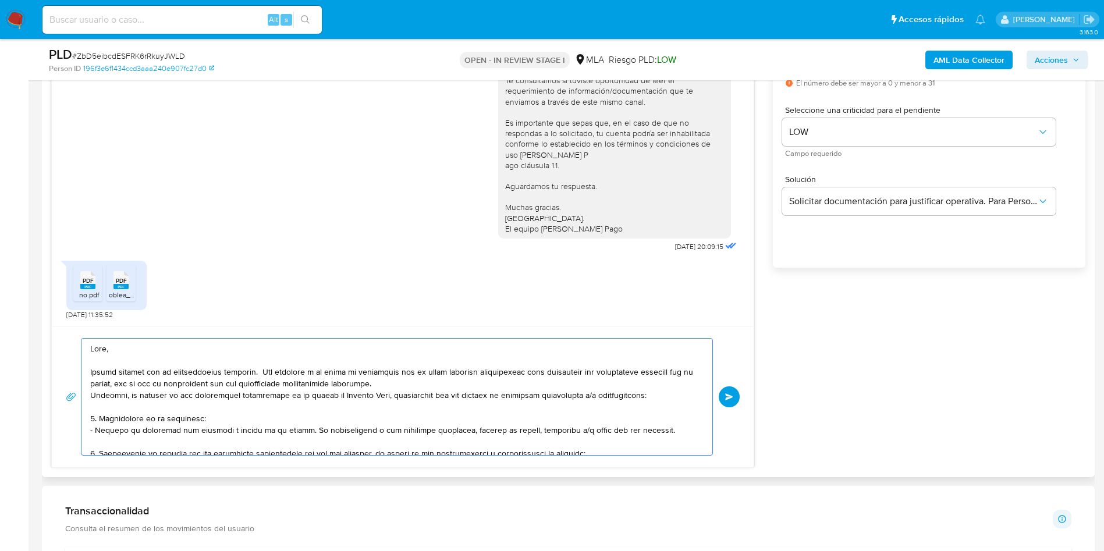
click at [440, 387] on textarea at bounding box center [394, 397] width 608 height 116
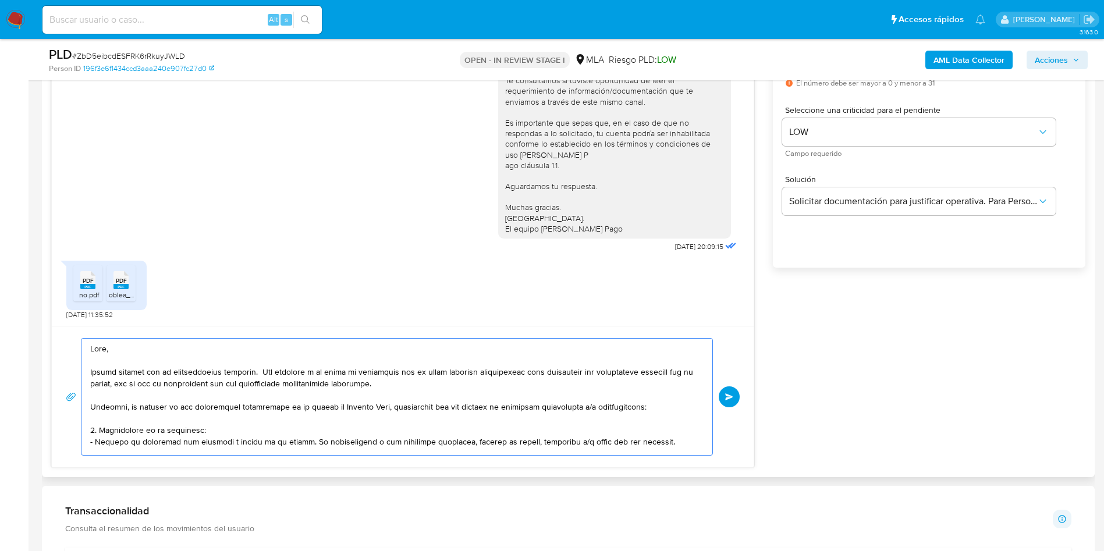
click at [440, 388] on textarea at bounding box center [394, 397] width 608 height 116
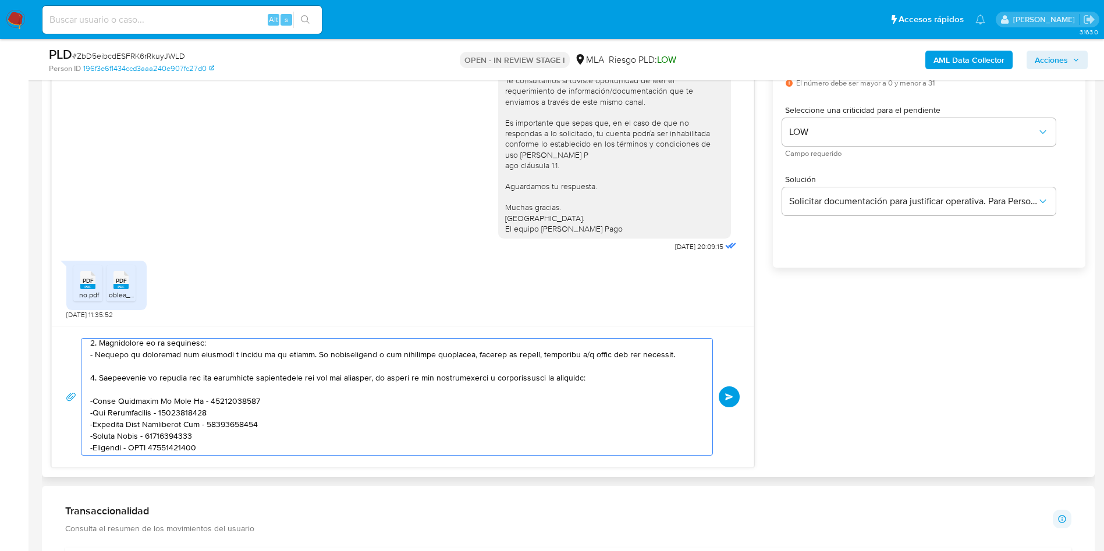
scroll to position [262, 0]
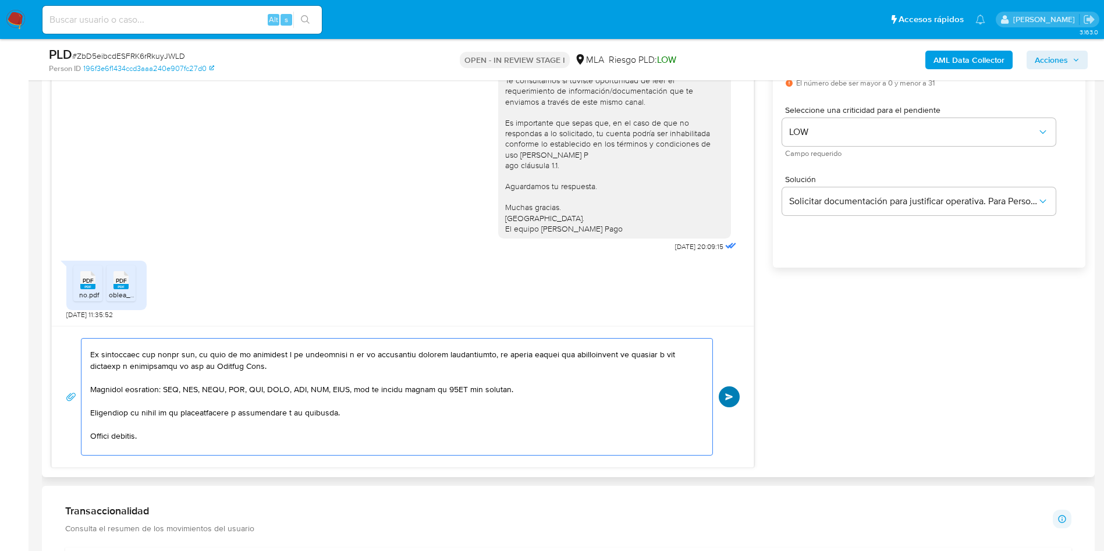
type textarea "Hola, Muchas gracias por la documentación aportada. Con relación a la misma te …"
click at [728, 396] on span "Enviar" at bounding box center [729, 396] width 8 height 7
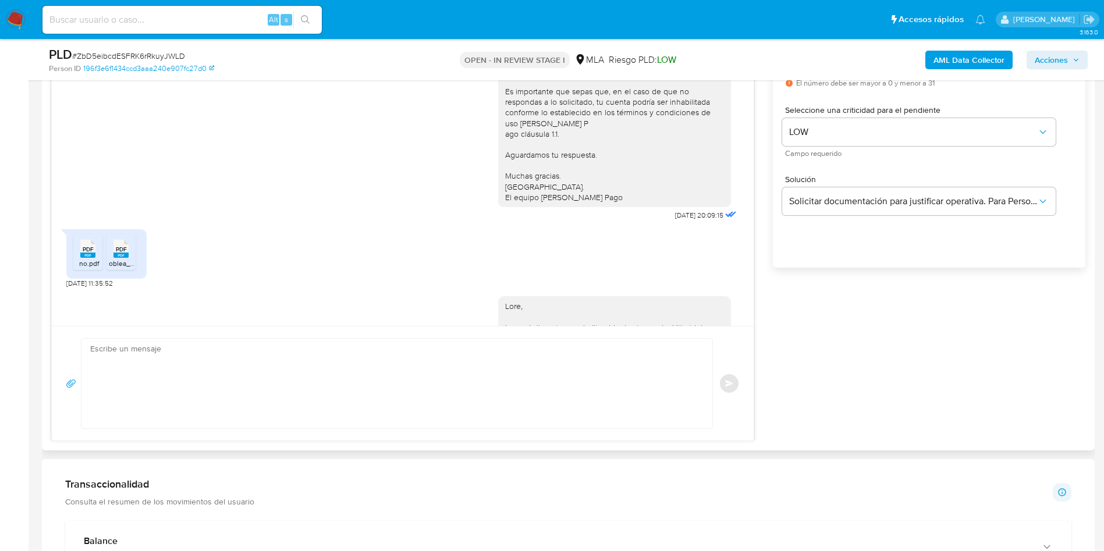
scroll to position [1236, 0]
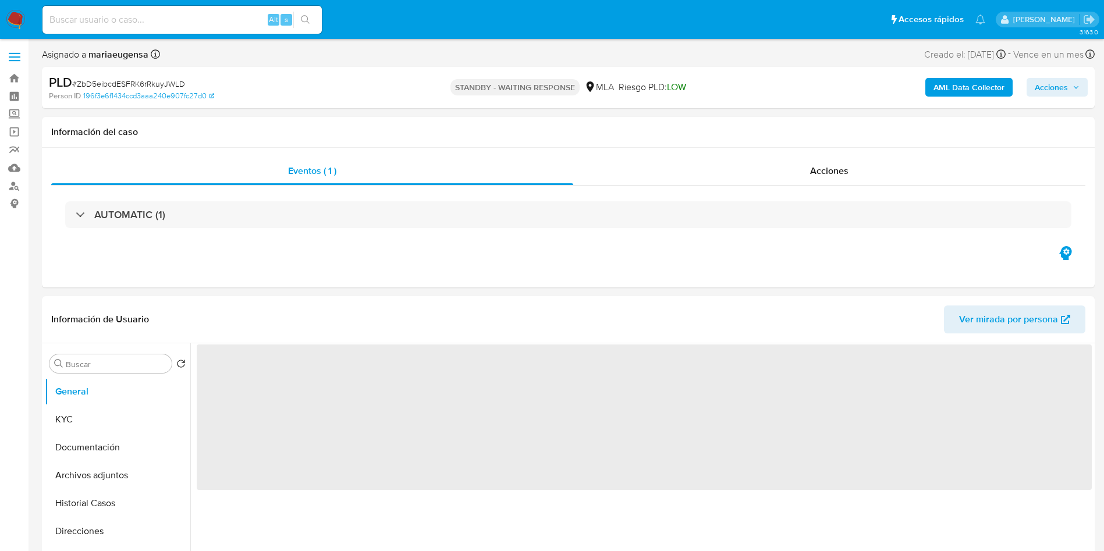
select select "10"
